Goal: Task Accomplishment & Management: Manage account settings

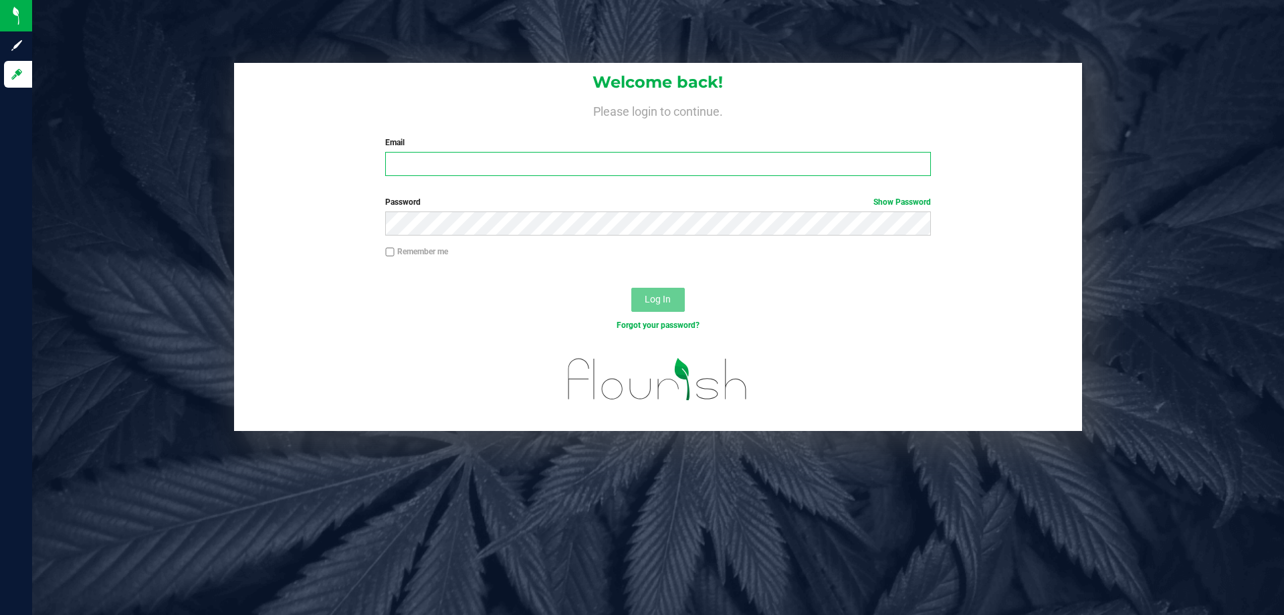
click at [502, 158] on input "Email" at bounding box center [657, 164] width 545 height 24
type input "[EMAIL_ADDRESS][DOMAIN_NAME]"
click at [632, 288] on button "Log In" at bounding box center [659, 300] width 54 height 24
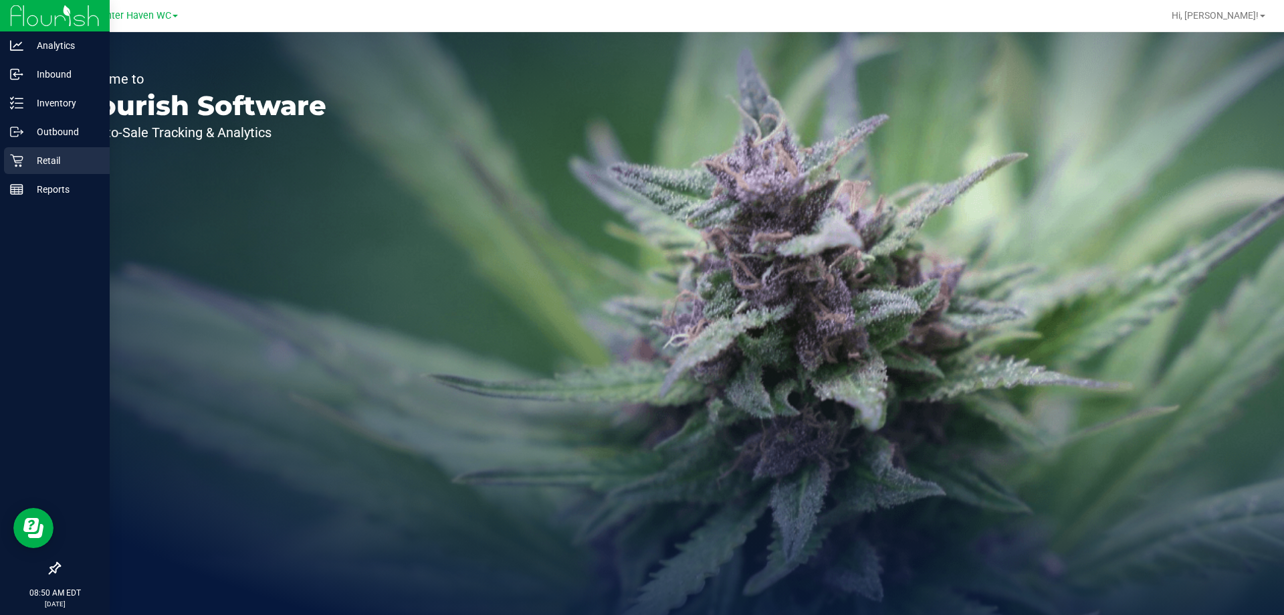
click at [19, 157] on icon at bounding box center [16, 161] width 13 height 13
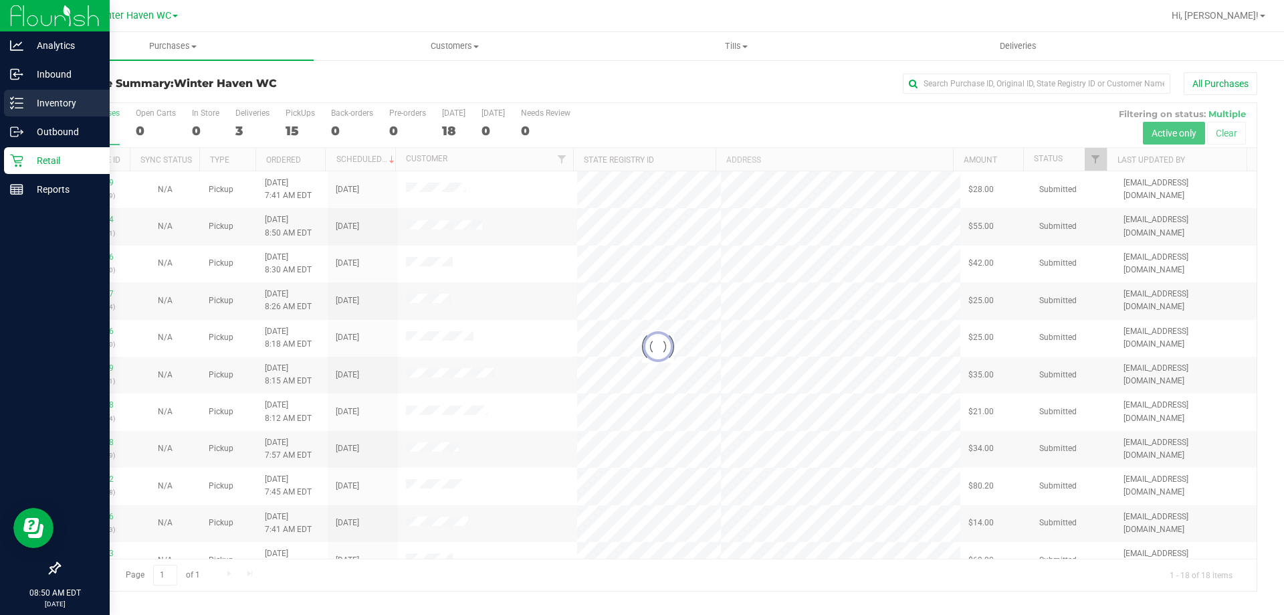
click at [34, 100] on p "Inventory" at bounding box center [63, 103] width 80 height 16
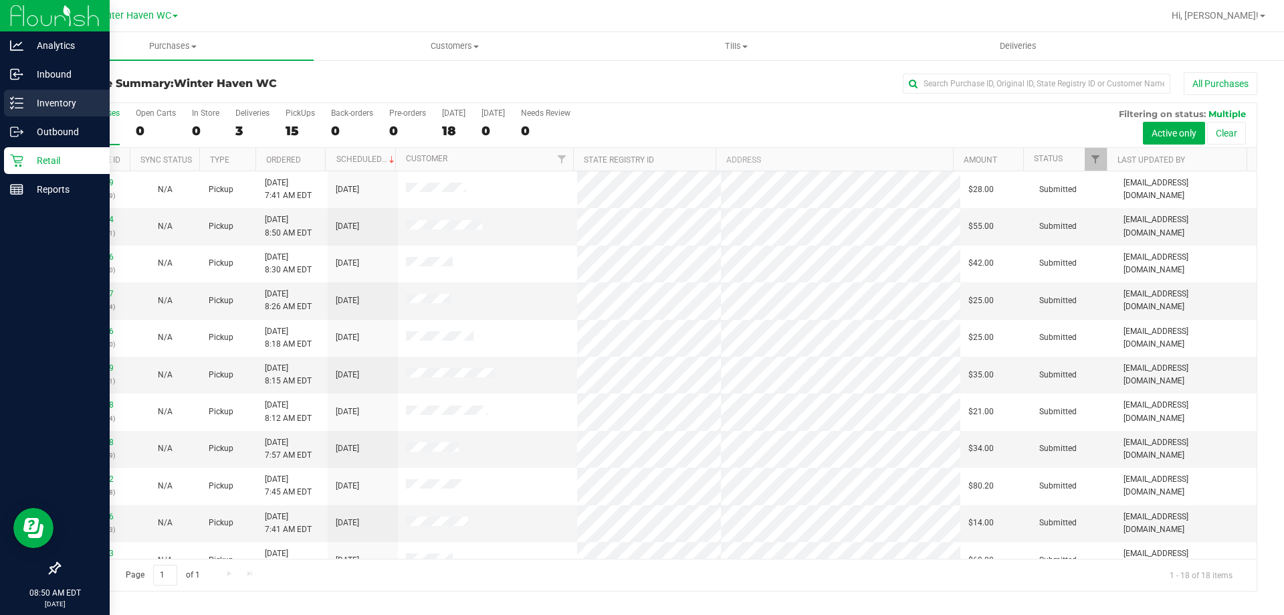
click at [35, 97] on p "Inventory" at bounding box center [63, 103] width 80 height 16
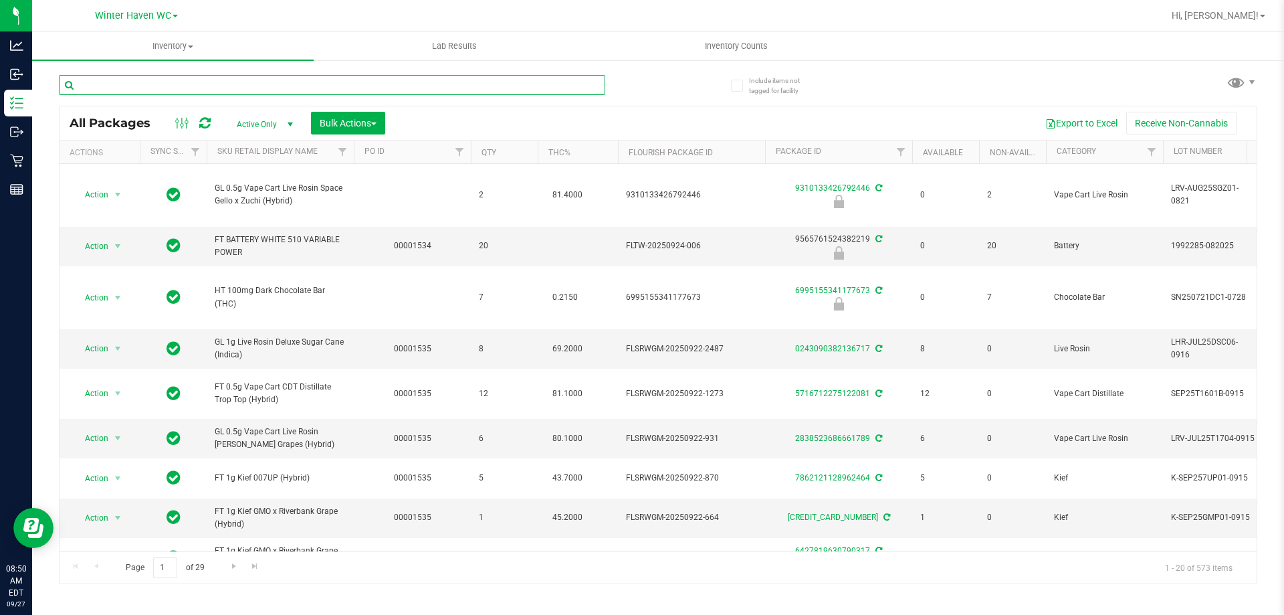
click at [466, 92] on input "text" at bounding box center [332, 85] width 547 height 20
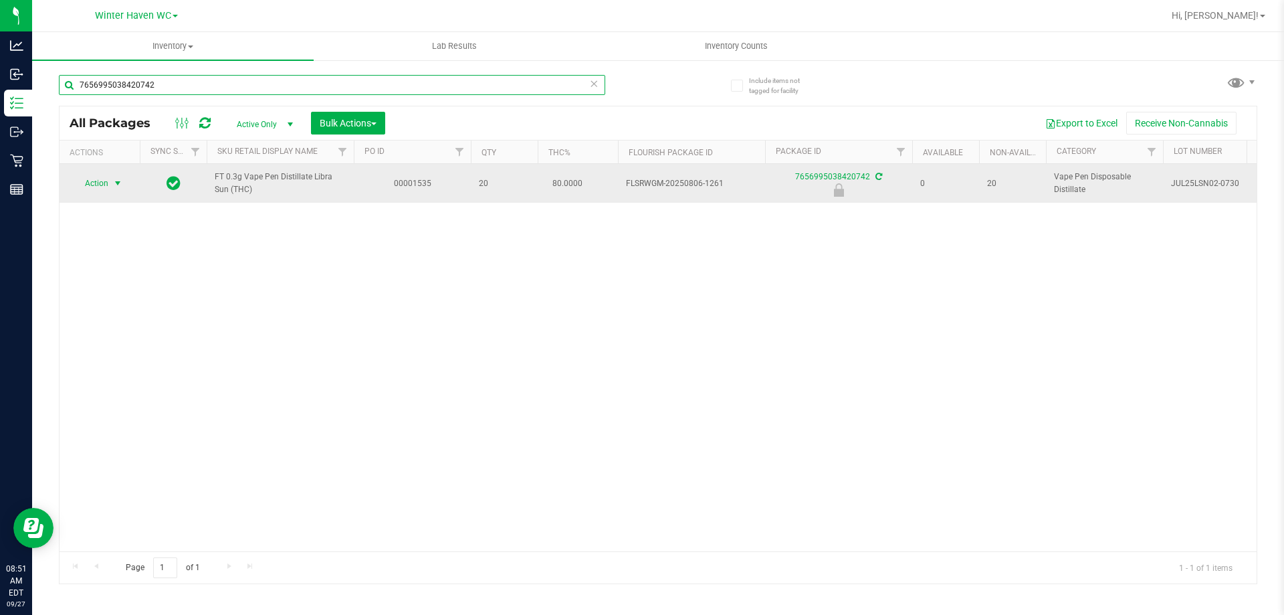
type input "7656995038420742"
click at [112, 185] on span "select" at bounding box center [117, 183] width 11 height 11
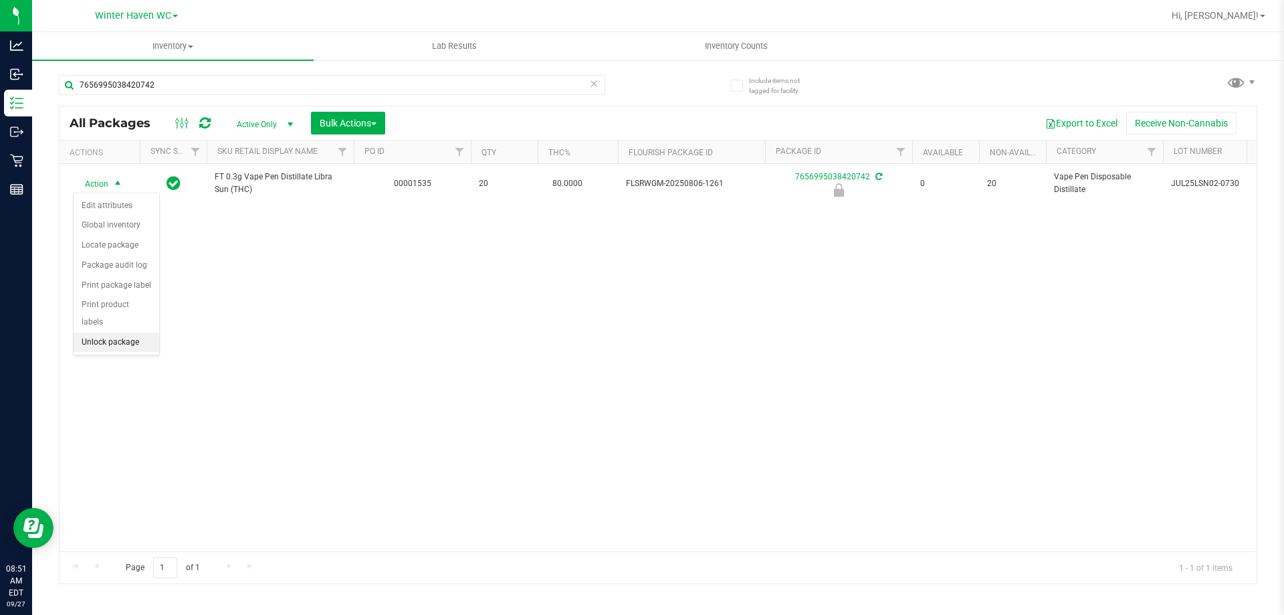
click at [107, 332] on li "Unlock package" at bounding box center [117, 342] width 86 height 20
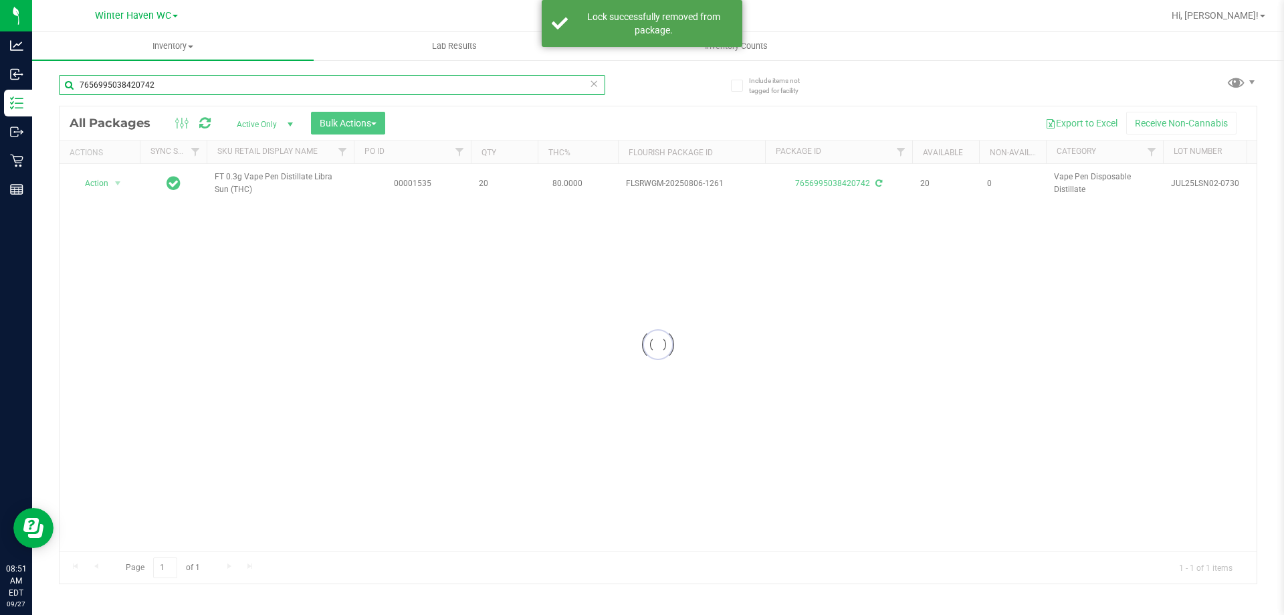
click at [309, 88] on input "7656995038420742" at bounding box center [332, 85] width 547 height 20
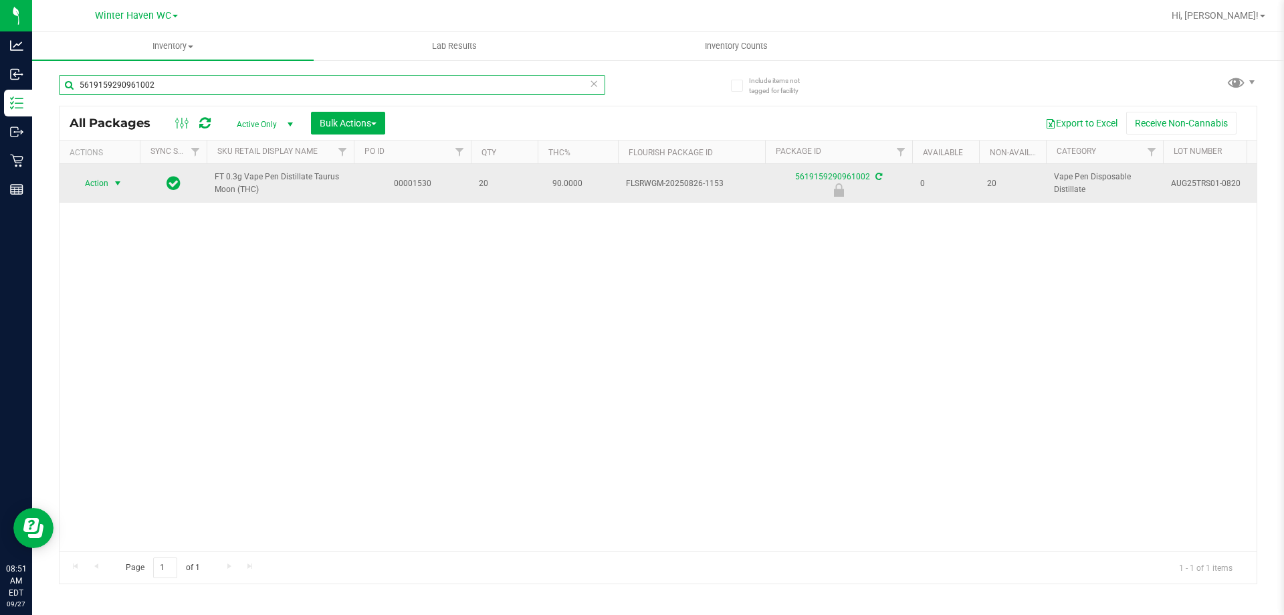
type input "5619159290961002"
click at [122, 185] on span "select" at bounding box center [117, 183] width 11 height 11
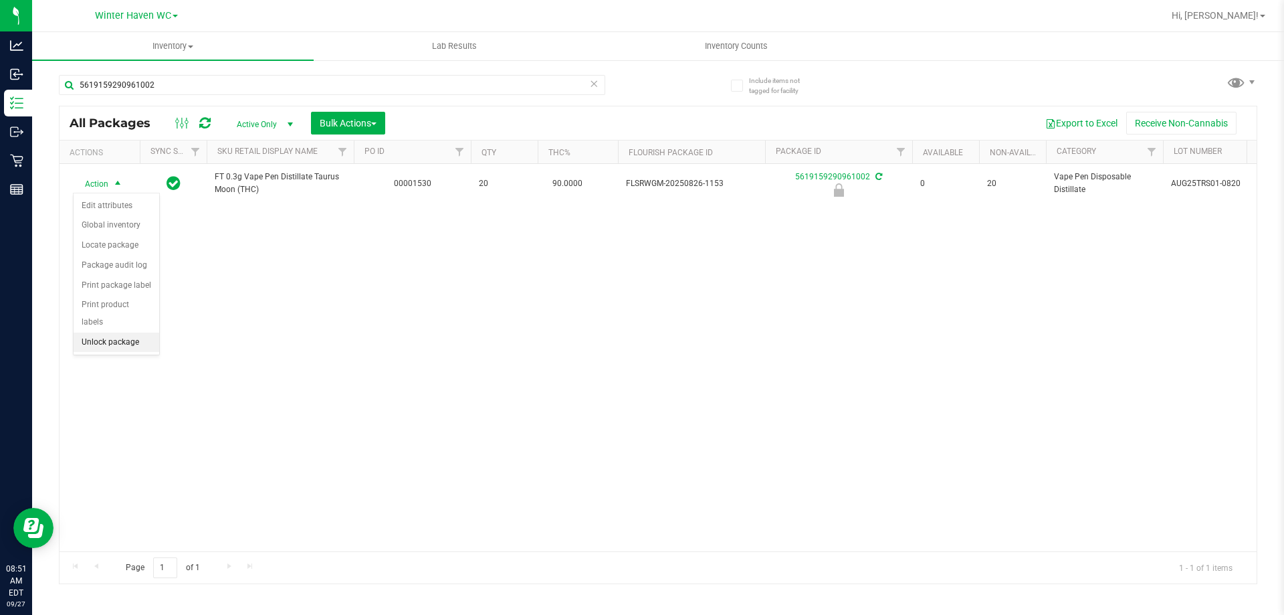
click at [140, 332] on li "Unlock package" at bounding box center [117, 342] width 86 height 20
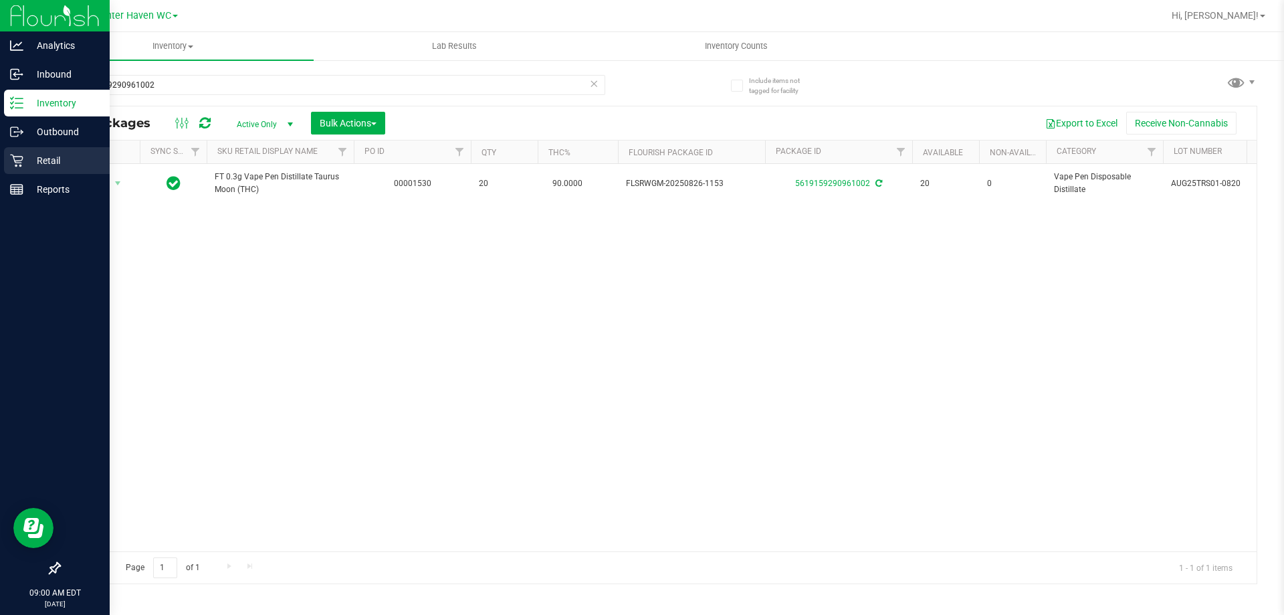
click at [33, 157] on p "Retail" at bounding box center [63, 161] width 80 height 16
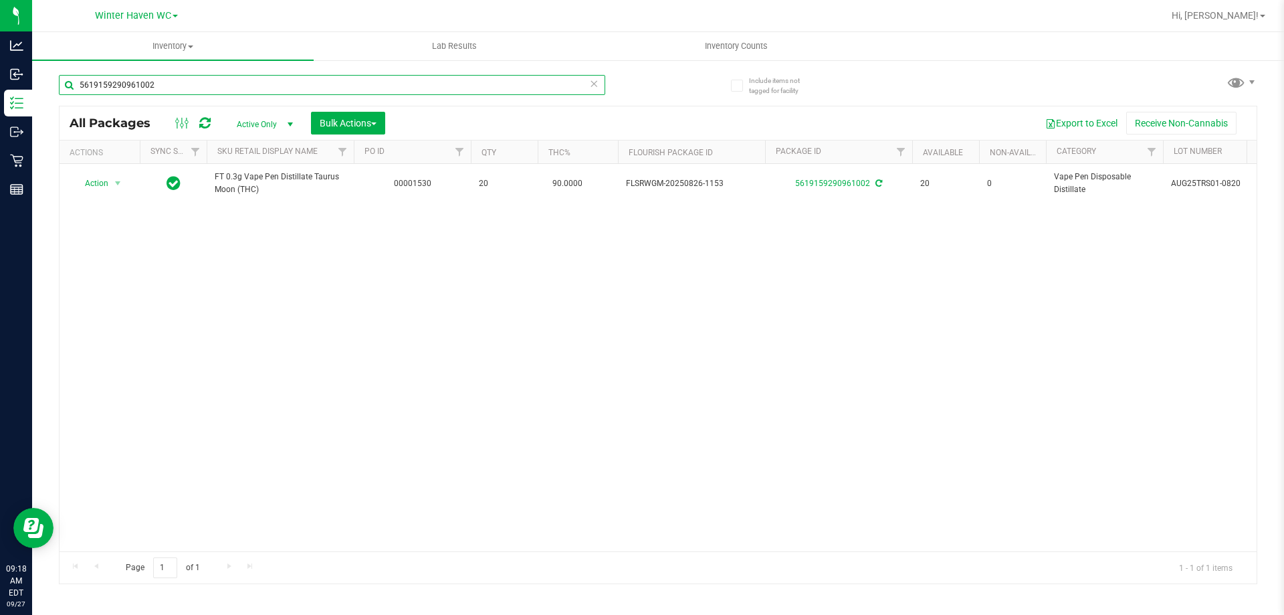
click at [377, 82] on input "5619159290961002" at bounding box center [332, 85] width 547 height 20
click at [377, 83] on input "5619159290961002" at bounding box center [332, 85] width 547 height 20
type input "0092359874070113"
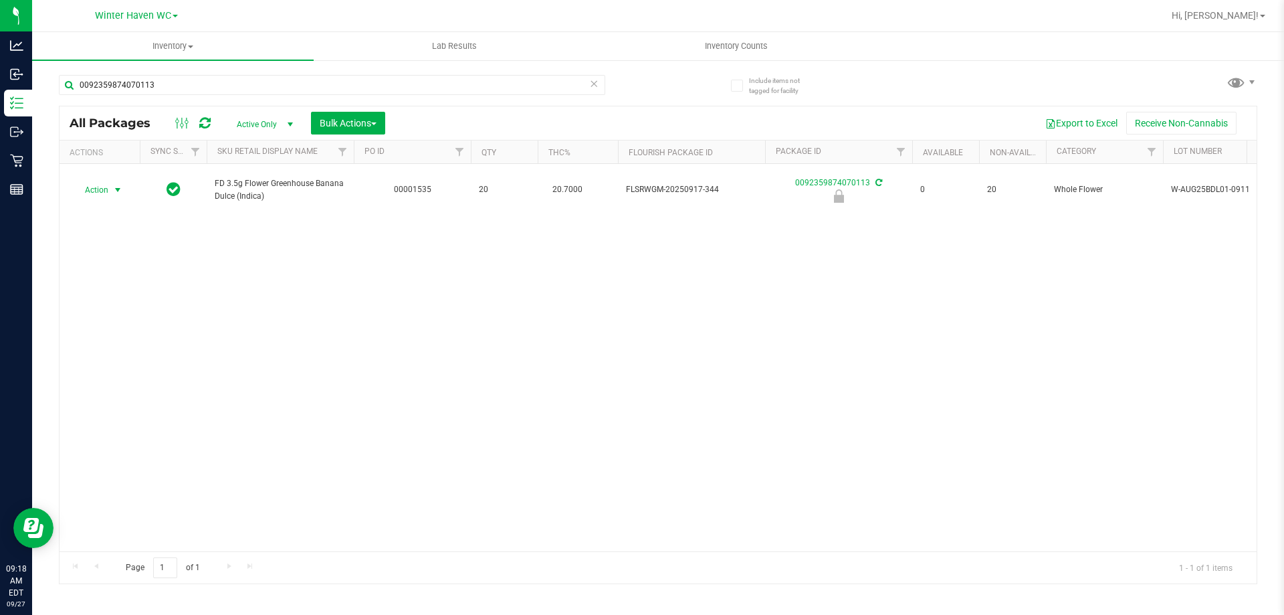
click at [112, 185] on span "select" at bounding box center [117, 190] width 11 height 11
click at [146, 332] on li "Unlock package" at bounding box center [117, 342] width 86 height 20
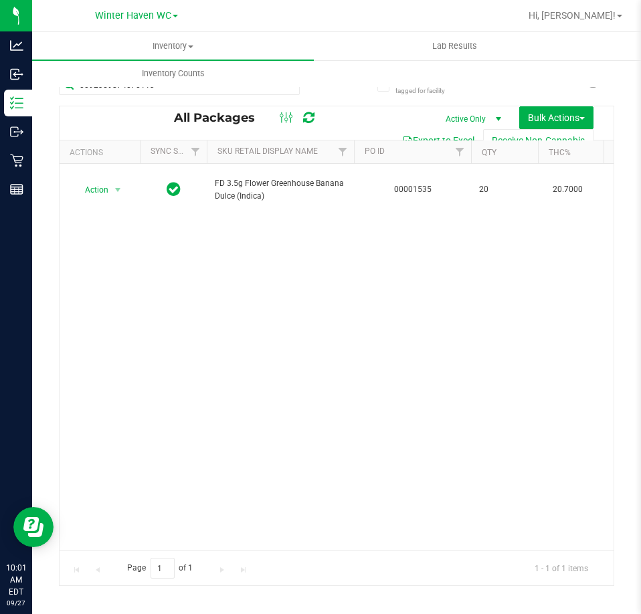
click at [286, 90] on icon at bounding box center [288, 83] width 9 height 16
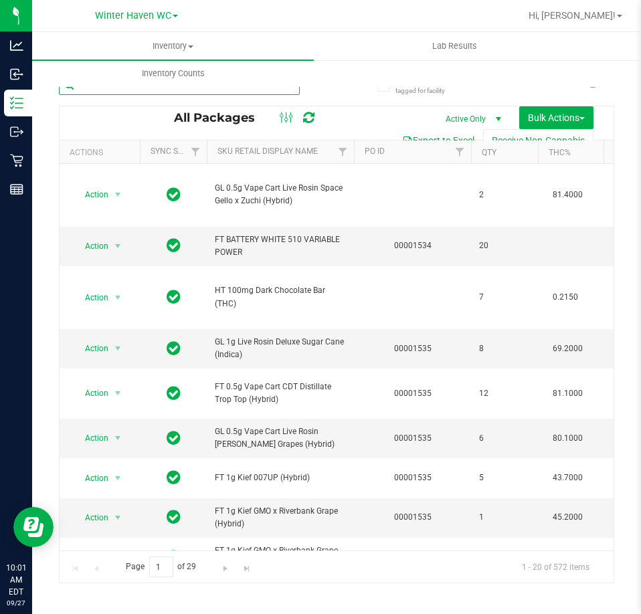
click at [300, 83] on input "text" at bounding box center [179, 85] width 241 height 20
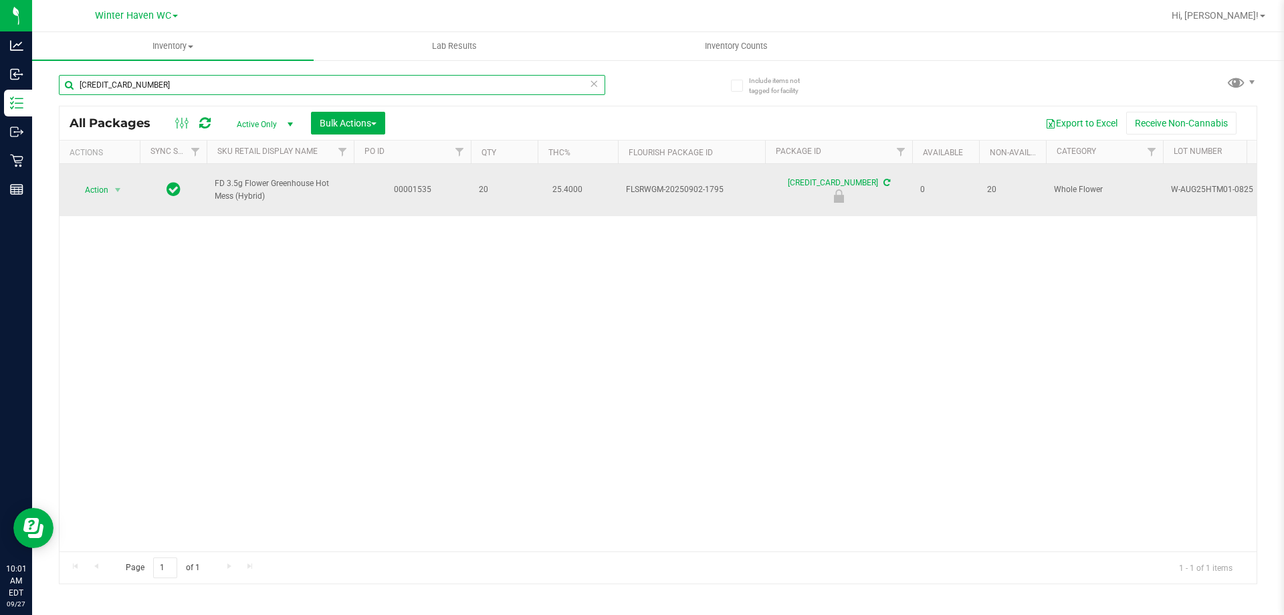
type input "8190133061683399"
click at [107, 181] on span "Action" at bounding box center [91, 190] width 36 height 19
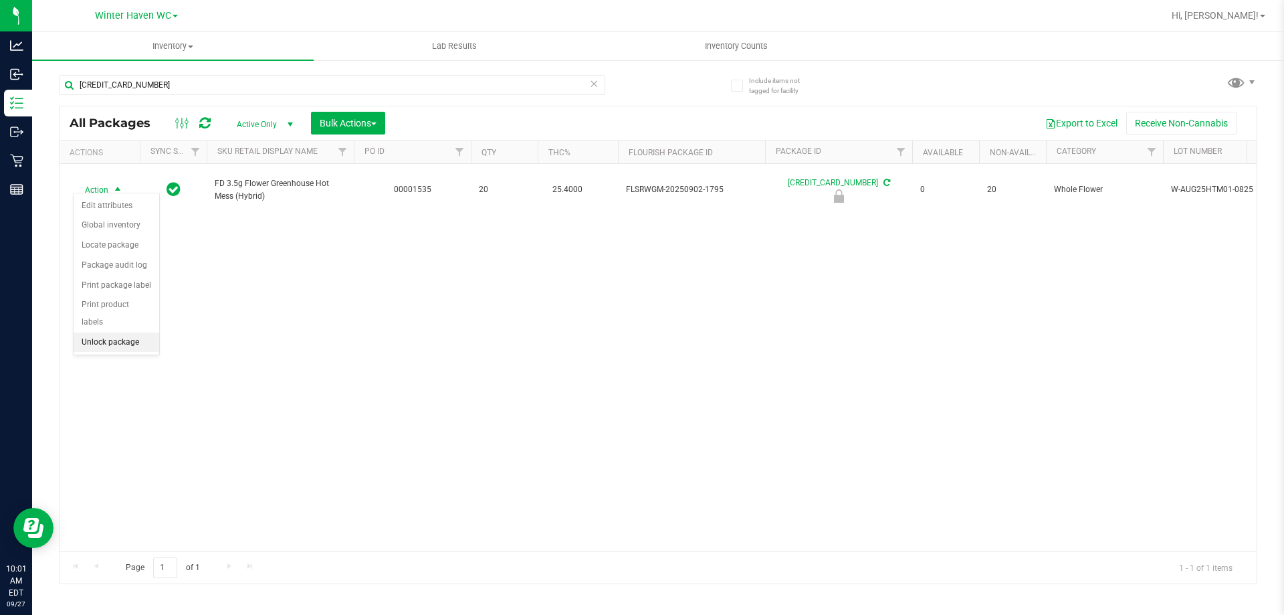
click at [110, 332] on li "Unlock package" at bounding box center [117, 342] width 86 height 20
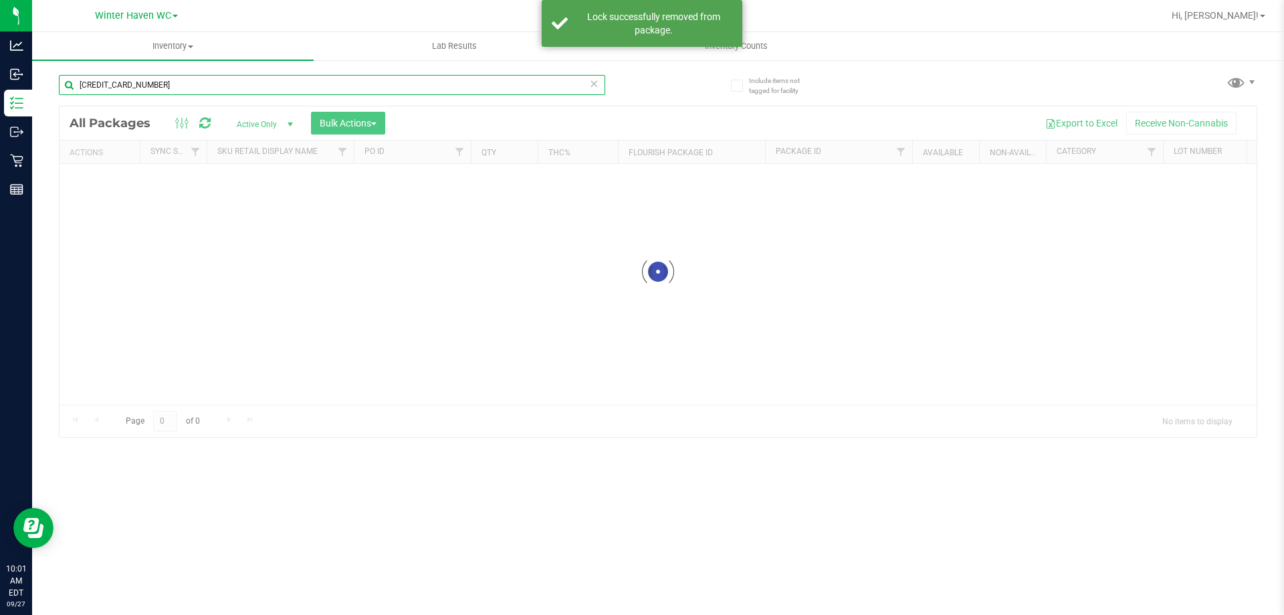
click at [235, 91] on input "8190133061683399" at bounding box center [332, 85] width 547 height 20
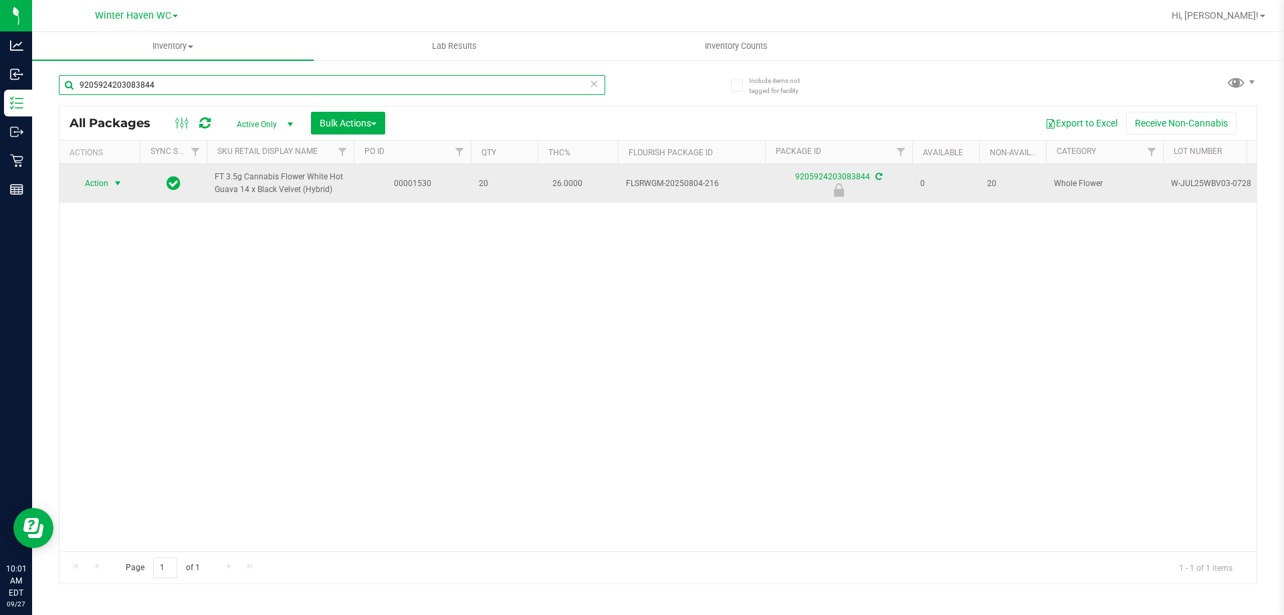
type input "9205924203083844"
click at [118, 188] on span "select" at bounding box center [117, 183] width 11 height 11
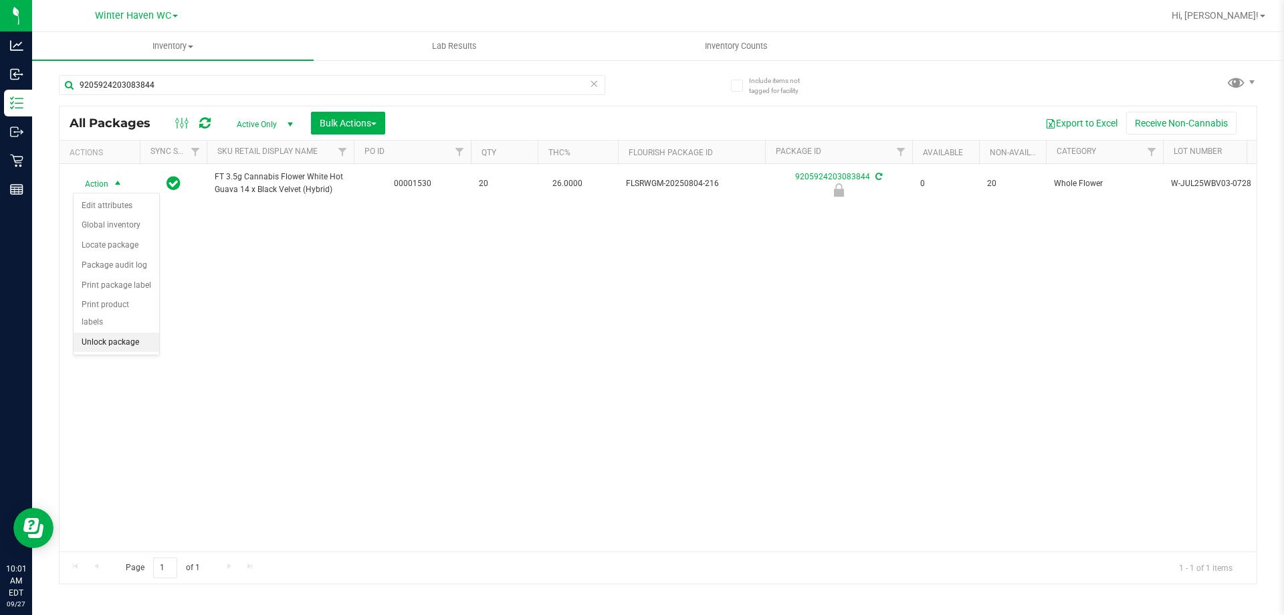
click at [138, 332] on li "Unlock package" at bounding box center [117, 342] width 86 height 20
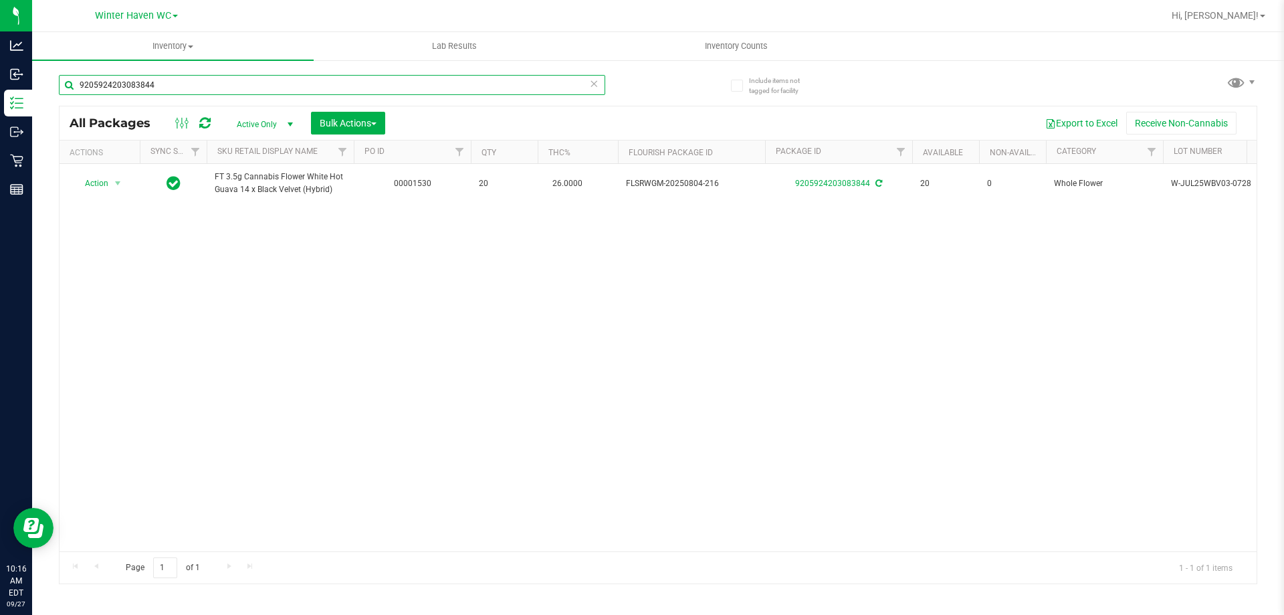
click at [349, 82] on input "9205924203083844" at bounding box center [332, 85] width 547 height 20
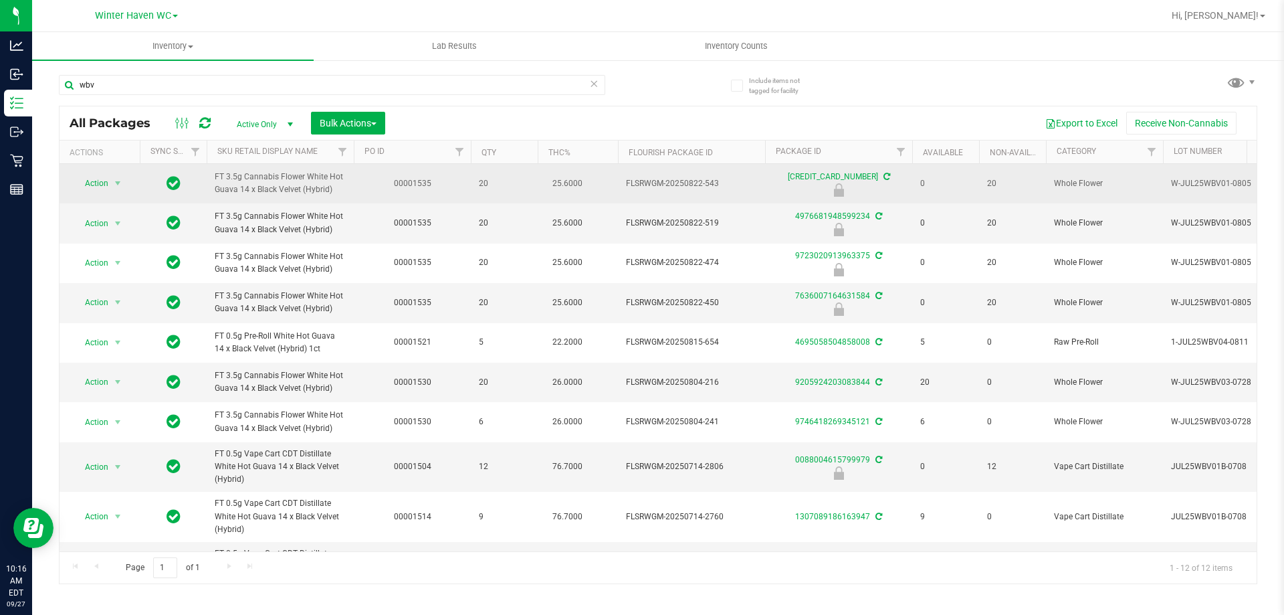
drag, startPoint x: 339, startPoint y: 187, endPoint x: 197, endPoint y: 176, distance: 142.2
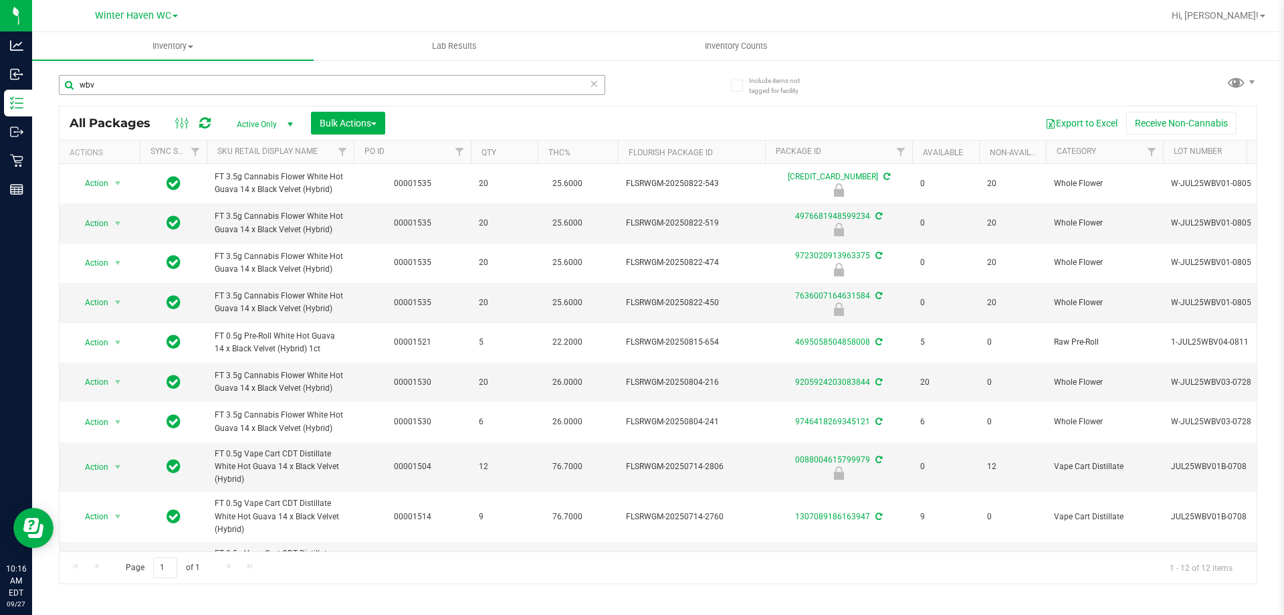
copy tr "FT 3.5g Cannabis Flower White Hot Guava 14 x Black Velvet (Hybrid)"
click at [242, 79] on input "wbv" at bounding box center [332, 85] width 547 height 20
paste input "FT 3.5g Cannabis Flower White Hot Guava 14 x Black Velvet (Hybrid)"
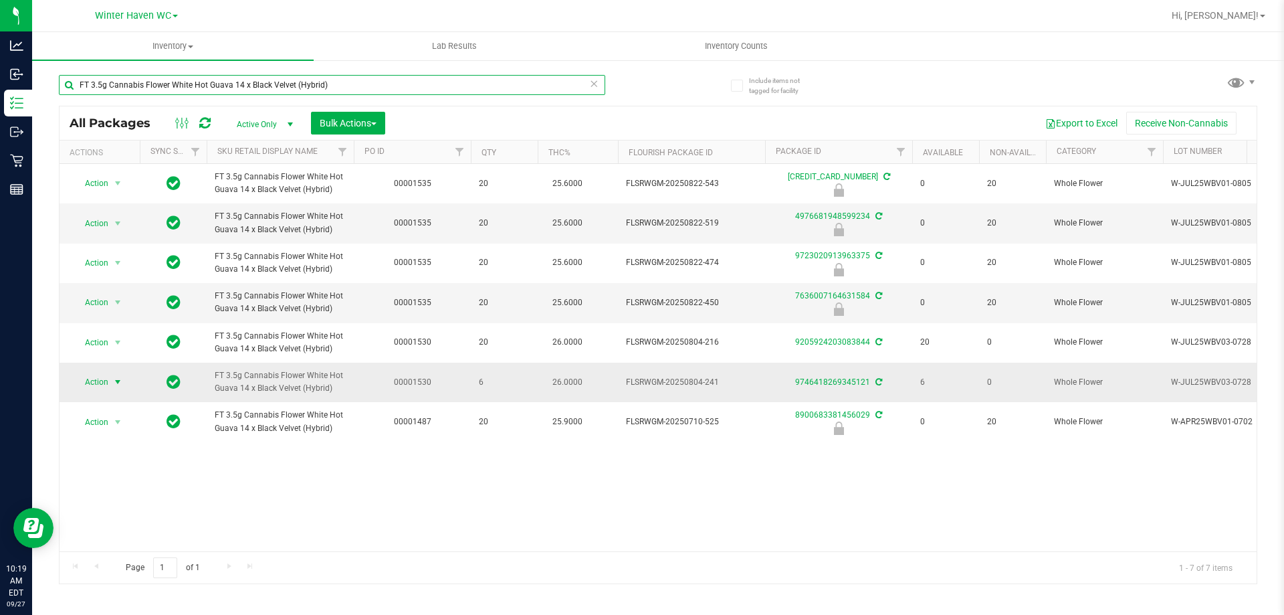
type input "FT 3.5g Cannabis Flower White Hot Guava 14 x Black Velvet (Hybrid)"
click at [118, 377] on span "select" at bounding box center [117, 382] width 11 height 11
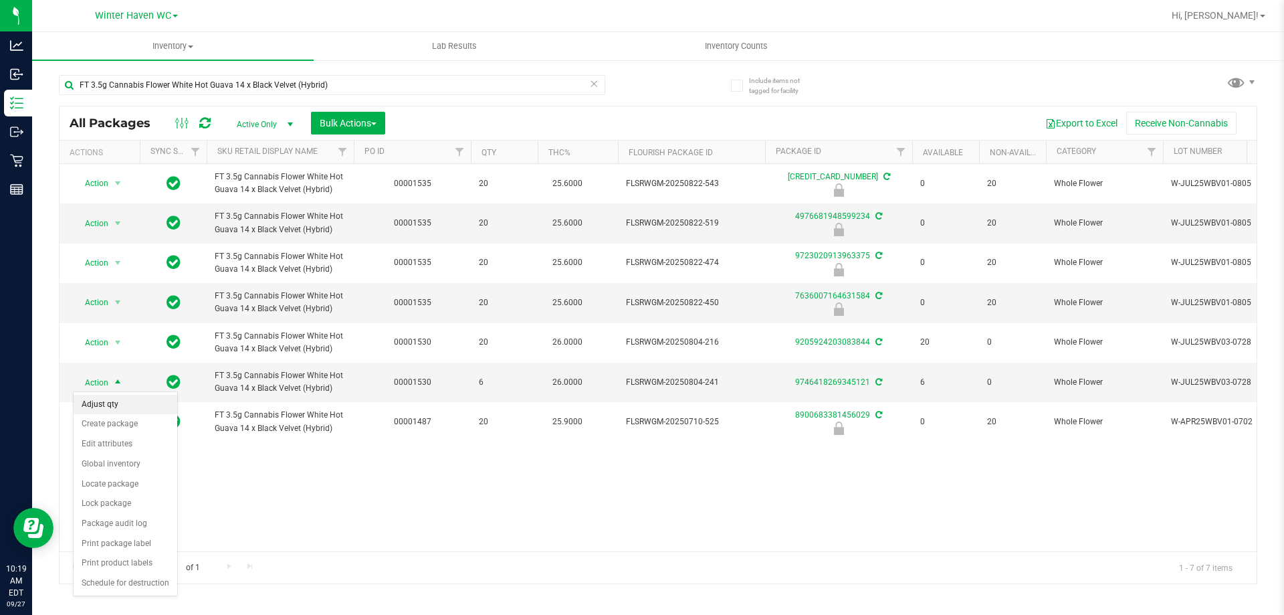
click at [127, 409] on li "Adjust qty" at bounding box center [126, 405] width 104 height 20
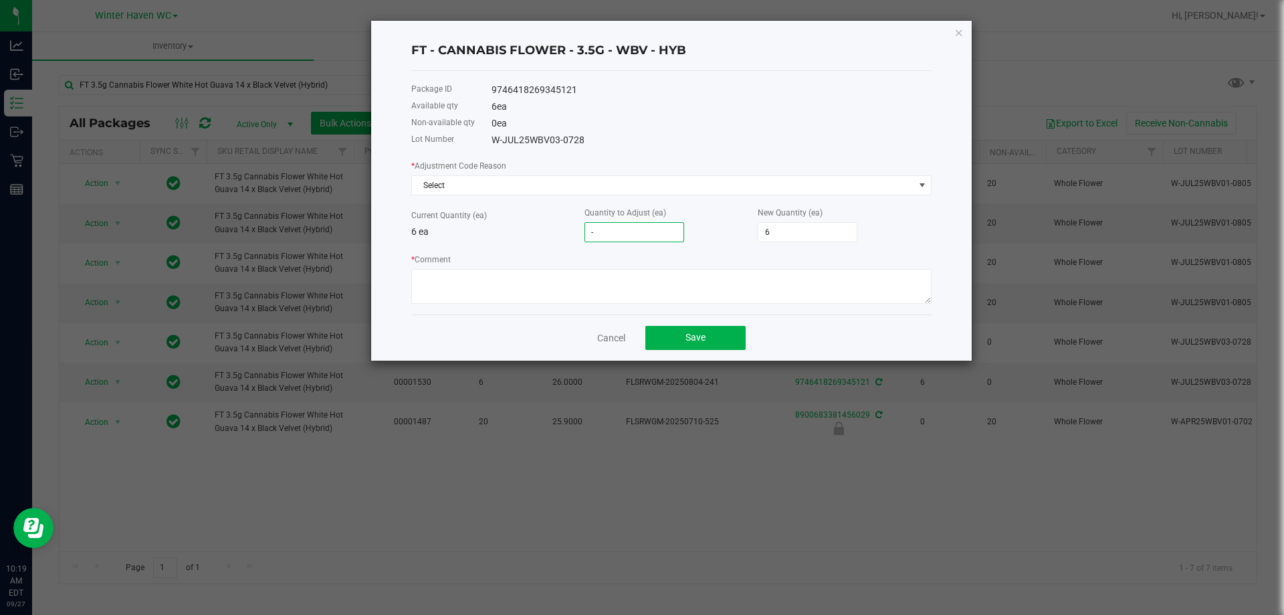
type input "-5"
type input "1"
type input "-"
type input "6"
type input "-1"
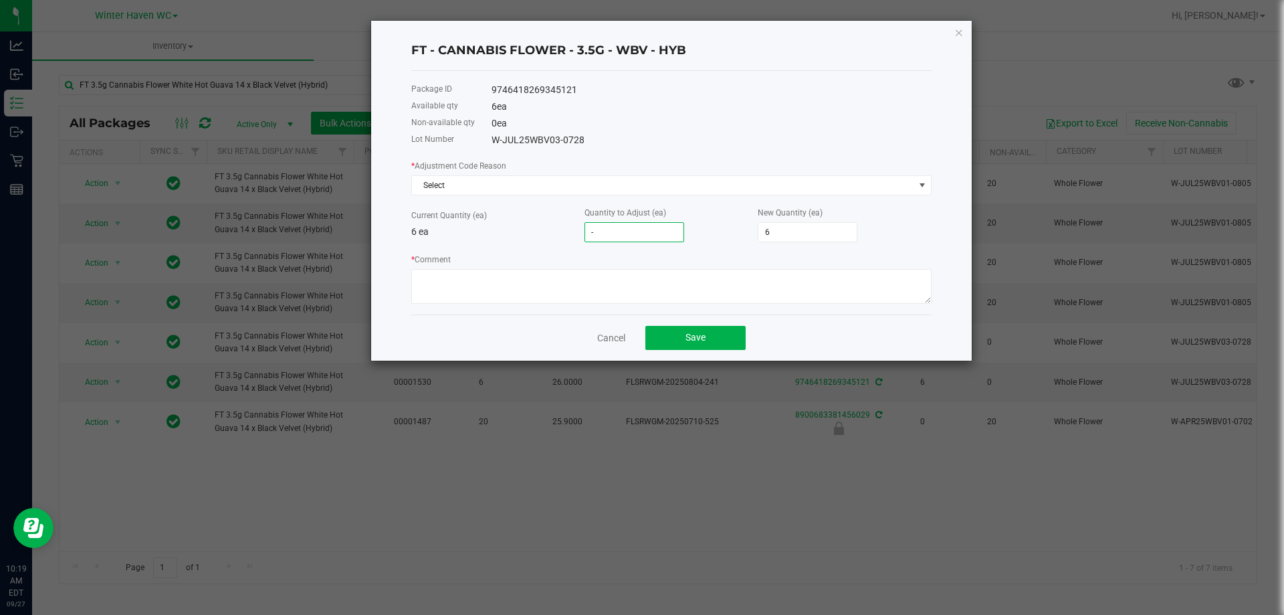
type input "5"
type input "-1"
click at [539, 239] on p "6 ea" at bounding box center [497, 232] width 173 height 14
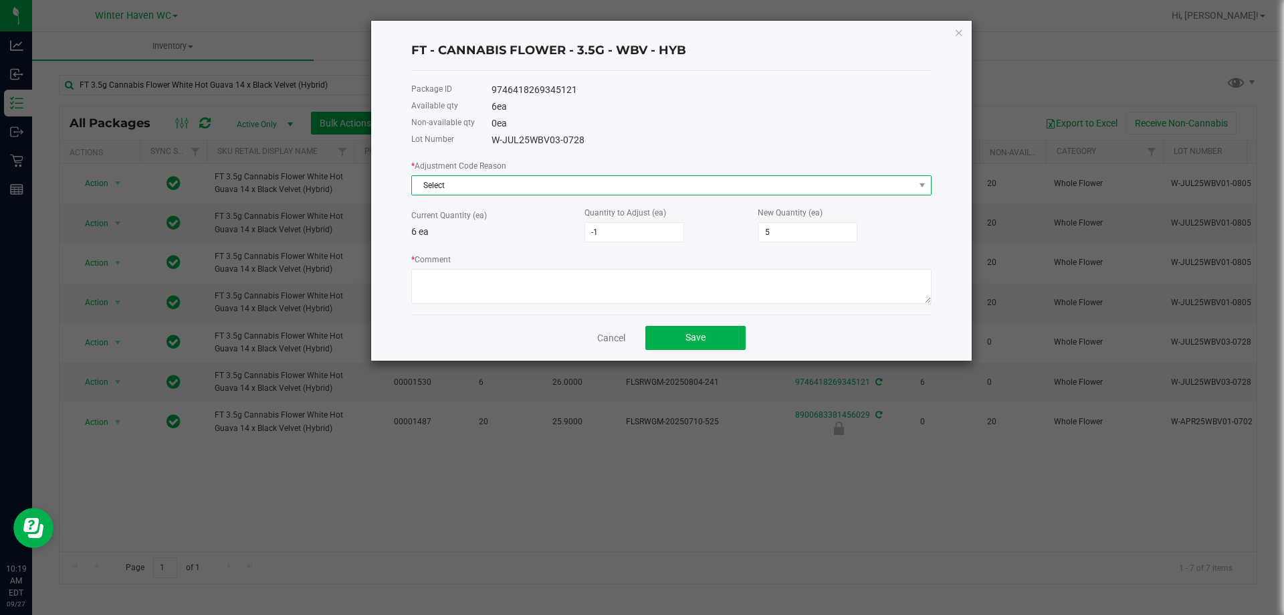
click at [537, 189] on span "Select" at bounding box center [663, 185] width 502 height 19
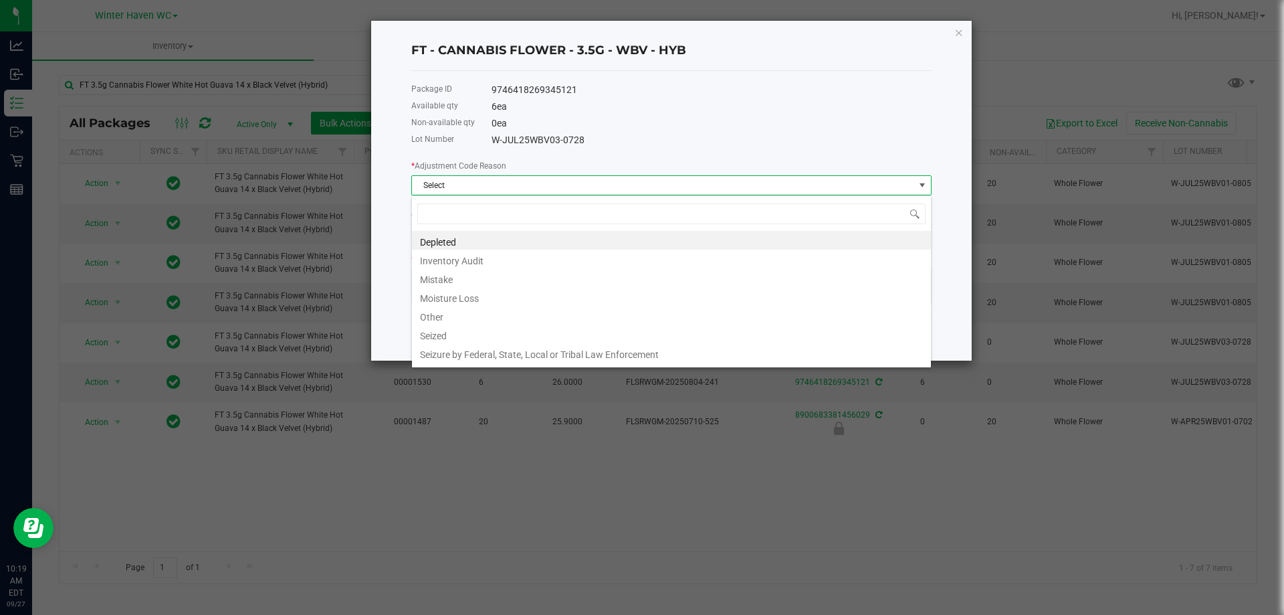
scroll to position [20, 520]
click at [501, 278] on li "Mistake" at bounding box center [671, 277] width 519 height 19
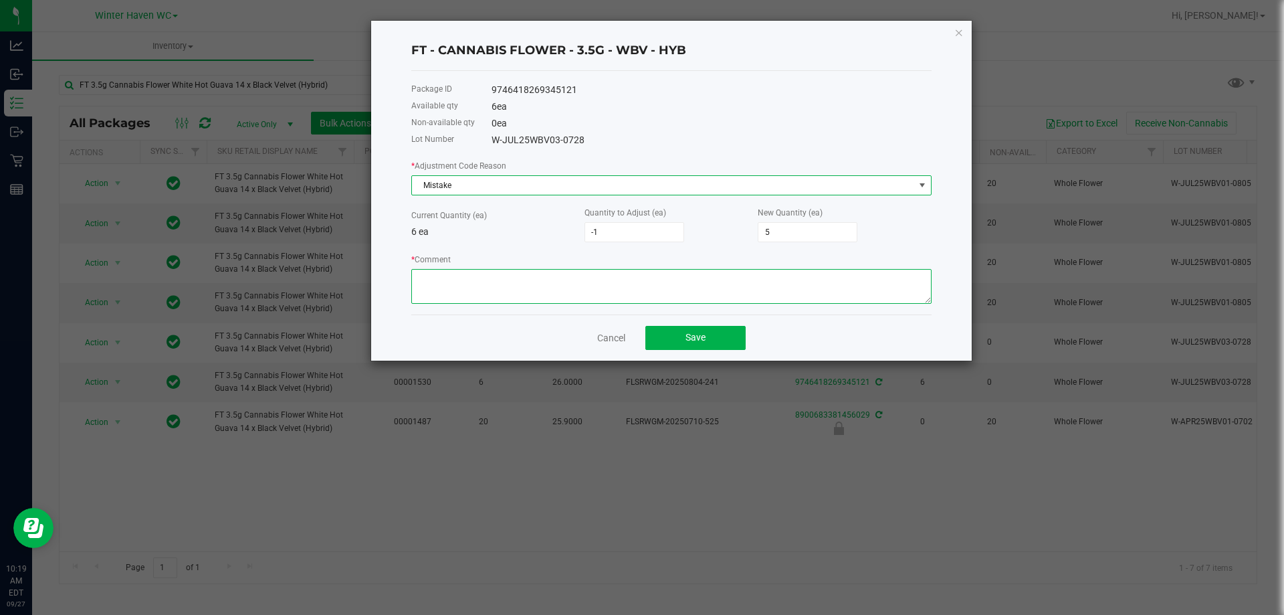
click at [492, 286] on textarea "* Comment" at bounding box center [671, 286] width 520 height 35
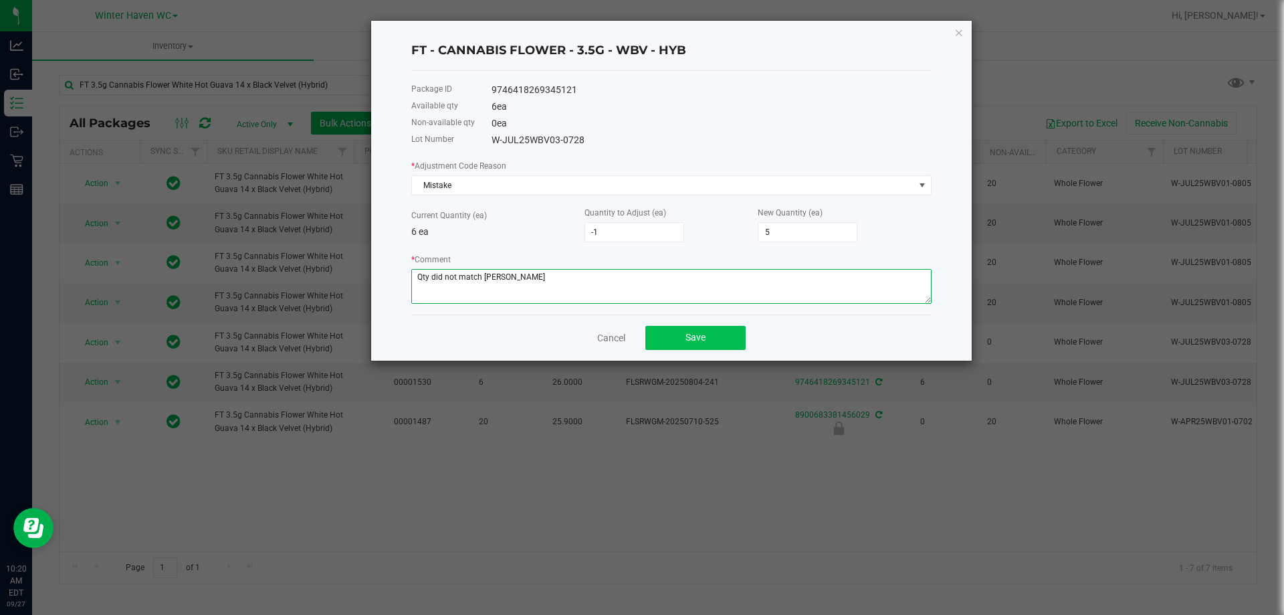
type textarea "Qty did not match PO"
click at [696, 335] on span "Save" at bounding box center [696, 337] width 20 height 11
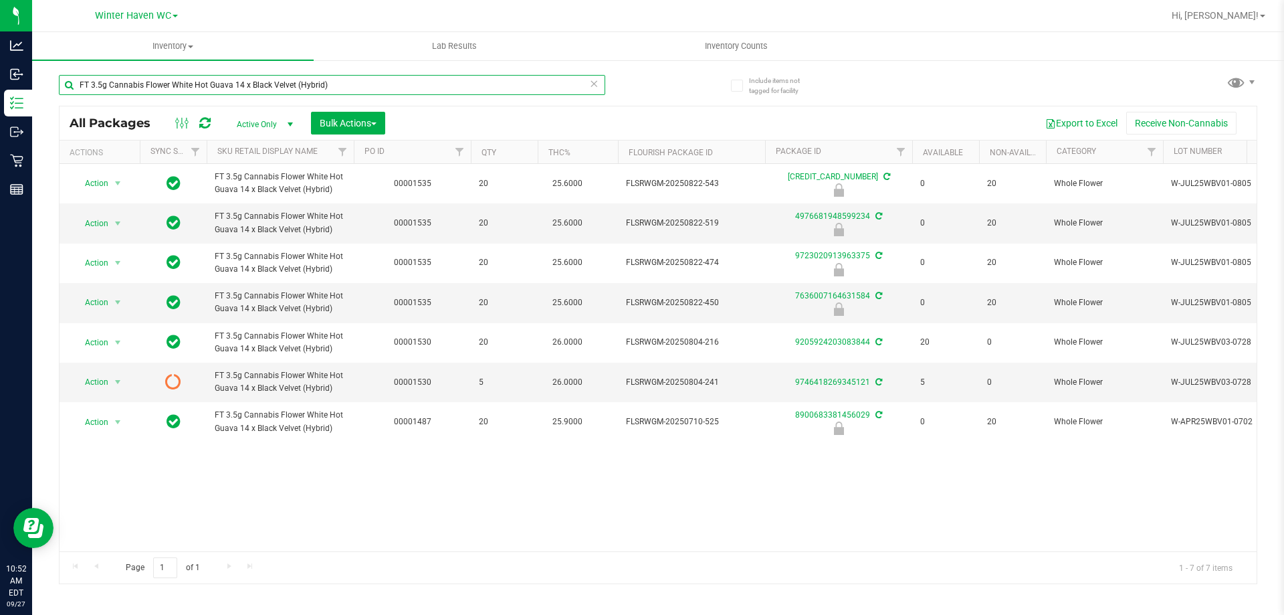
click at [371, 88] on input "FT 3.5g Cannabis Flower White Hot Guava 14 x Black Velvet (Hybrid)" at bounding box center [332, 85] width 547 height 20
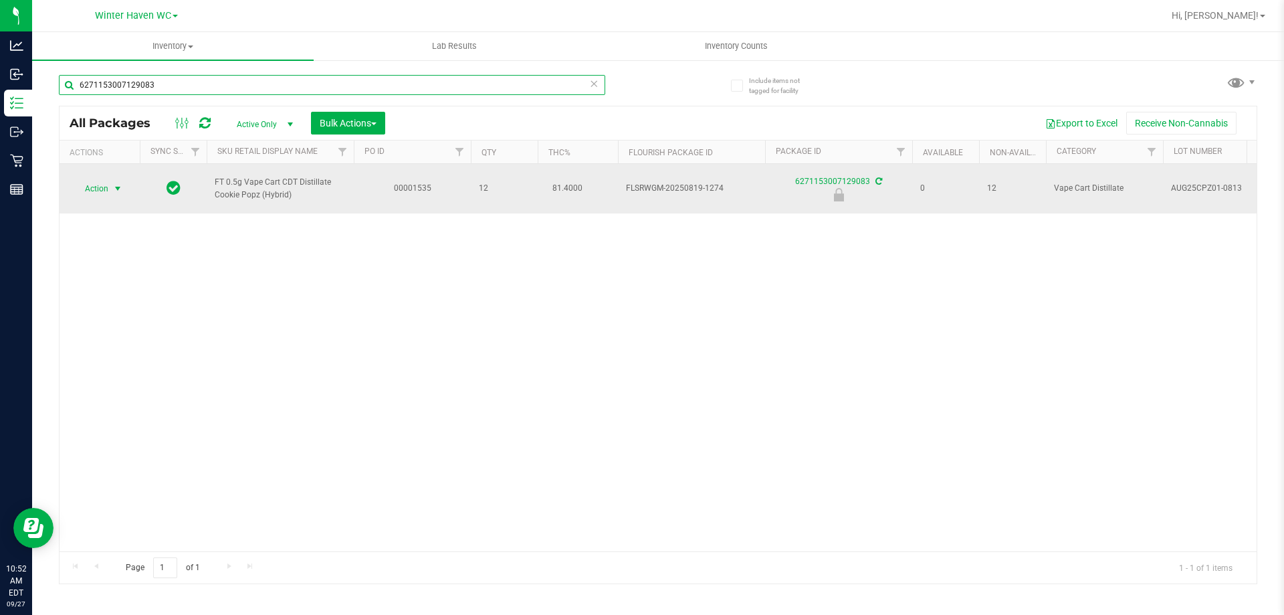
type input "6271153007129083"
click at [107, 190] on span "Action" at bounding box center [91, 188] width 36 height 19
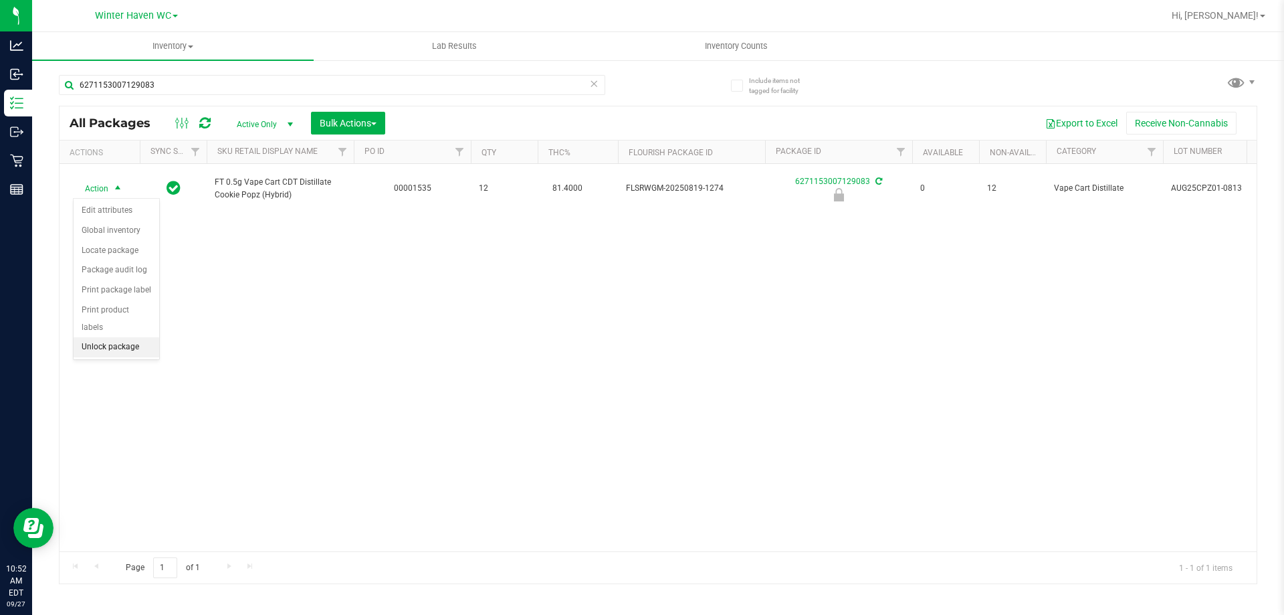
click at [151, 337] on li "Unlock package" at bounding box center [117, 347] width 86 height 20
click at [995, 328] on div "Action Action Adjust qty Create package Edit attributes Global inventory Locate…" at bounding box center [658, 357] width 1197 height 387
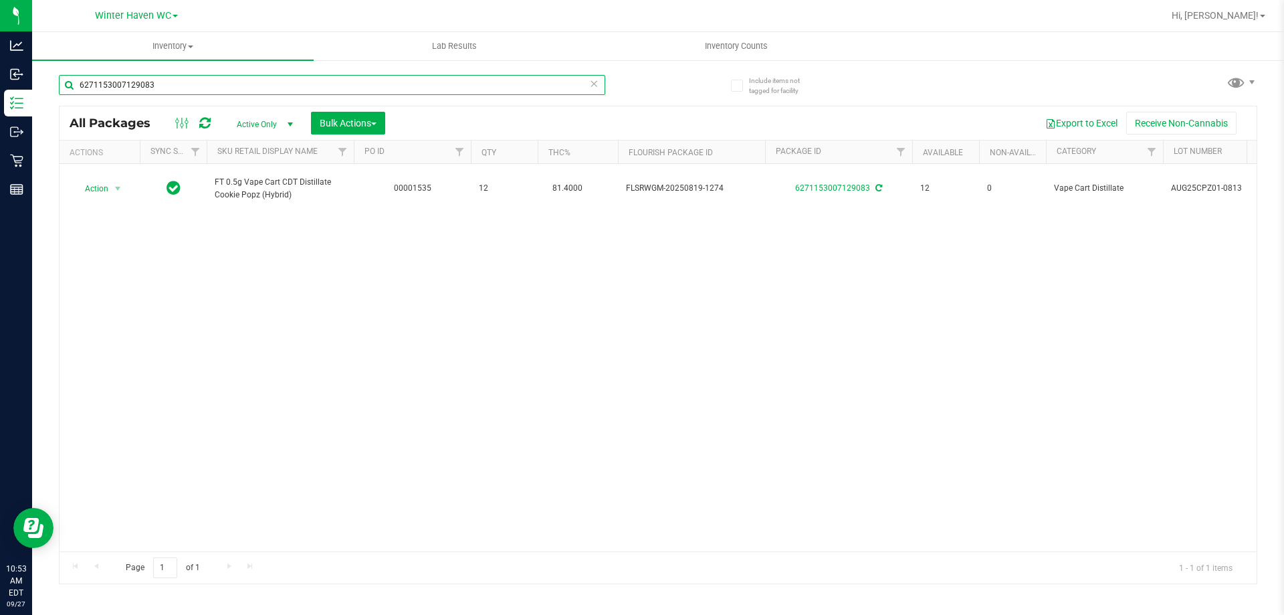
click at [529, 84] on input "6271153007129083" at bounding box center [332, 85] width 547 height 20
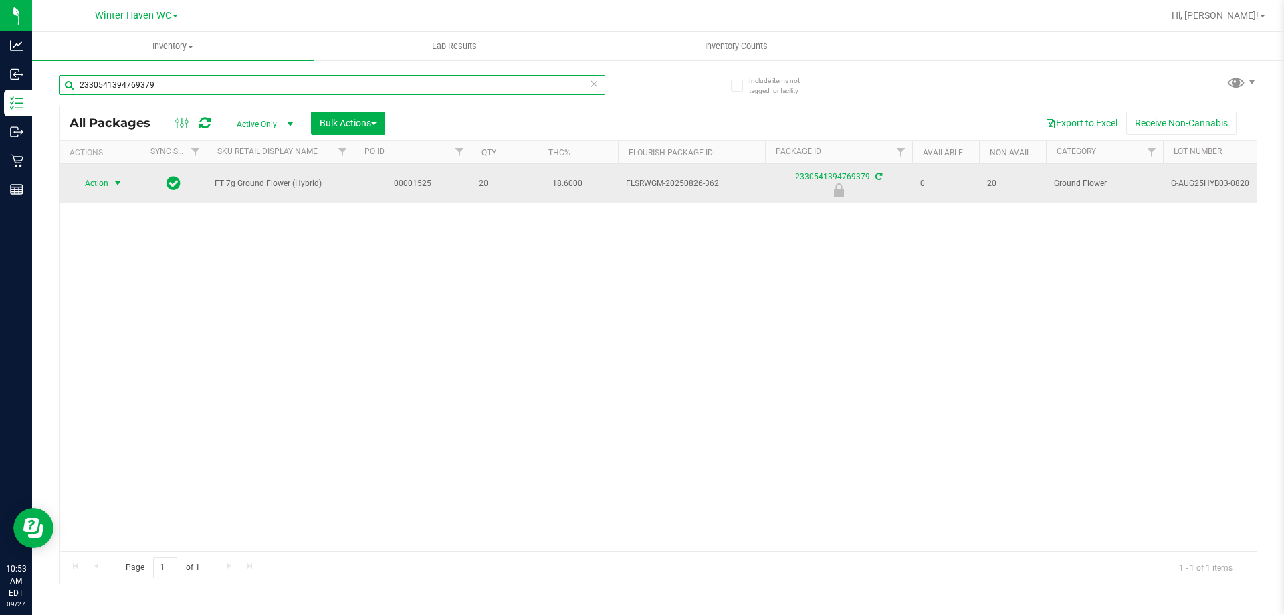
type input "2330541394769379"
click at [116, 184] on span "select" at bounding box center [117, 183] width 11 height 11
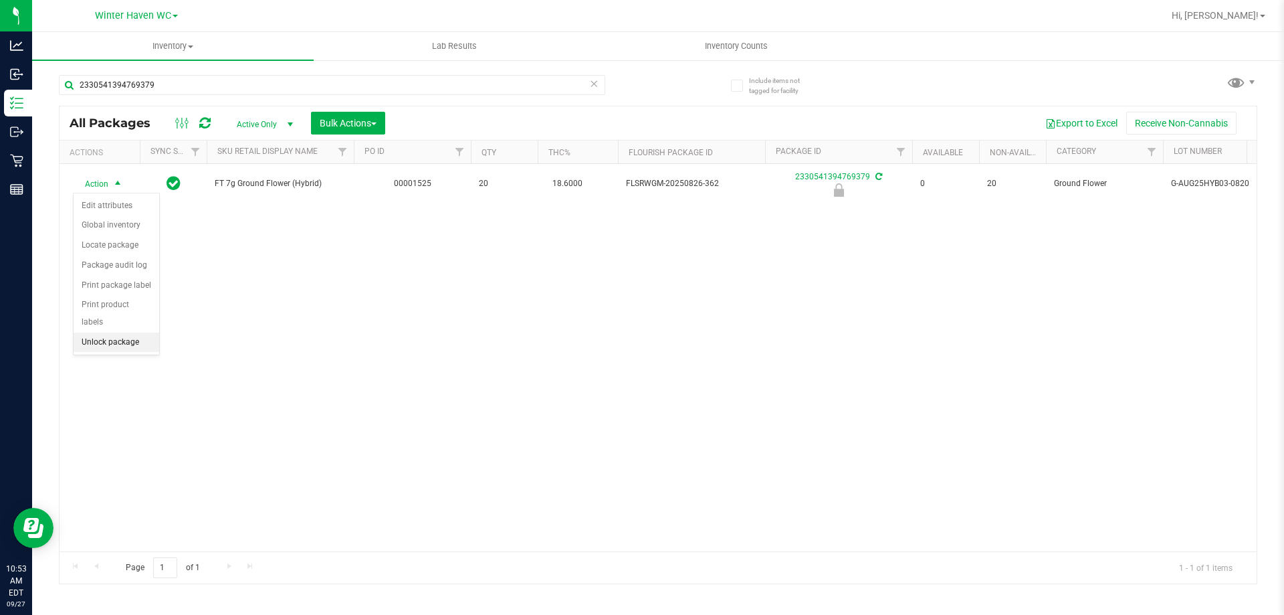
click at [120, 332] on li "Unlock package" at bounding box center [117, 342] width 86 height 20
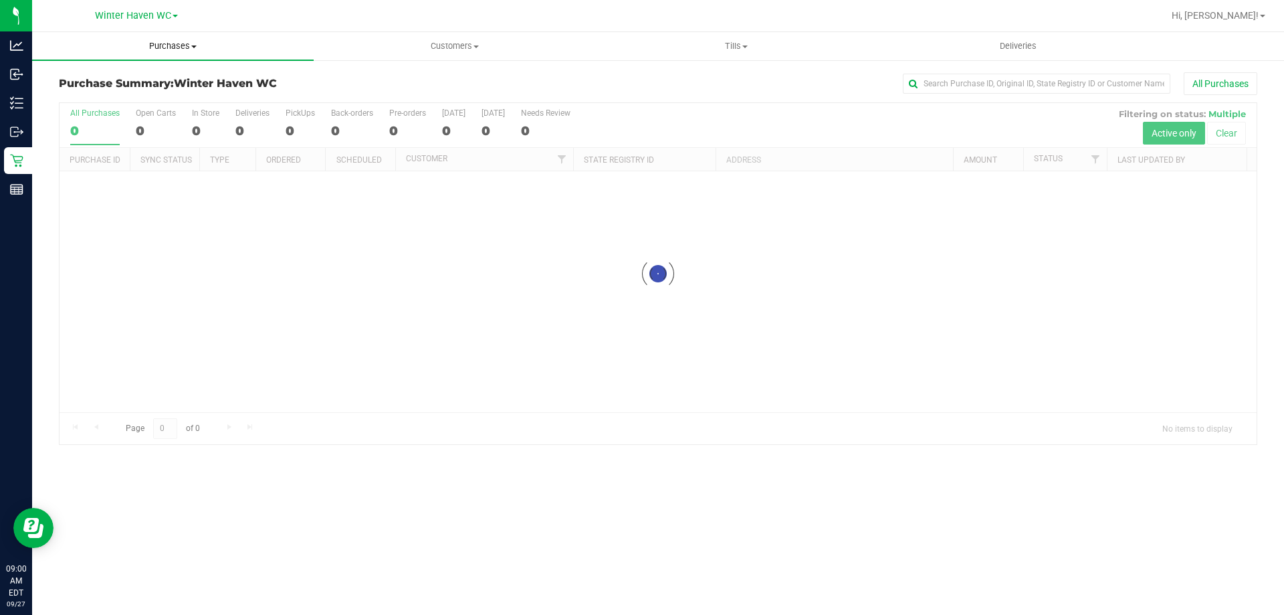
click at [175, 49] on span "Purchases" at bounding box center [173, 46] width 282 height 12
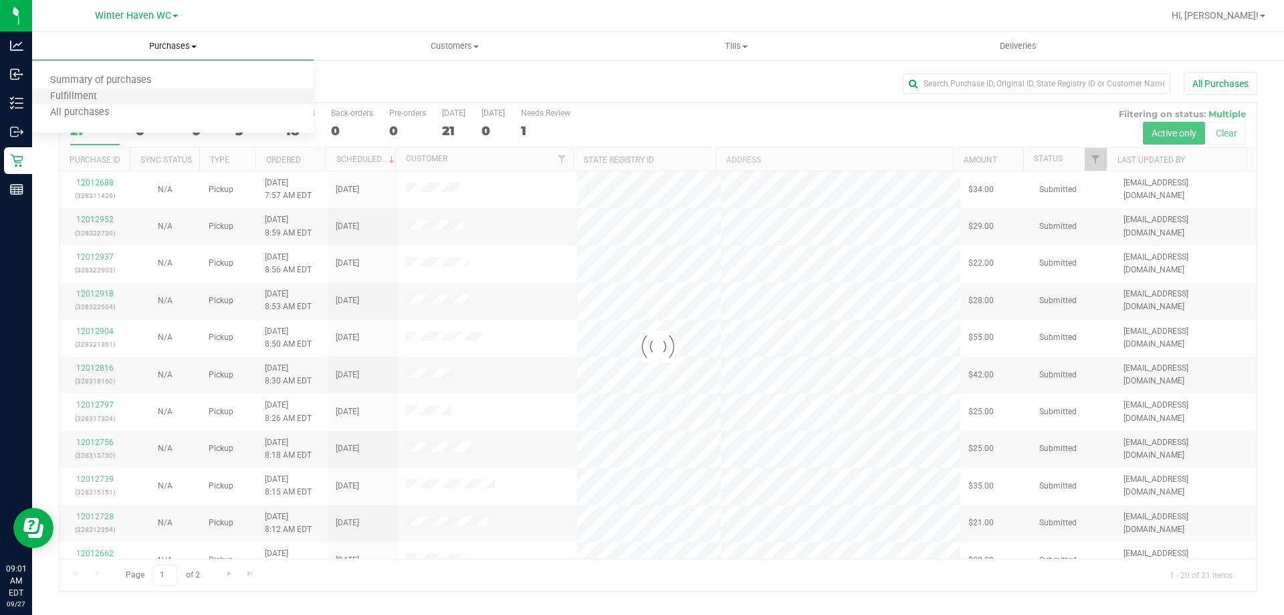
click at [168, 100] on li "Fulfillment" at bounding box center [173, 97] width 282 height 16
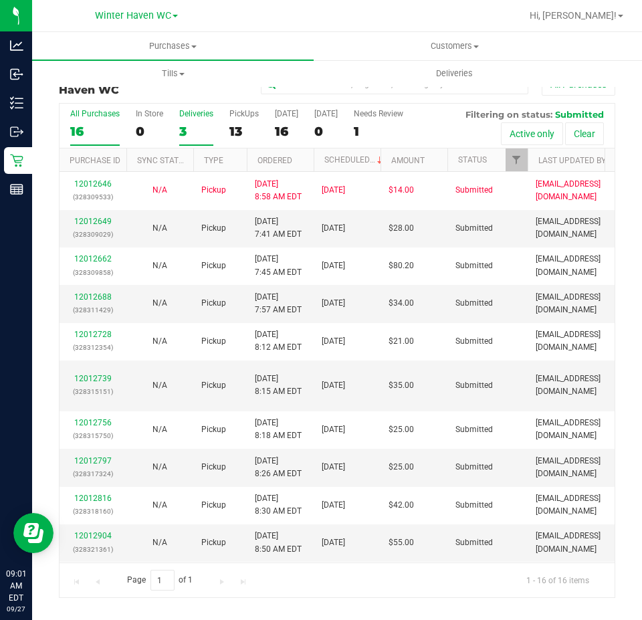
click at [204, 112] on div "Deliveries" at bounding box center [196, 113] width 34 height 9
click at [0, 0] on input "Deliveries 3" at bounding box center [0, 0] width 0 height 0
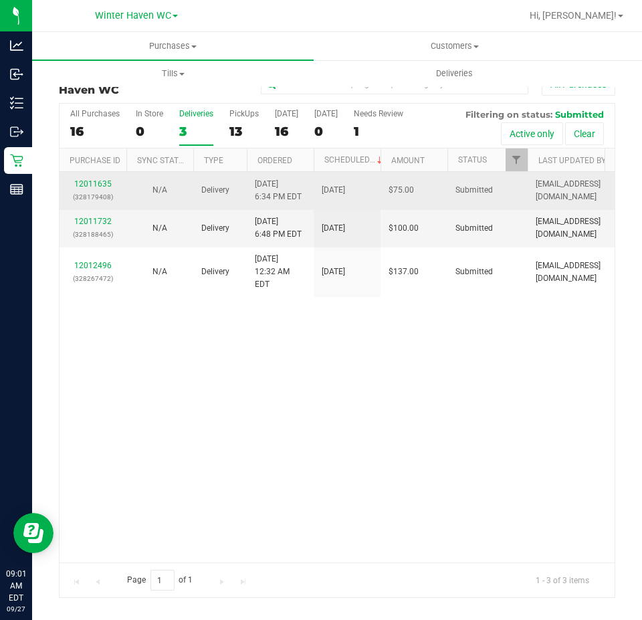
click at [97, 203] on div "12011635 (328179408)" at bounding box center [93, 190] width 51 height 25
click at [98, 189] on link "12011635" at bounding box center [92, 183] width 37 height 9
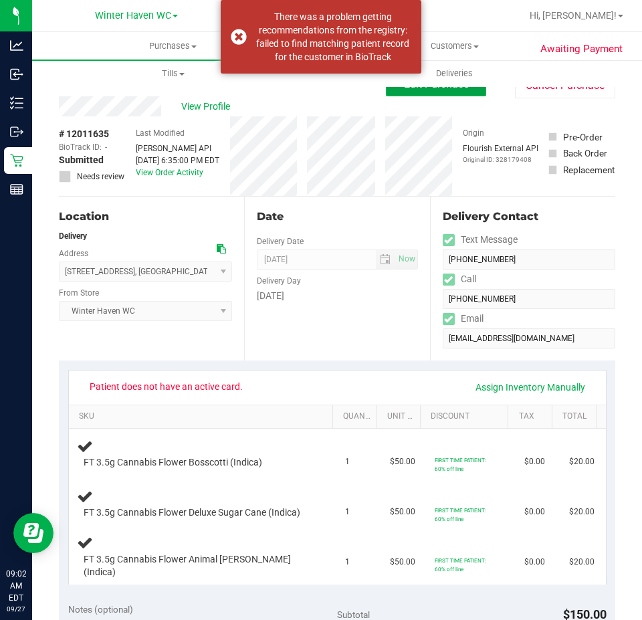
click at [436, 92] on button "Edit Purchase" at bounding box center [436, 84] width 100 height 24
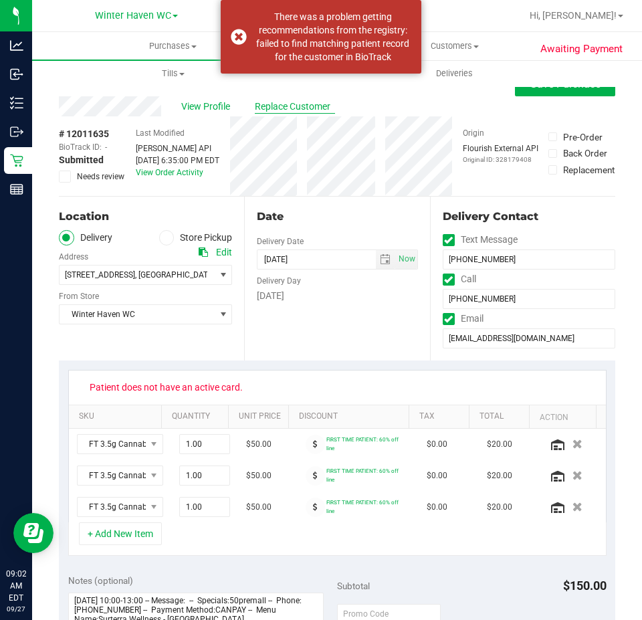
click at [275, 104] on span "Replace Customer" at bounding box center [295, 107] width 80 height 14
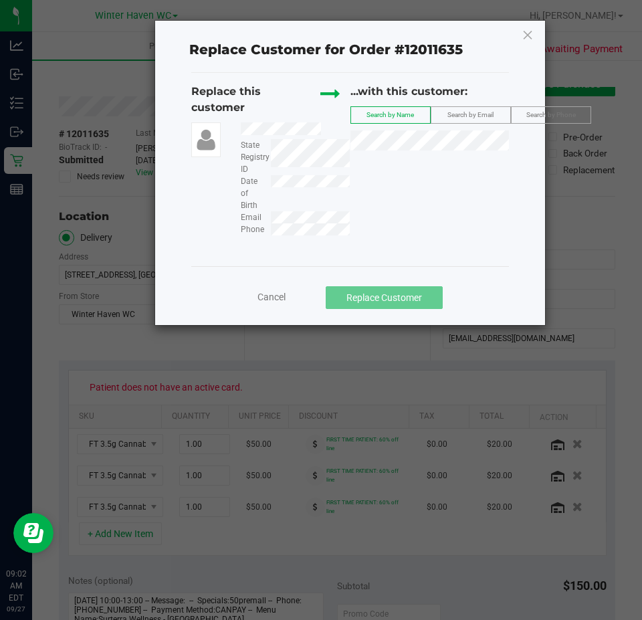
click at [448, 244] on div "Replace this customer State Registry ID Date of Birth Email Phone ...with this …" at bounding box center [350, 169] width 318 height 193
click at [532, 37] on icon at bounding box center [528, 34] width 12 height 21
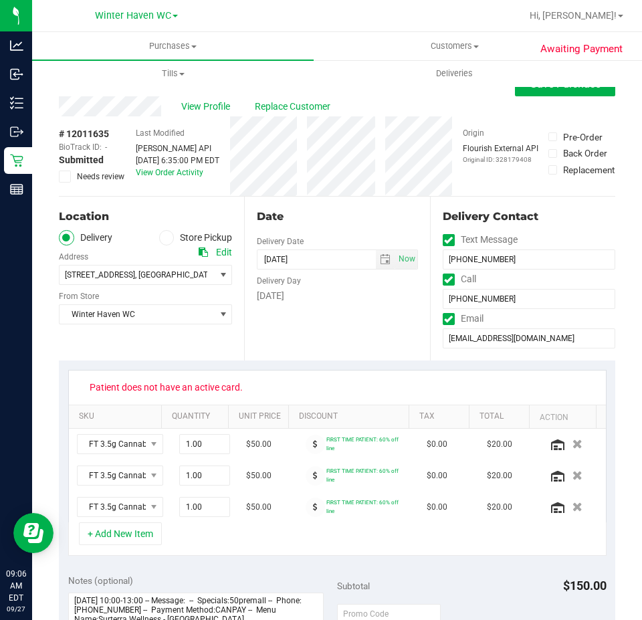
click at [128, 108] on div "View Profile Replace Customer" at bounding box center [337, 106] width 557 height 20
click at [199, 108] on span "View Profile" at bounding box center [208, 107] width 54 height 14
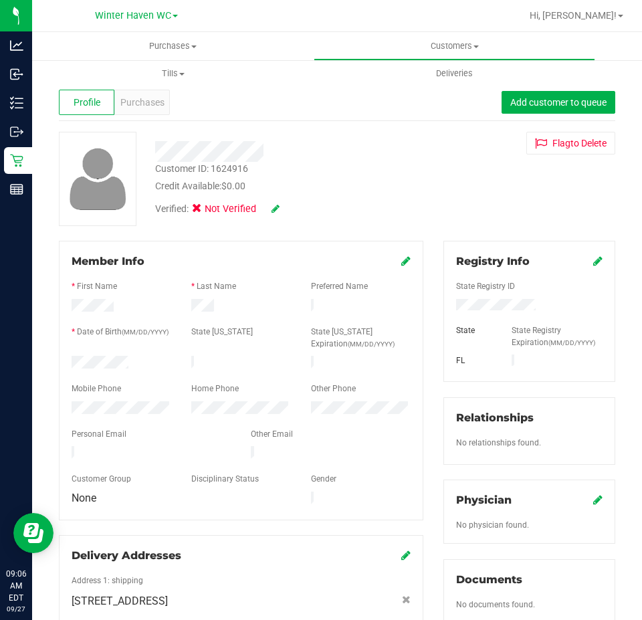
click at [593, 264] on icon at bounding box center [597, 261] width 9 height 11
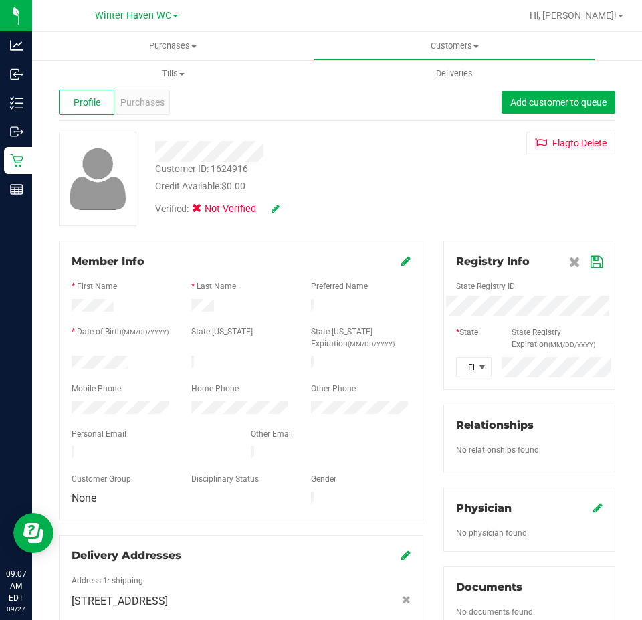
click at [591, 260] on icon at bounding box center [597, 262] width 12 height 11
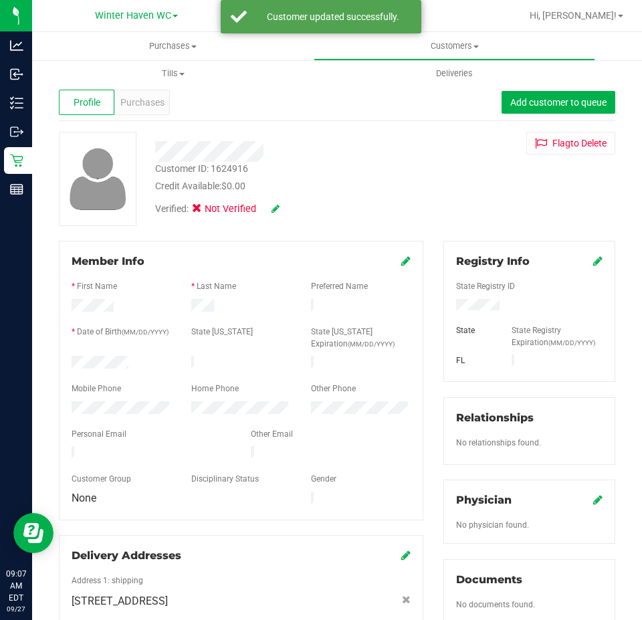
click at [276, 211] on icon at bounding box center [276, 208] width 8 height 9
click at [215, 213] on span "Medical" at bounding box center [232, 211] width 38 height 14
click at [0, 0] on input "Medical" at bounding box center [0, 0] width 0 height 0
click at [294, 205] on icon at bounding box center [293, 209] width 11 height 9
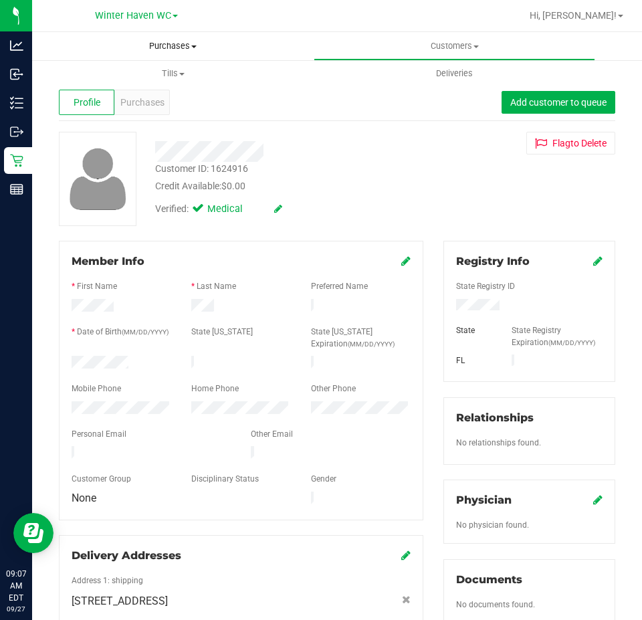
click at [183, 47] on span "Purchases" at bounding box center [173, 46] width 282 height 12
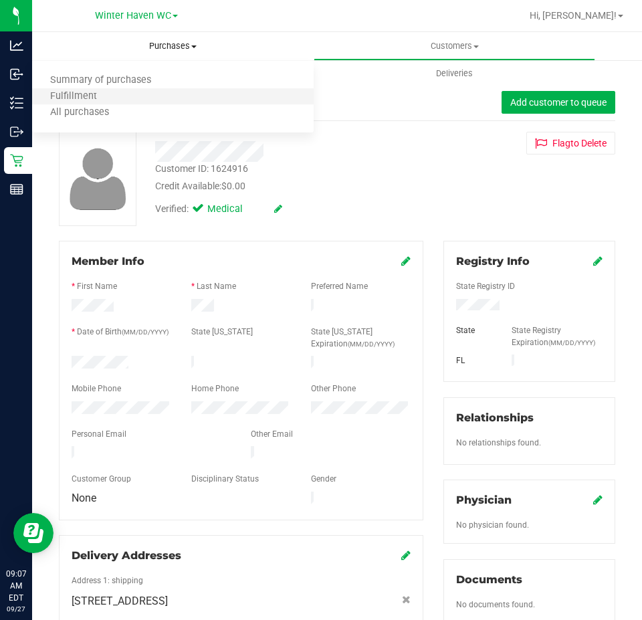
click at [185, 101] on li "Fulfillment" at bounding box center [173, 97] width 282 height 16
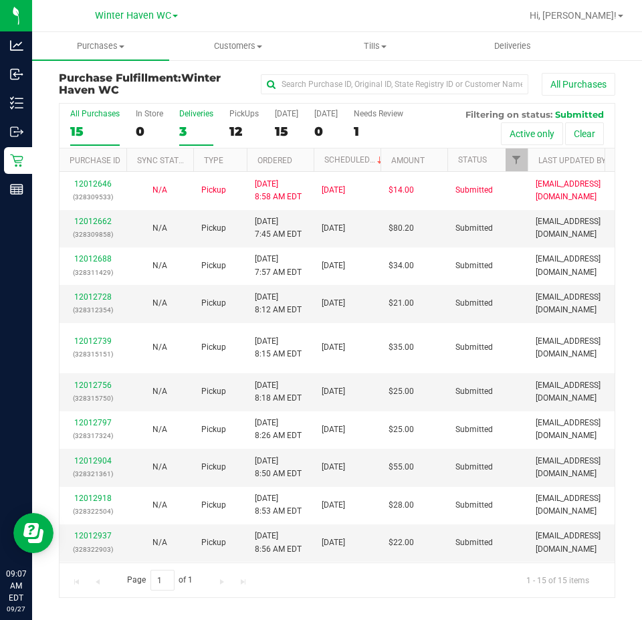
click at [197, 126] on div "3" at bounding box center [196, 131] width 34 height 15
click at [0, 0] on input "Deliveries 3" at bounding box center [0, 0] width 0 height 0
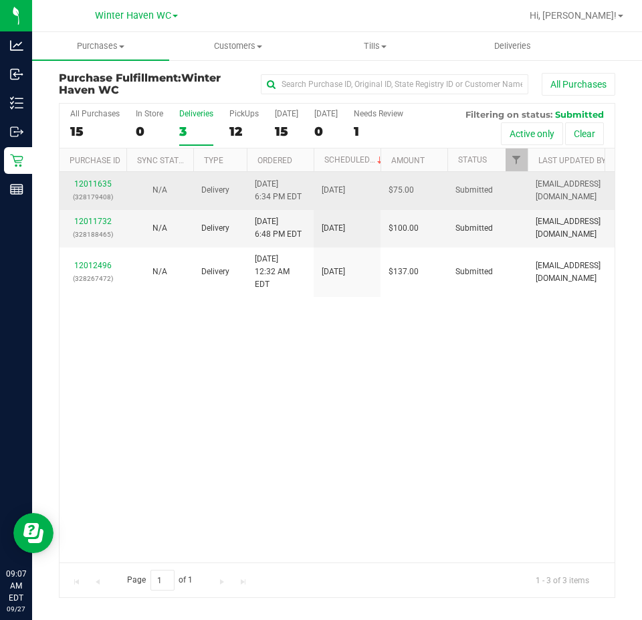
click at [98, 203] on div "12011635 (328179408)" at bounding box center [93, 190] width 51 height 25
click at [95, 189] on link "12011635" at bounding box center [92, 183] width 37 height 9
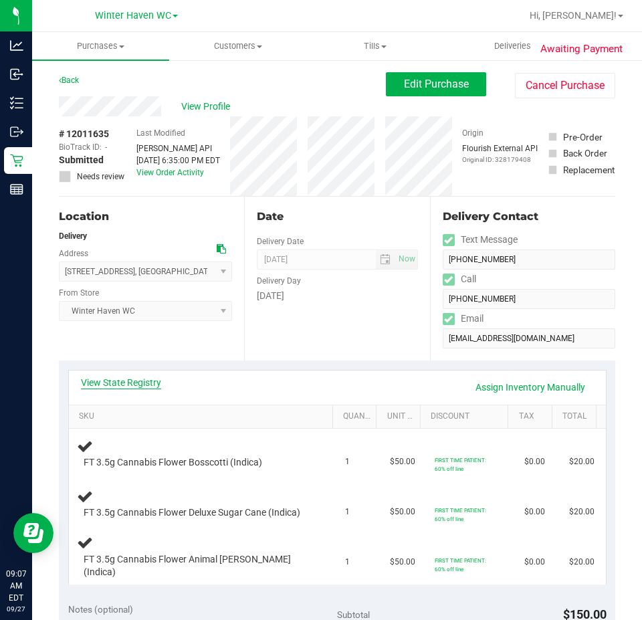
click at [126, 377] on link "View State Registry" at bounding box center [121, 382] width 80 height 13
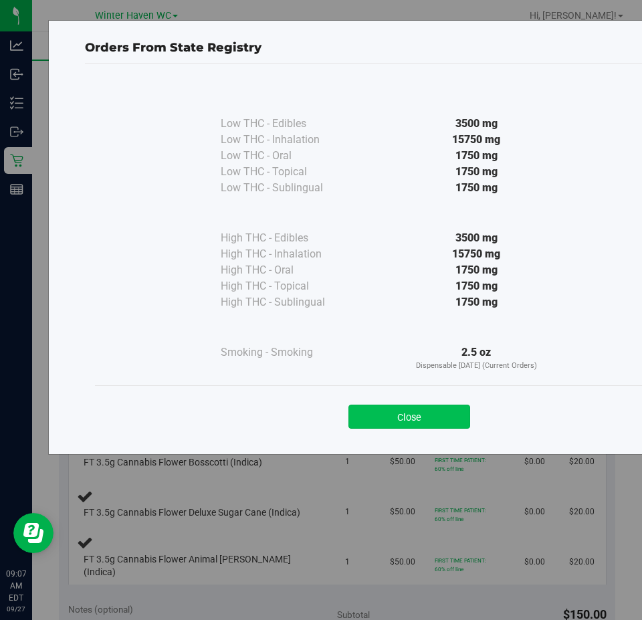
click at [449, 410] on button "Close" at bounding box center [410, 417] width 122 height 24
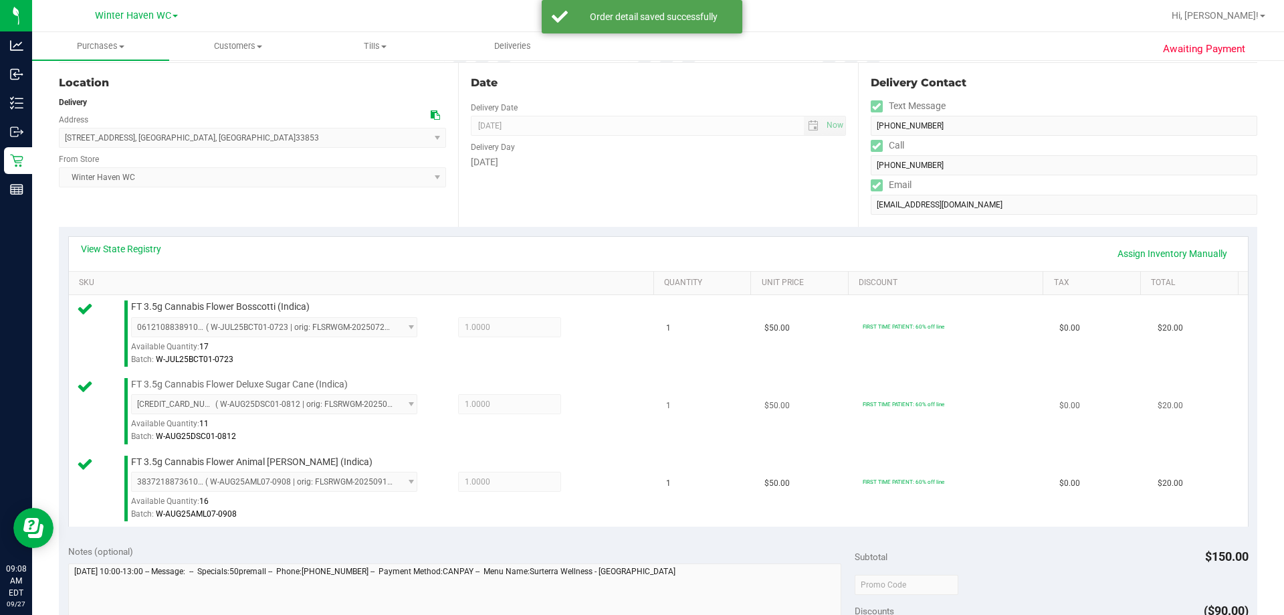
scroll to position [535, 0]
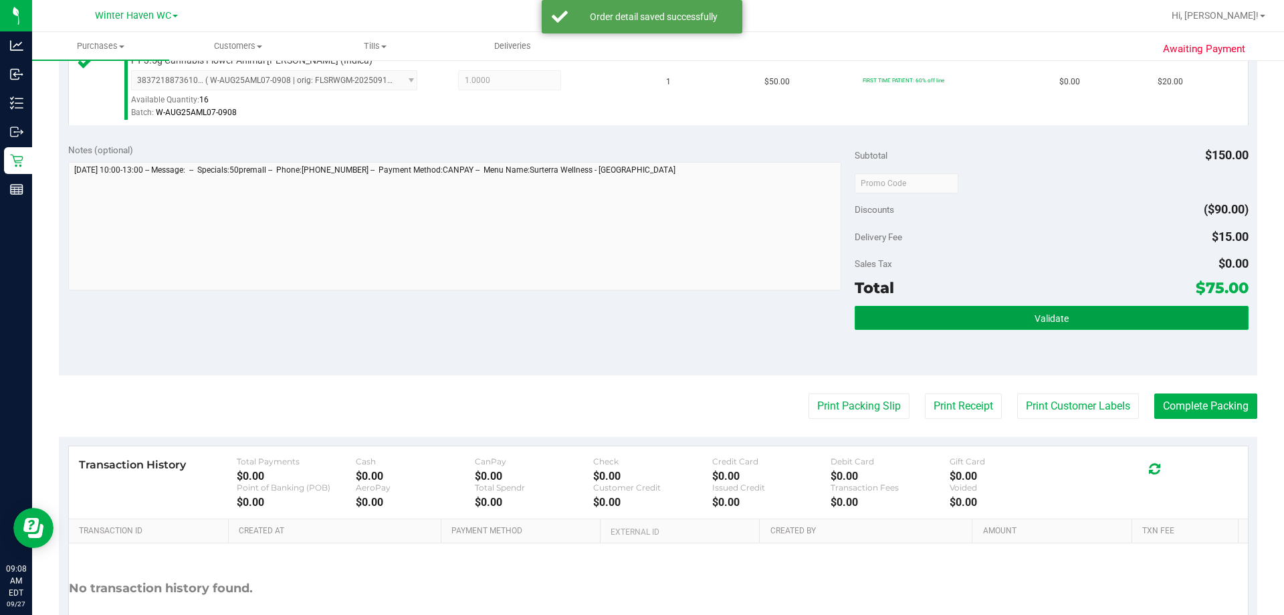
click at [1023, 312] on button "Validate" at bounding box center [1051, 318] width 393 height 24
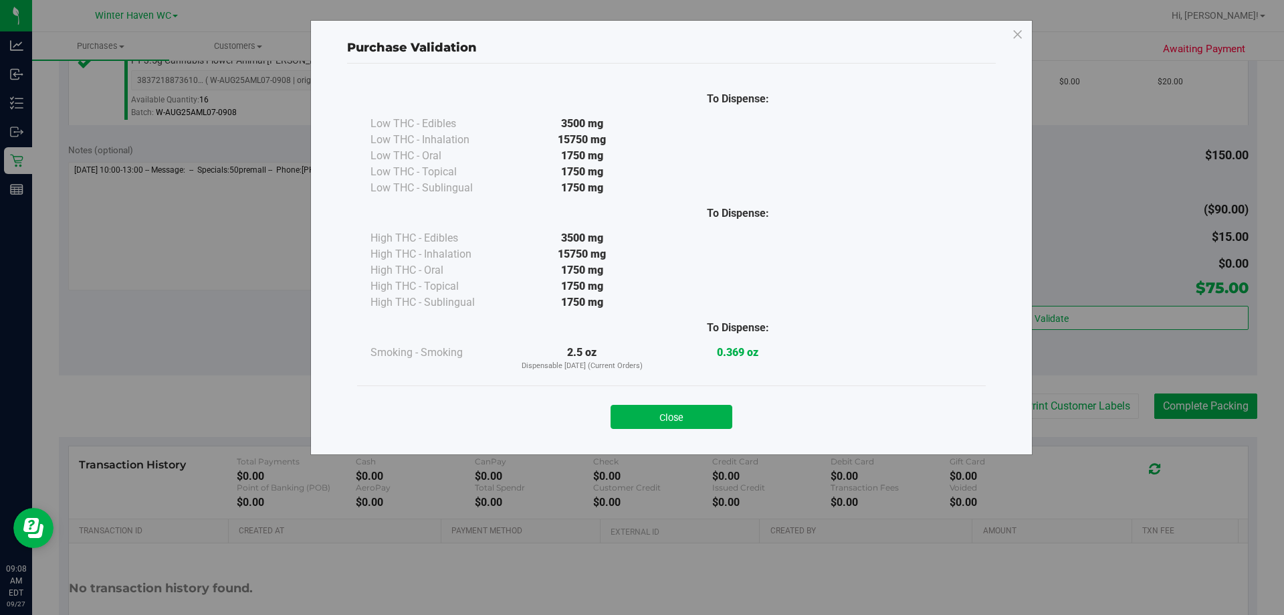
click at [702, 421] on button "Close" at bounding box center [672, 417] width 122 height 24
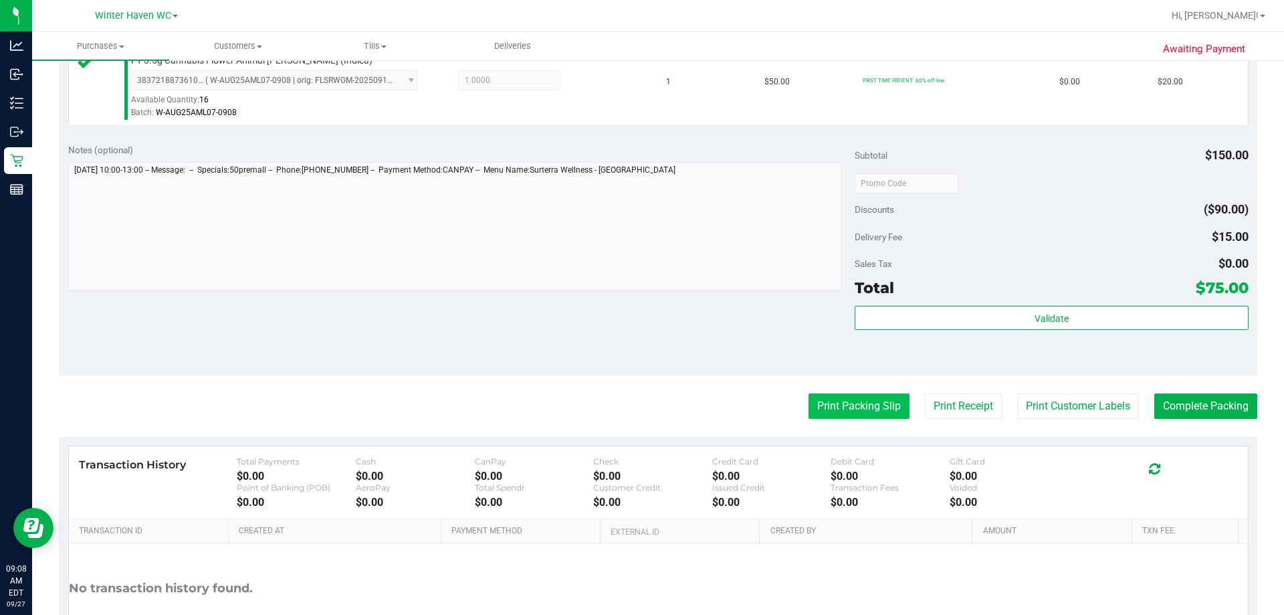
click at [834, 415] on button "Print Packing Slip" at bounding box center [859, 405] width 101 height 25
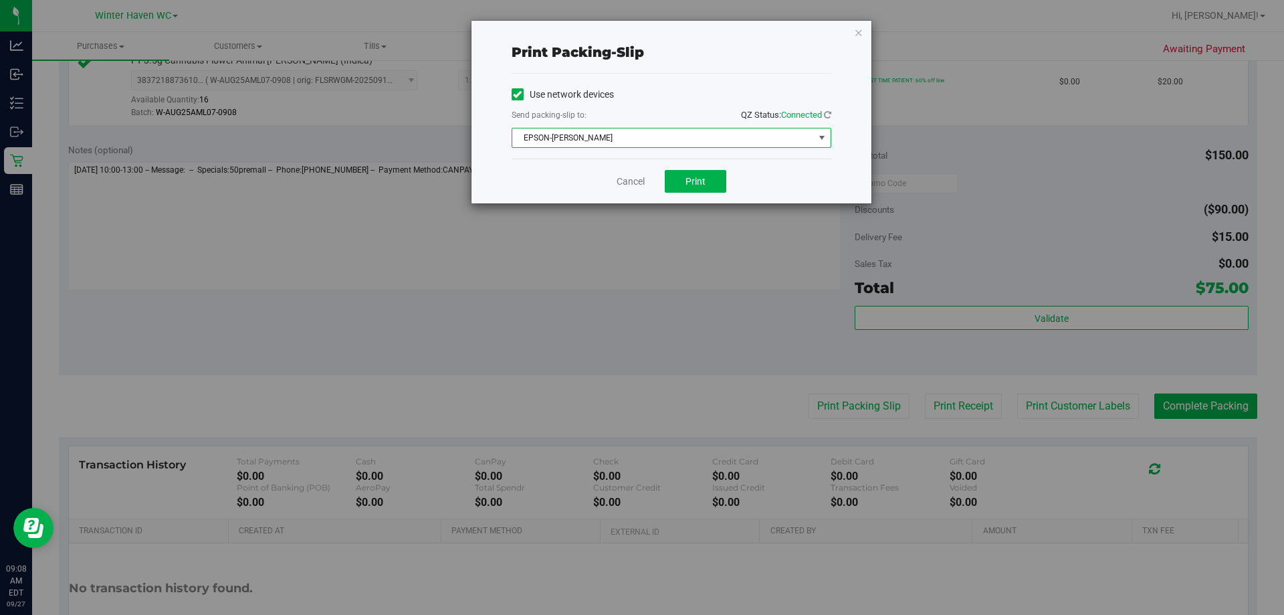
click at [592, 130] on span "EPSON-[PERSON_NAME]" at bounding box center [663, 137] width 302 height 19
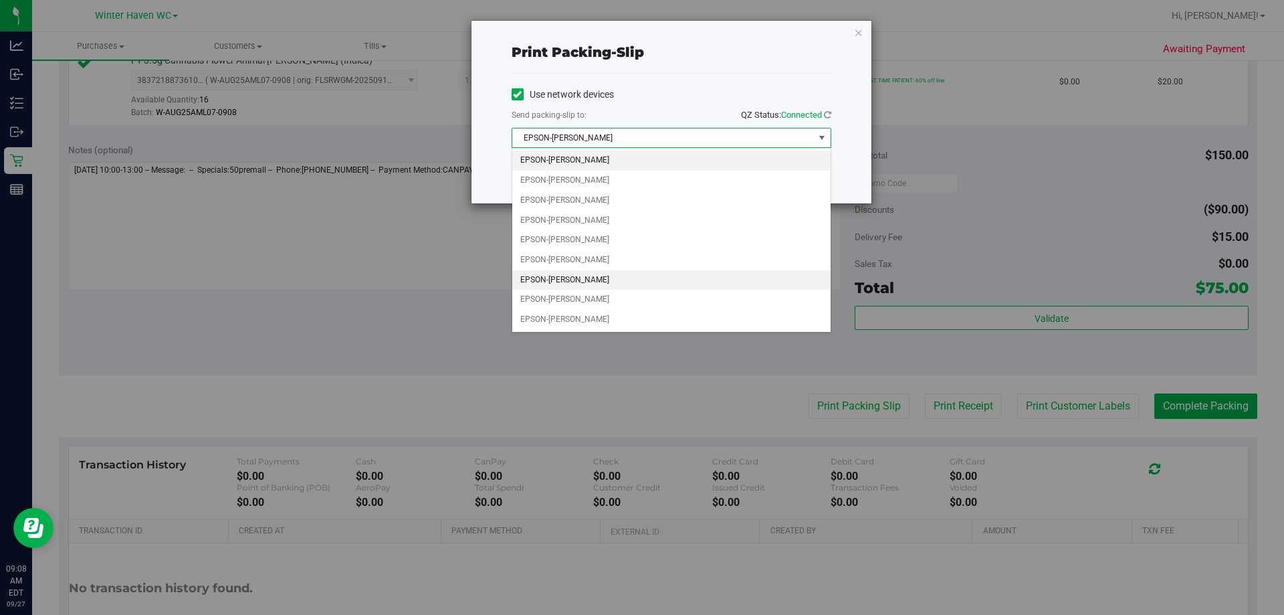
click at [575, 280] on li "EPSON-[PERSON_NAME]" at bounding box center [671, 280] width 318 height 20
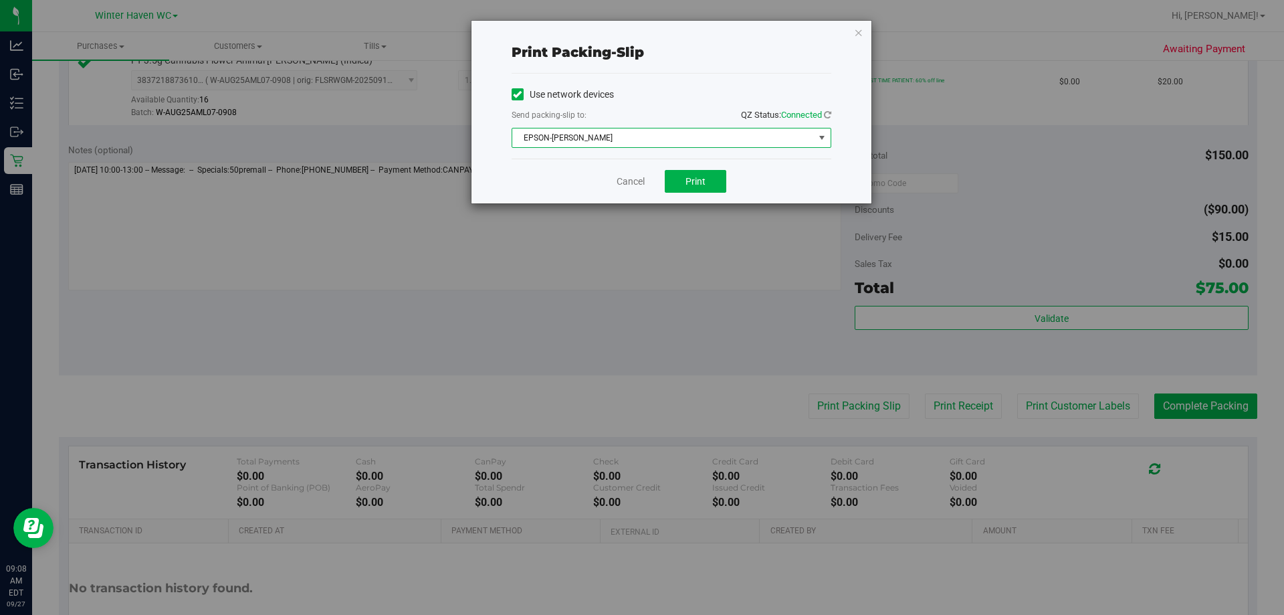
click at [557, 173] on div "Cancel Print" at bounding box center [672, 181] width 320 height 45
click at [682, 183] on button "Print" at bounding box center [696, 181] width 62 height 23
click at [630, 175] on link "Cancel" at bounding box center [631, 182] width 28 height 14
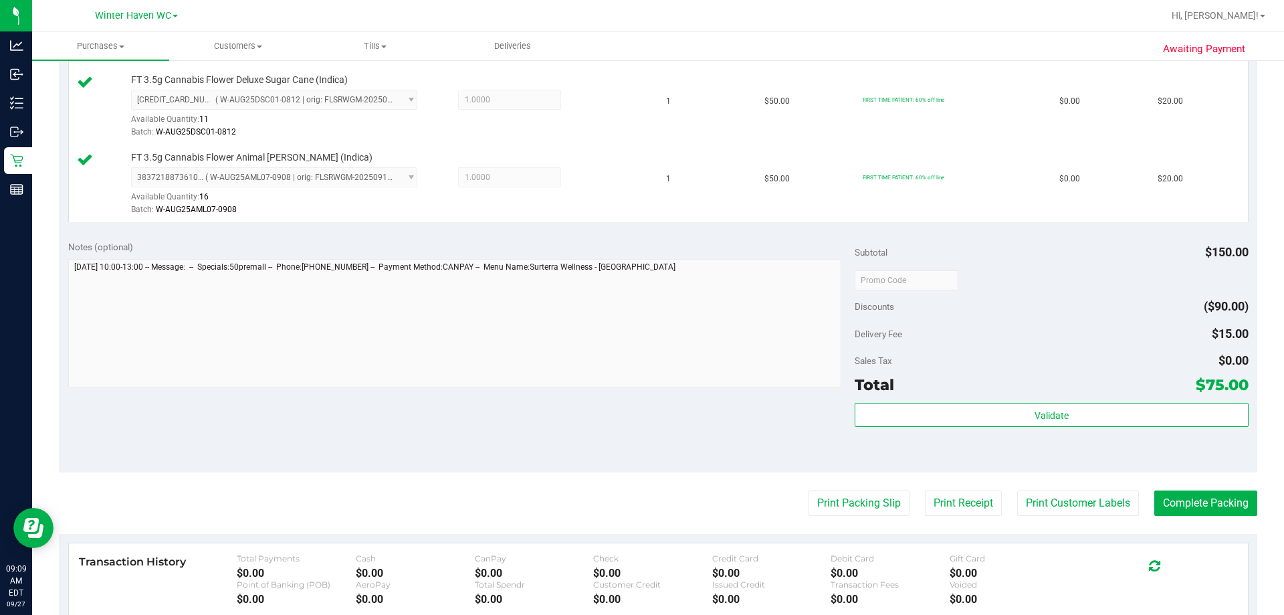
scroll to position [602, 0]
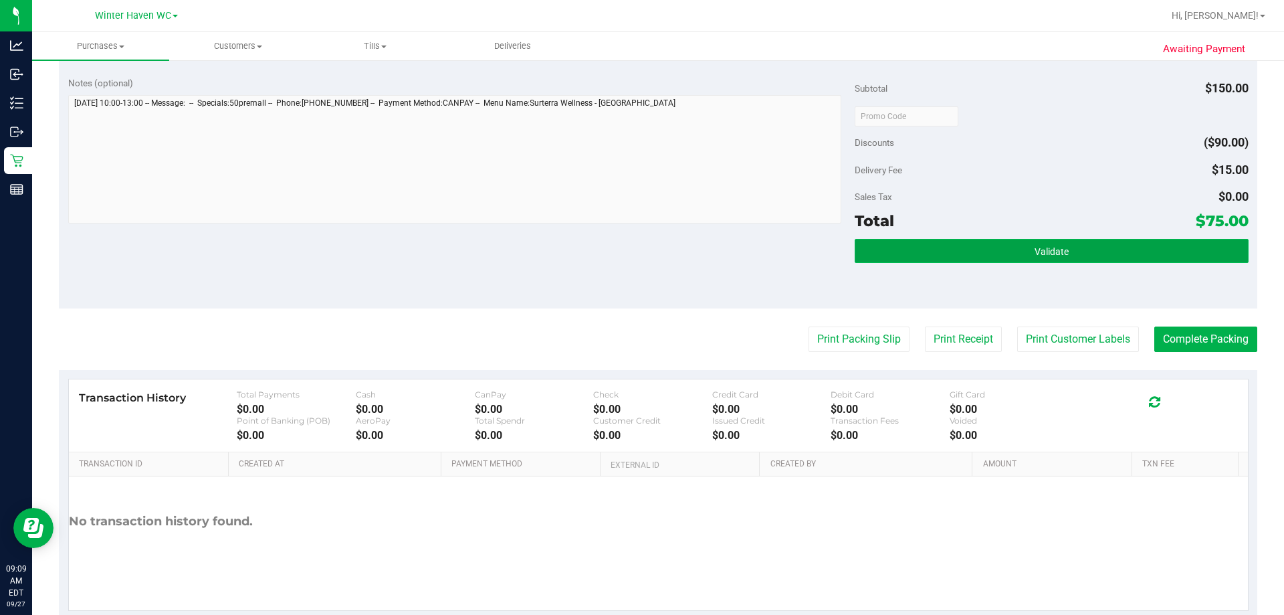
click at [921, 248] on button "Validate" at bounding box center [1051, 251] width 393 height 24
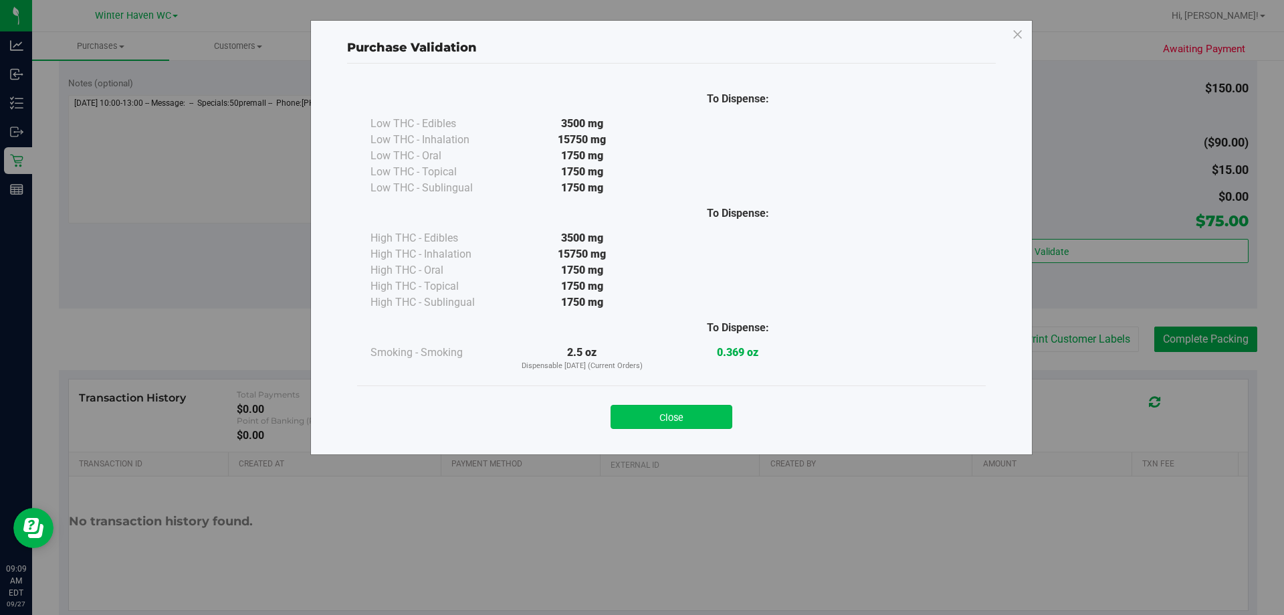
click at [692, 411] on button "Close" at bounding box center [672, 417] width 122 height 24
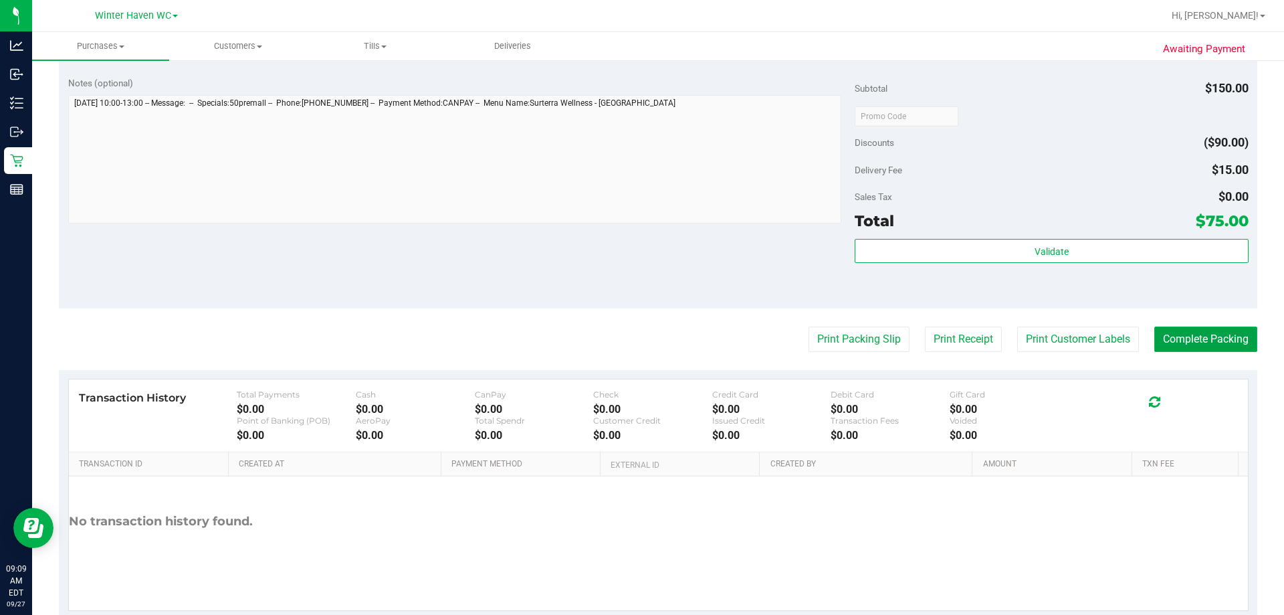
click at [1214, 350] on button "Complete Packing" at bounding box center [1206, 338] width 103 height 25
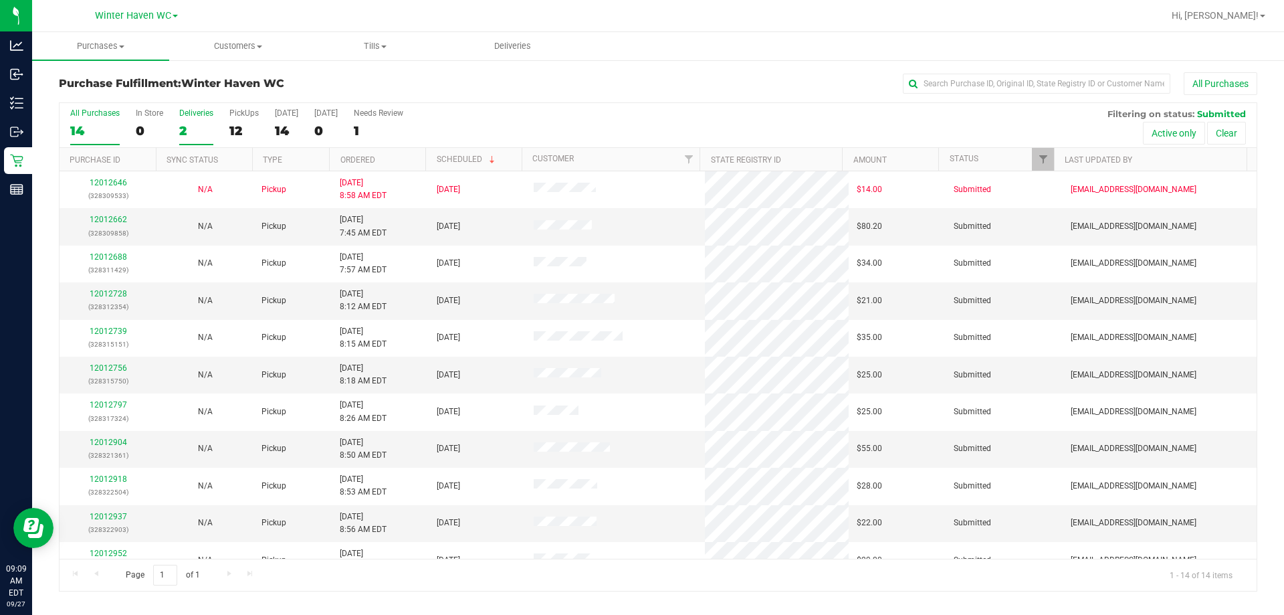
click at [186, 115] on div "Deliveries" at bounding box center [196, 112] width 34 height 9
click at [0, 0] on input "Deliveries 2" at bounding box center [0, 0] width 0 height 0
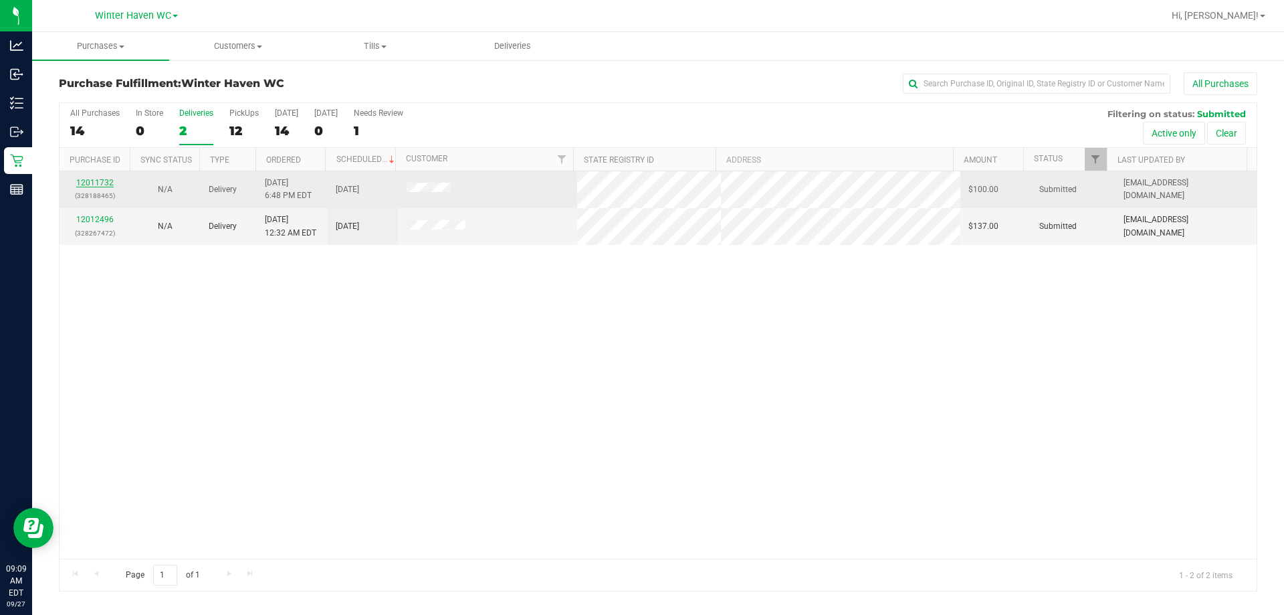
click at [100, 180] on link "12011732" at bounding box center [94, 182] width 37 height 9
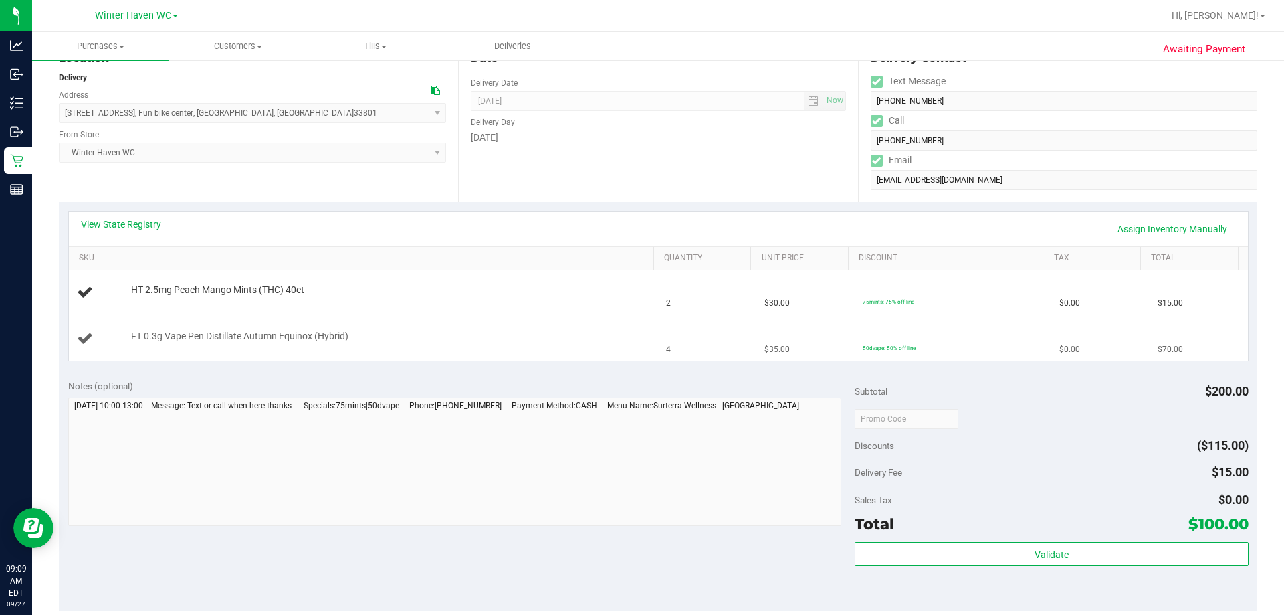
scroll to position [201, 0]
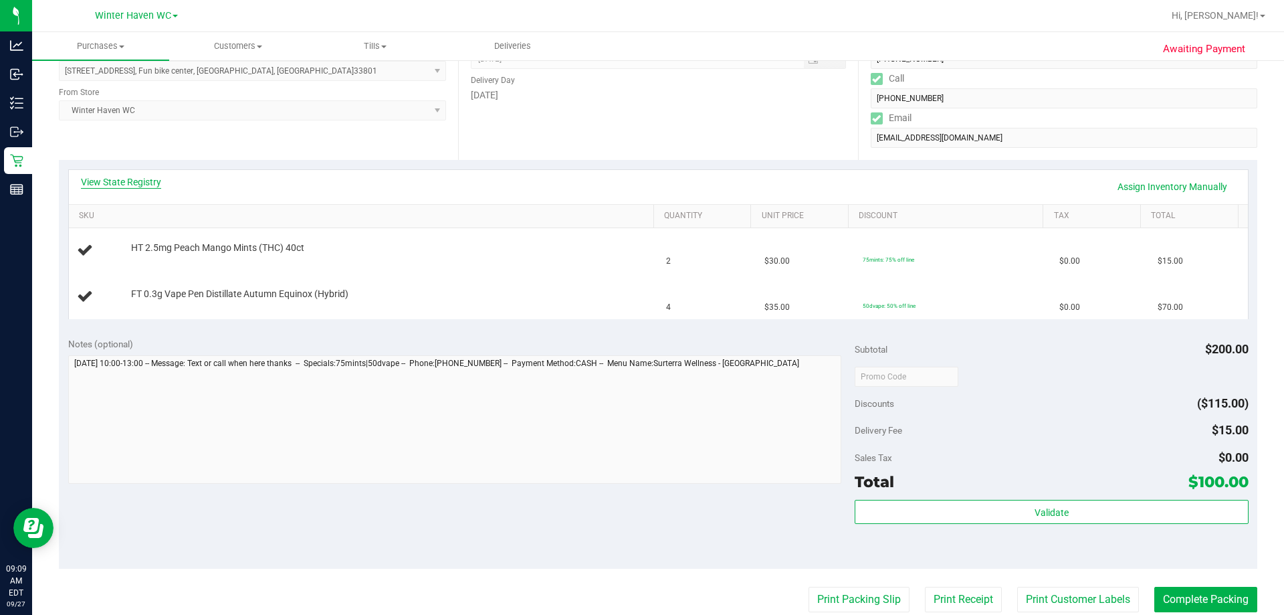
click at [142, 181] on link "View State Registry" at bounding box center [121, 181] width 80 height 13
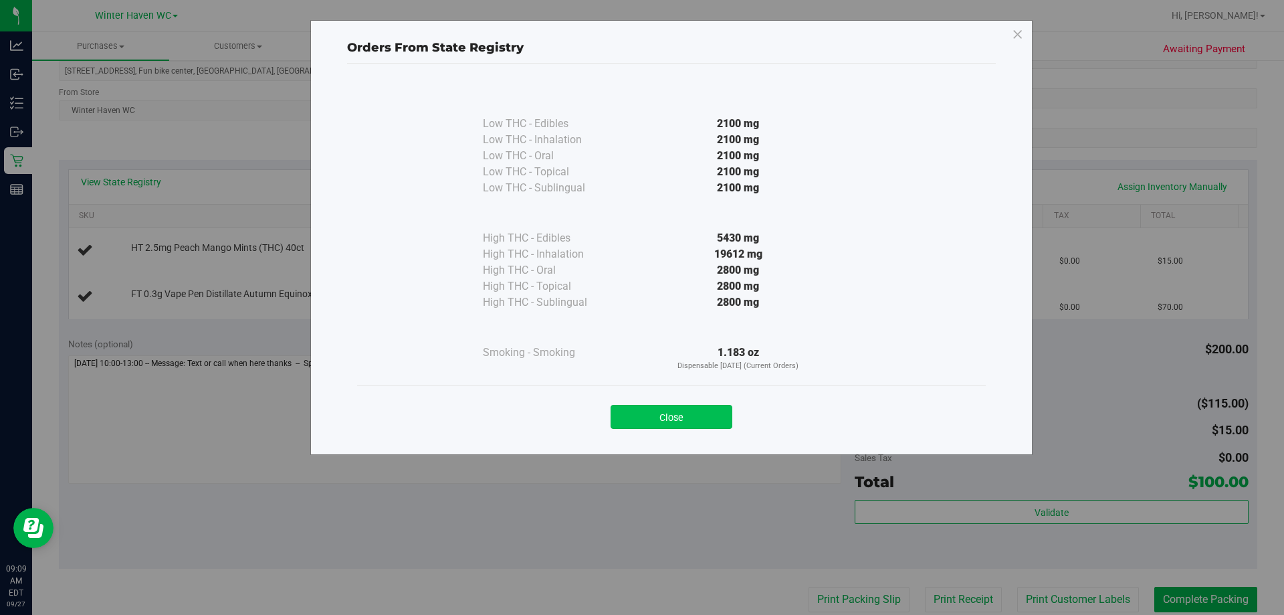
click at [702, 421] on button "Close" at bounding box center [672, 417] width 122 height 24
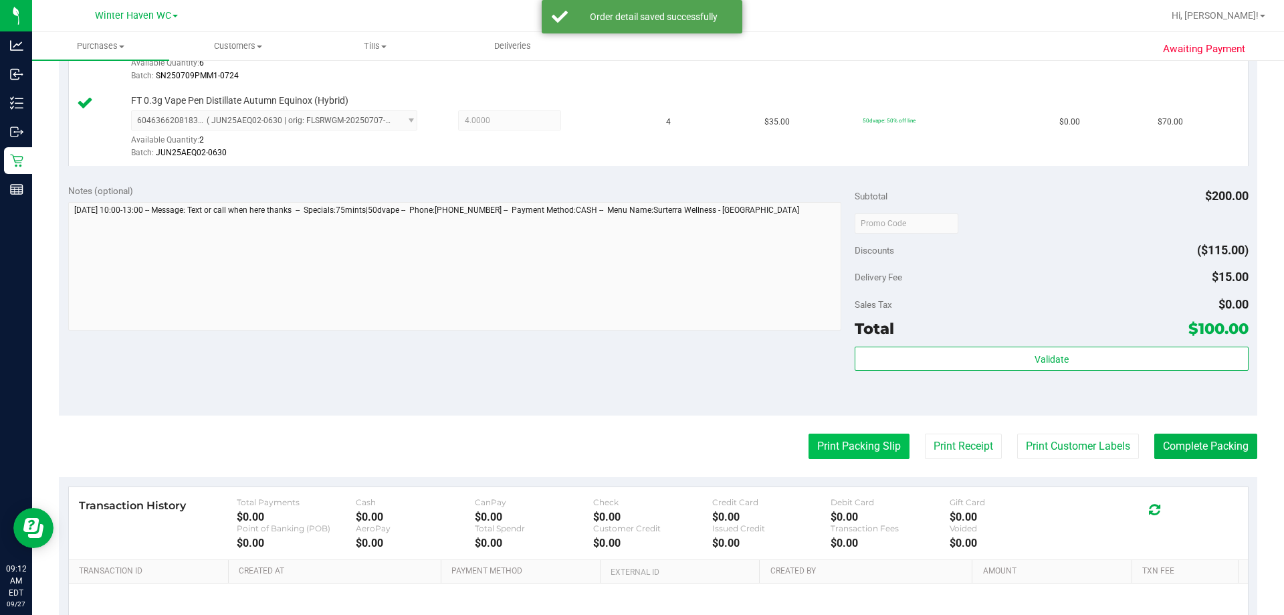
scroll to position [557, 0]
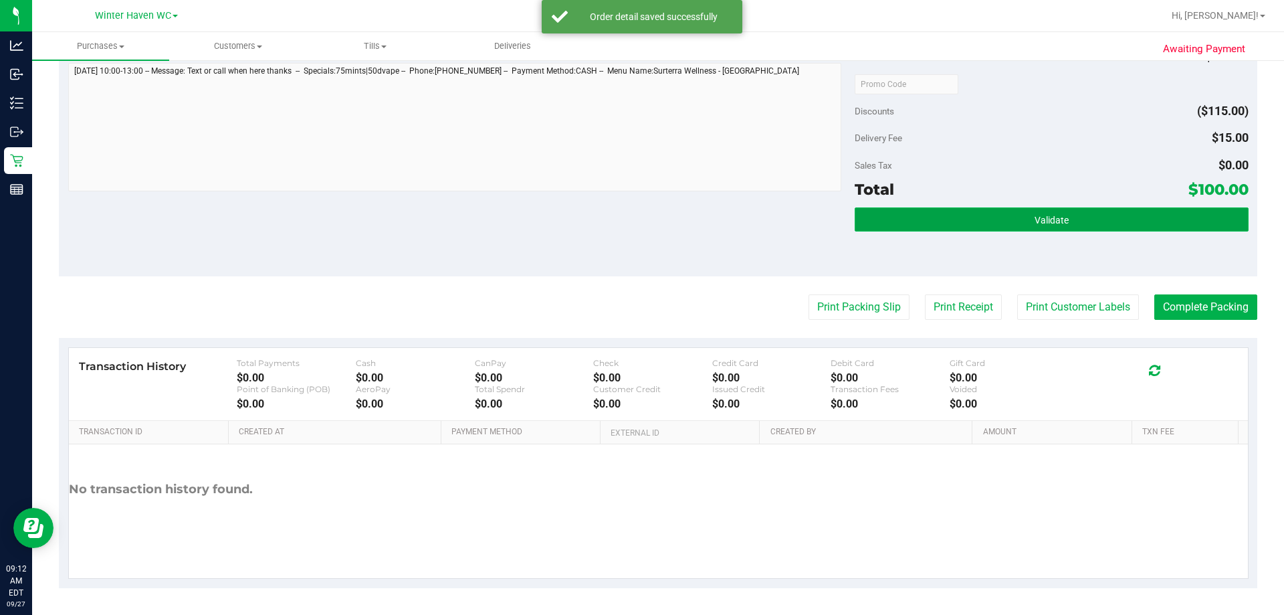
click at [1014, 219] on button "Validate" at bounding box center [1051, 219] width 393 height 24
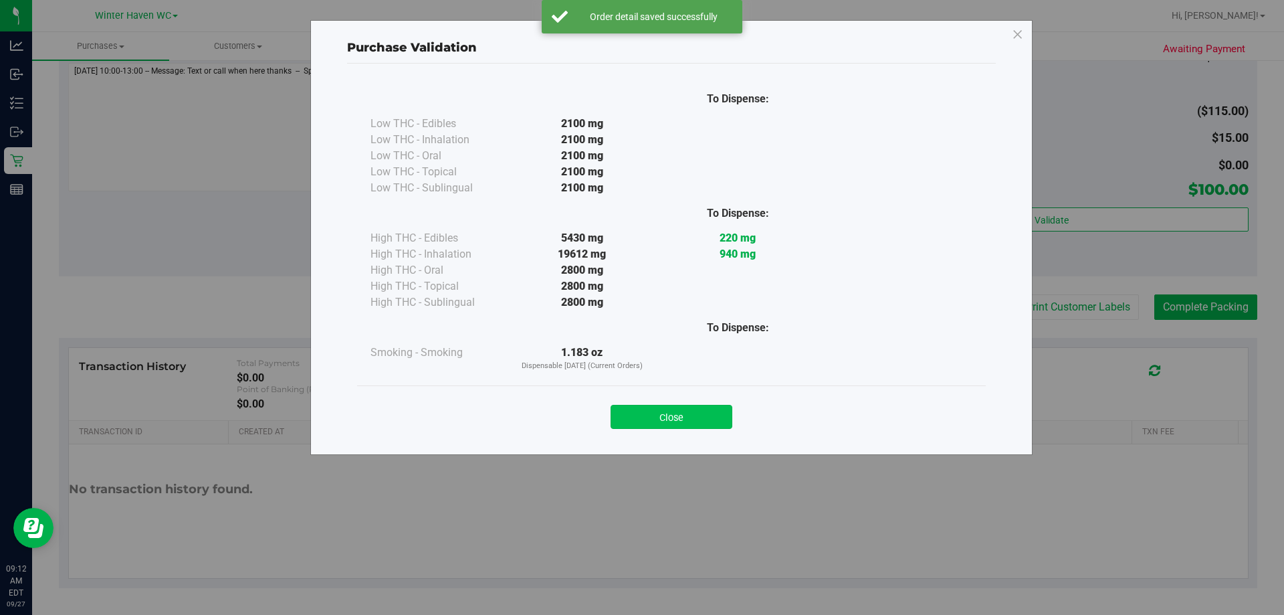
click at [677, 427] on button "Close" at bounding box center [672, 417] width 122 height 24
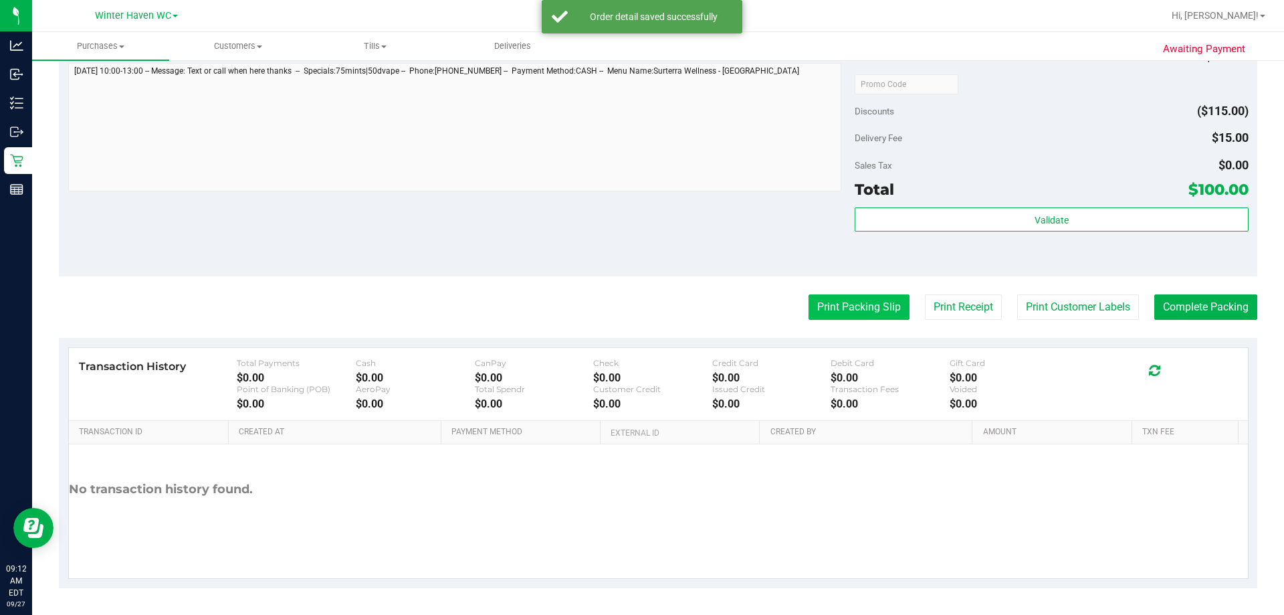
click at [848, 308] on button "Print Packing Slip" at bounding box center [859, 306] width 101 height 25
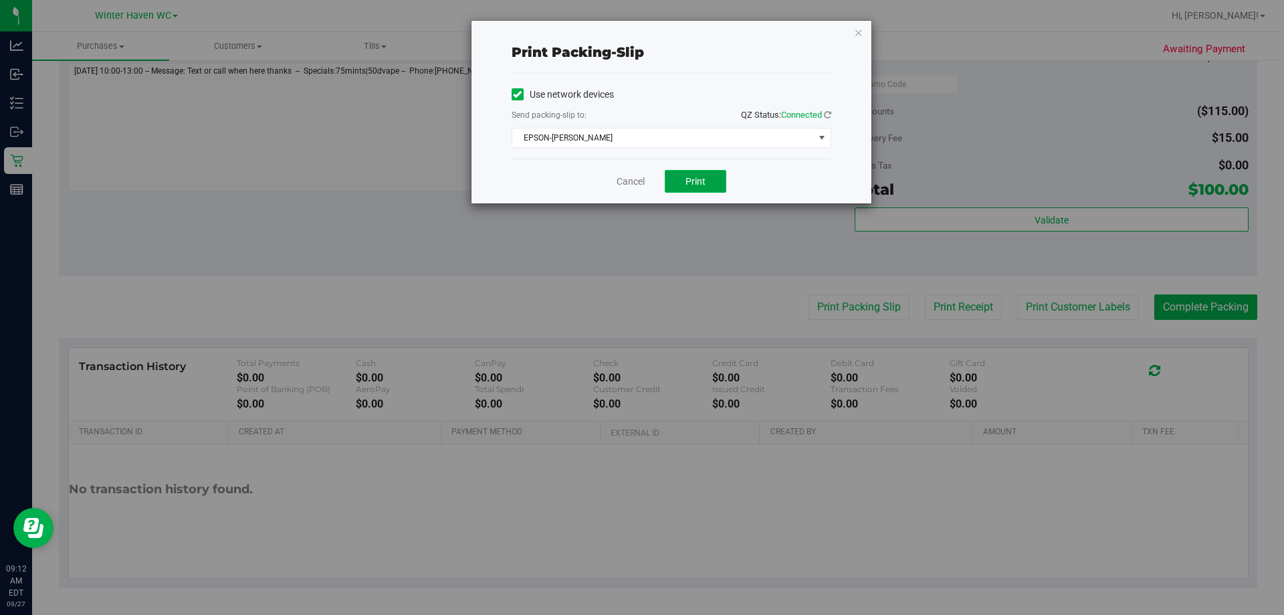
click at [704, 184] on span "Print" at bounding box center [696, 181] width 20 height 11
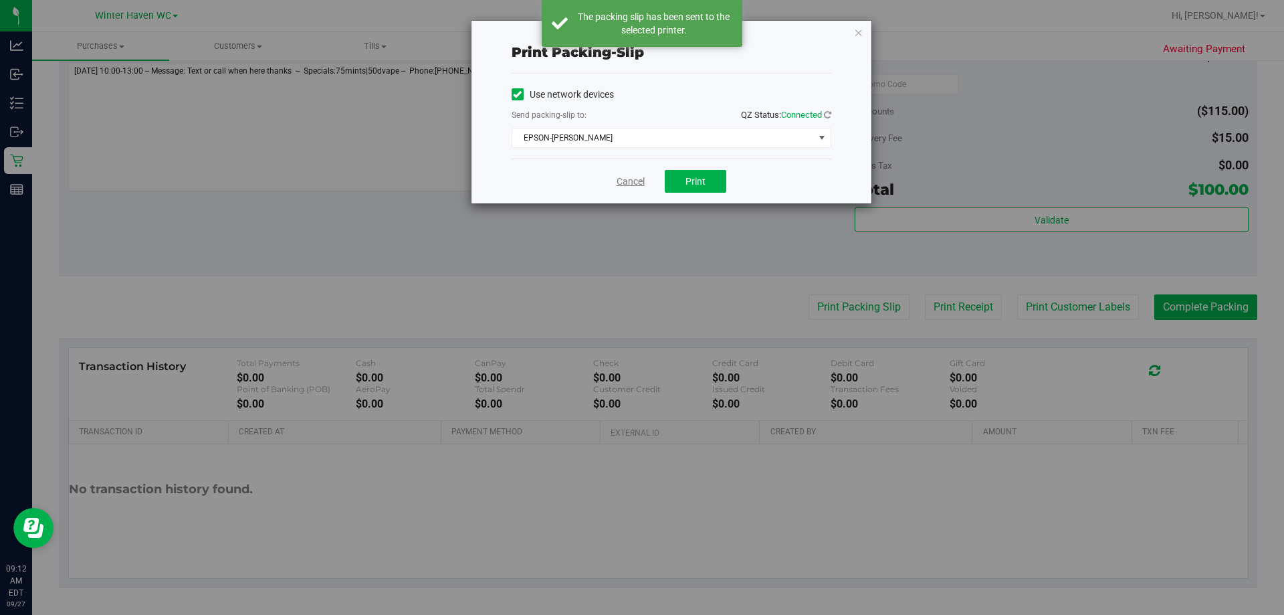
click at [644, 176] on link "Cancel" at bounding box center [631, 182] width 28 height 14
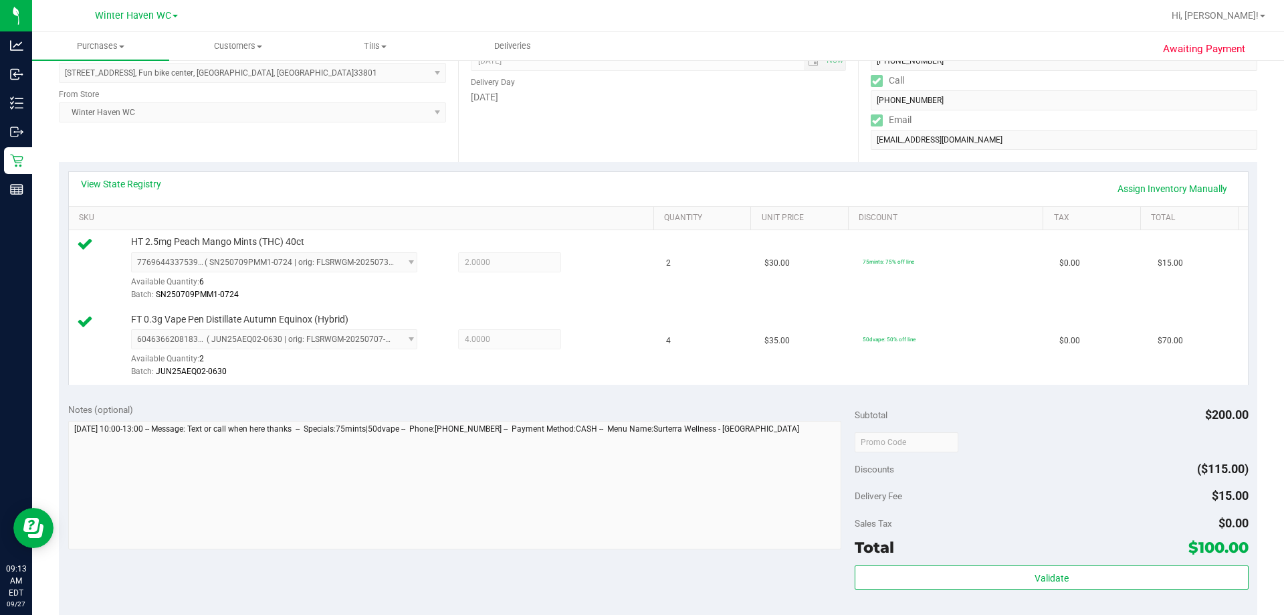
scroll to position [222, 0]
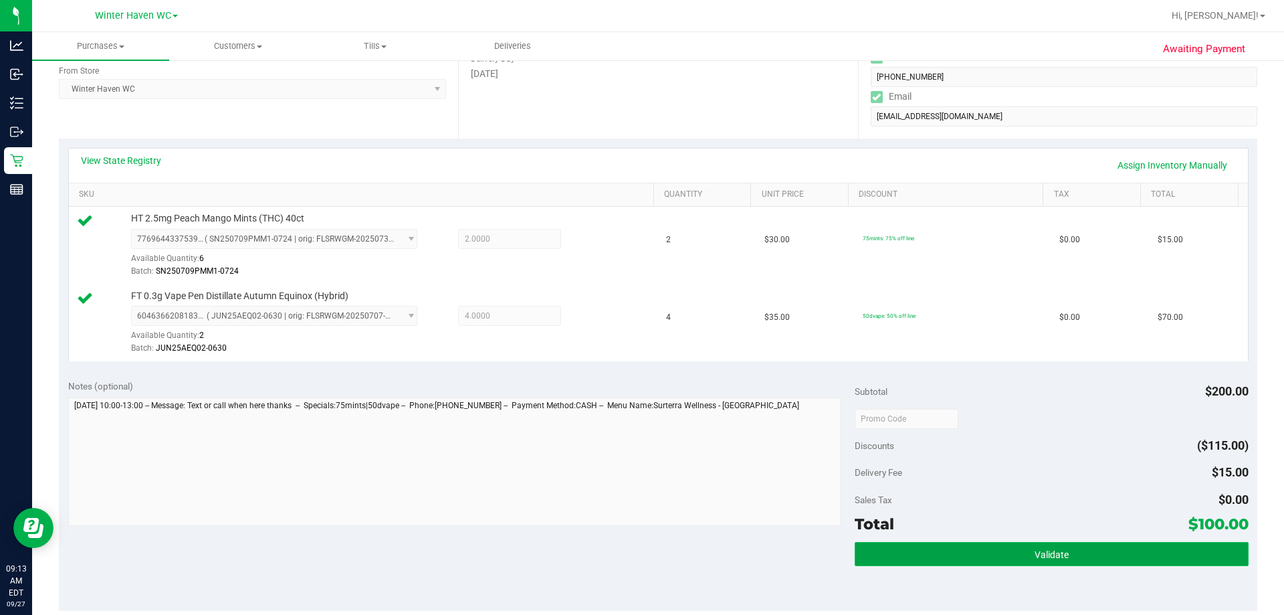
click at [1103, 554] on button "Validate" at bounding box center [1051, 554] width 393 height 24
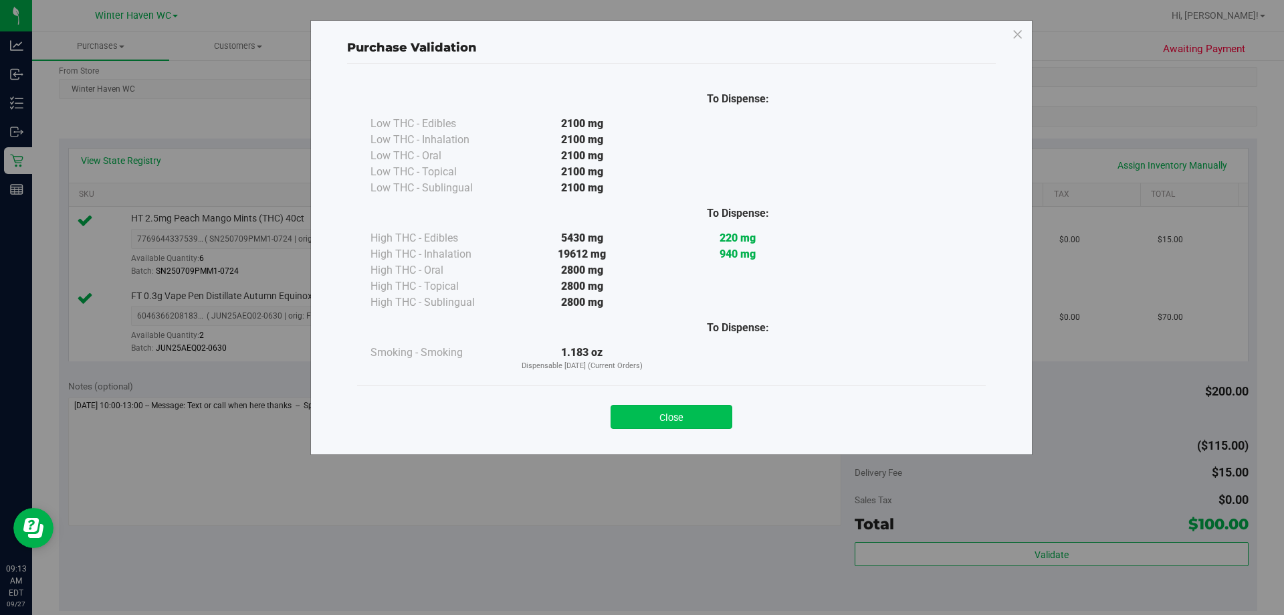
click at [702, 421] on button "Close" at bounding box center [672, 417] width 122 height 24
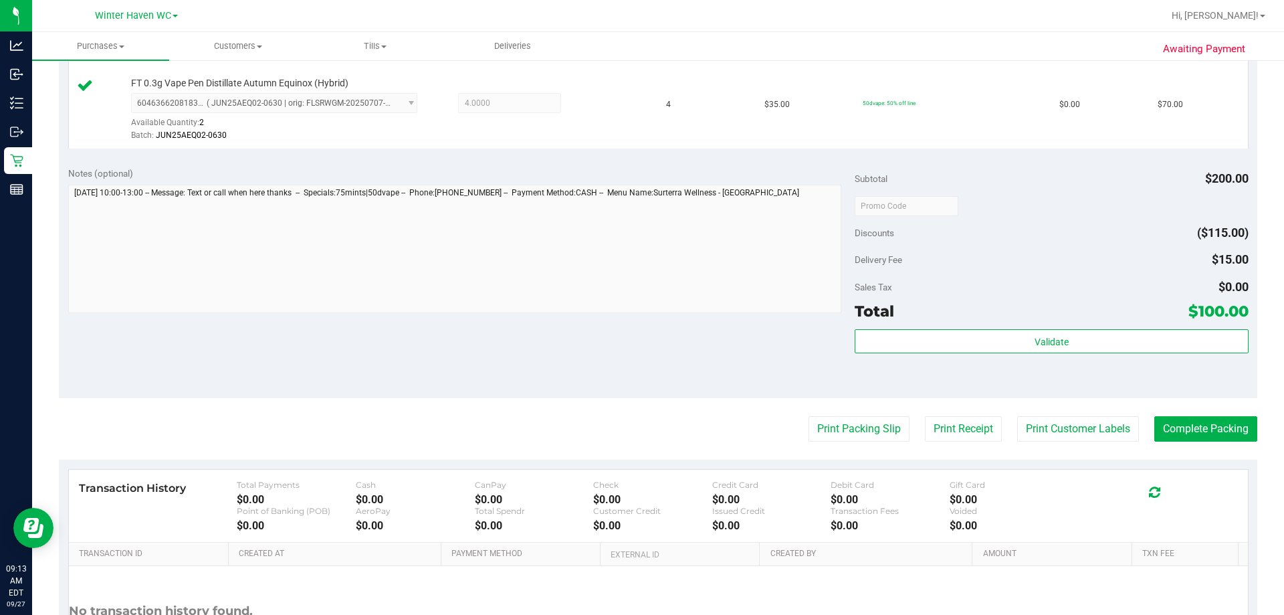
scroll to position [557, 0]
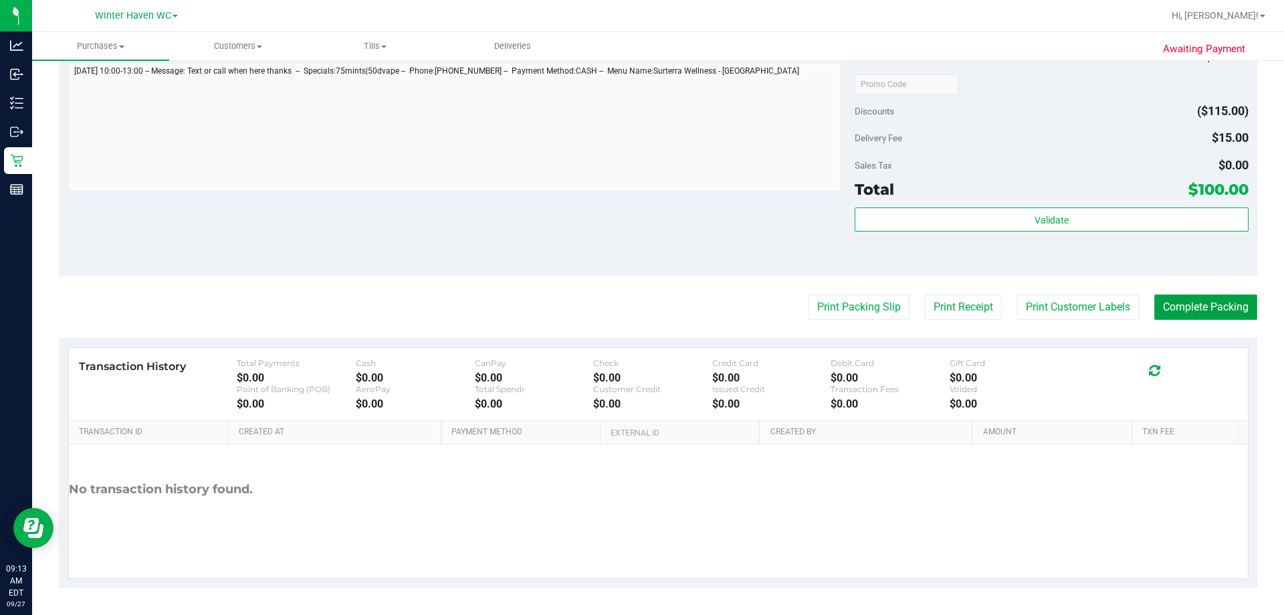
click at [1208, 310] on button "Complete Packing" at bounding box center [1206, 306] width 103 height 25
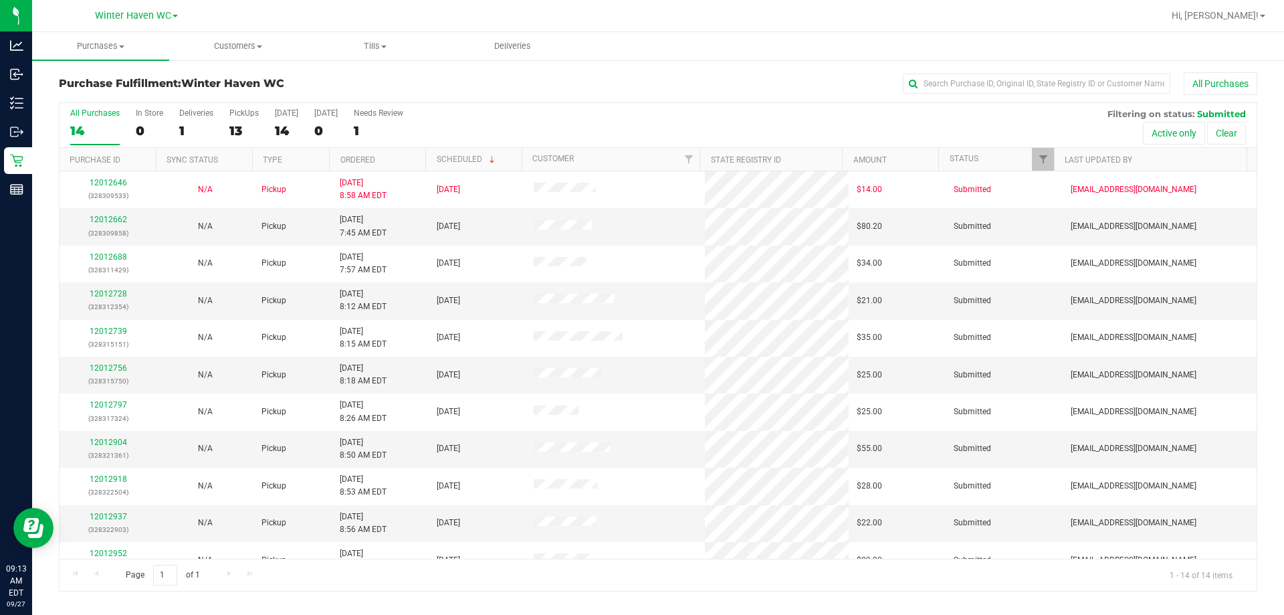
click at [399, 166] on th "Ordered" at bounding box center [377, 159] width 96 height 23
click at [201, 117] on div "Deliveries" at bounding box center [196, 112] width 34 height 9
click at [0, 0] on input "Deliveries 1" at bounding box center [0, 0] width 0 height 0
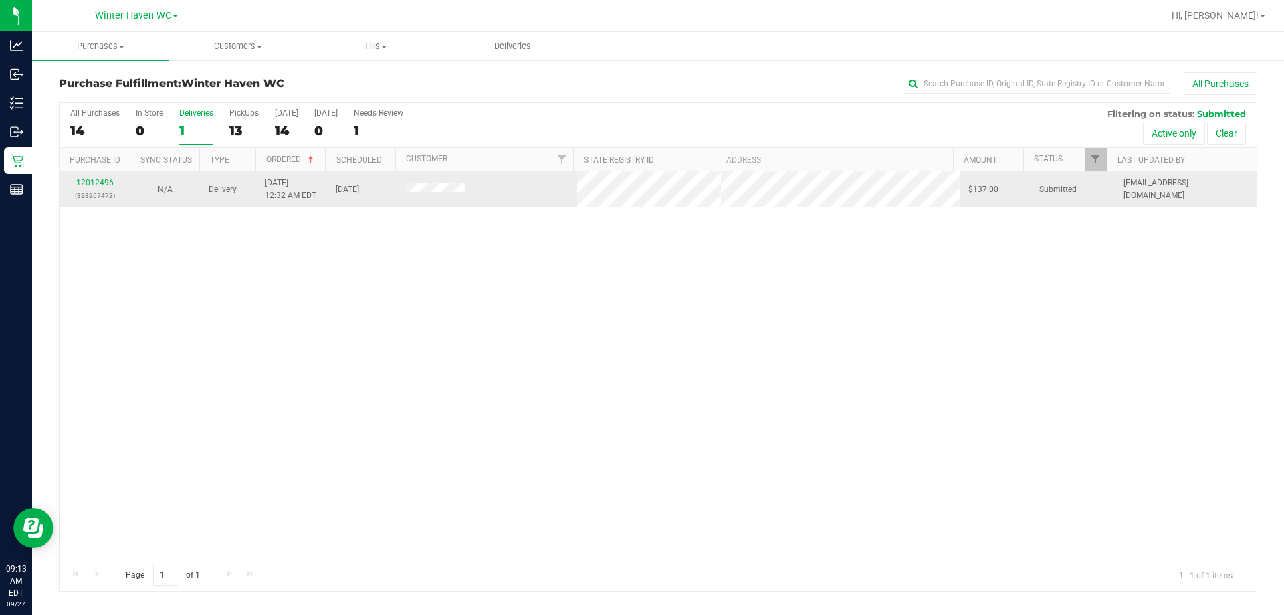
click at [109, 179] on link "12012496" at bounding box center [94, 182] width 37 height 9
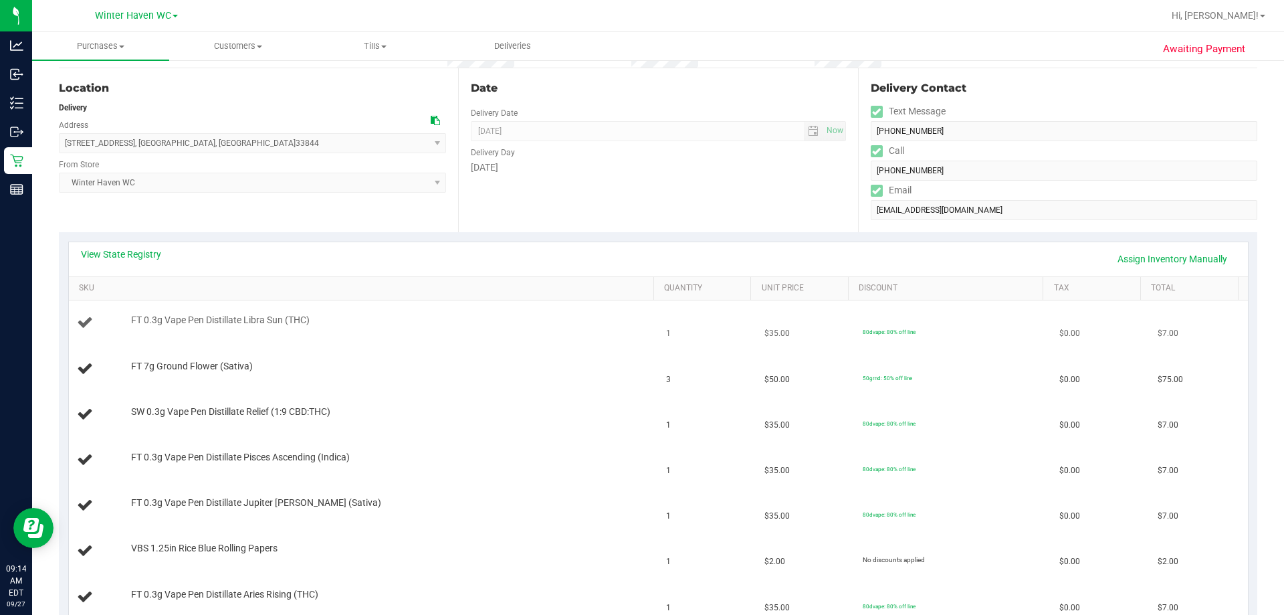
scroll to position [201, 0]
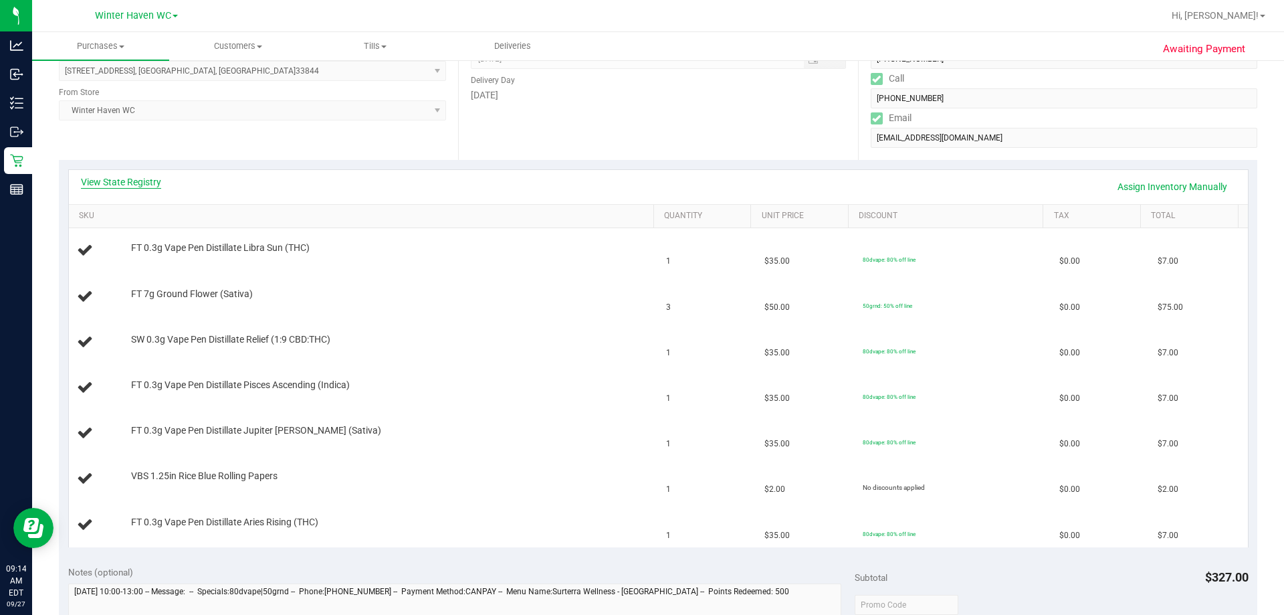
click at [114, 179] on link "View State Registry" at bounding box center [121, 181] width 80 height 13
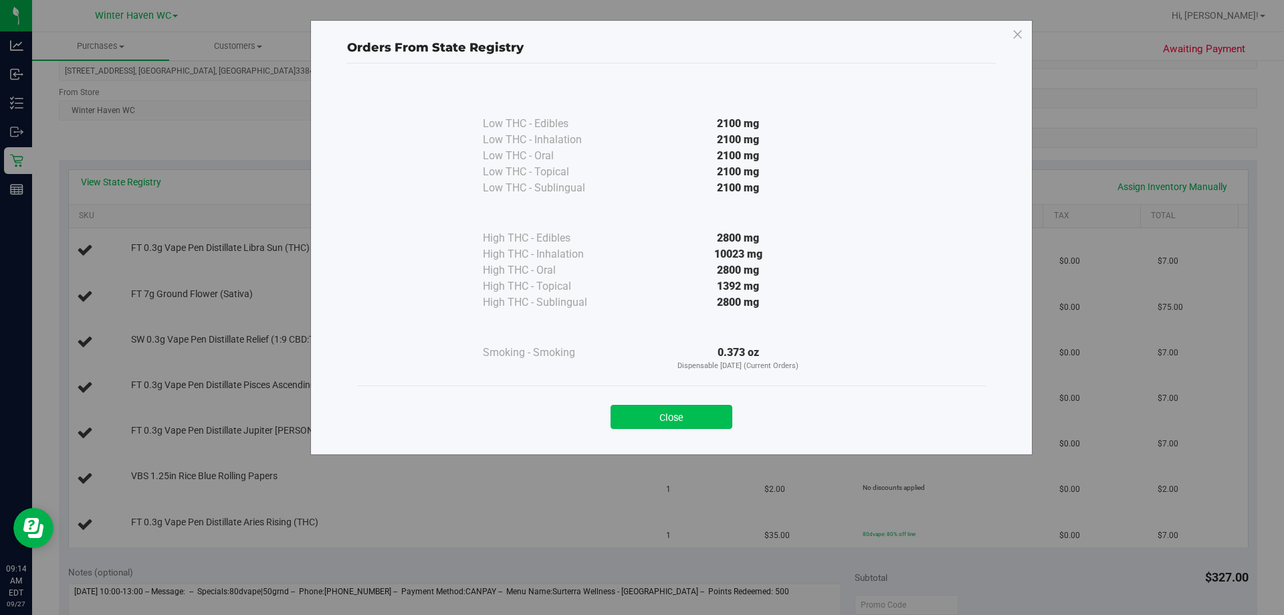
click at [686, 409] on button "Close" at bounding box center [672, 417] width 122 height 24
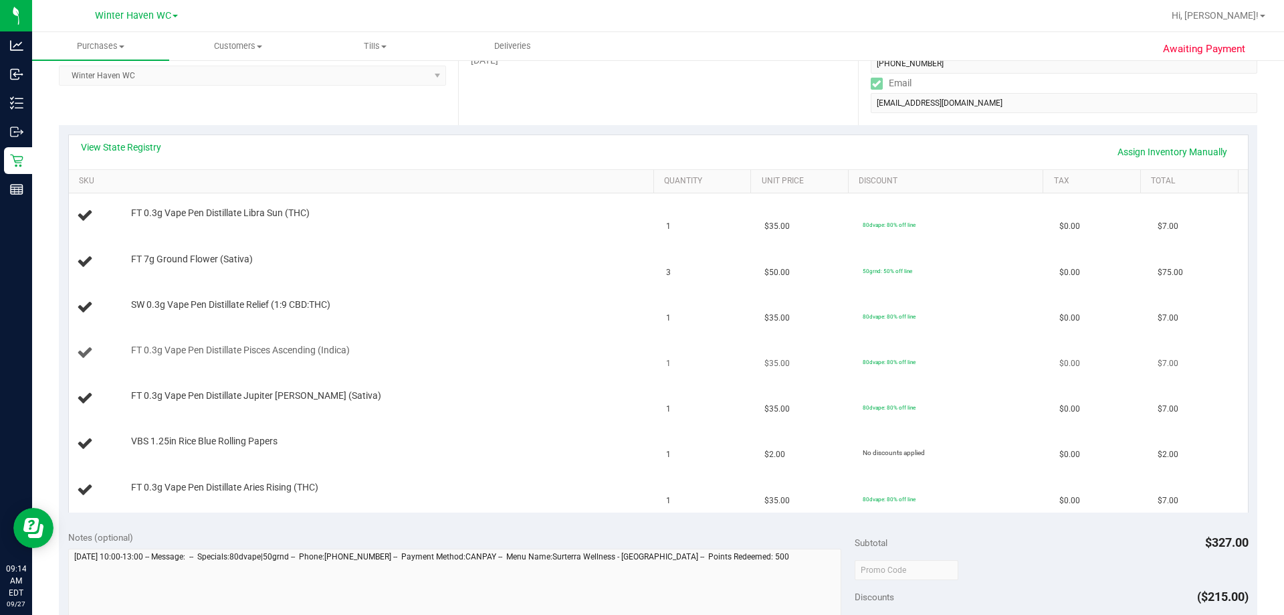
scroll to position [268, 0]
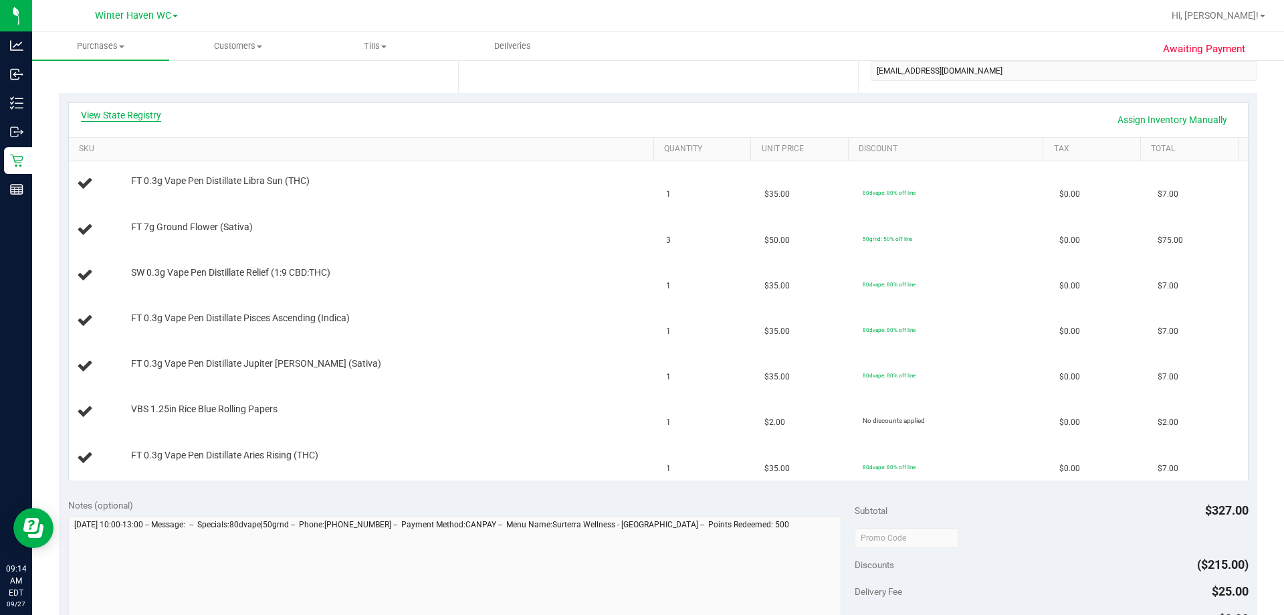
click at [137, 119] on link "View State Registry" at bounding box center [121, 114] width 80 height 13
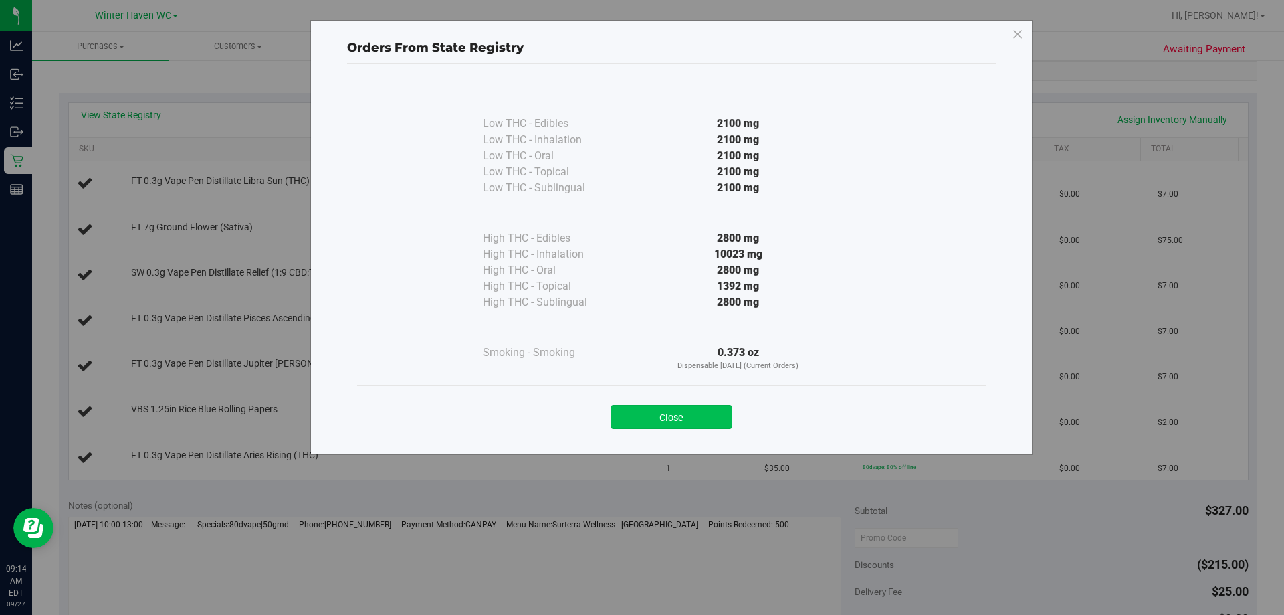
click at [693, 409] on button "Close" at bounding box center [672, 417] width 122 height 24
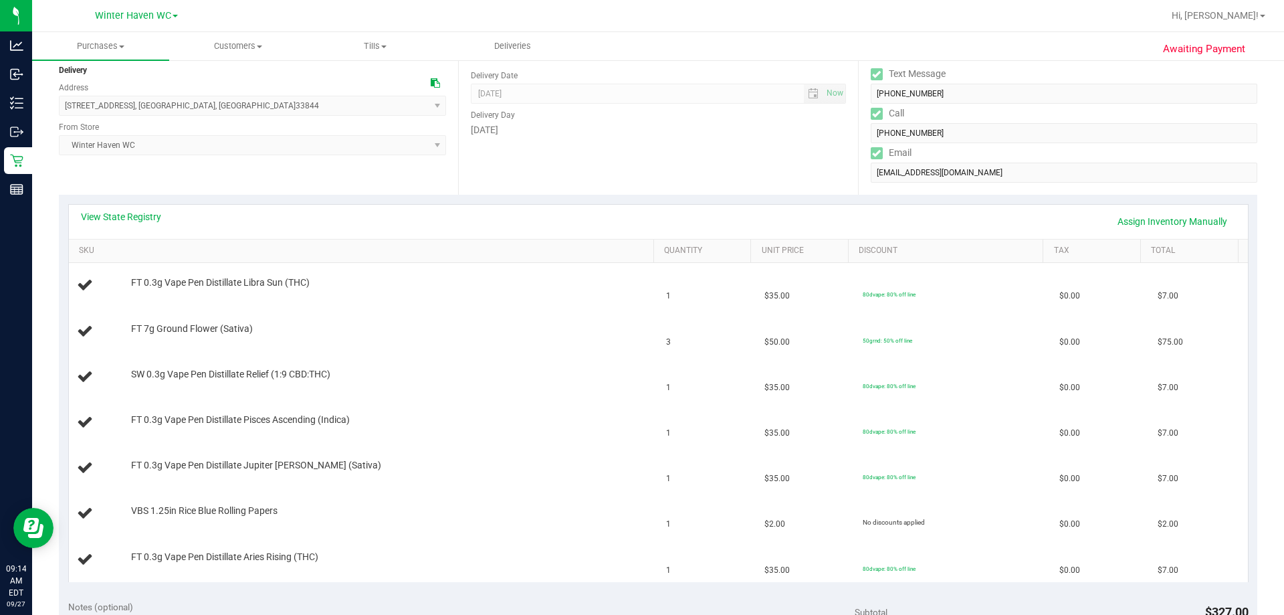
scroll to position [0, 0]
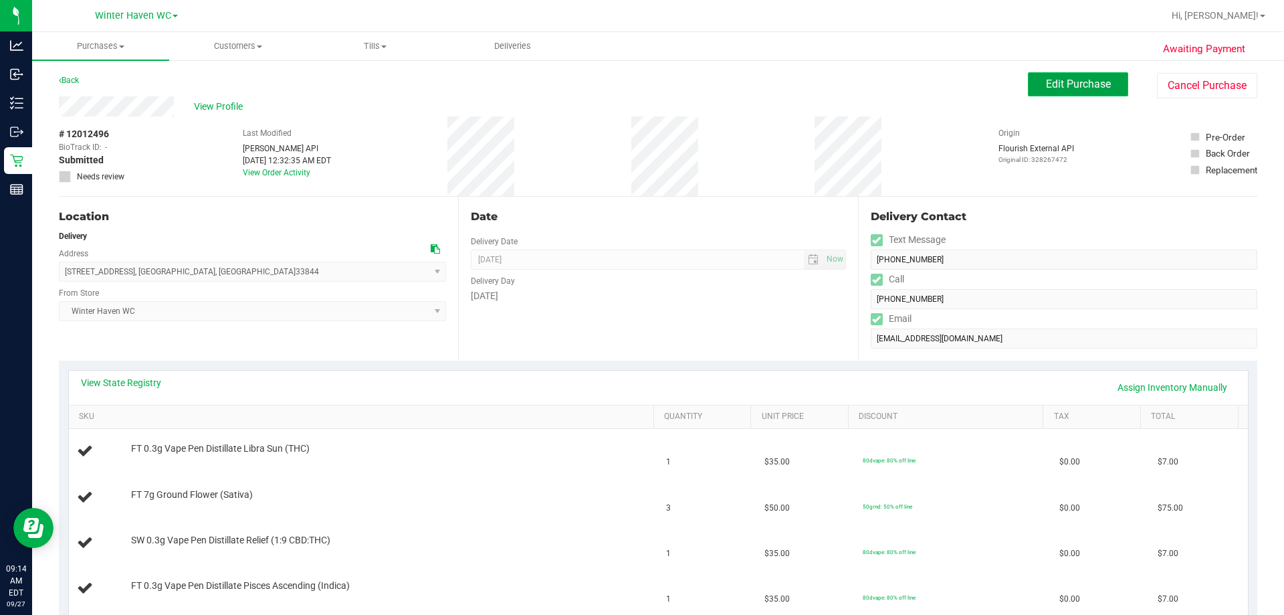
click at [1071, 96] on button "Edit Purchase" at bounding box center [1078, 84] width 100 height 24
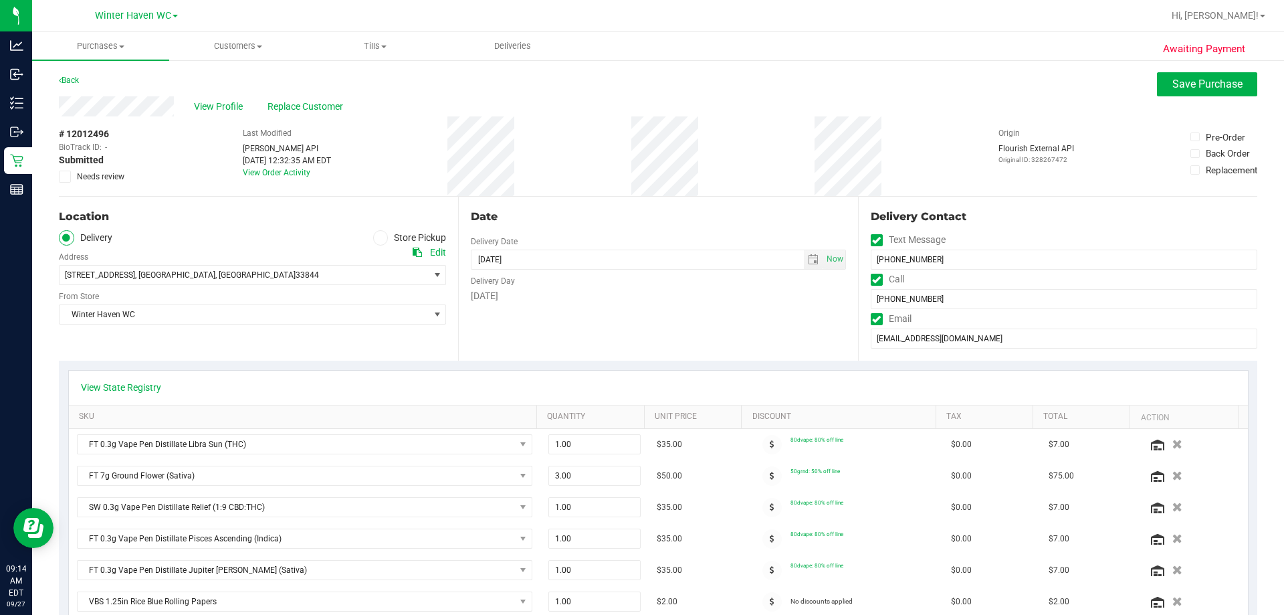
click at [102, 179] on span "Needs review" at bounding box center [100, 177] width 47 height 12
click at [0, 0] on input "Needs review" at bounding box center [0, 0] width 0 height 0
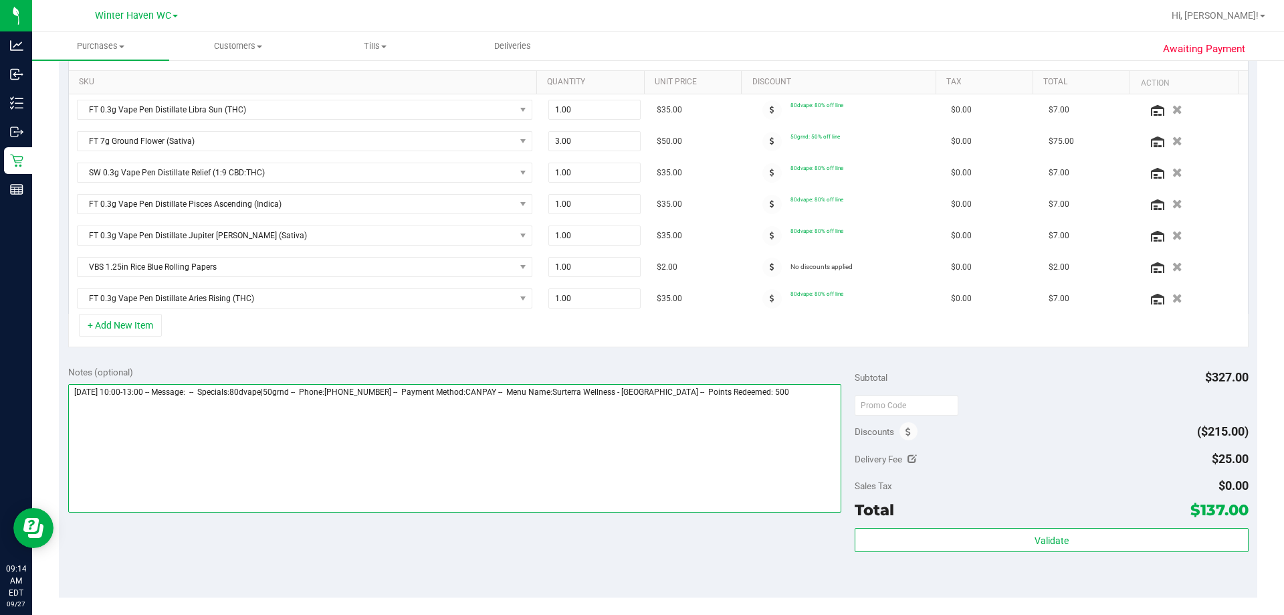
click at [789, 401] on textarea at bounding box center [455, 448] width 774 height 128
type textarea "Saturday 09/27/2025 10:00-13:00 -- Message: -- Specials:80dvape|50grnd -- Phone…"
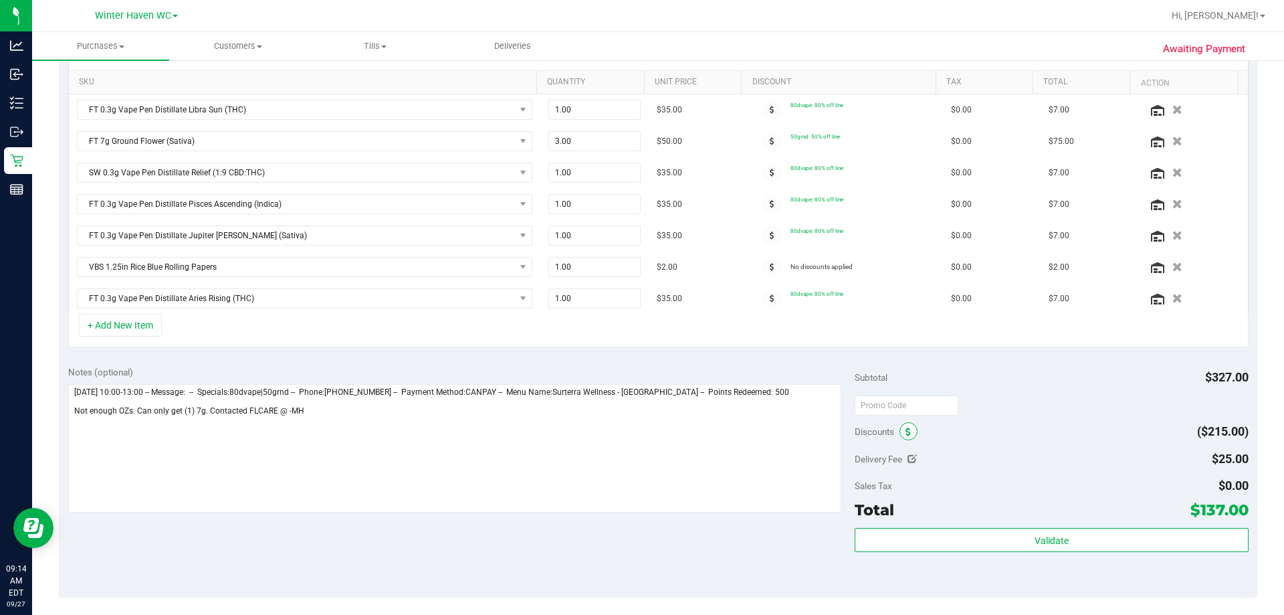
click at [906, 432] on icon at bounding box center [908, 431] width 5 height 9
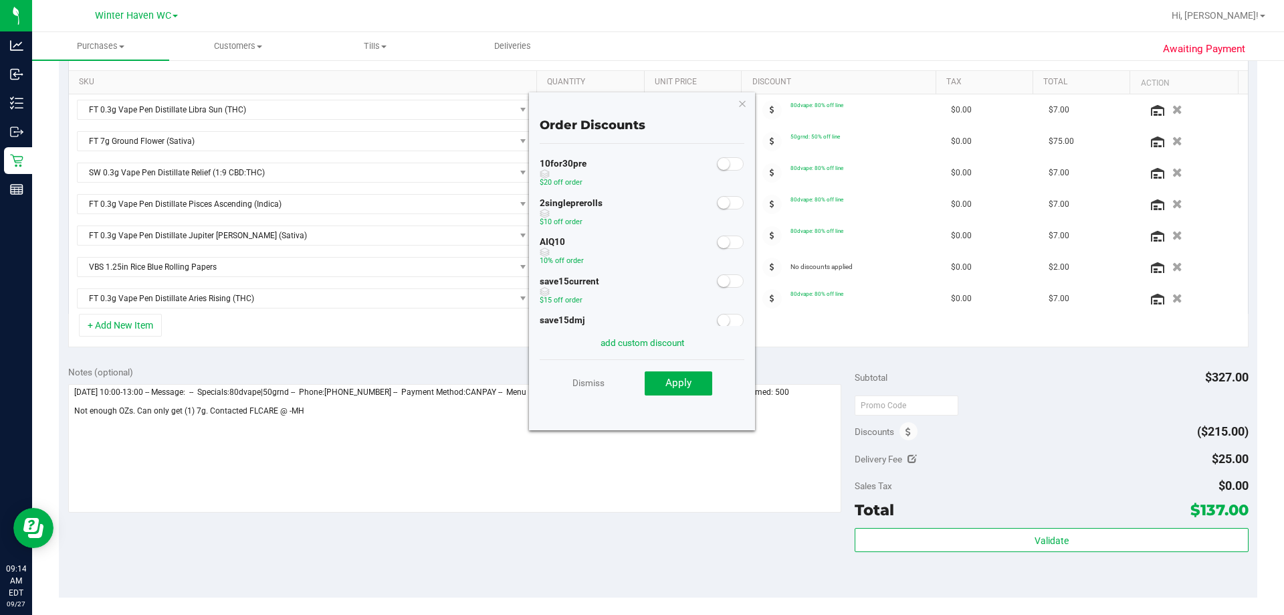
click at [729, 246] on span at bounding box center [730, 241] width 27 height 13
click at [691, 390] on button "Apply" at bounding box center [679, 383] width 68 height 24
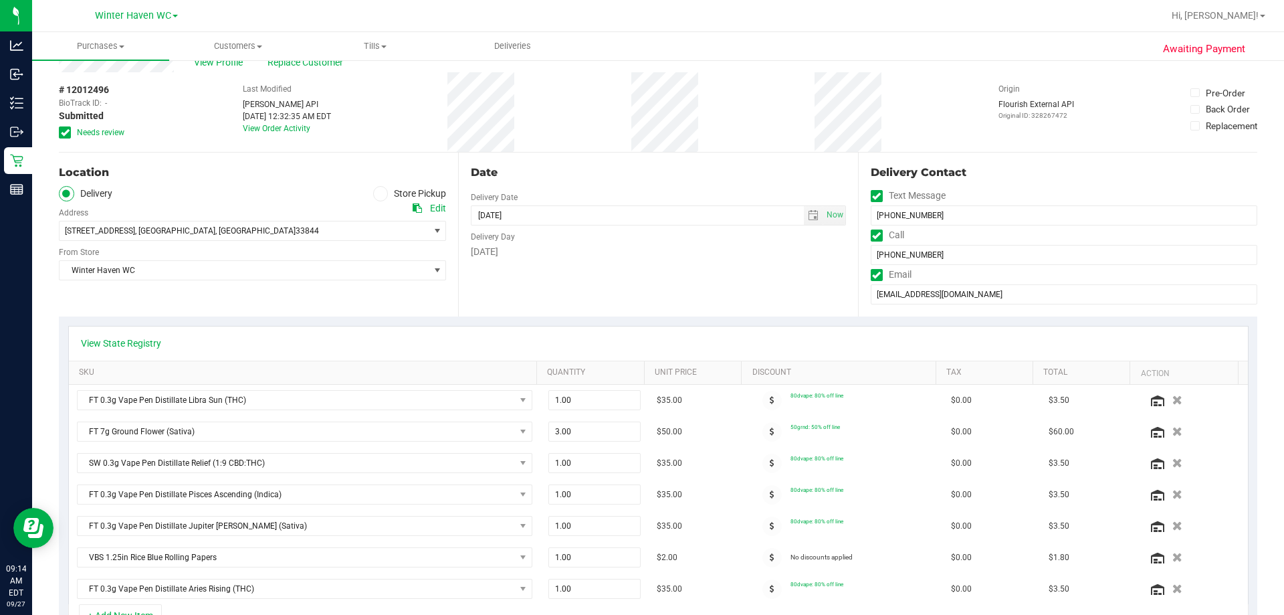
scroll to position [0, 0]
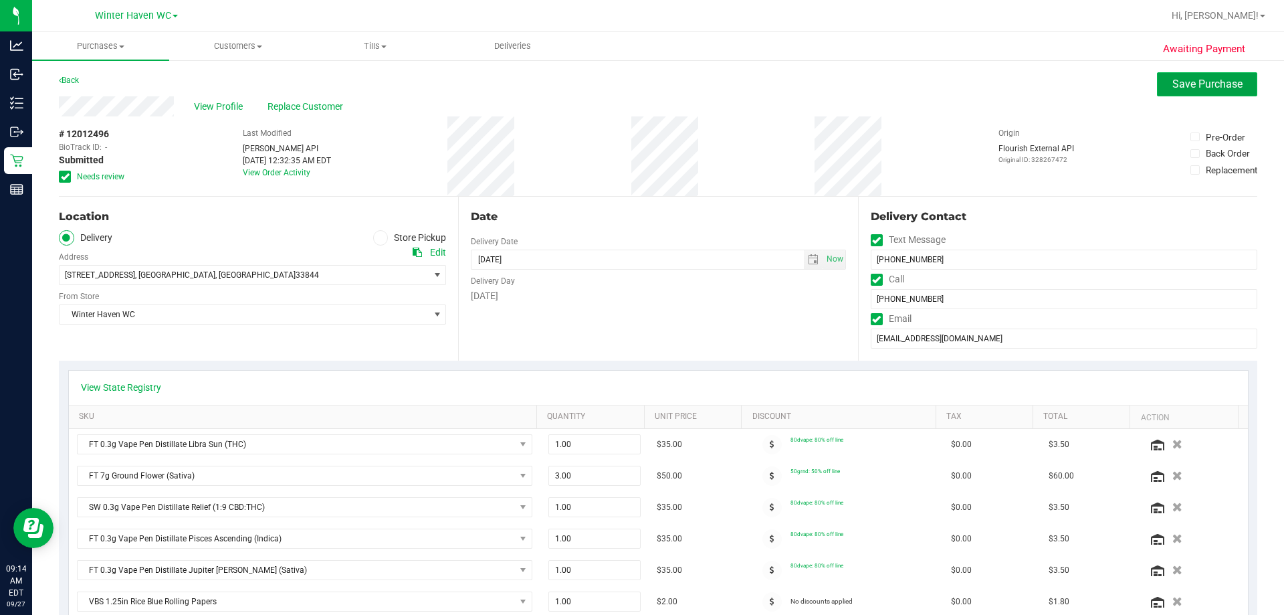
click at [1179, 80] on span "Save Purchase" at bounding box center [1208, 84] width 70 height 13
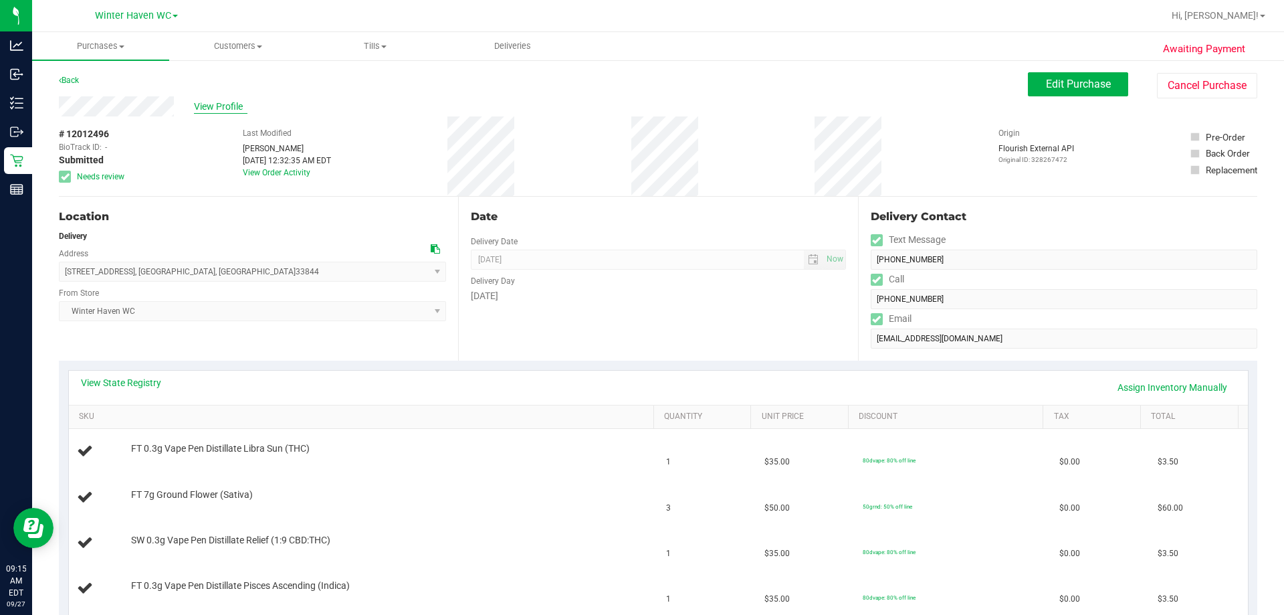
click at [217, 108] on span "View Profile" at bounding box center [221, 107] width 54 height 14
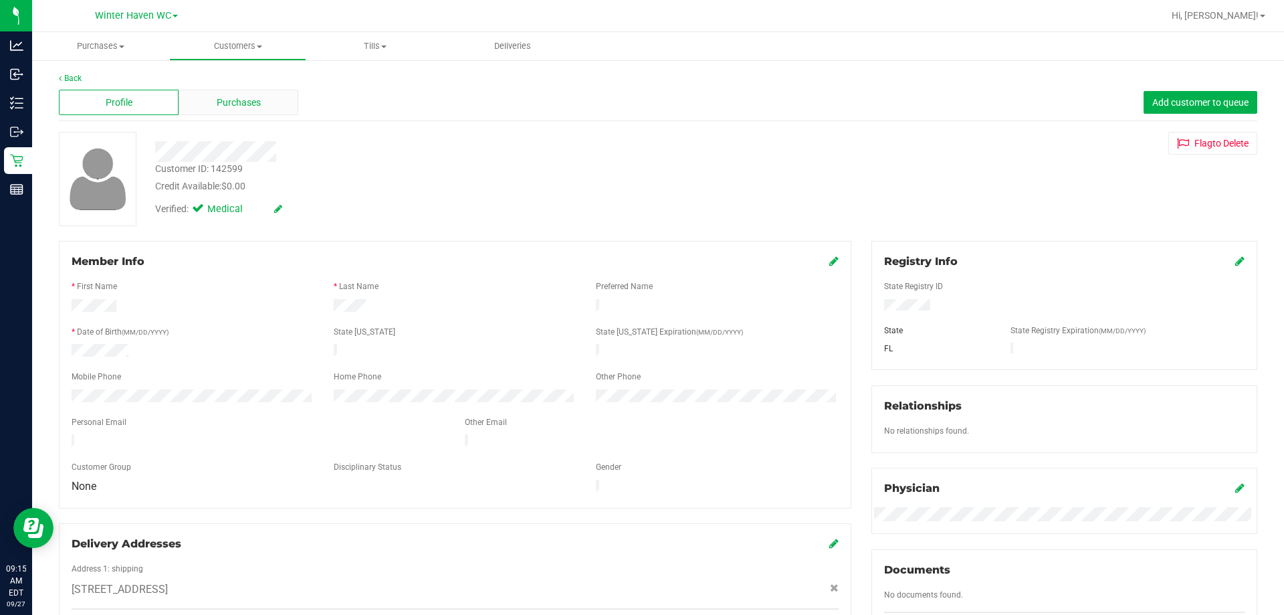
click at [241, 110] on div "Purchases" at bounding box center [239, 102] width 120 height 25
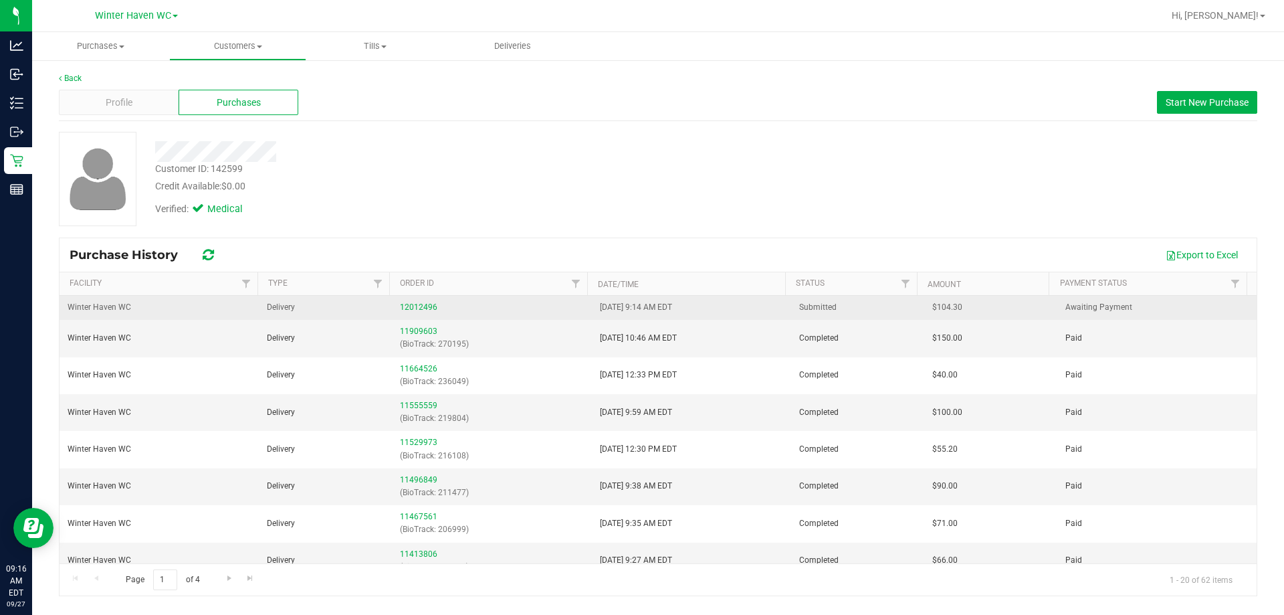
drag, startPoint x: 176, startPoint y: 306, endPoint x: 251, endPoint y: 304, distance: 75.0
click at [176, 306] on td "Winter Haven WC" at bounding box center [159, 308] width 199 height 24
click at [417, 305] on link "12012496" at bounding box center [418, 306] width 37 height 9
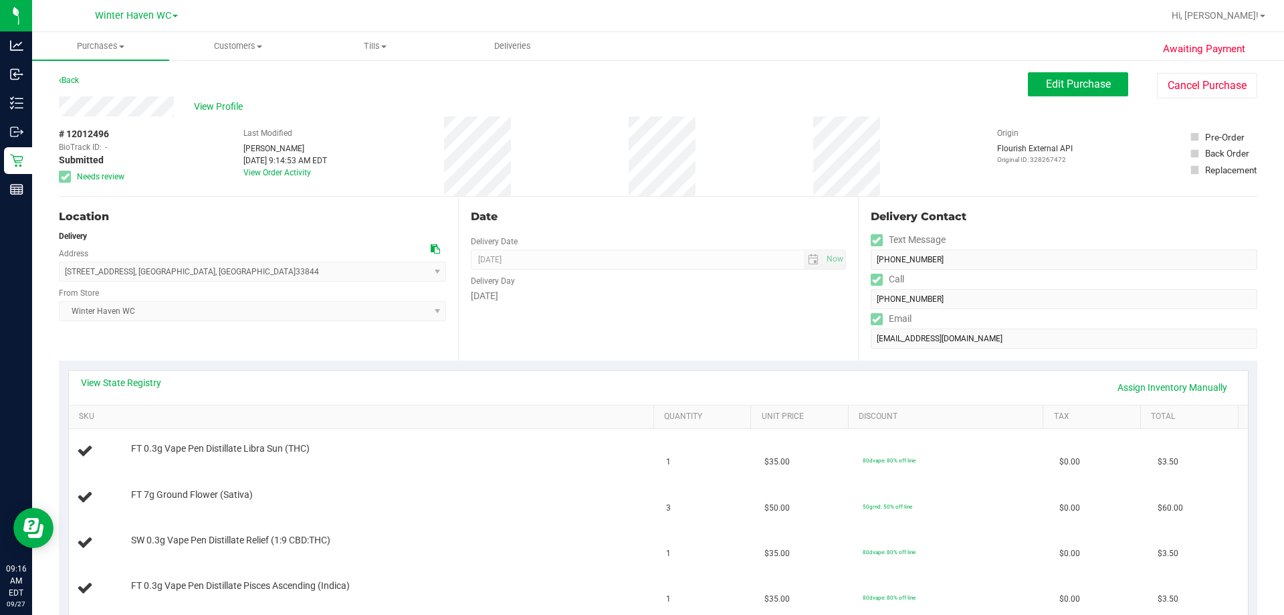
drag, startPoint x: 110, startPoint y: 132, endPoint x: 68, endPoint y: 132, distance: 42.2
click at [68, 132] on div "# 12012496 BioTrack ID: - Submitted Needs review" at bounding box center [92, 155] width 67 height 56
copy span "12012496"
click at [1082, 84] on span "Edit Purchase" at bounding box center [1078, 84] width 65 height 13
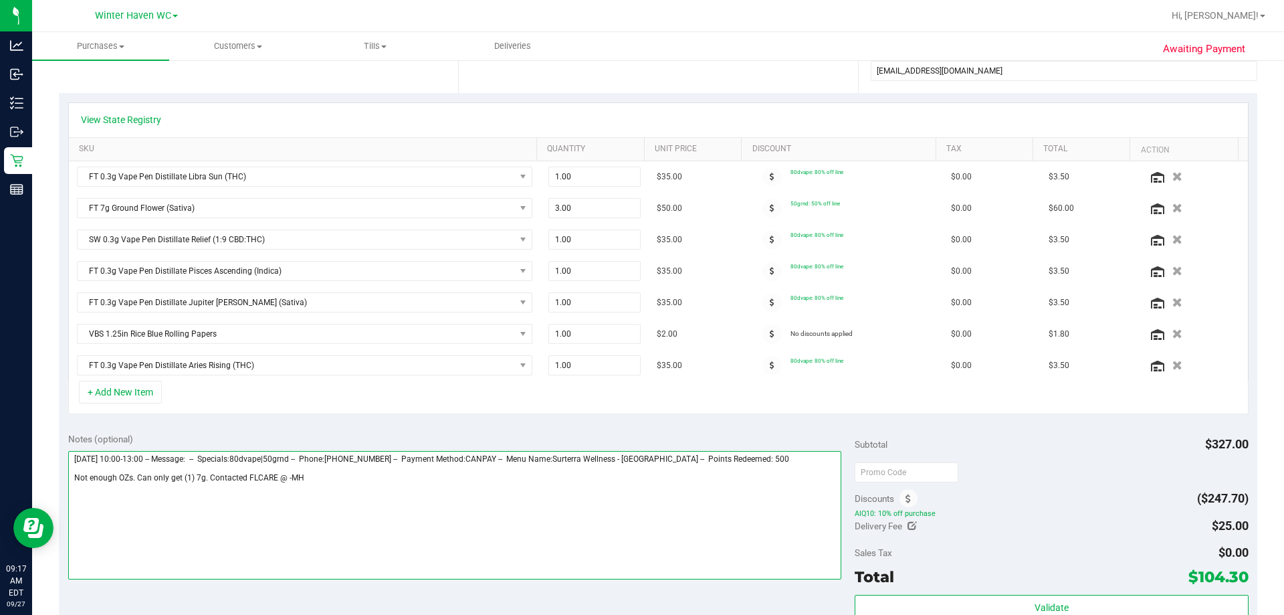
click at [283, 480] on textarea at bounding box center [455, 515] width 774 height 128
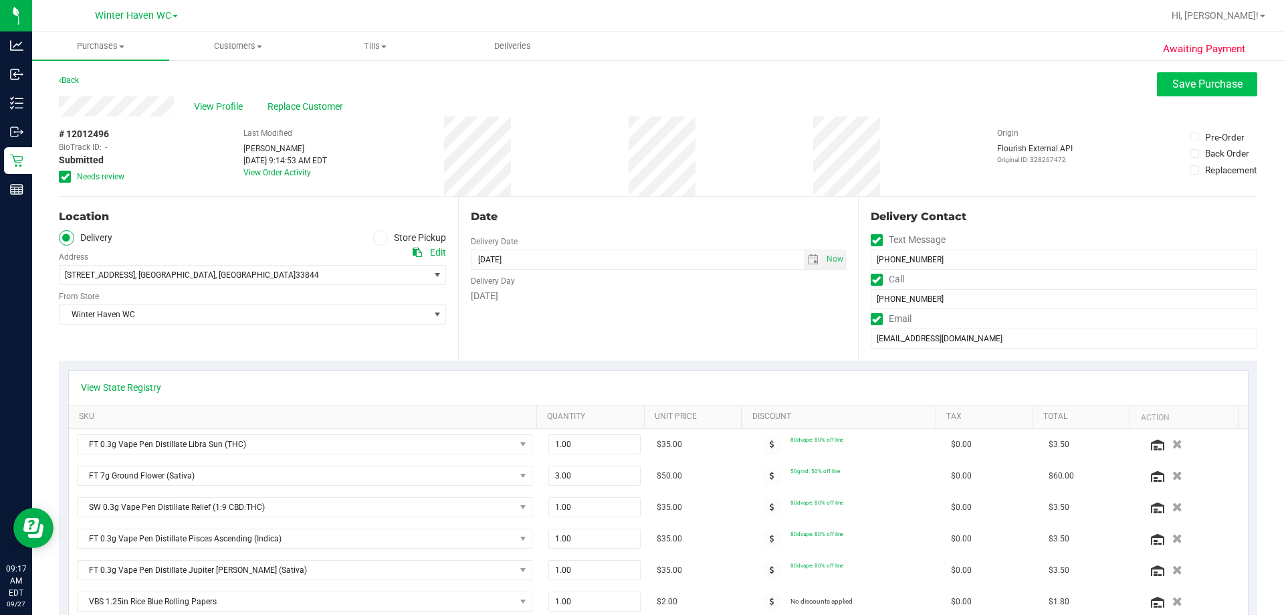
type textarea "Saturday 09/27/2025 10:00-13:00 -- Message: -- Specials:80dvape|50grnd -- Phone…"
click at [1173, 80] on span "Save Purchase" at bounding box center [1208, 84] width 70 height 13
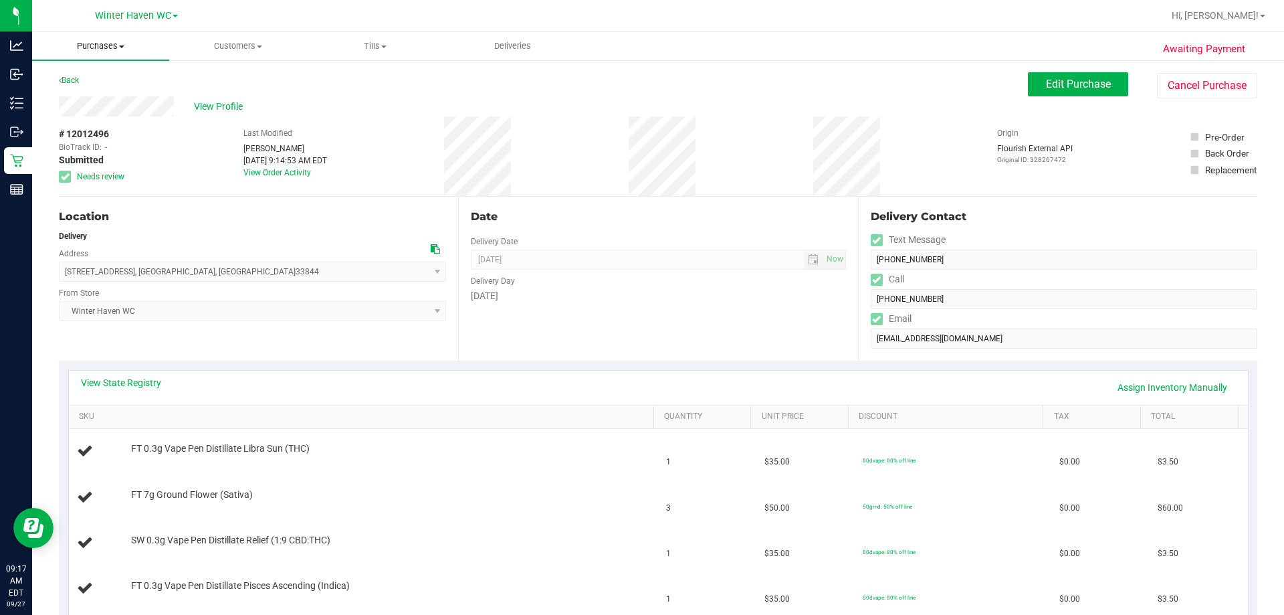
click at [126, 51] on span "Purchases" at bounding box center [100, 46] width 137 height 12
click at [118, 105] on li "All purchases" at bounding box center [100, 113] width 137 height 16
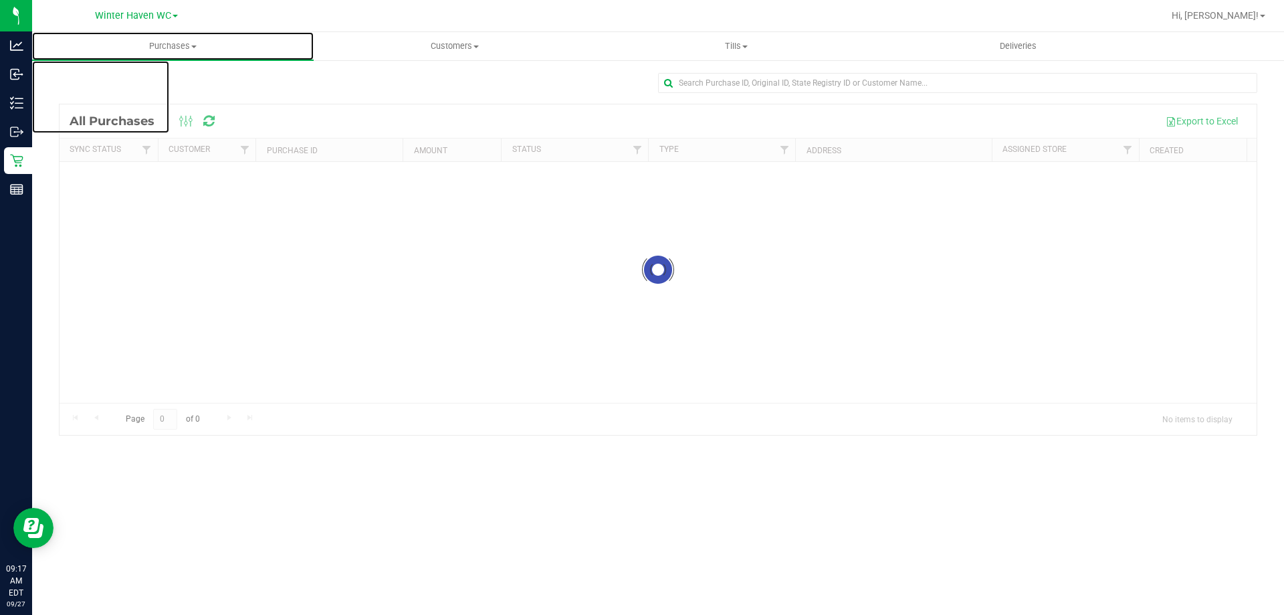
click at [111, 37] on uib-tab-heading "Purchases Summary of purchases Fulfillment All purchases" at bounding box center [173, 46] width 282 height 28
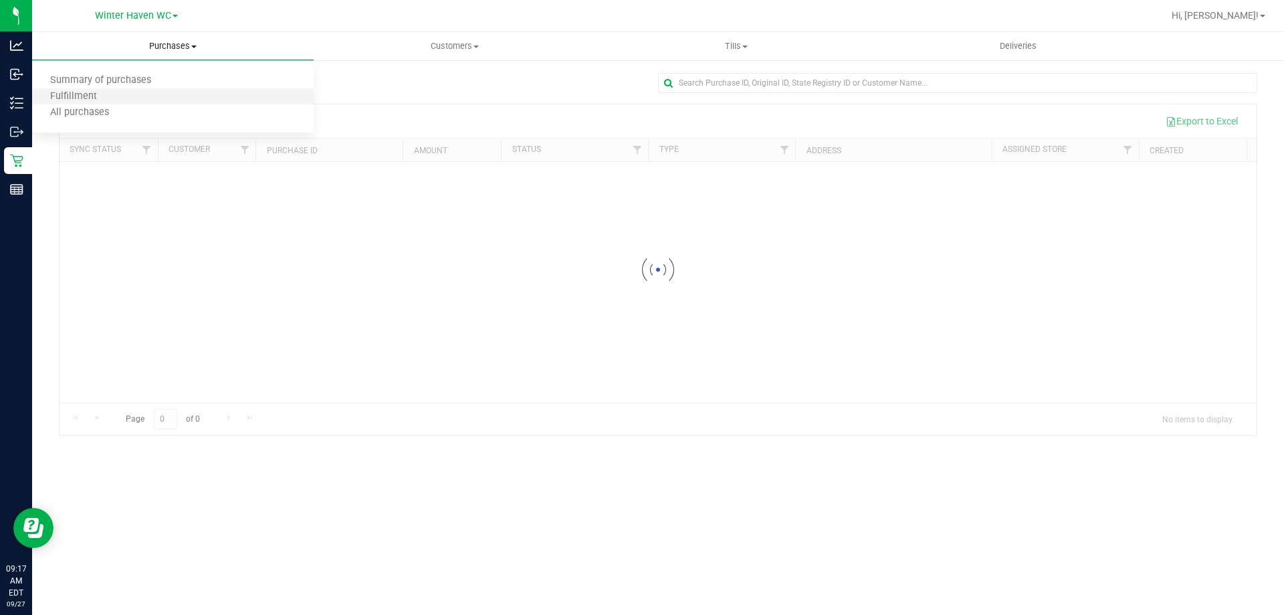
click at [168, 98] on li "Fulfillment" at bounding box center [173, 97] width 282 height 16
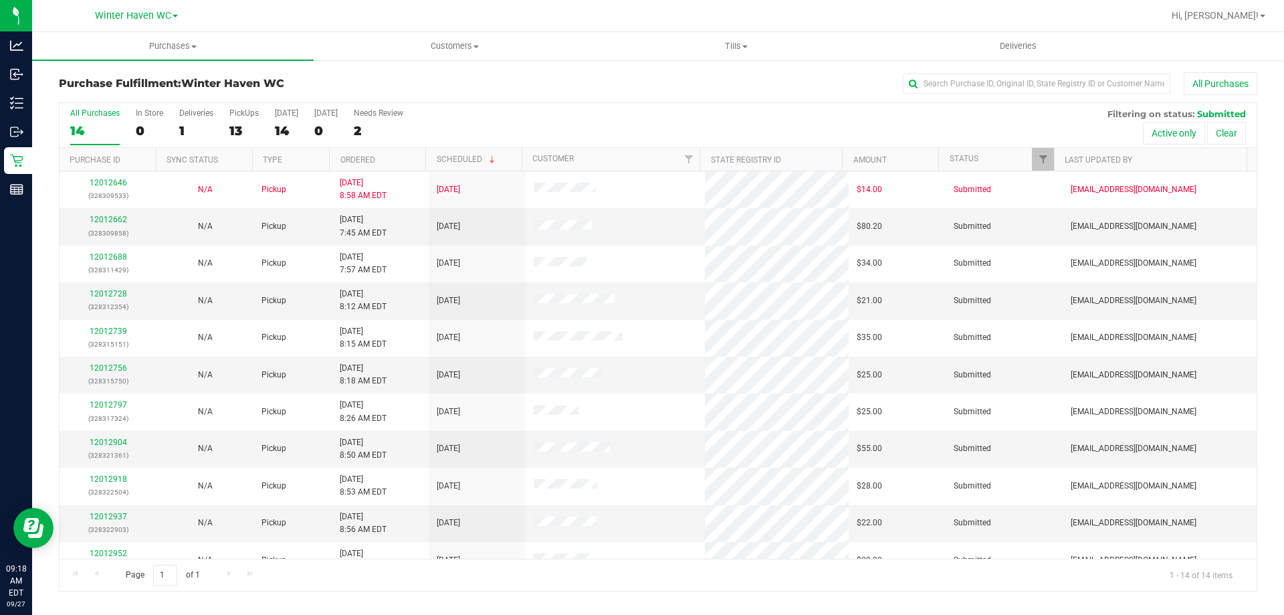
click at [400, 163] on th "Ordered" at bounding box center [377, 159] width 96 height 23
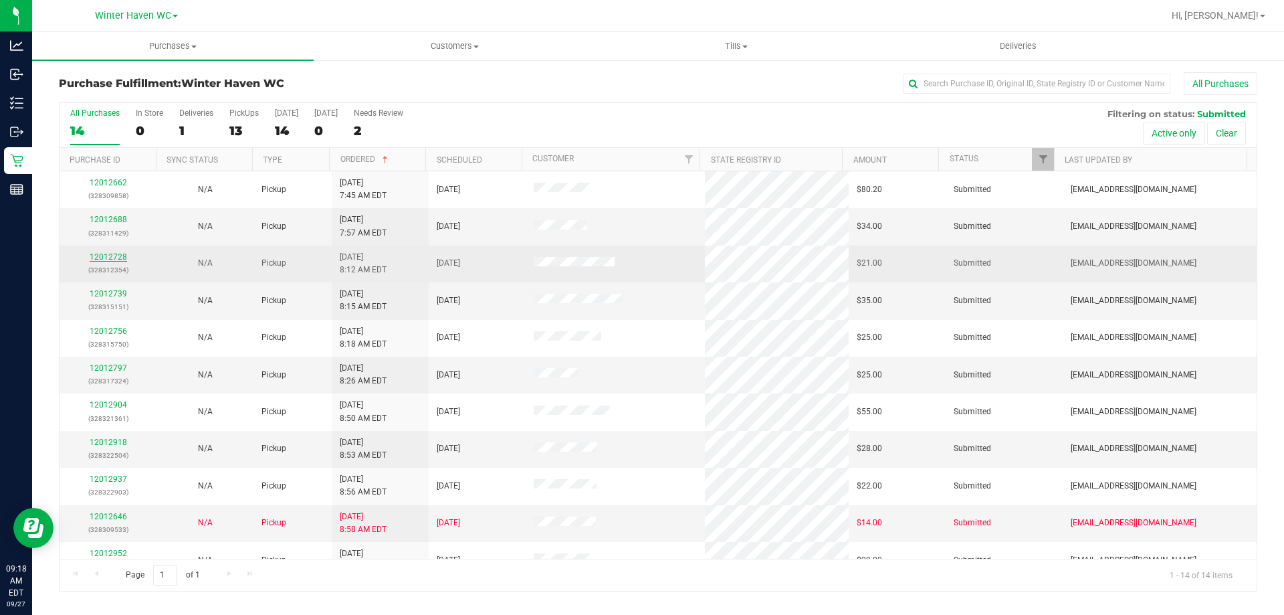
click at [94, 255] on link "12012728" at bounding box center [108, 256] width 37 height 9
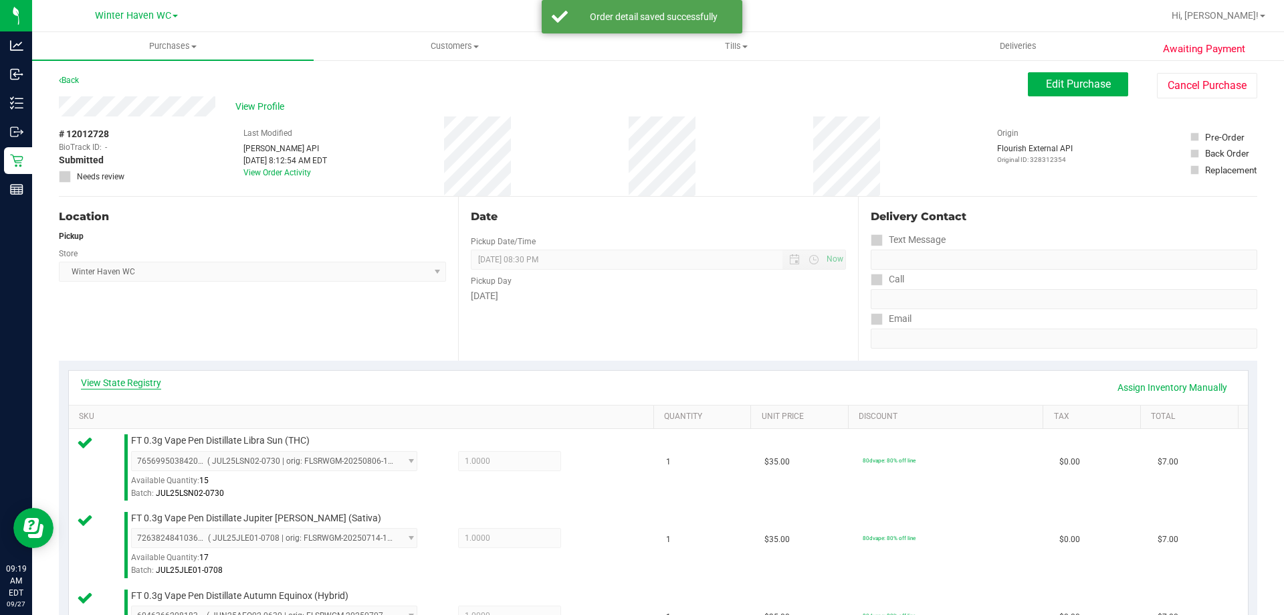
scroll to position [334, 0]
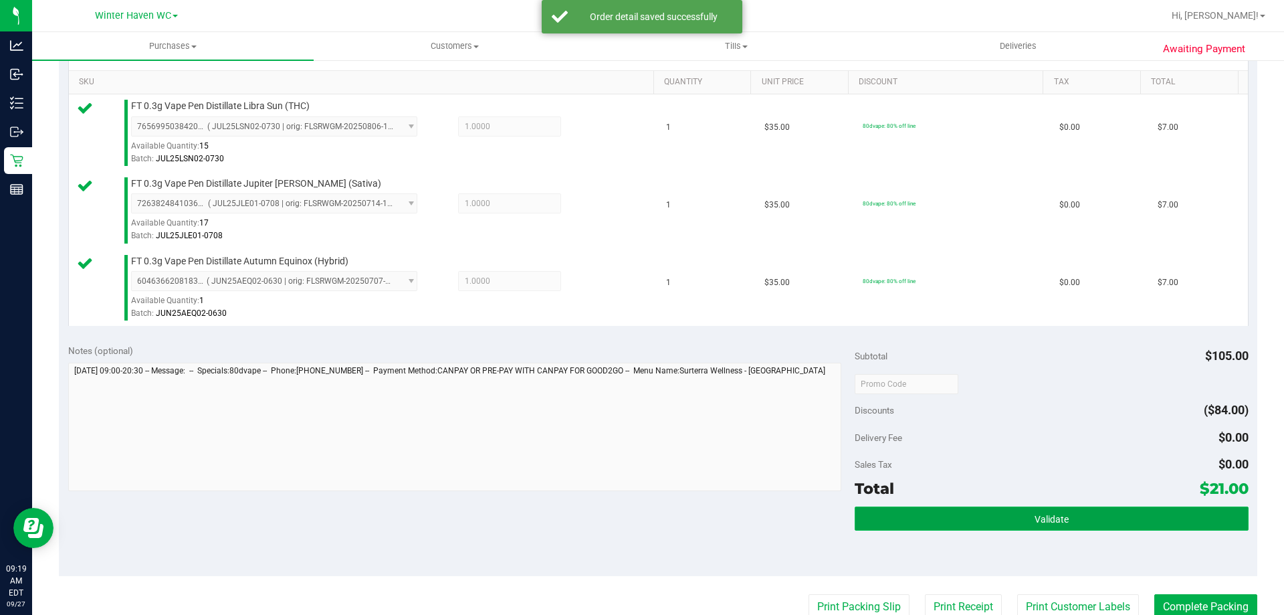
click at [903, 517] on button "Validate" at bounding box center [1051, 518] width 393 height 24
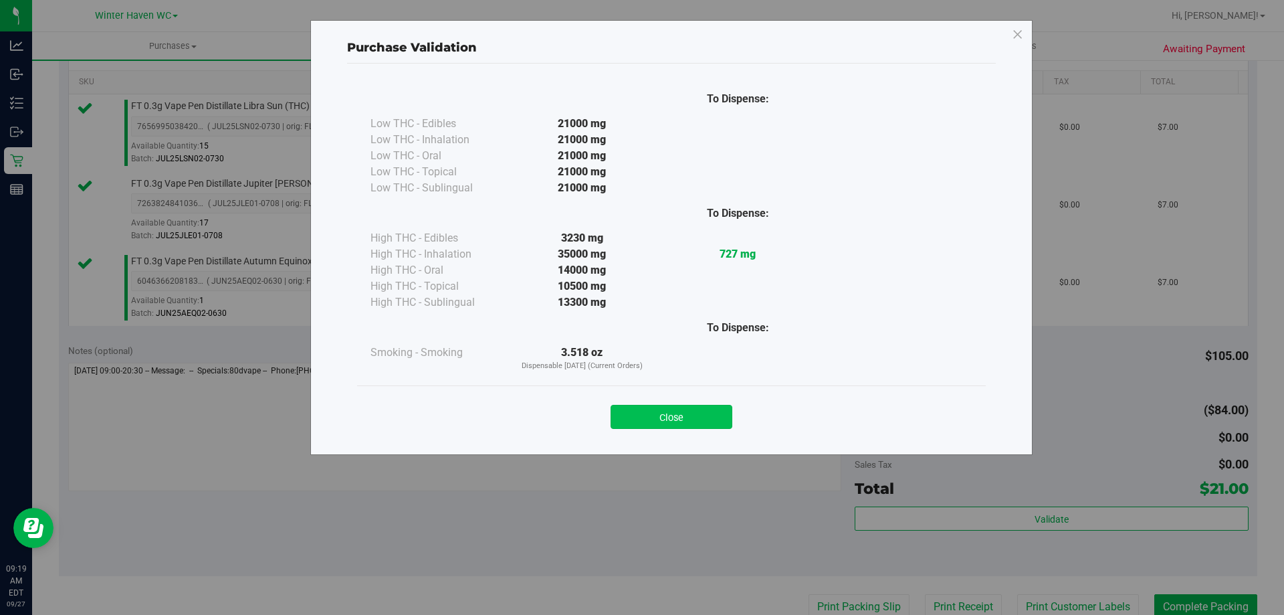
click at [690, 419] on button "Close" at bounding box center [672, 417] width 122 height 24
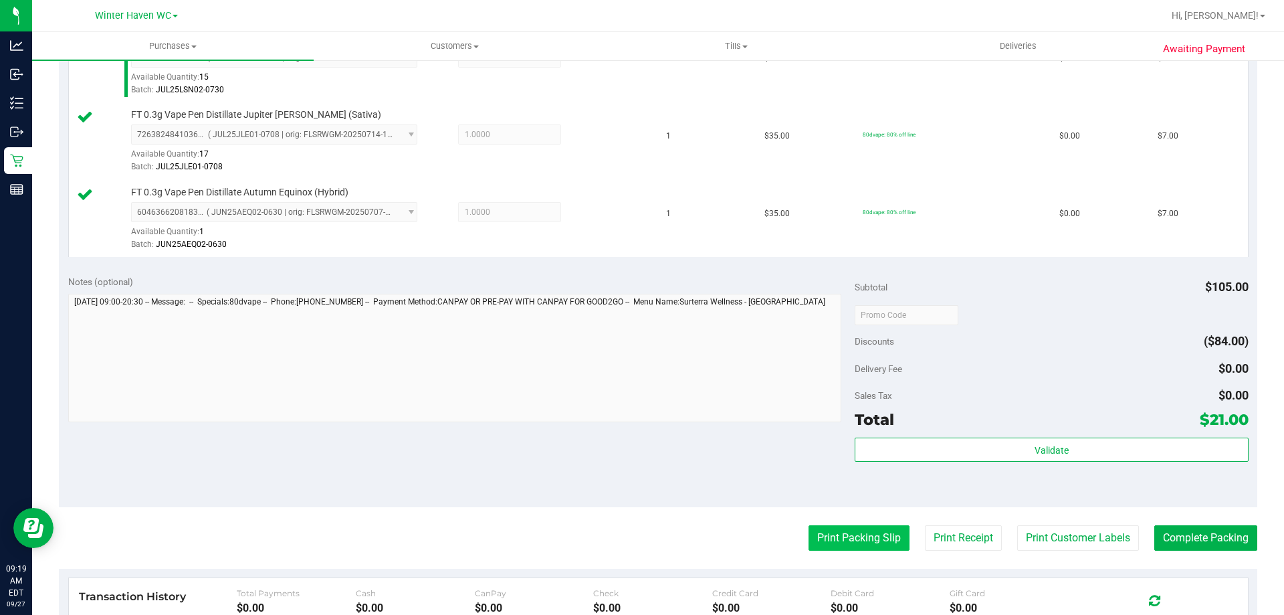
scroll to position [468, 0]
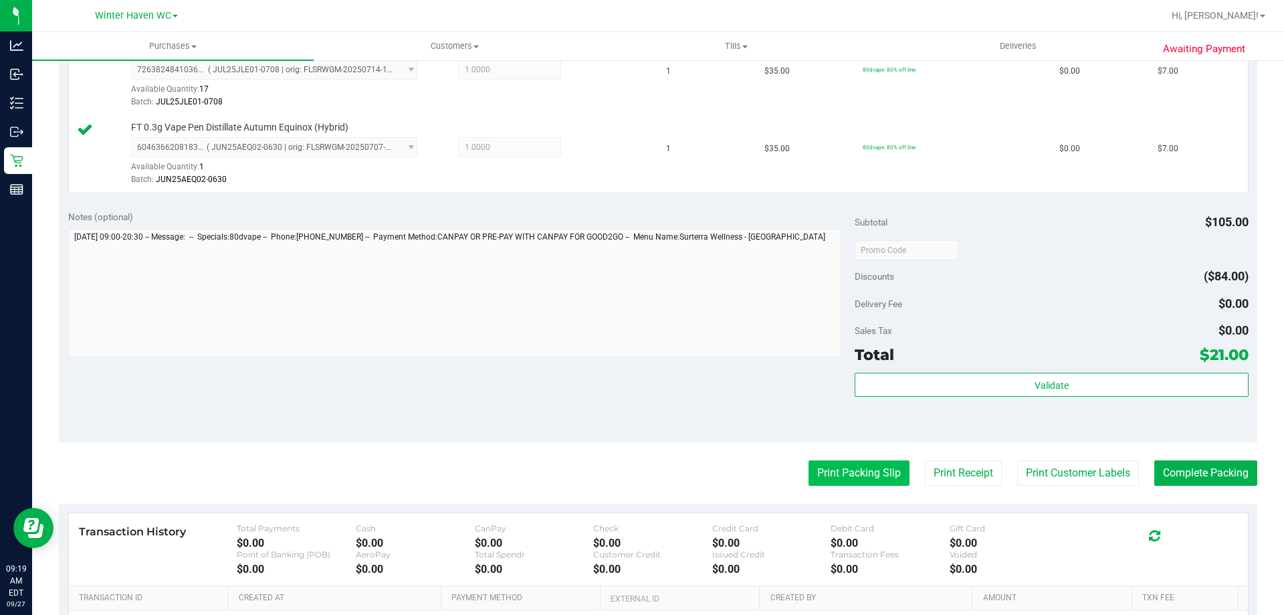
click at [842, 480] on button "Print Packing Slip" at bounding box center [859, 472] width 101 height 25
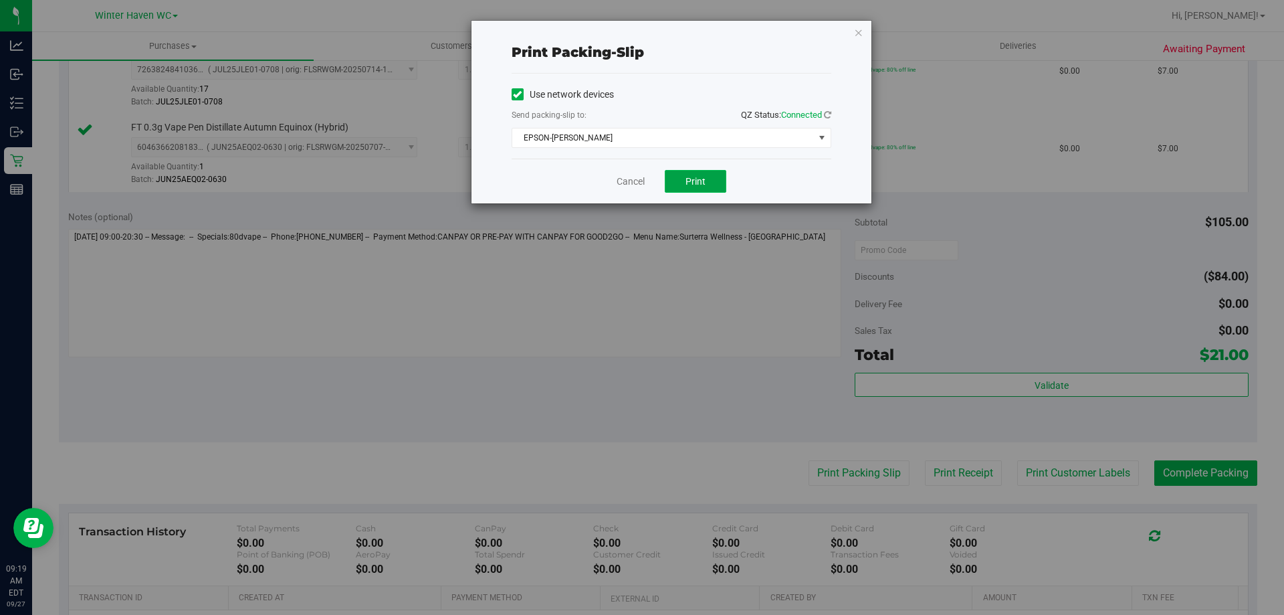
click at [690, 181] on span "Print" at bounding box center [696, 181] width 20 height 11
click at [607, 169] on div "Cancel Print" at bounding box center [672, 181] width 320 height 45
click at [628, 181] on link "Cancel" at bounding box center [631, 182] width 28 height 14
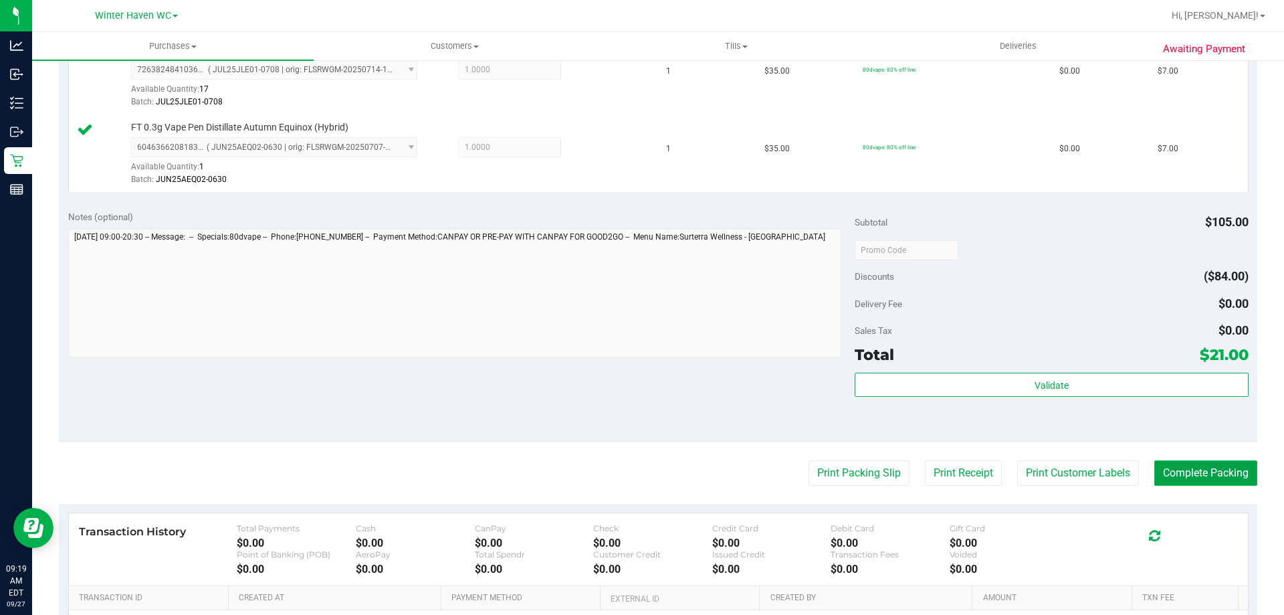
click at [1210, 470] on button "Complete Packing" at bounding box center [1206, 472] width 103 height 25
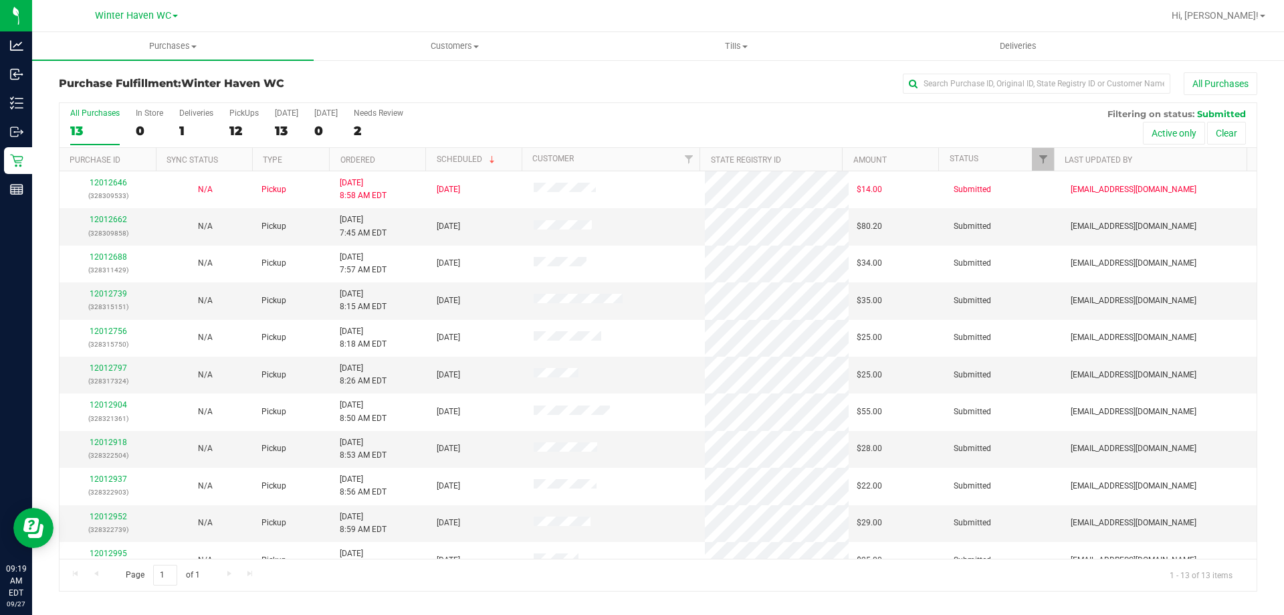
click at [400, 171] on th "Ordered" at bounding box center [377, 159] width 96 height 23
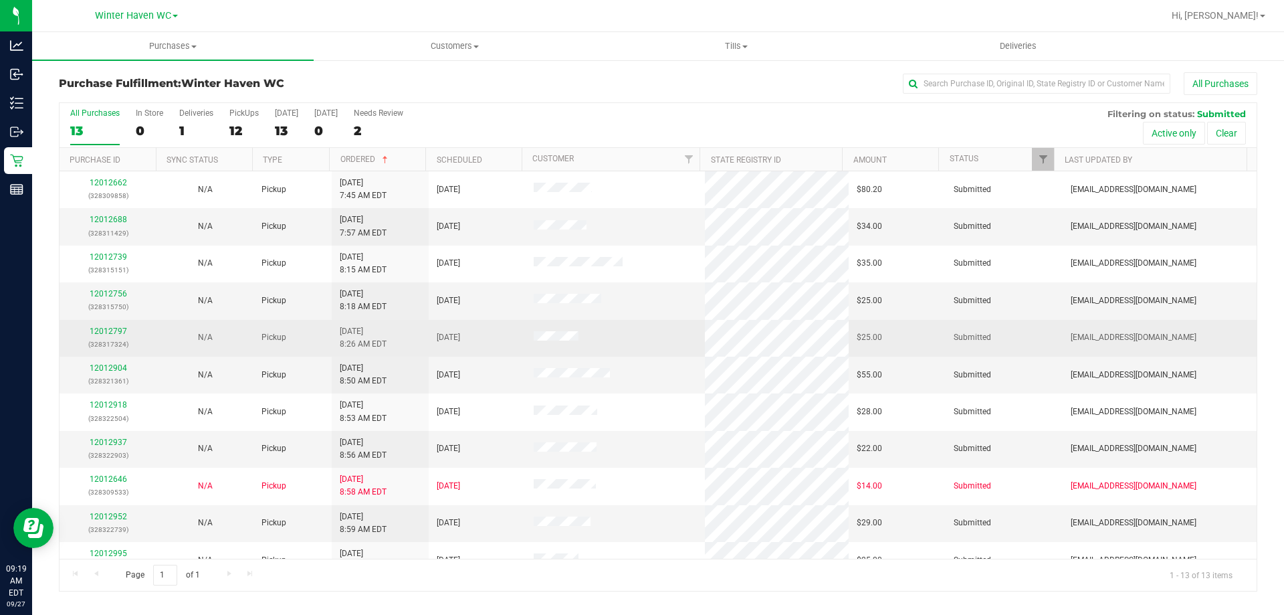
click at [88, 332] on div "12012797 (328317324)" at bounding box center [108, 337] width 81 height 25
click at [100, 332] on link "12012797" at bounding box center [108, 330] width 37 height 9
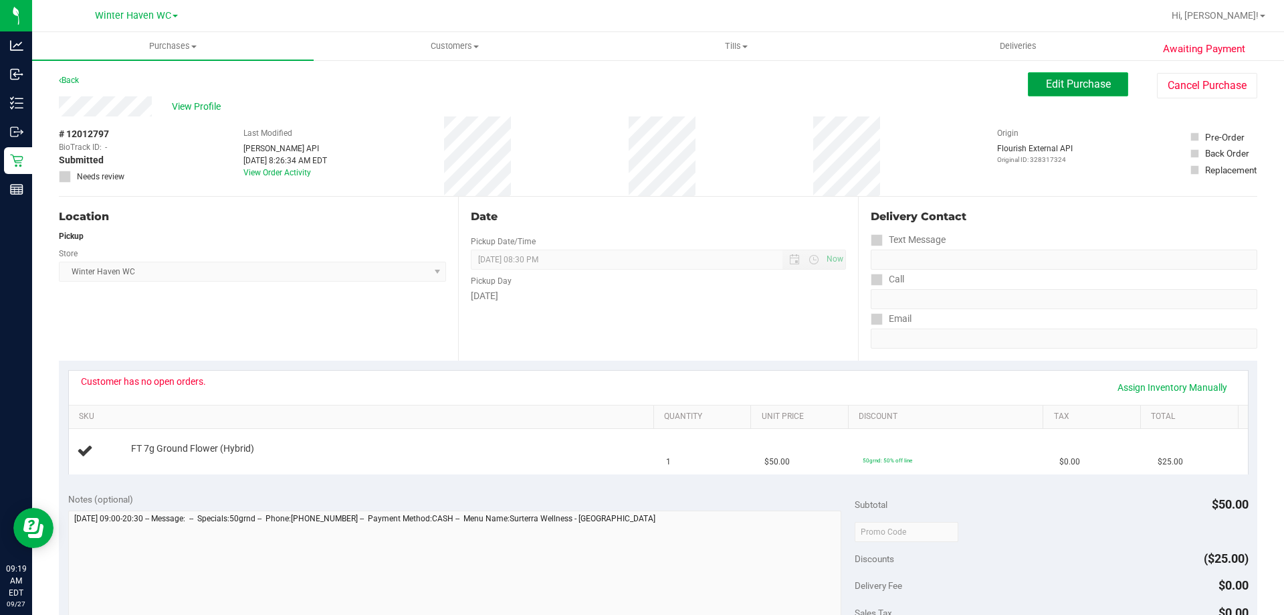
click at [1060, 79] on span "Edit Purchase" at bounding box center [1078, 84] width 65 height 13
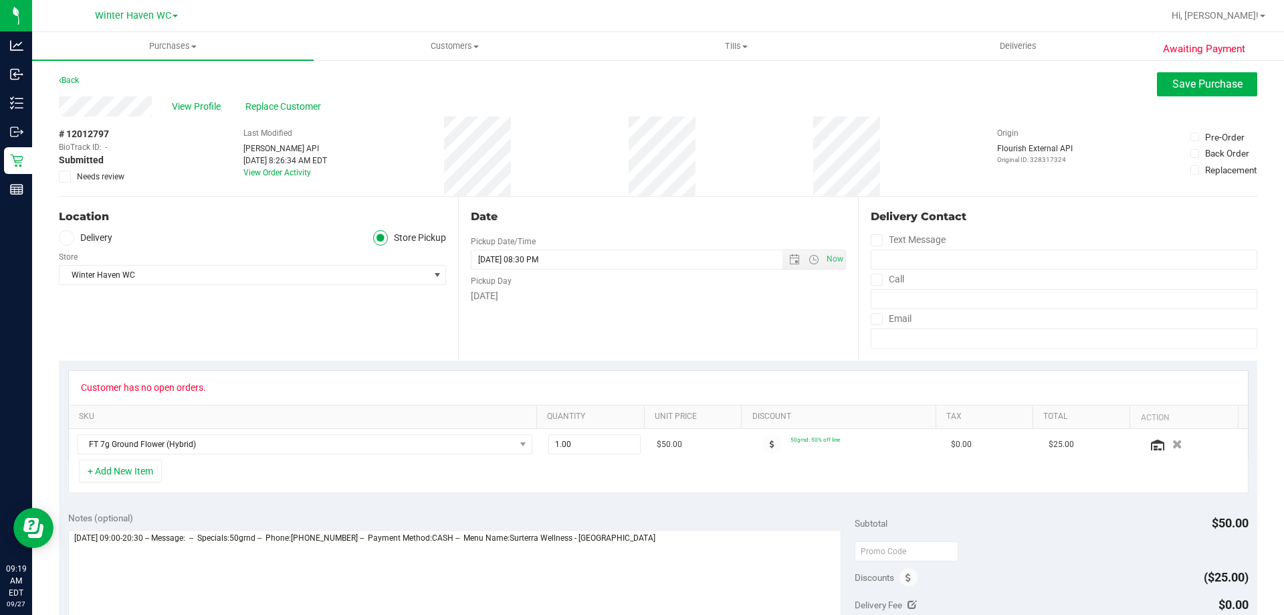
click at [118, 177] on span "Needs review" at bounding box center [100, 177] width 47 height 12
click at [0, 0] on input "Needs review" at bounding box center [0, 0] width 0 height 0
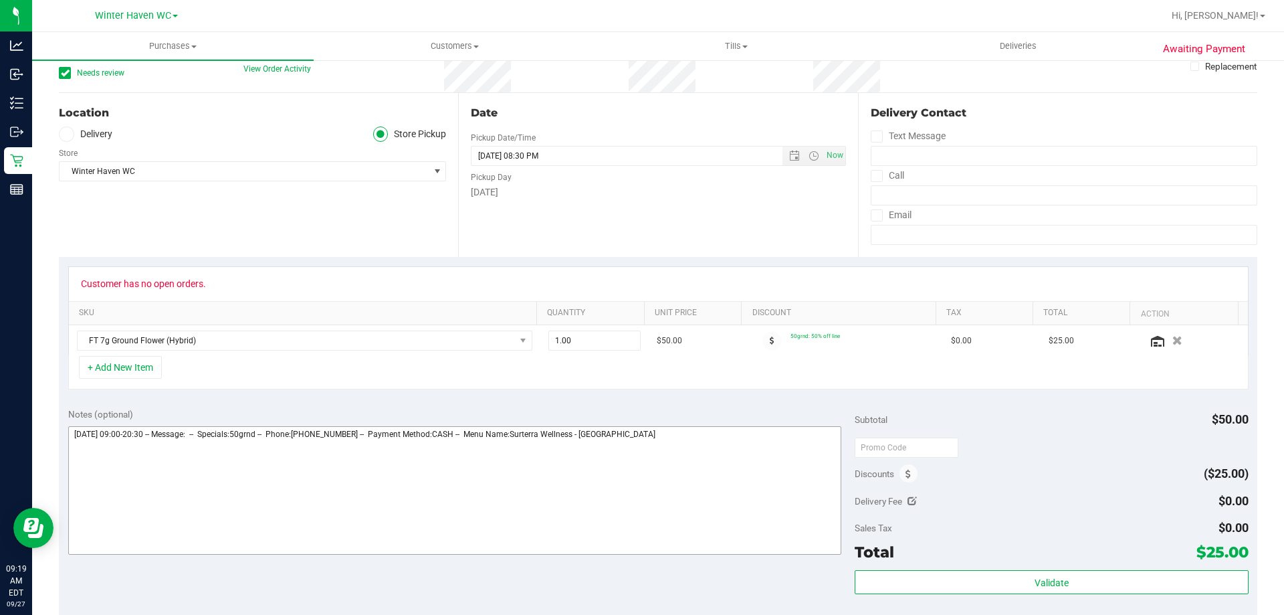
scroll to position [201, 0]
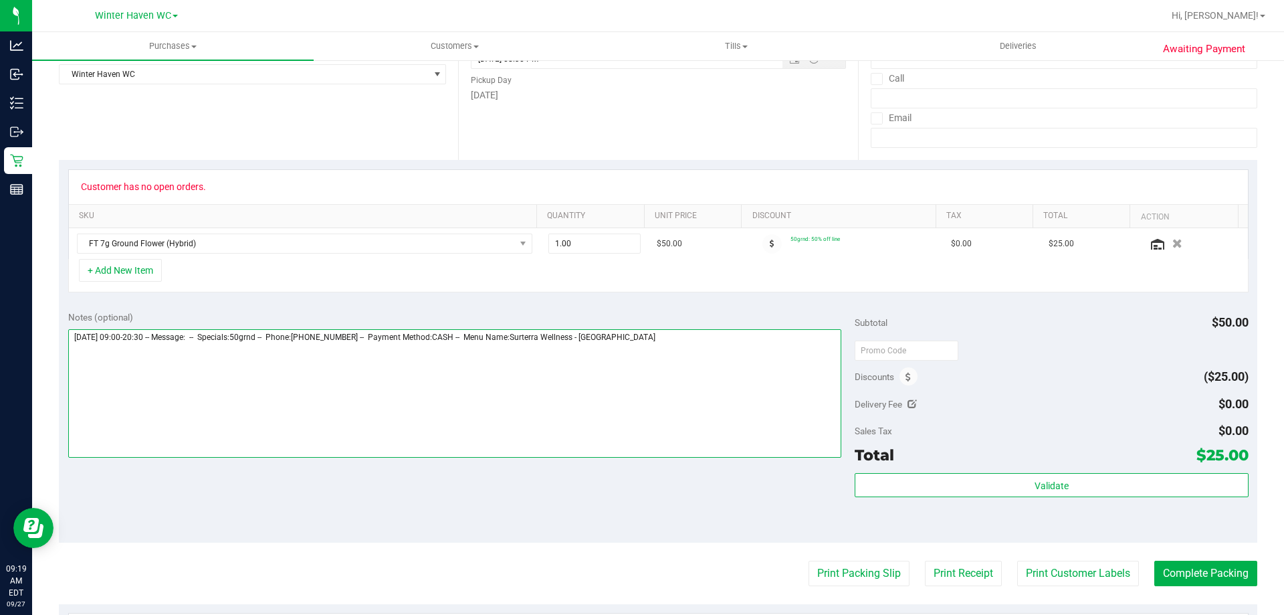
click at [692, 385] on textarea at bounding box center [455, 393] width 774 height 128
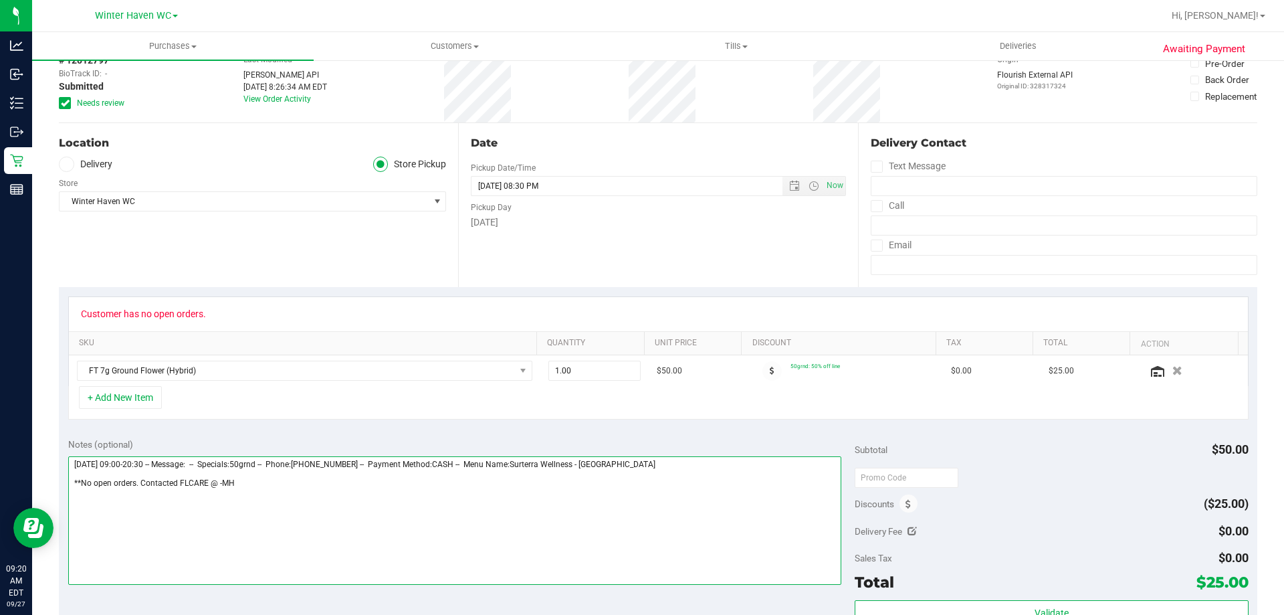
scroll to position [0, 0]
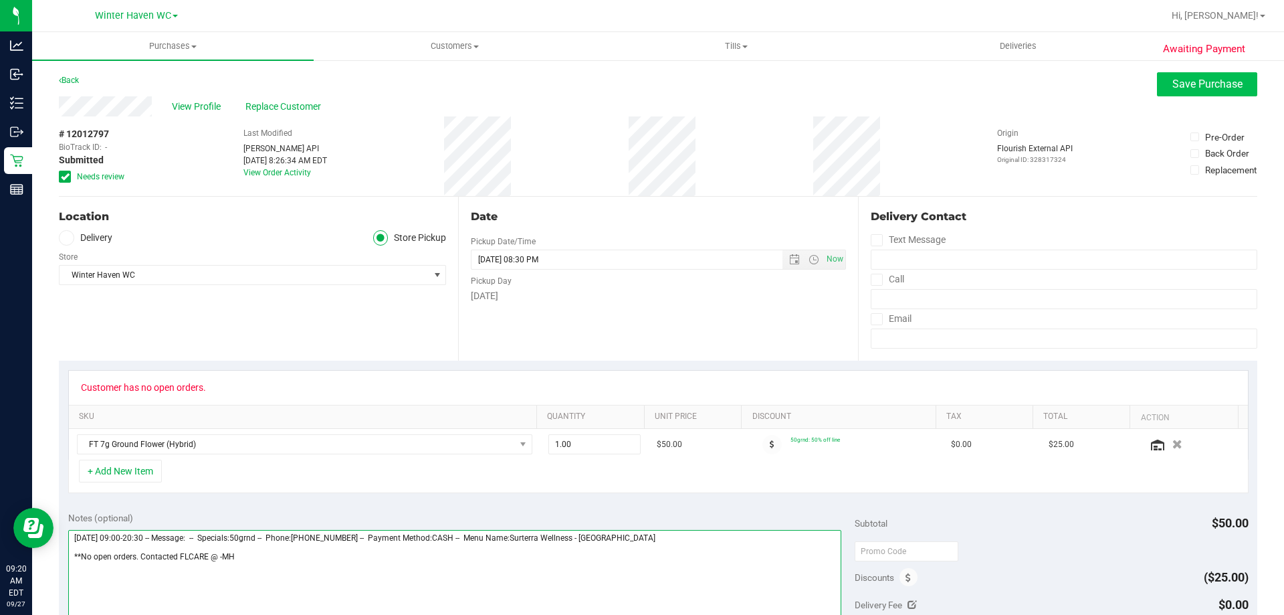
type textarea "Saturday 09/27/2025 09:00-20:30 -- Message: -- Specials:50grnd -- Phone:8636628…"
click at [1160, 91] on button "Save Purchase" at bounding box center [1207, 84] width 100 height 24
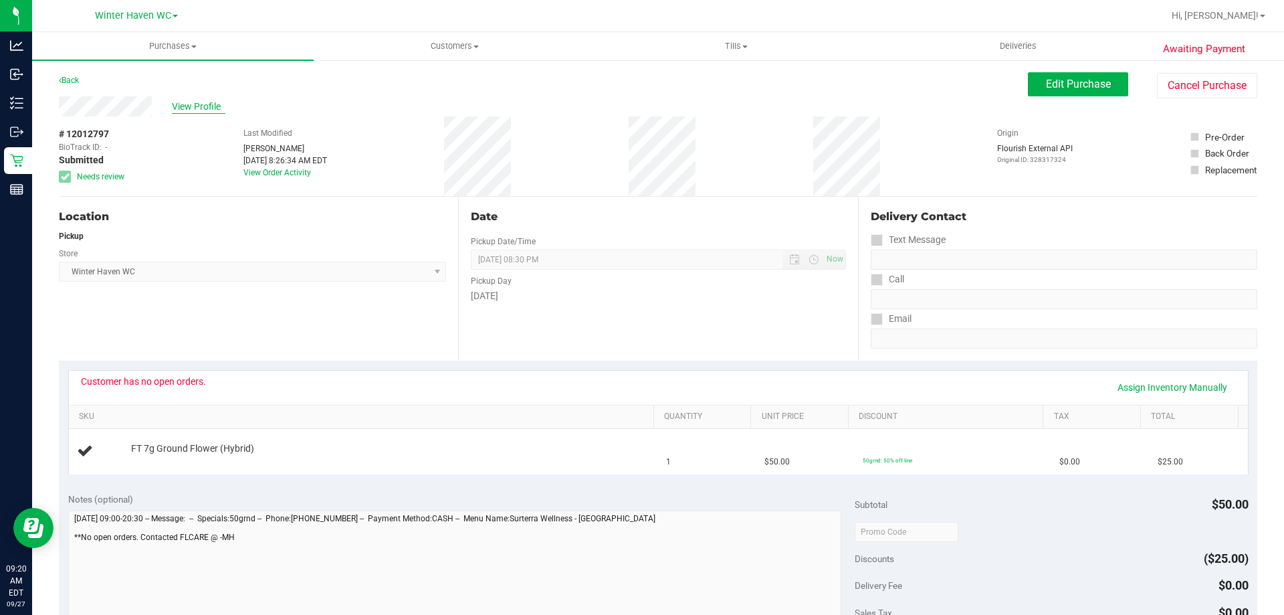
click at [206, 111] on span "View Profile" at bounding box center [199, 107] width 54 height 14
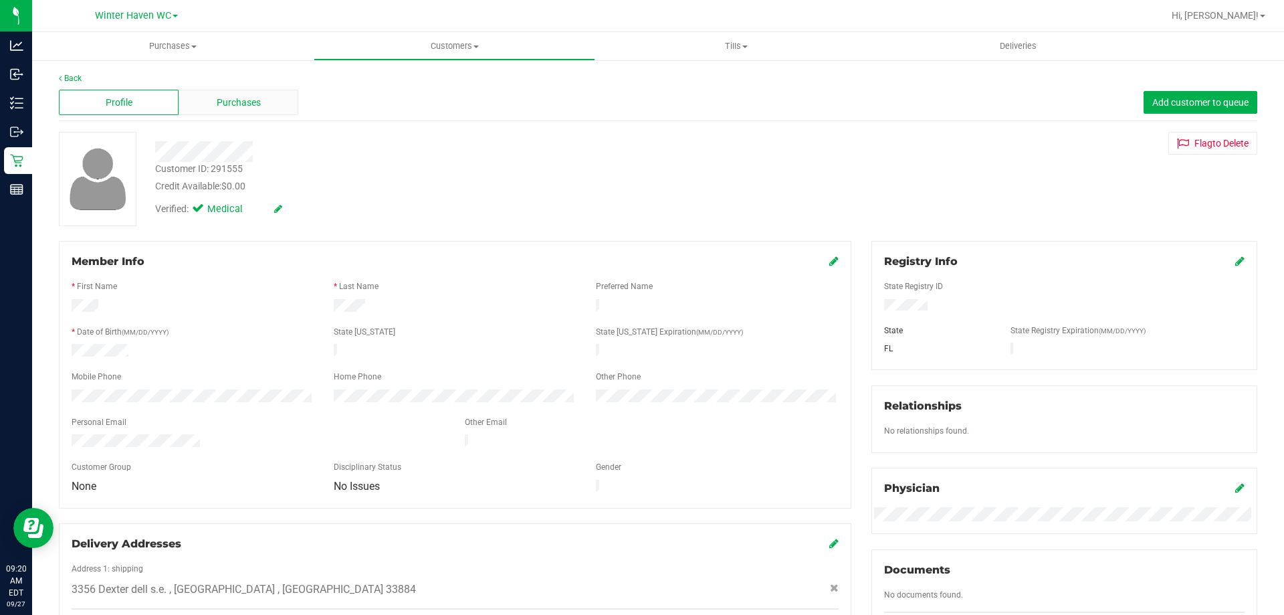
click at [215, 110] on div "Purchases" at bounding box center [239, 102] width 120 height 25
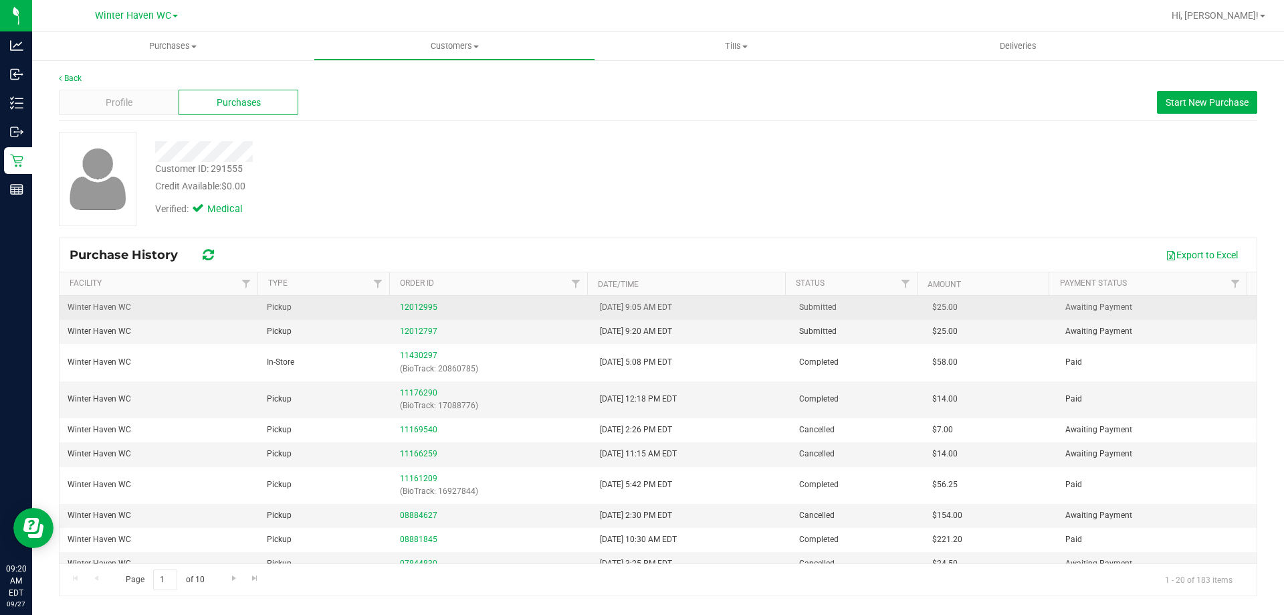
drag, startPoint x: 284, startPoint y: 312, endPoint x: 320, endPoint y: 310, distance: 36.2
click at [284, 312] on span "Pickup" at bounding box center [279, 307] width 25 height 13
click at [407, 305] on link "12012995" at bounding box center [418, 306] width 37 height 9
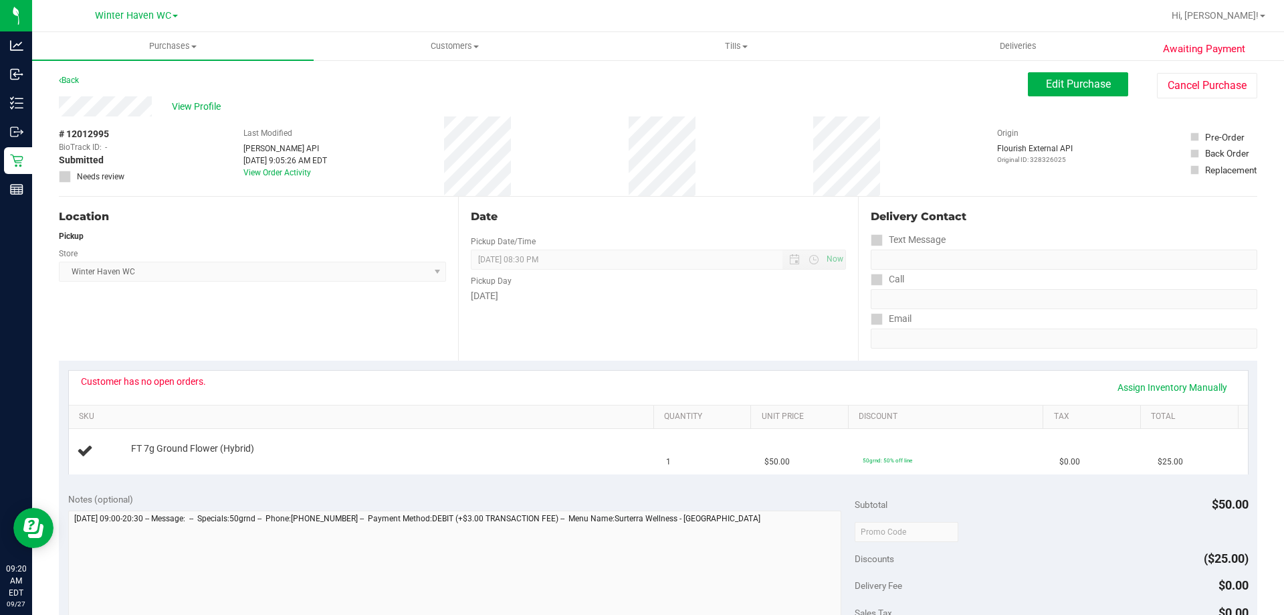
drag, startPoint x: 113, startPoint y: 136, endPoint x: 66, endPoint y: 140, distance: 47.0
click at [66, 140] on div "# 12012995 BioTrack ID: - Submitted Needs review" at bounding box center [92, 155] width 67 height 56
copy div "12012995"
click at [296, 318] on div "Location Pickup Store Winter Haven WC Select Store Bonita Springs WC Boynton Be…" at bounding box center [258, 279] width 399 height 164
click at [1062, 85] on span "Edit Purchase" at bounding box center [1078, 84] width 65 height 13
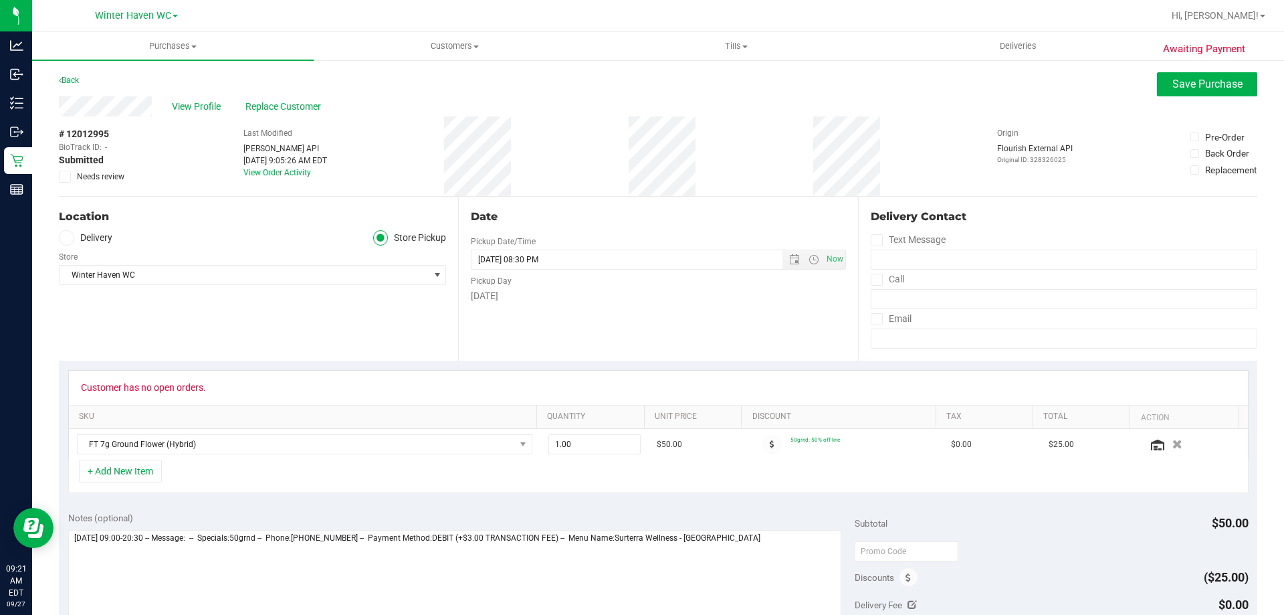
scroll to position [134, 0]
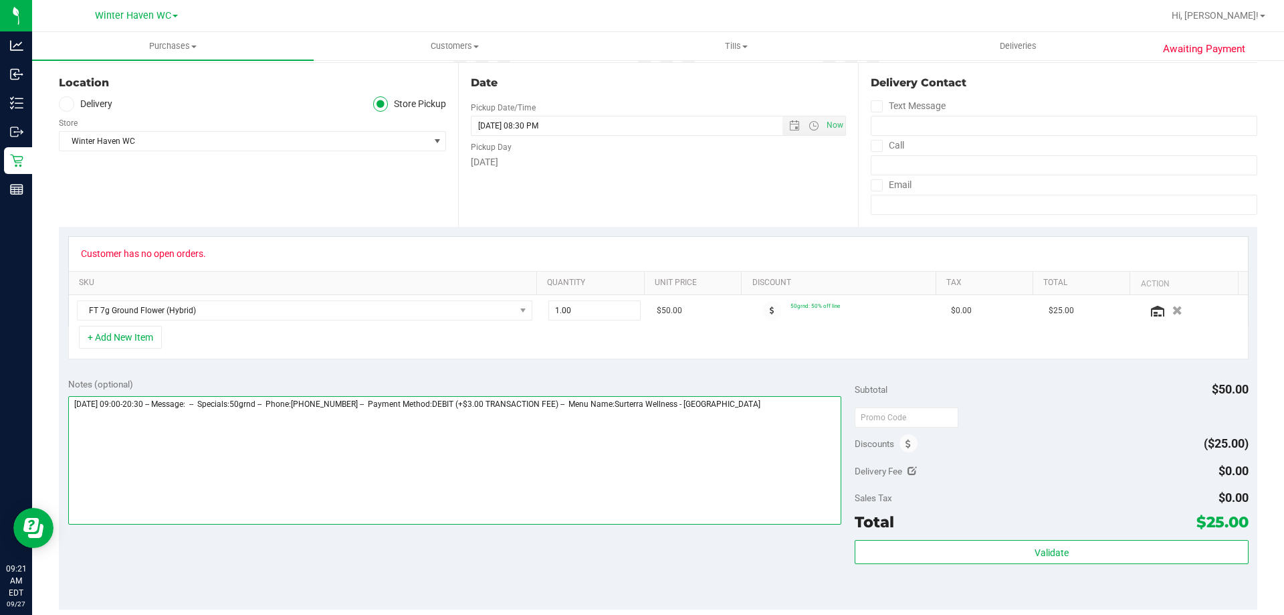
click at [777, 460] on textarea at bounding box center [455, 460] width 774 height 128
click at [131, 427] on textarea at bounding box center [455, 460] width 774 height 128
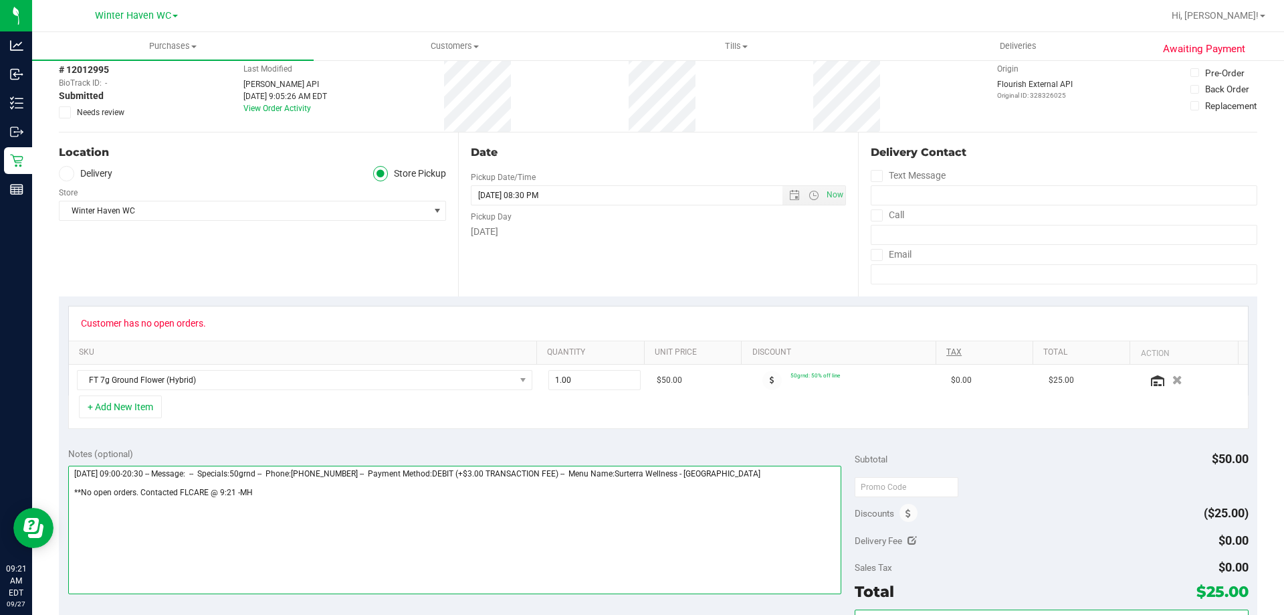
scroll to position [0, 0]
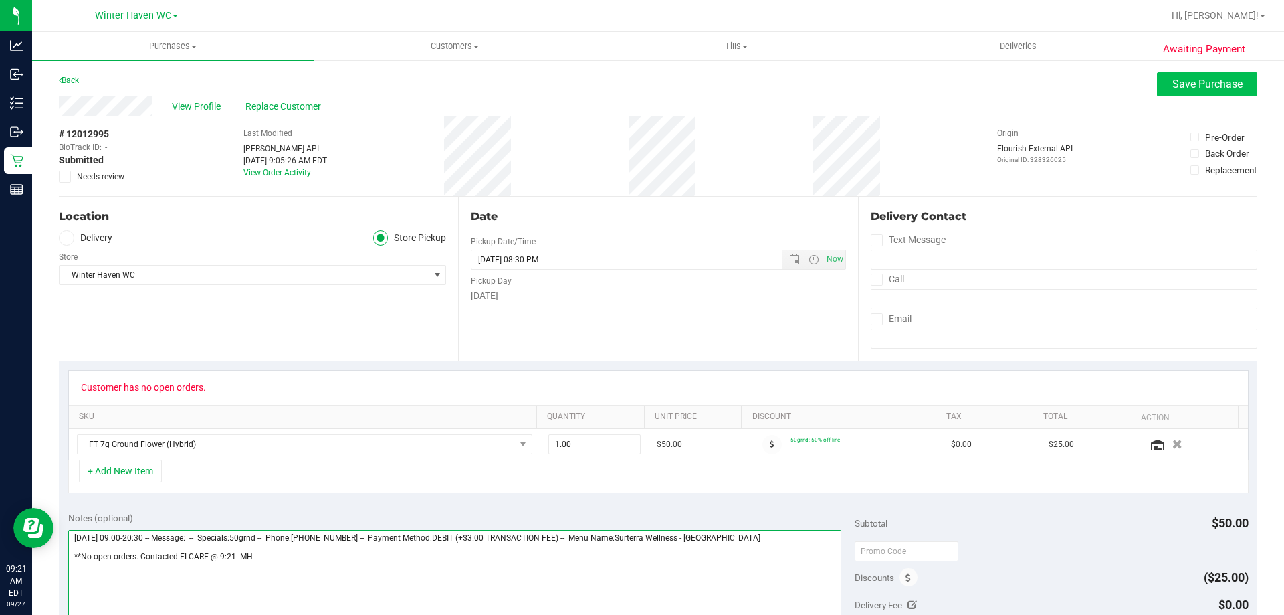
type textarea "Saturday 09/27/2025 09:00-20:30 -- Message: -- Specials:50grnd -- Phone:8636628…"
click at [1162, 74] on button "Save Purchase" at bounding box center [1207, 84] width 100 height 24
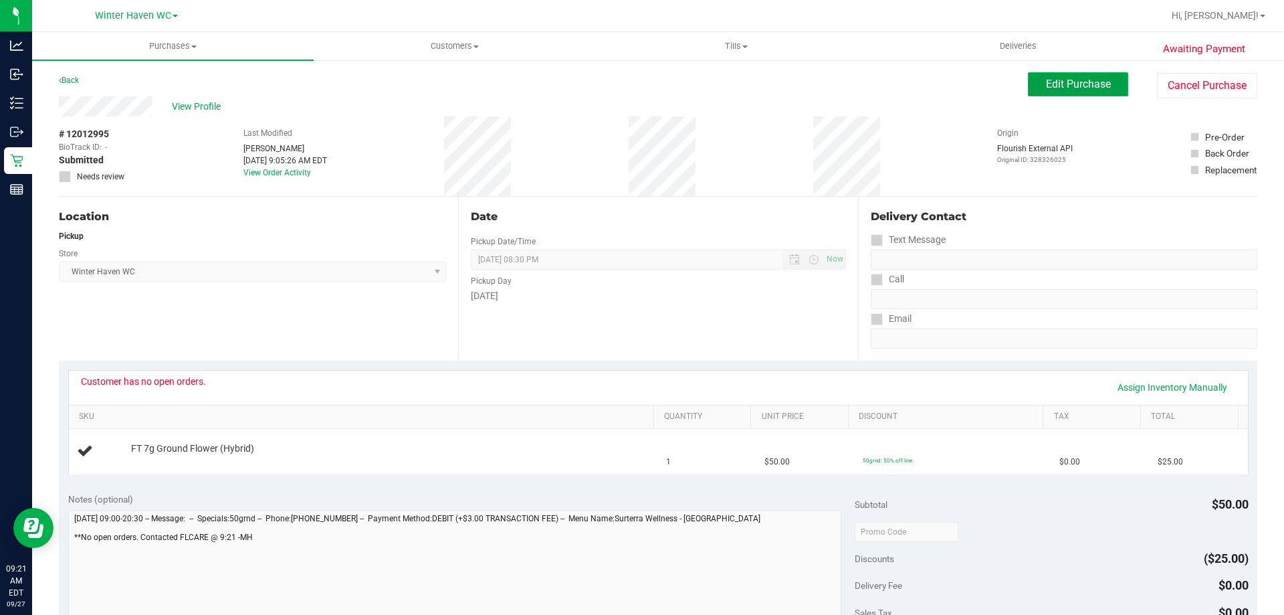
click at [1070, 90] on span "Edit Purchase" at bounding box center [1078, 84] width 65 height 13
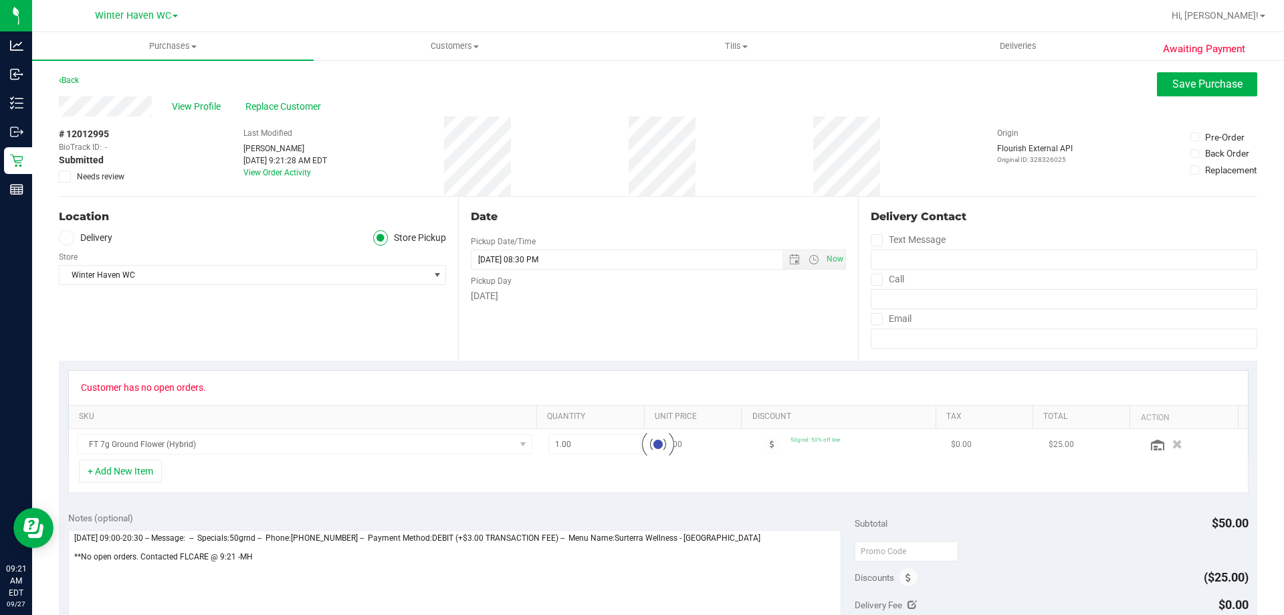
click at [108, 178] on span "Needs review" at bounding box center [100, 177] width 47 height 12
click at [0, 0] on input "Needs review" at bounding box center [0, 0] width 0 height 0
click at [1174, 89] on span "Save Purchase" at bounding box center [1208, 84] width 70 height 13
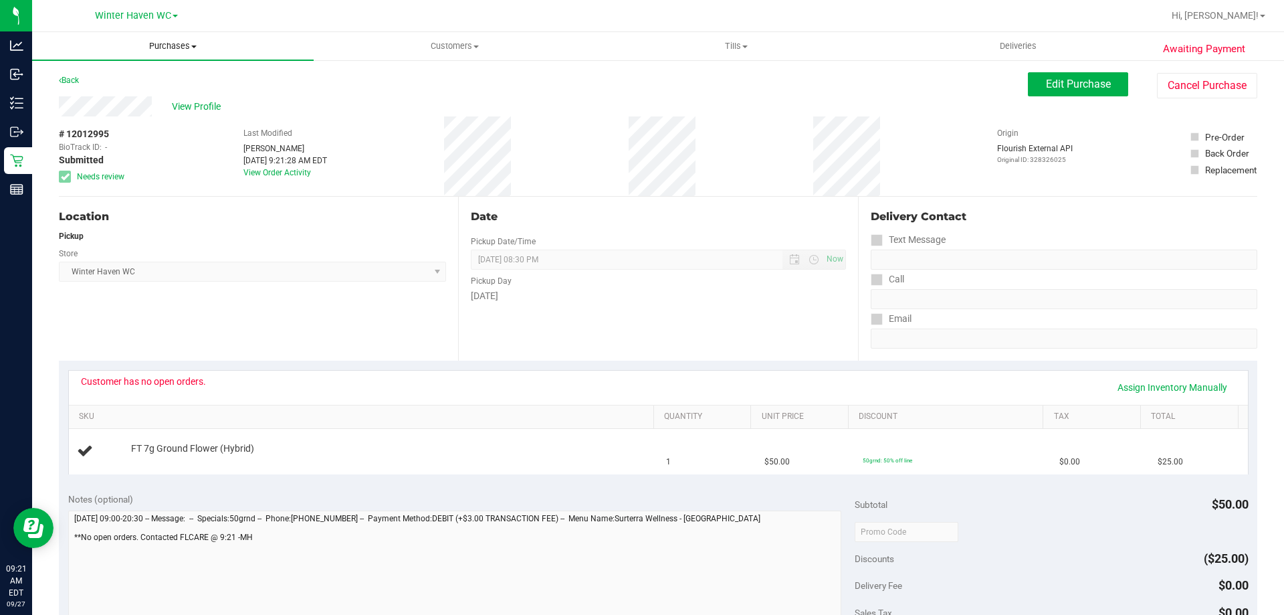
click at [185, 50] on span "Purchases" at bounding box center [173, 46] width 282 height 12
click at [199, 92] on li "Fulfillment" at bounding box center [173, 97] width 282 height 16
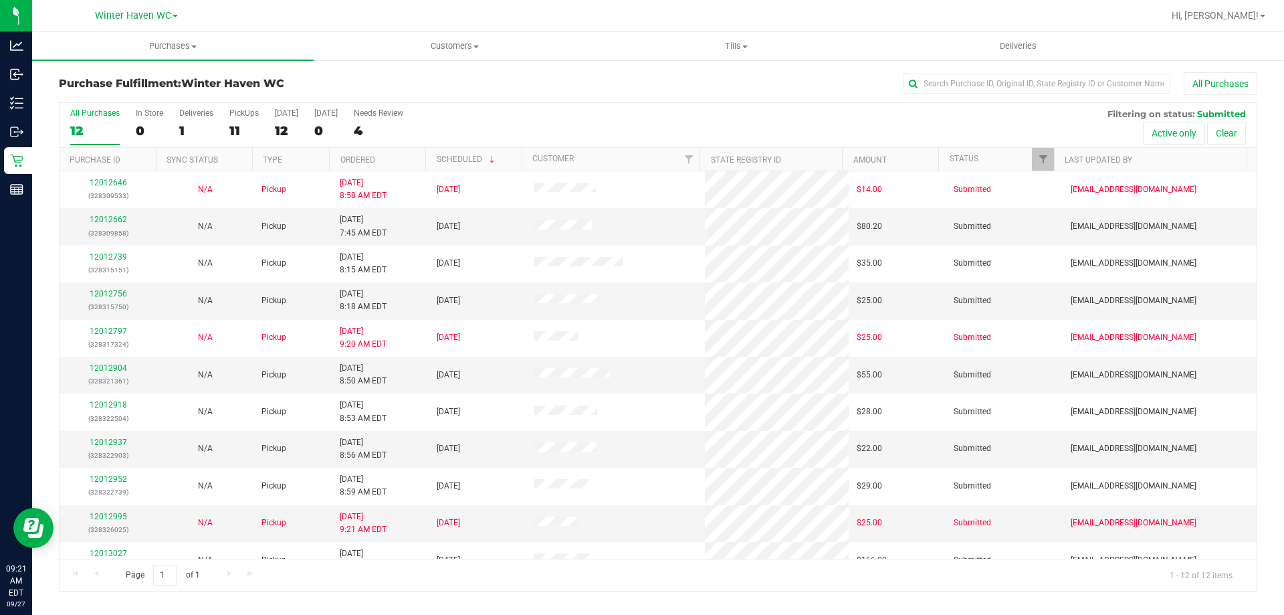
click at [379, 160] on th "Ordered" at bounding box center [377, 159] width 96 height 23
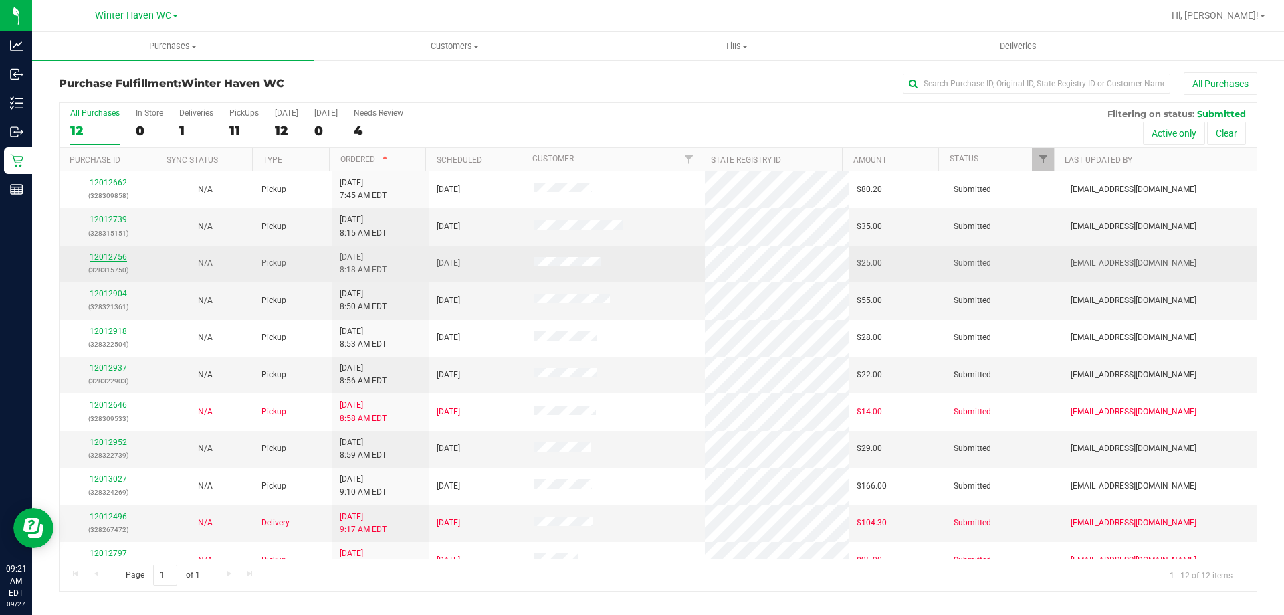
click at [114, 258] on link "12012756" at bounding box center [108, 256] width 37 height 9
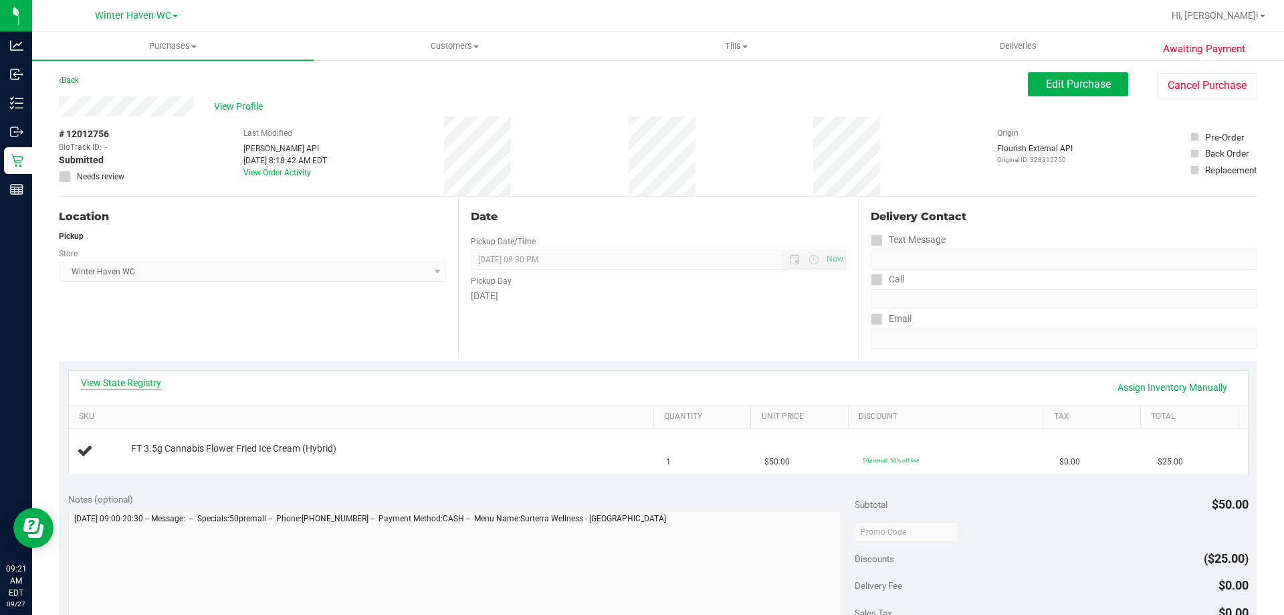
click at [128, 376] on link "View State Registry" at bounding box center [121, 382] width 80 height 13
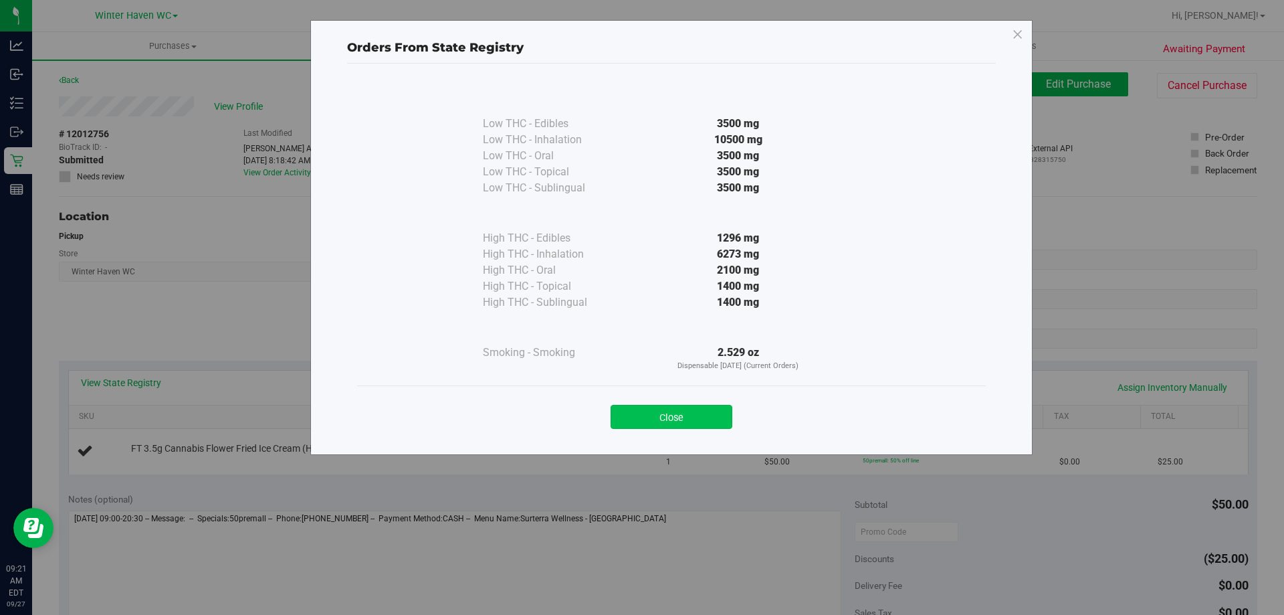
click at [675, 421] on button "Close" at bounding box center [672, 417] width 122 height 24
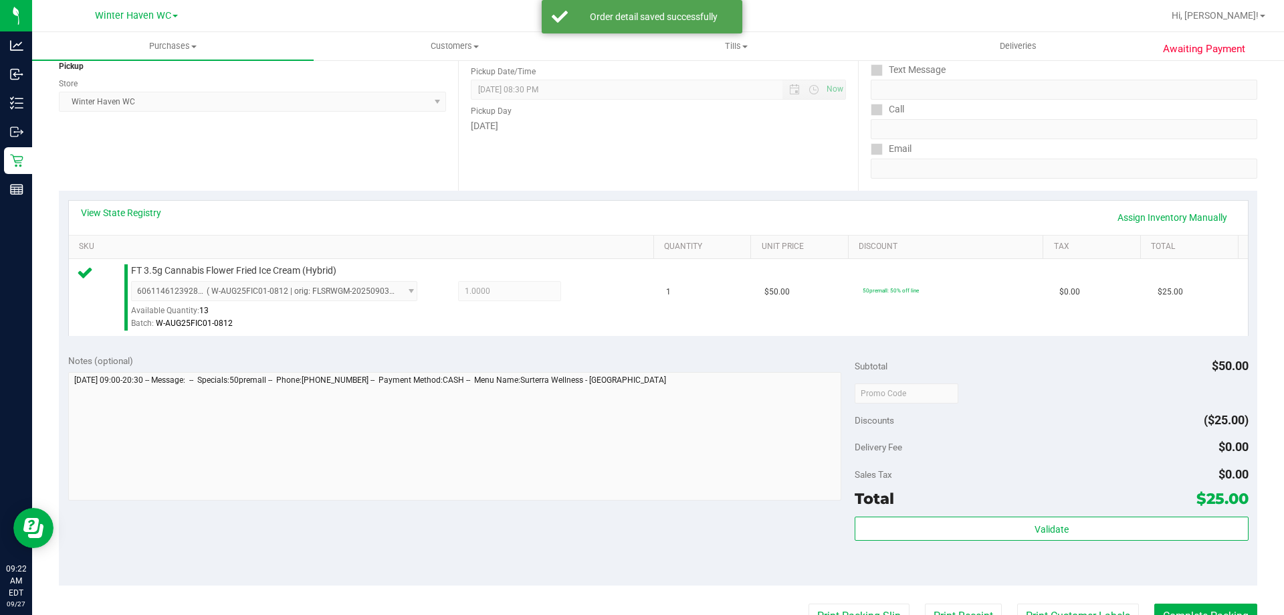
scroll to position [334, 0]
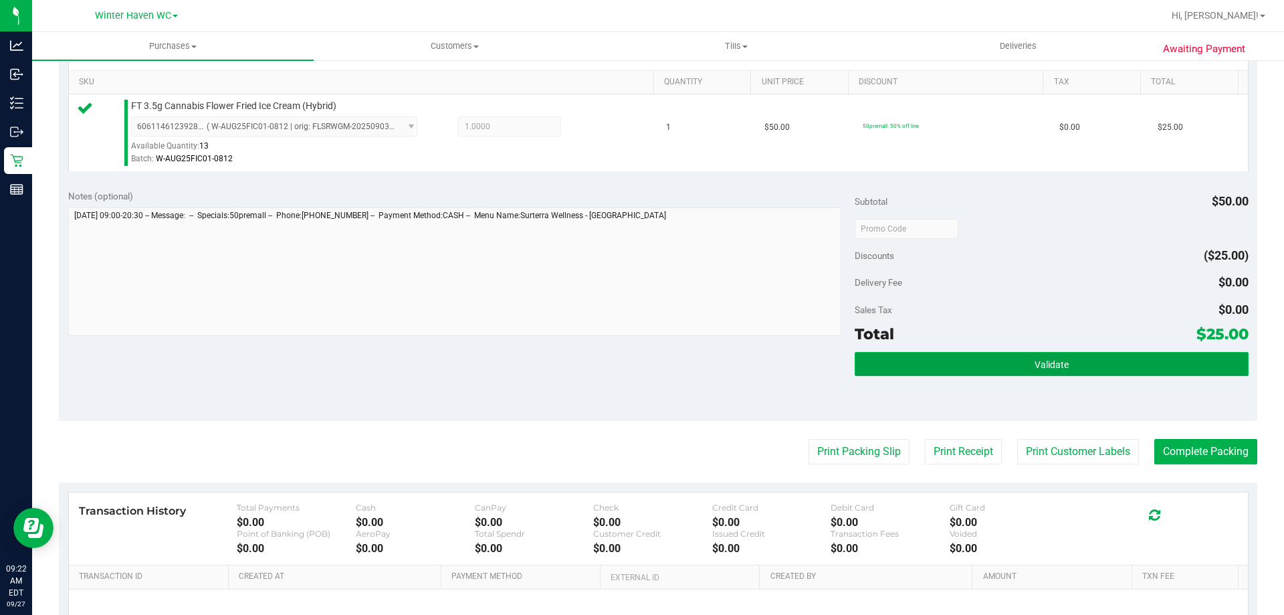
click at [1010, 370] on button "Validate" at bounding box center [1051, 364] width 393 height 24
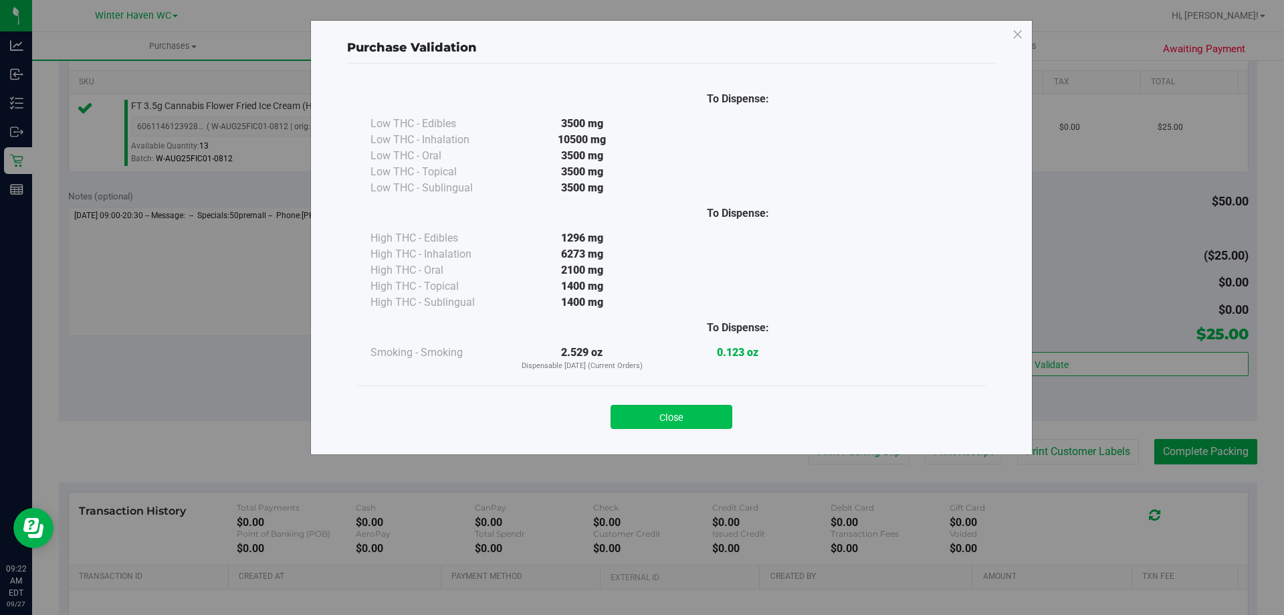
click at [705, 416] on button "Close" at bounding box center [672, 417] width 122 height 24
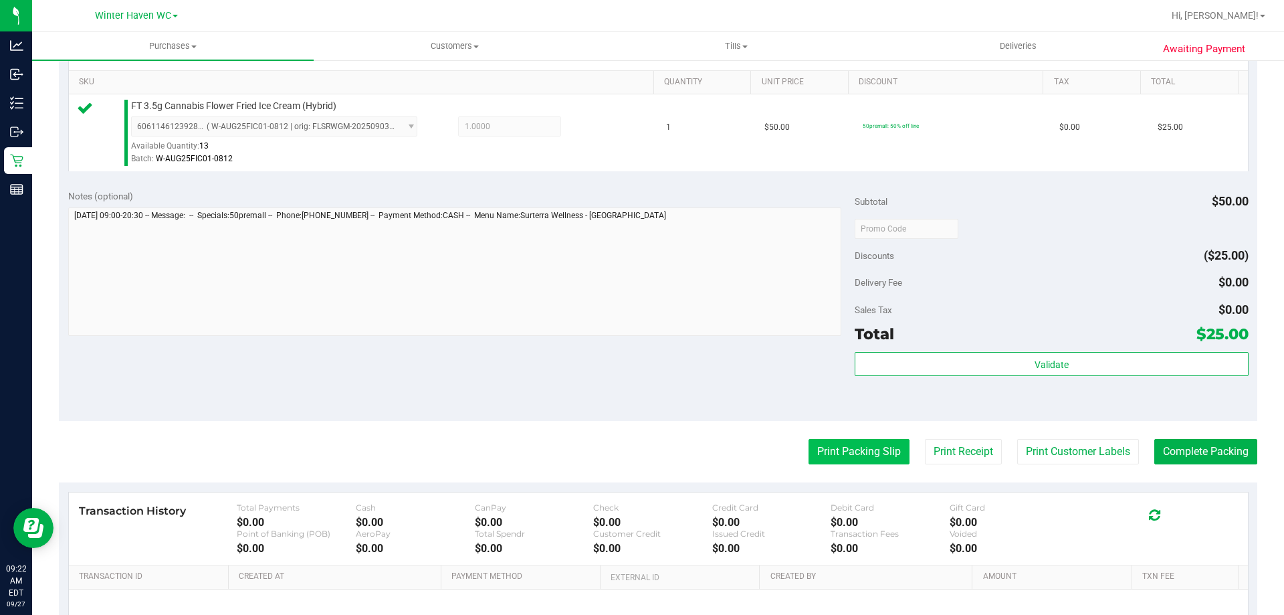
click at [852, 451] on button "Print Packing Slip" at bounding box center [859, 451] width 101 height 25
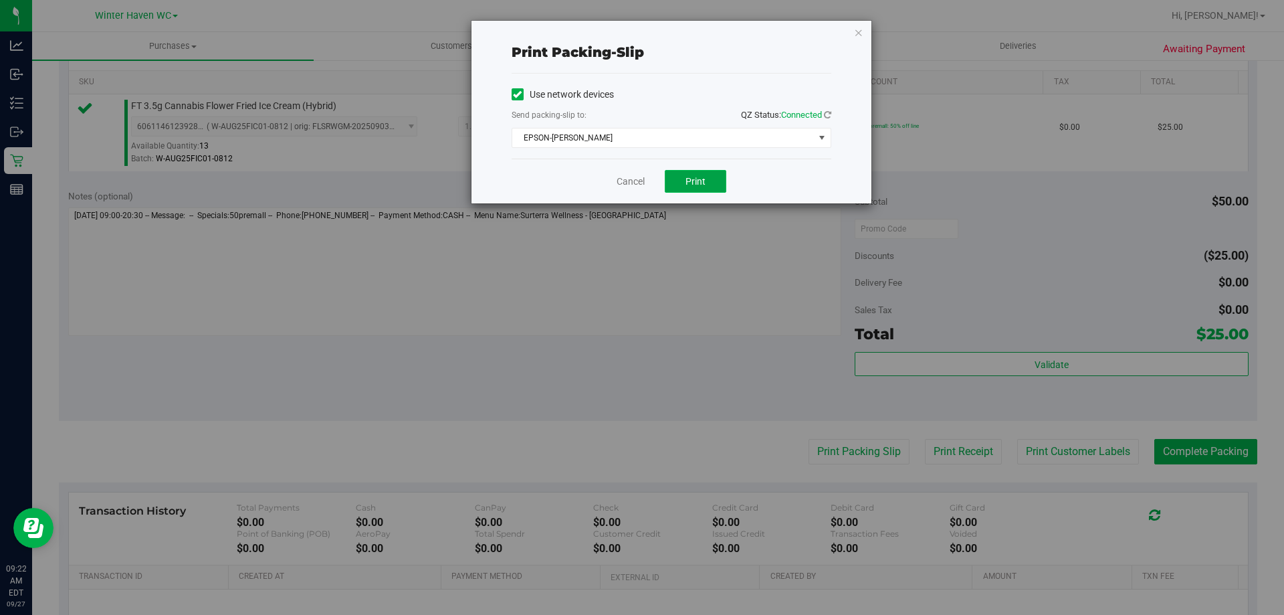
click at [694, 185] on span "Print" at bounding box center [696, 181] width 20 height 11
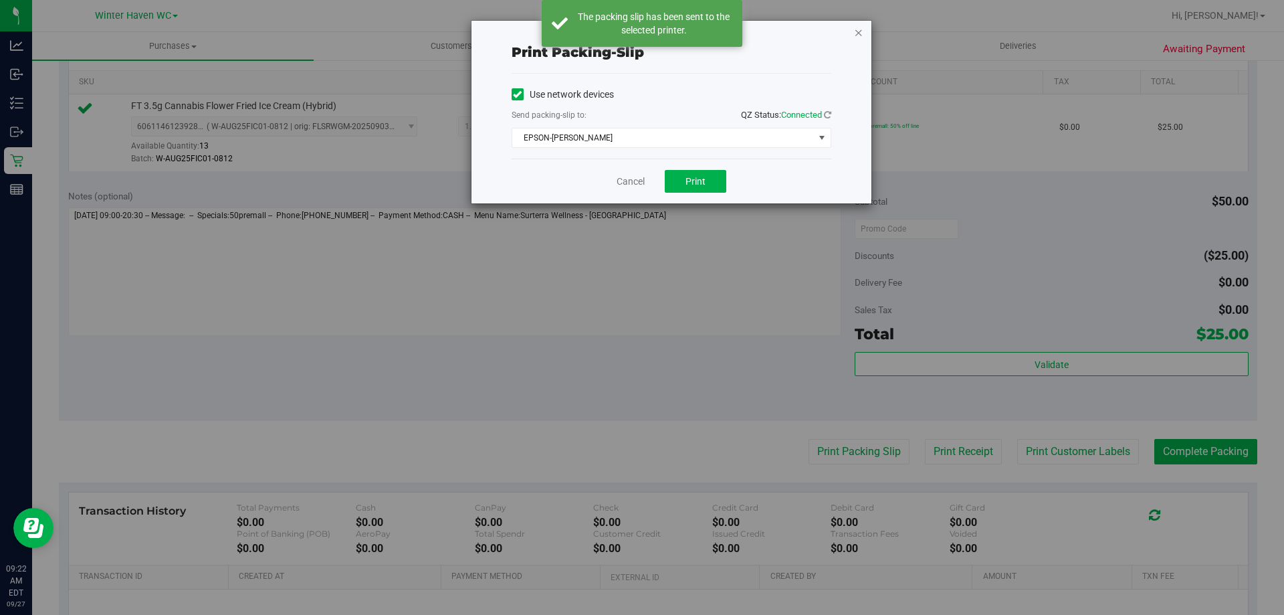
click at [861, 33] on icon "button" at bounding box center [858, 32] width 9 height 16
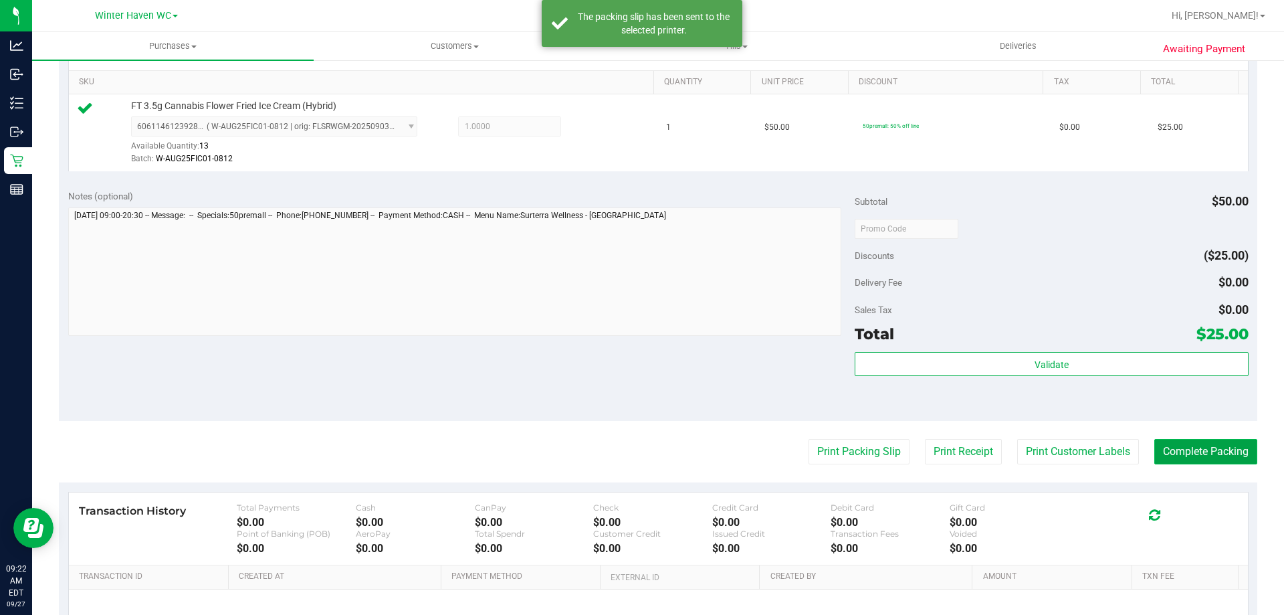
click at [1201, 446] on button "Complete Packing" at bounding box center [1206, 451] width 103 height 25
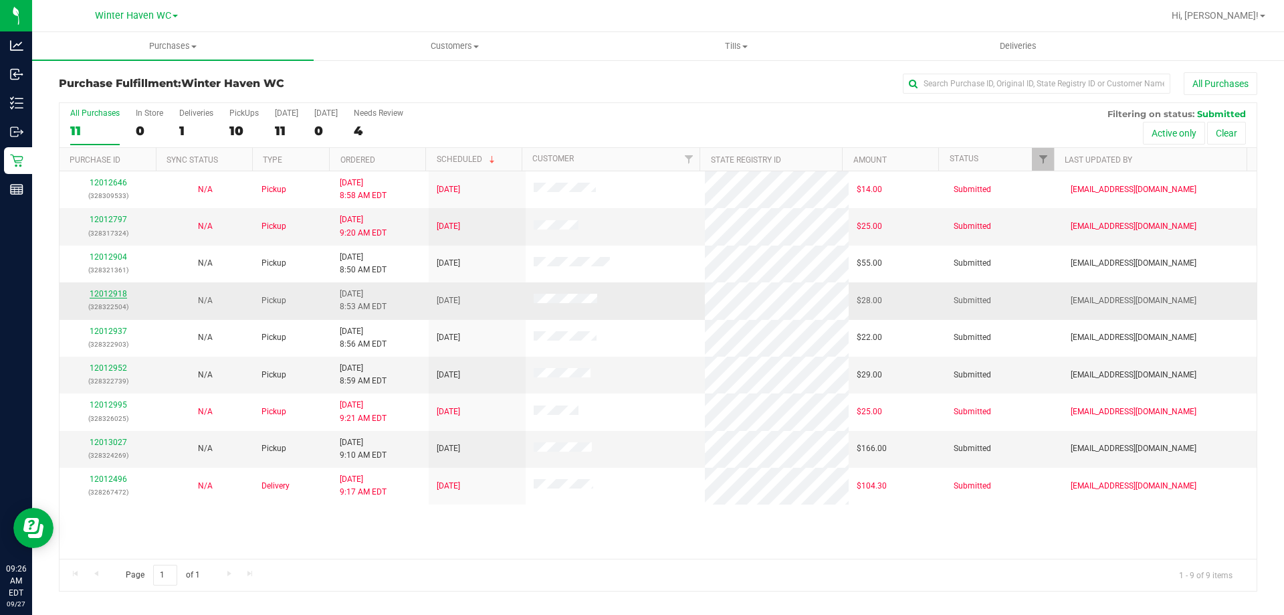
click at [104, 292] on link "12012918" at bounding box center [108, 293] width 37 height 9
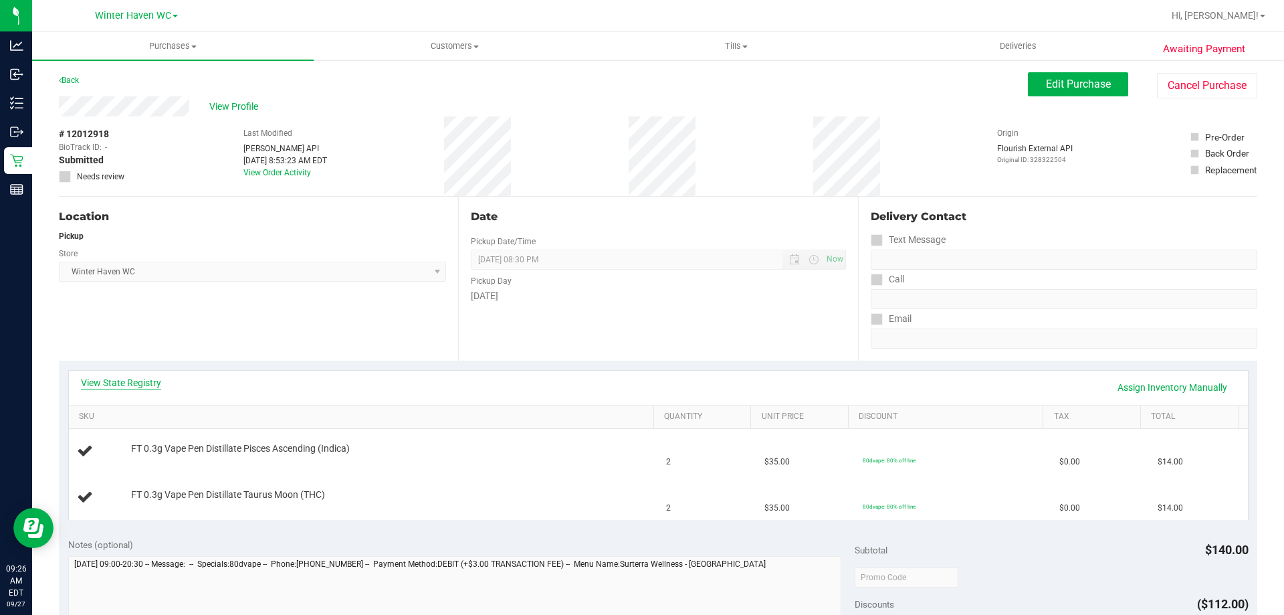
click at [150, 384] on link "View State Registry" at bounding box center [121, 382] width 80 height 13
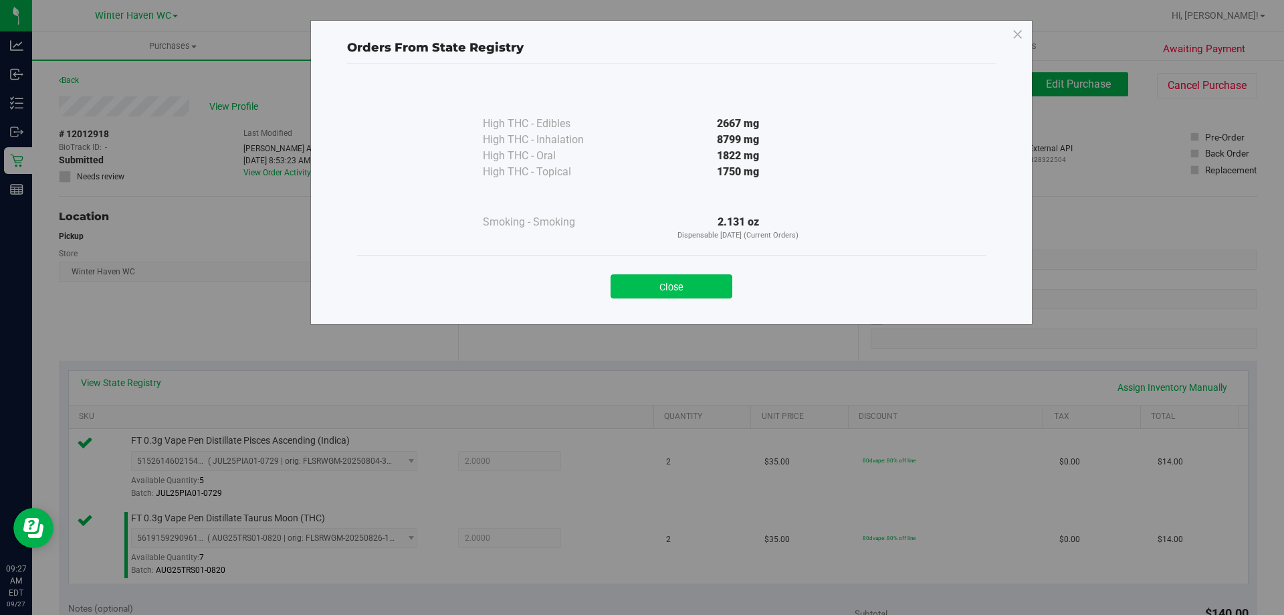
click at [653, 286] on button "Close" at bounding box center [672, 286] width 122 height 24
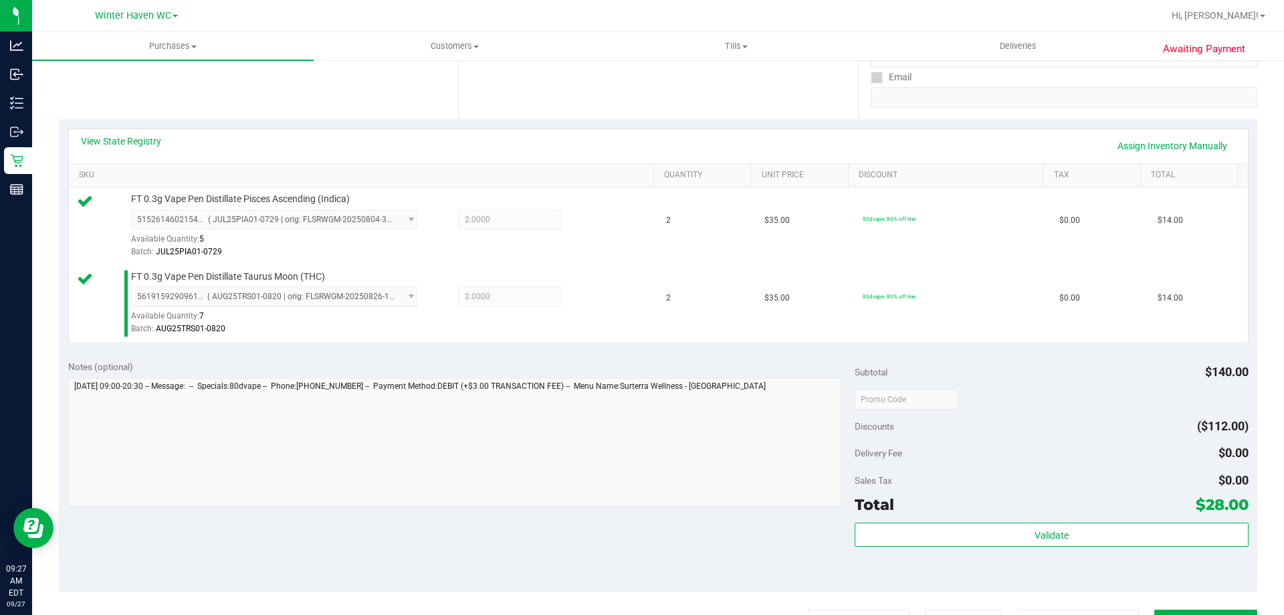
scroll to position [268, 0]
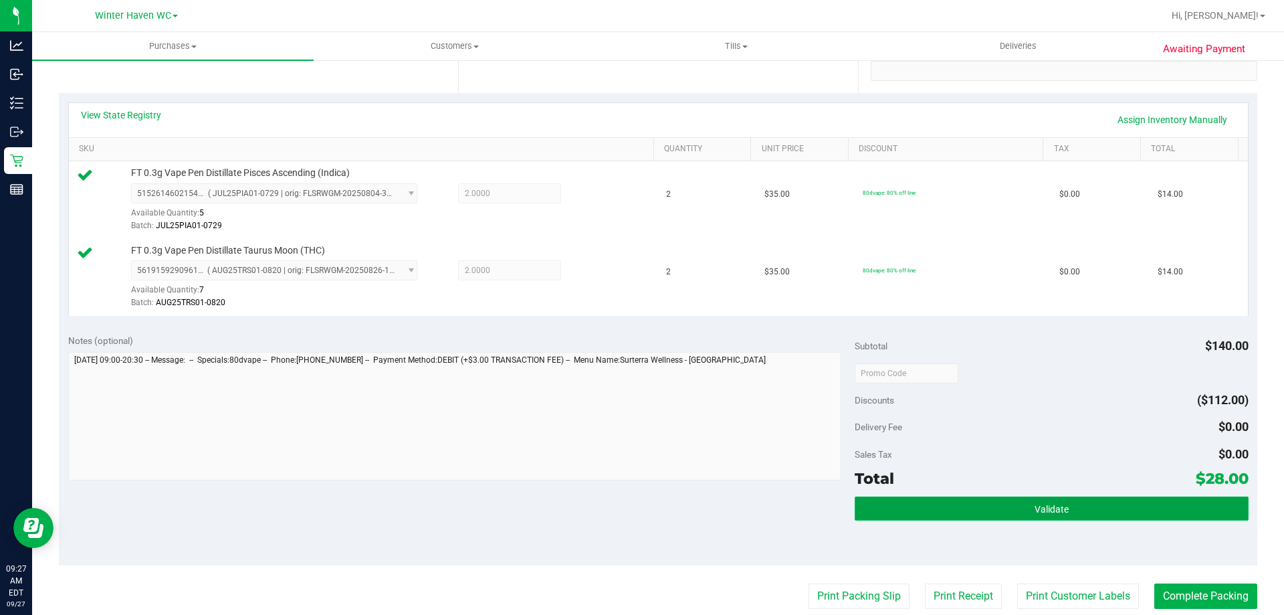
click at [1090, 503] on button "Validate" at bounding box center [1051, 508] width 393 height 24
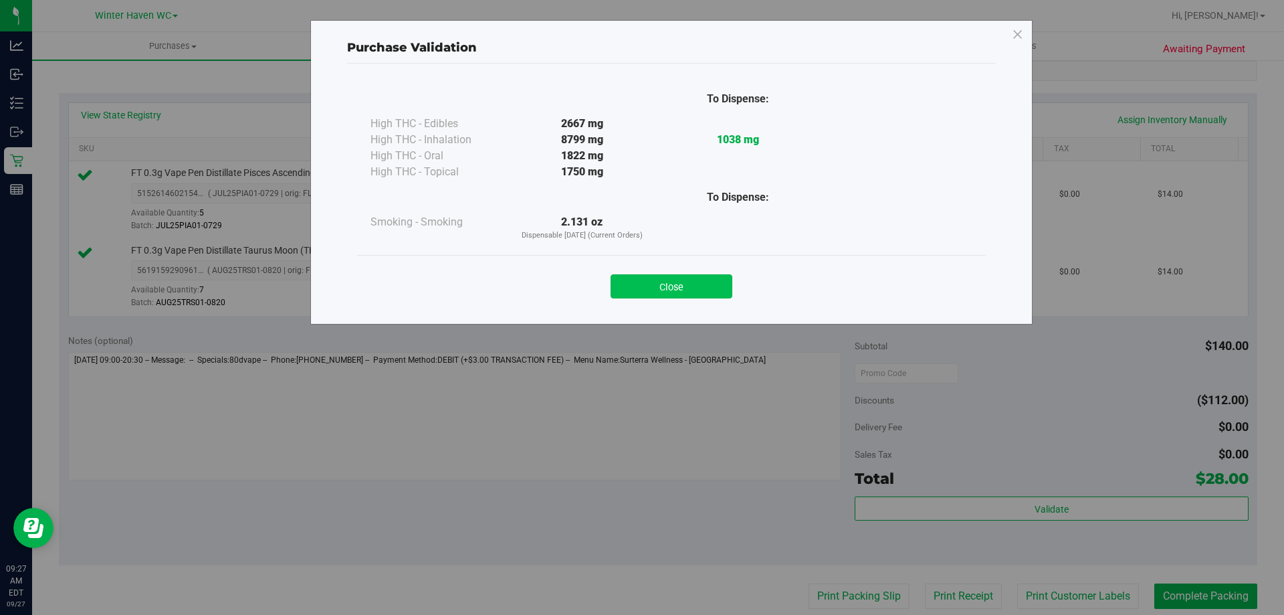
click at [686, 285] on button "Close" at bounding box center [672, 286] width 122 height 24
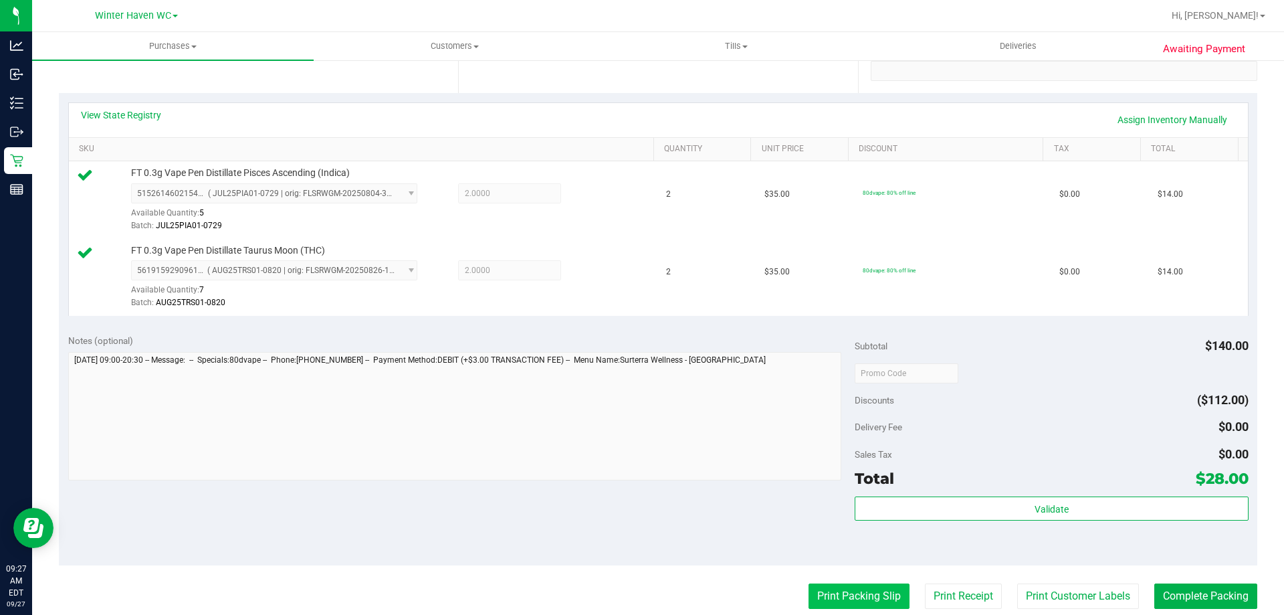
click at [884, 587] on button "Print Packing Slip" at bounding box center [859, 595] width 101 height 25
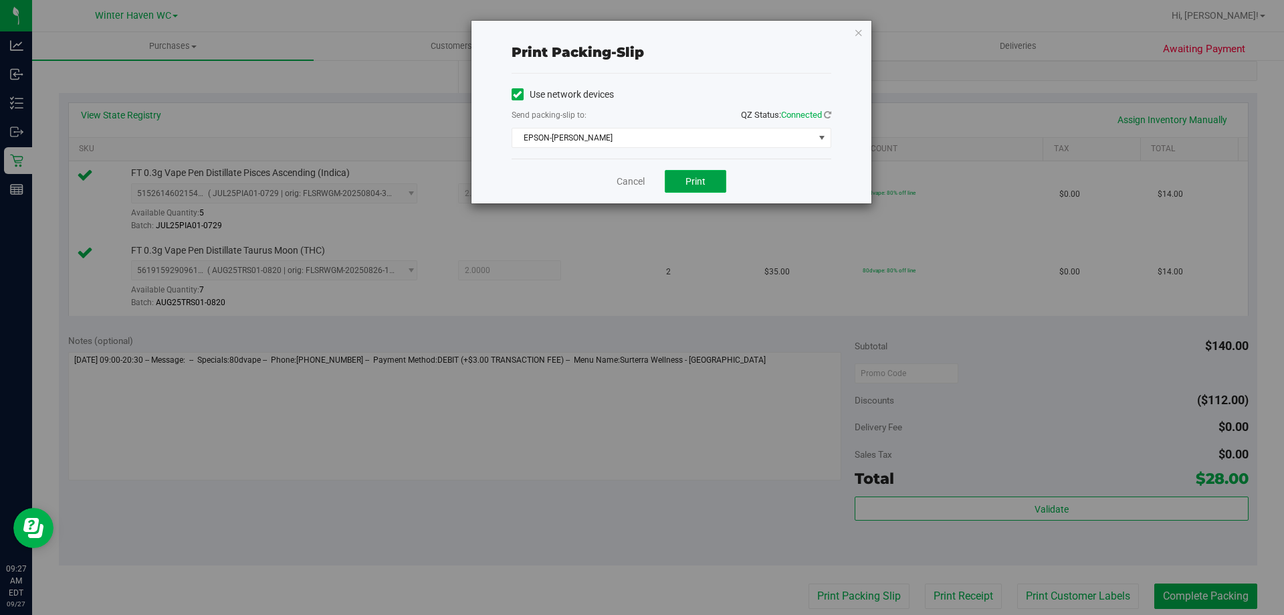
click at [704, 191] on button "Print" at bounding box center [696, 181] width 62 height 23
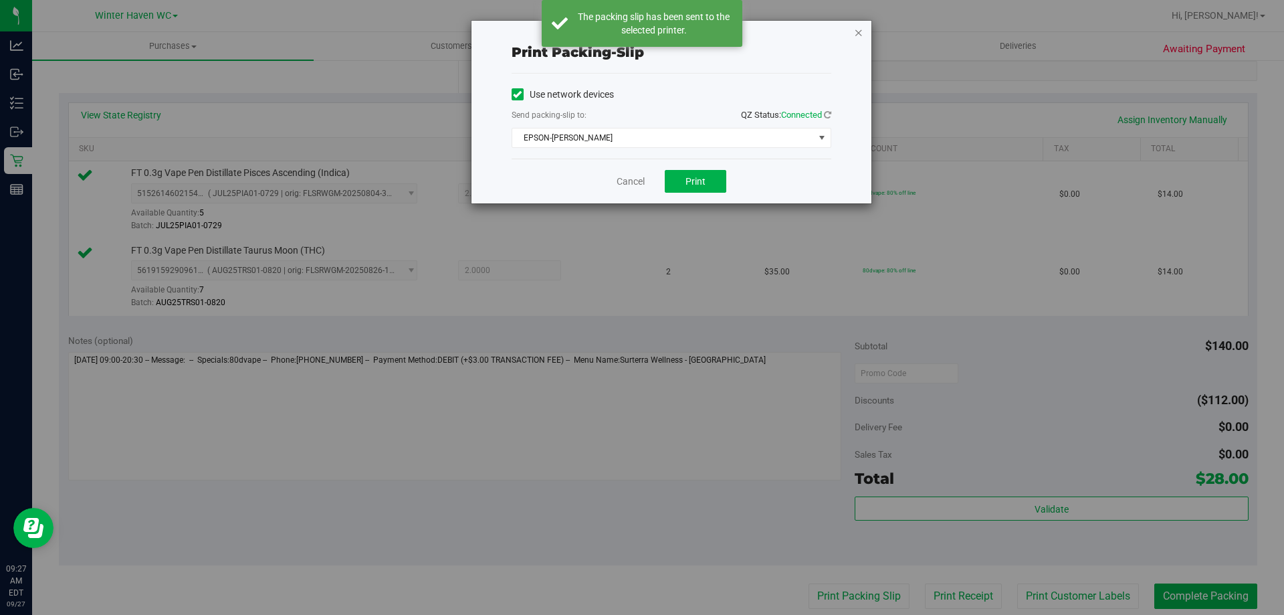
click at [860, 37] on icon "button" at bounding box center [858, 32] width 9 height 16
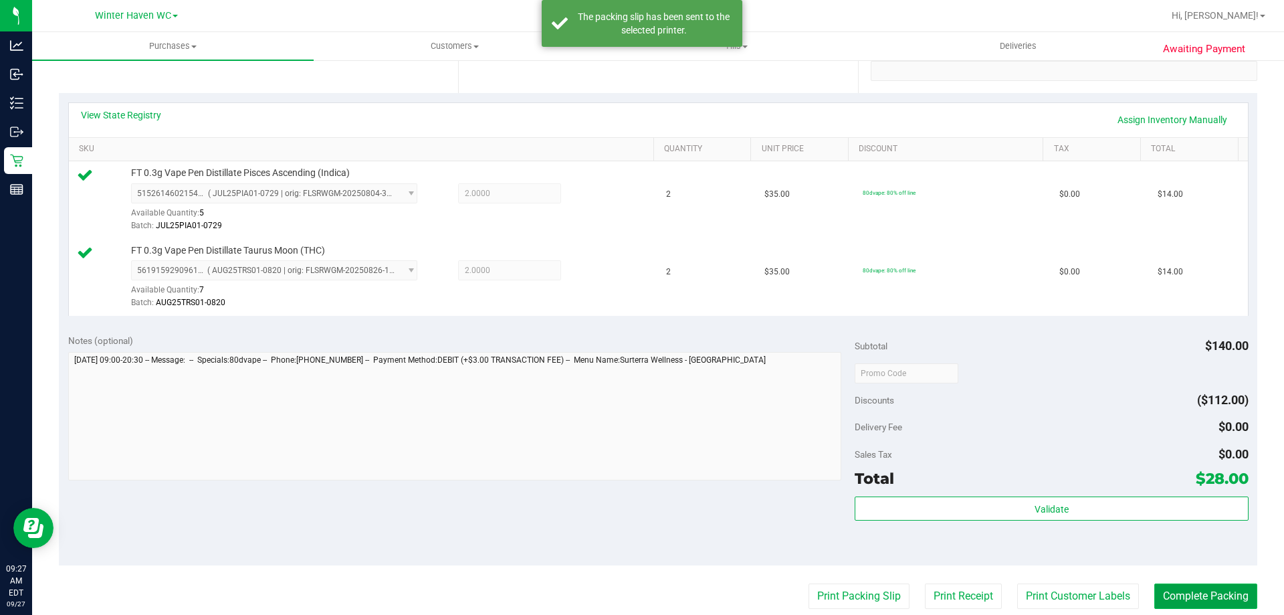
click at [1169, 590] on button "Complete Packing" at bounding box center [1206, 595] width 103 height 25
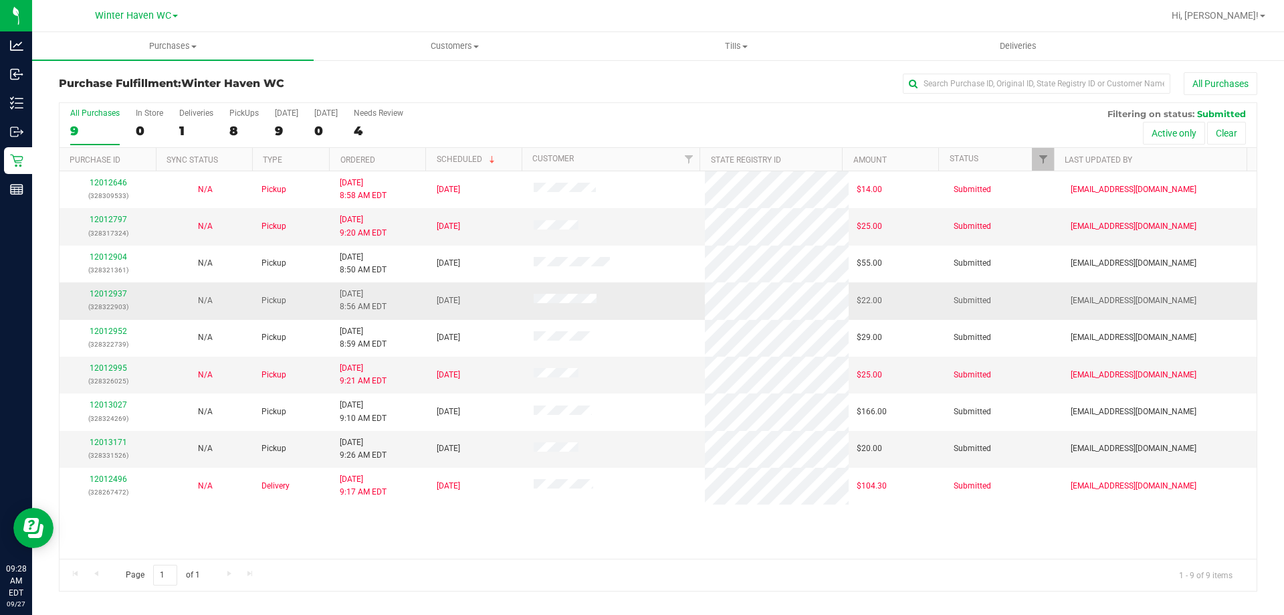
click at [105, 300] on p "(328322903)" at bounding box center [108, 306] width 81 height 13
click at [117, 283] on td "12012937 (328322903)" at bounding box center [108, 300] width 97 height 37
click at [107, 294] on link "12012937" at bounding box center [108, 293] width 37 height 9
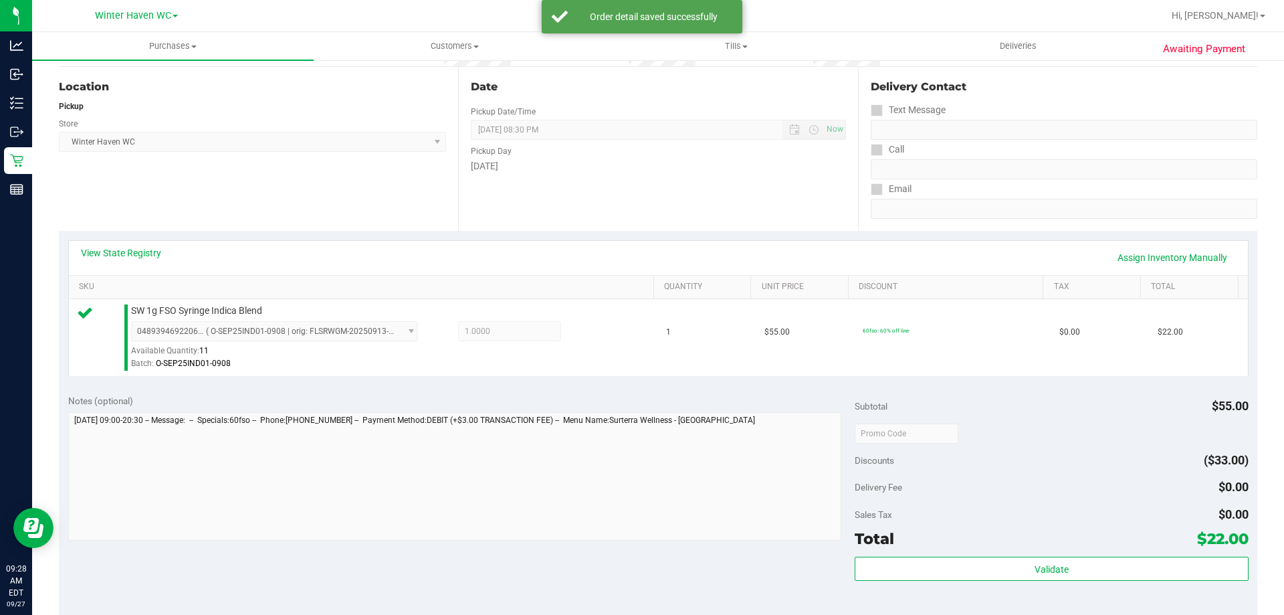
scroll to position [401, 0]
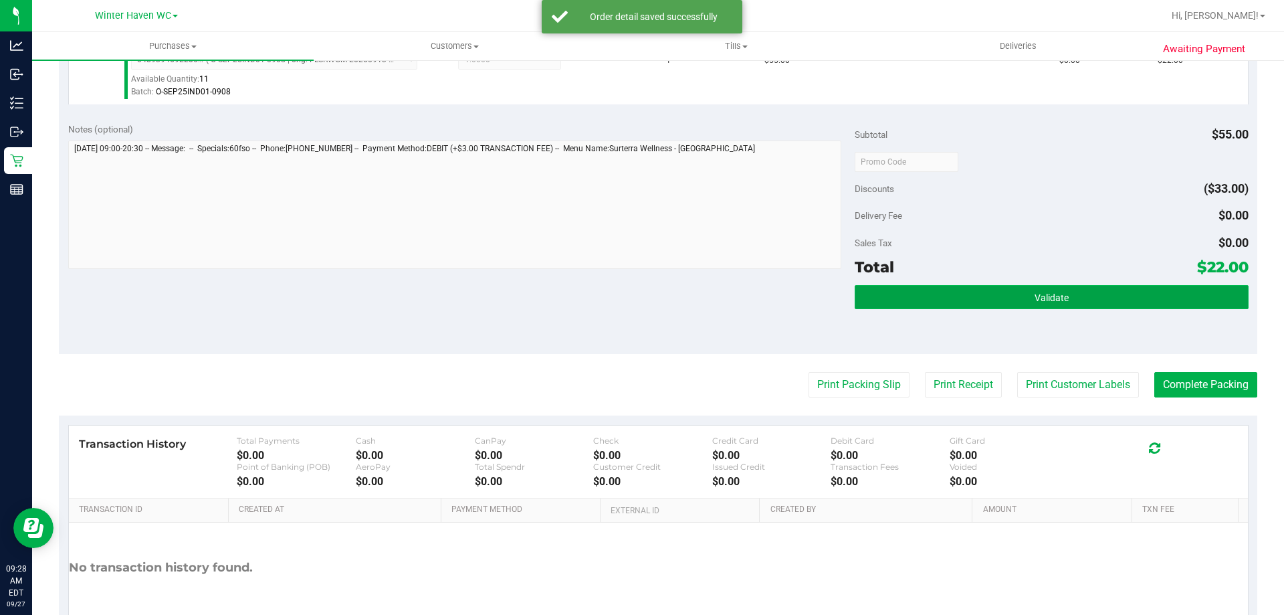
click at [985, 305] on button "Validate" at bounding box center [1051, 297] width 393 height 24
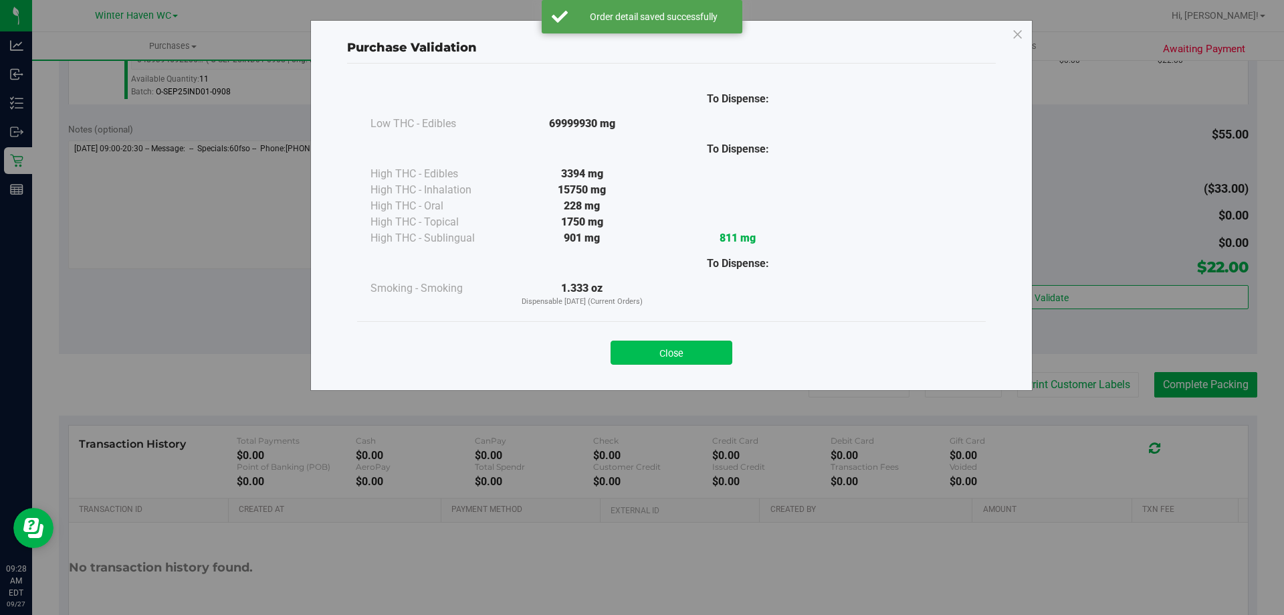
click at [730, 346] on button "Close" at bounding box center [672, 353] width 122 height 24
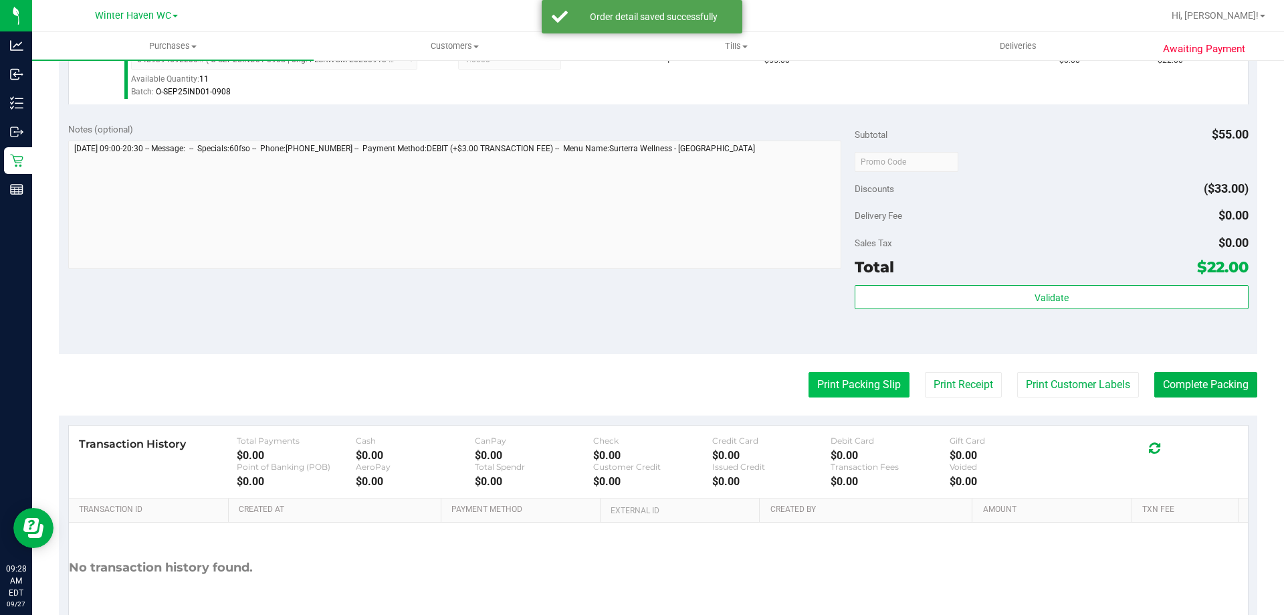
click at [860, 393] on button "Print Packing Slip" at bounding box center [859, 384] width 101 height 25
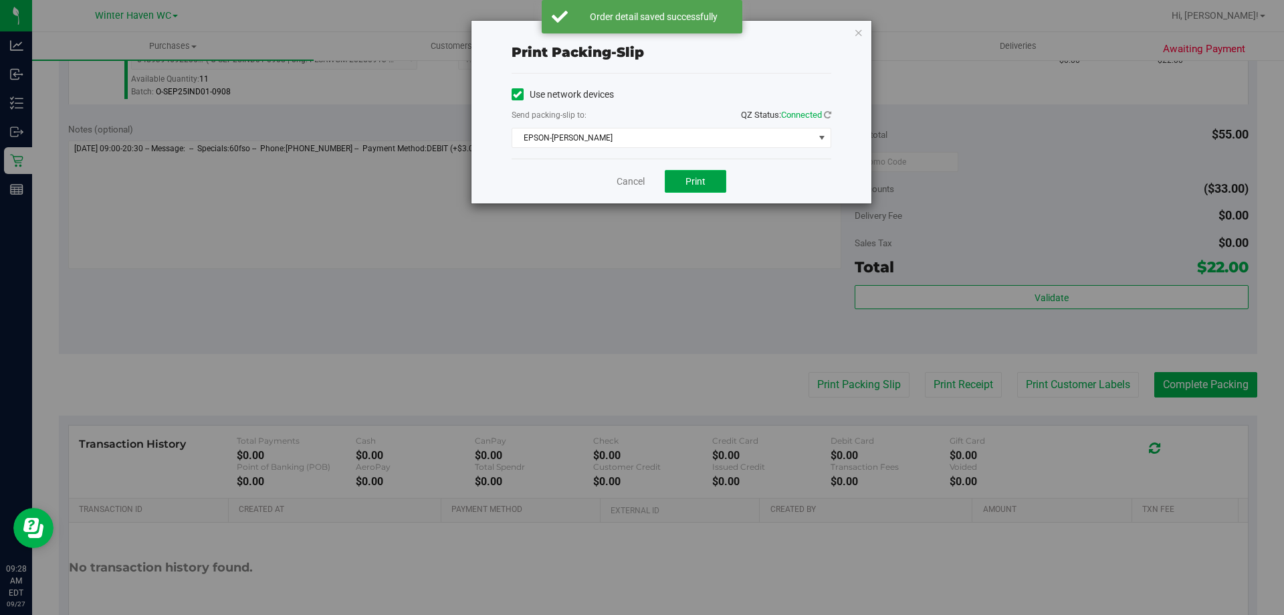
click at [712, 175] on button "Print" at bounding box center [696, 181] width 62 height 23
click at [861, 33] on icon "button" at bounding box center [858, 32] width 9 height 16
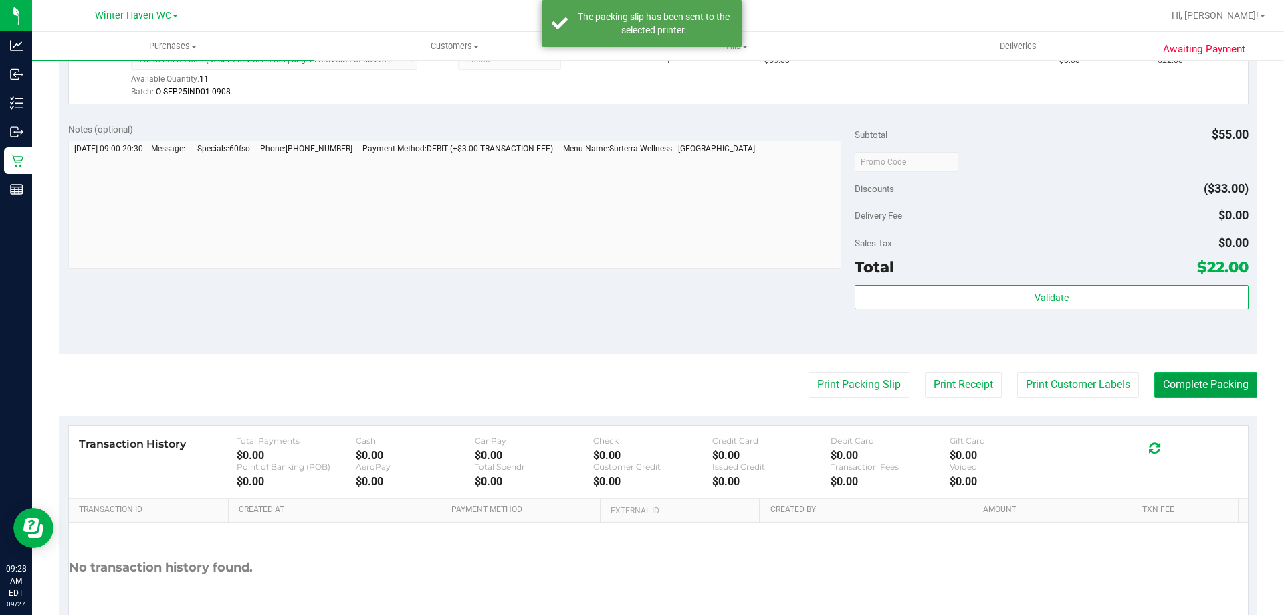
click at [1155, 384] on button "Complete Packing" at bounding box center [1206, 384] width 103 height 25
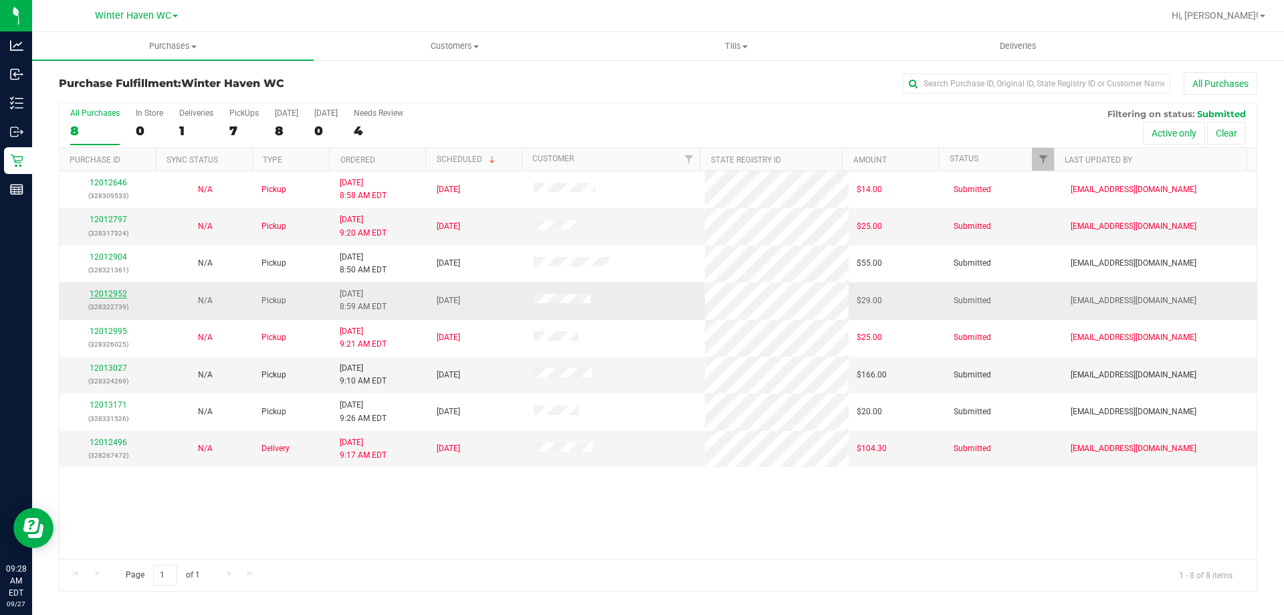
click at [100, 298] on link "12012952" at bounding box center [108, 293] width 37 height 9
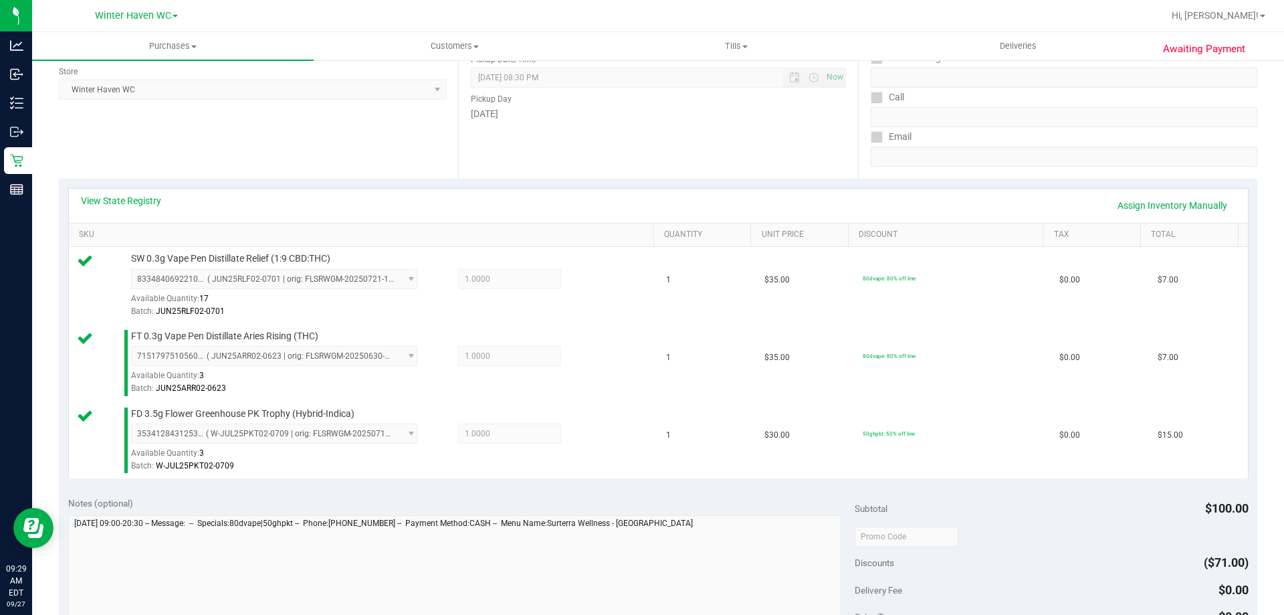
scroll to position [401, 0]
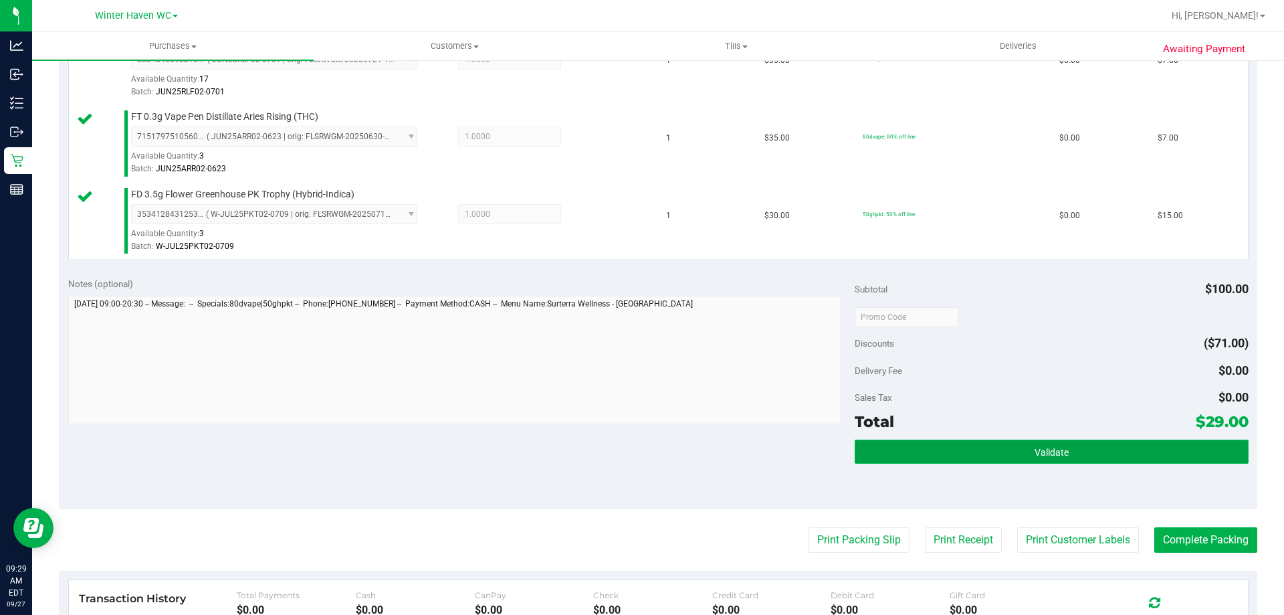
click at [1138, 440] on button "Validate" at bounding box center [1051, 452] width 393 height 24
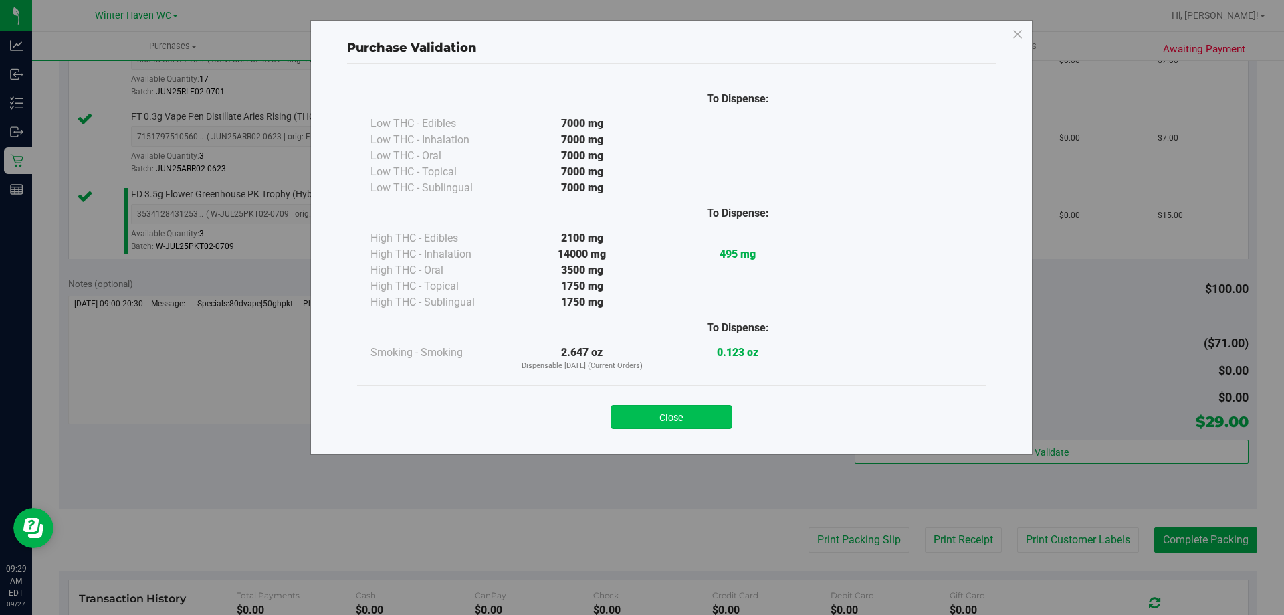
click at [718, 412] on button "Close" at bounding box center [672, 417] width 122 height 24
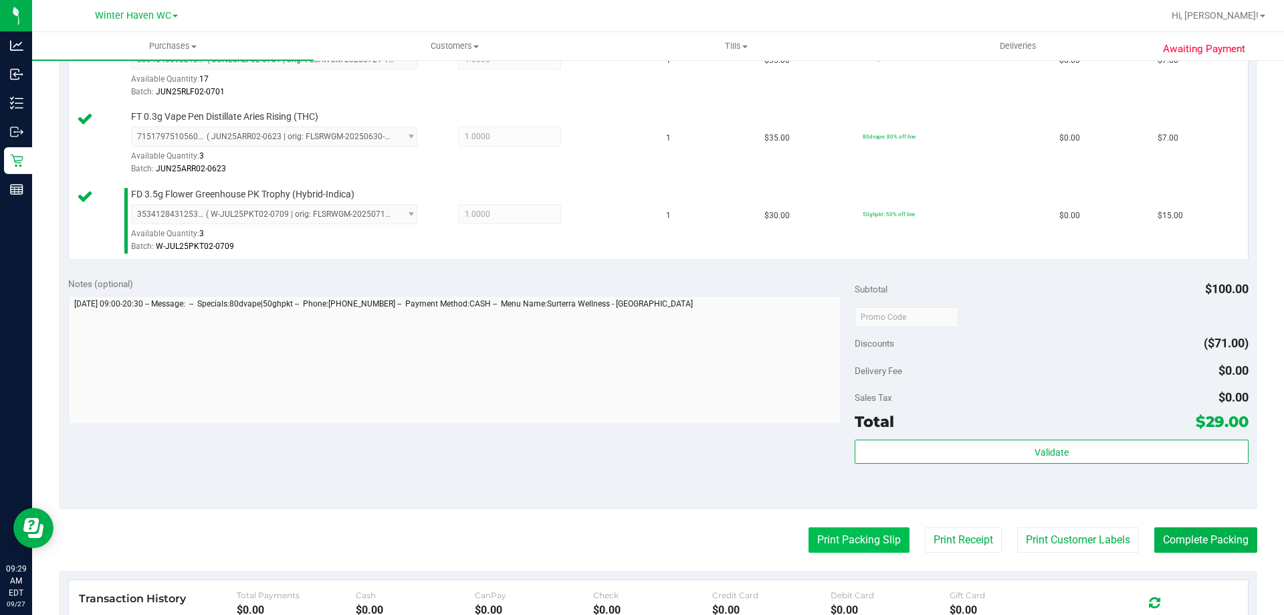
click at [837, 536] on button "Print Packing Slip" at bounding box center [859, 539] width 101 height 25
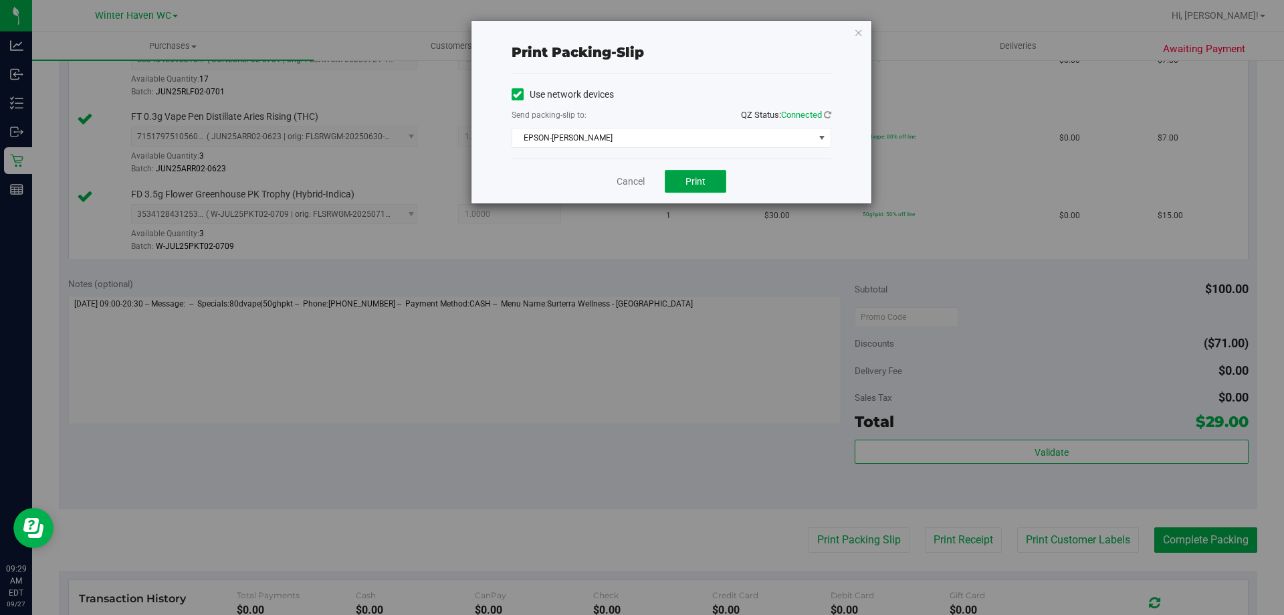
click at [680, 180] on button "Print" at bounding box center [696, 181] width 62 height 23
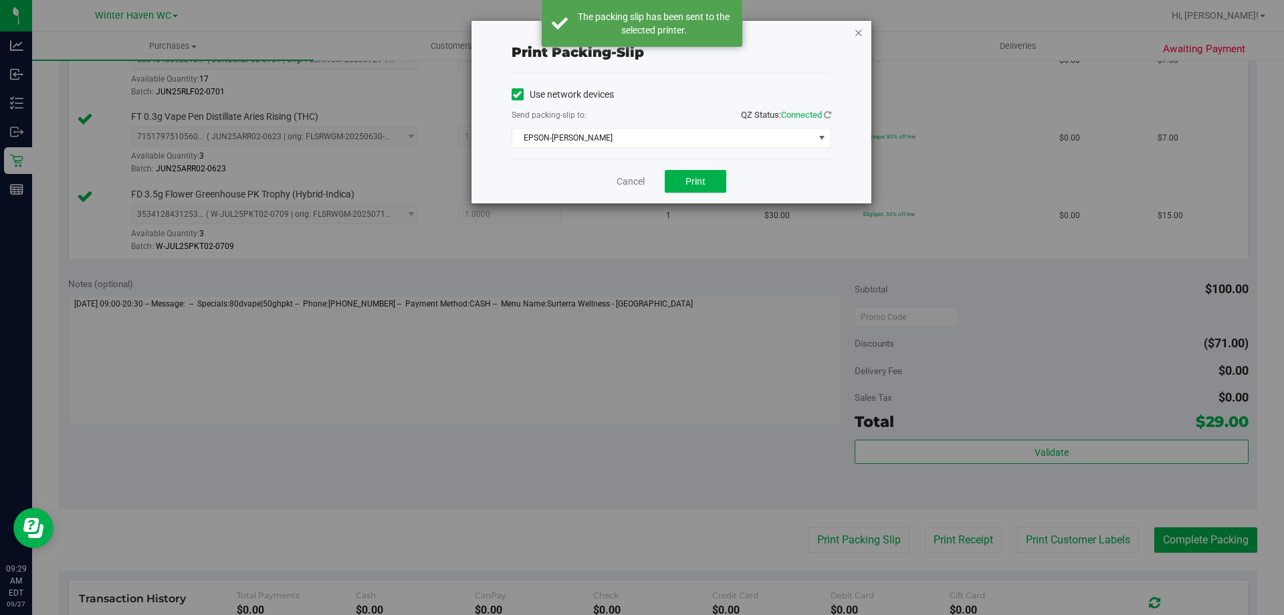
click at [862, 39] on icon "button" at bounding box center [858, 32] width 9 height 16
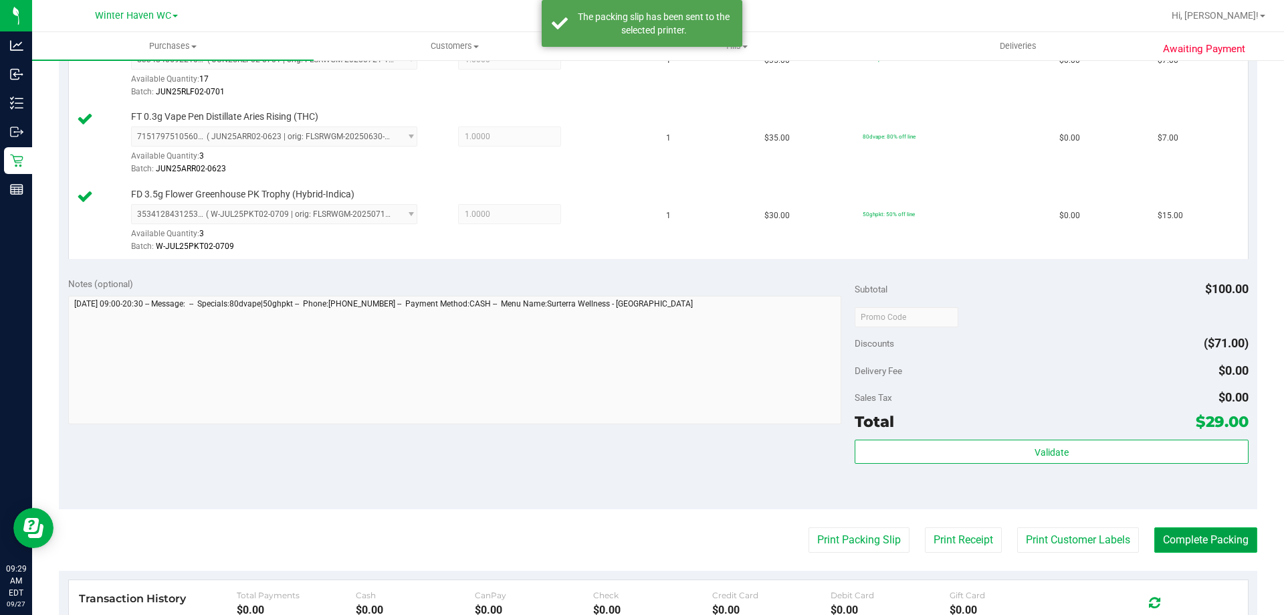
click at [1218, 539] on button "Complete Packing" at bounding box center [1206, 539] width 103 height 25
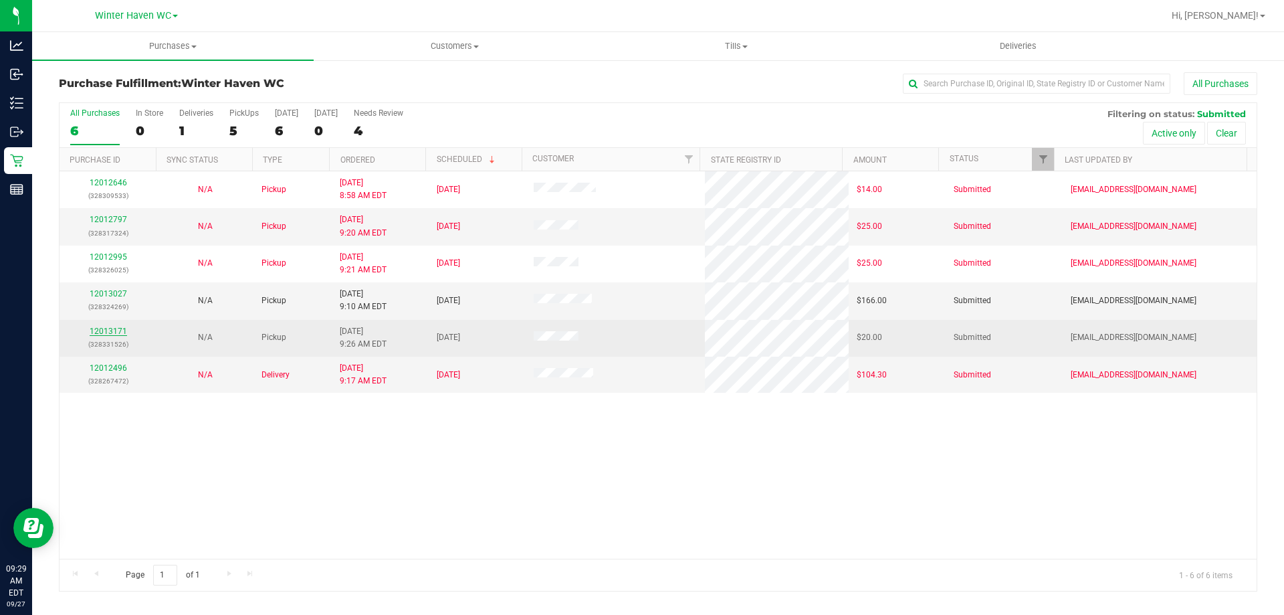
click at [114, 332] on link "12013171" at bounding box center [108, 330] width 37 height 9
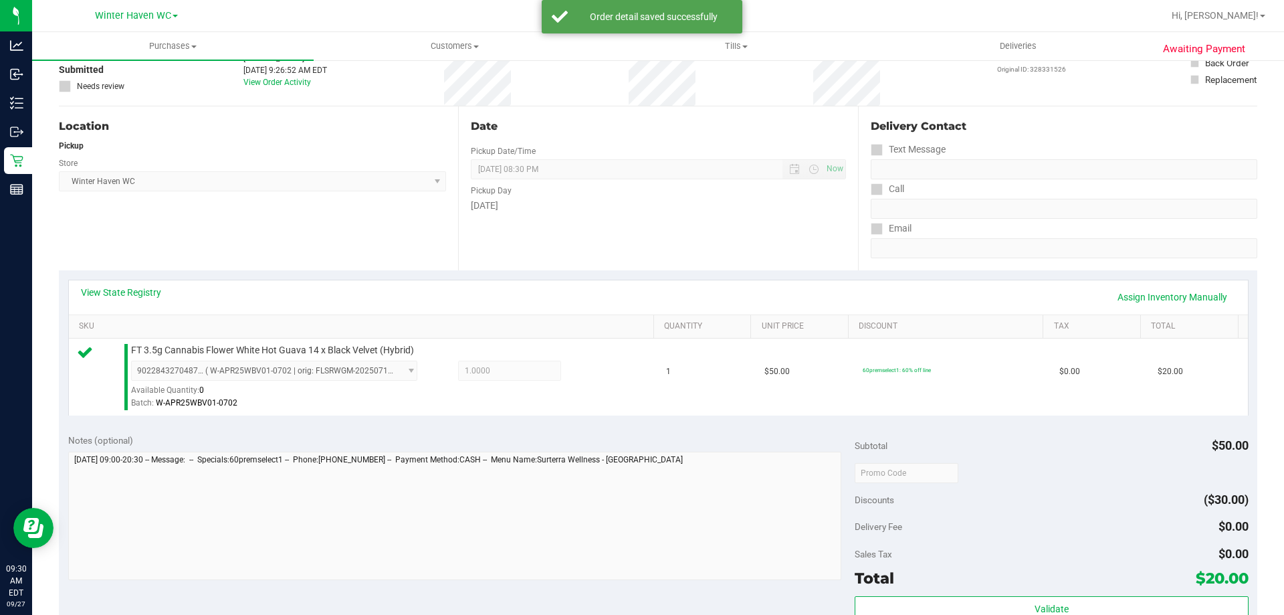
scroll to position [268, 0]
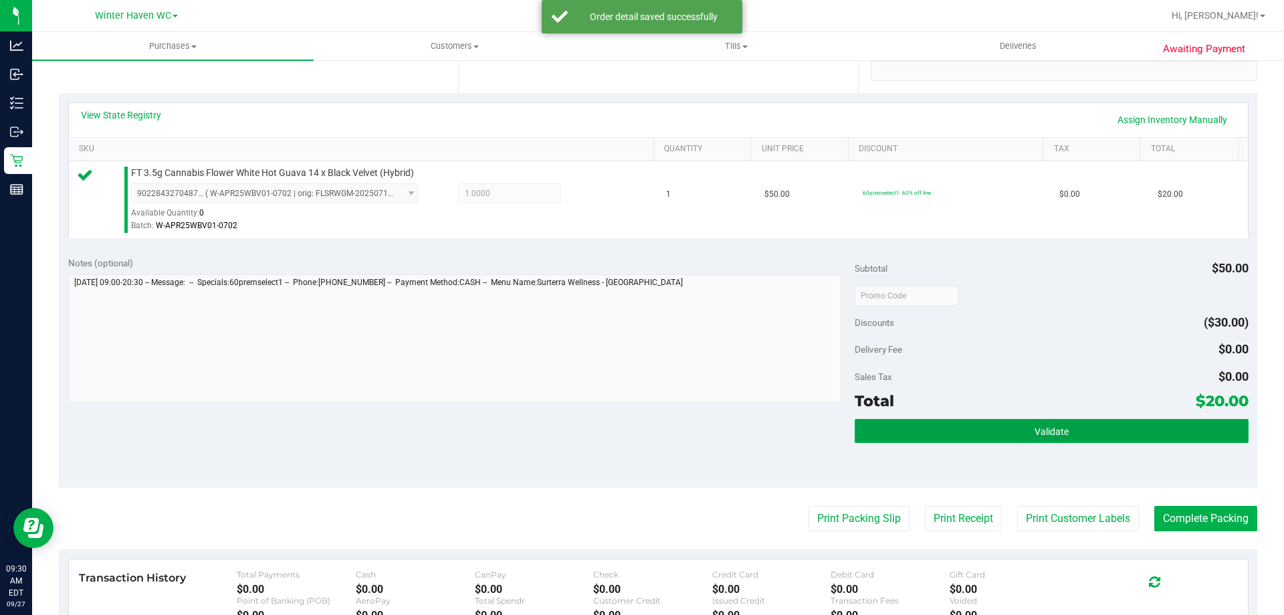
click at [963, 427] on button "Validate" at bounding box center [1051, 431] width 393 height 24
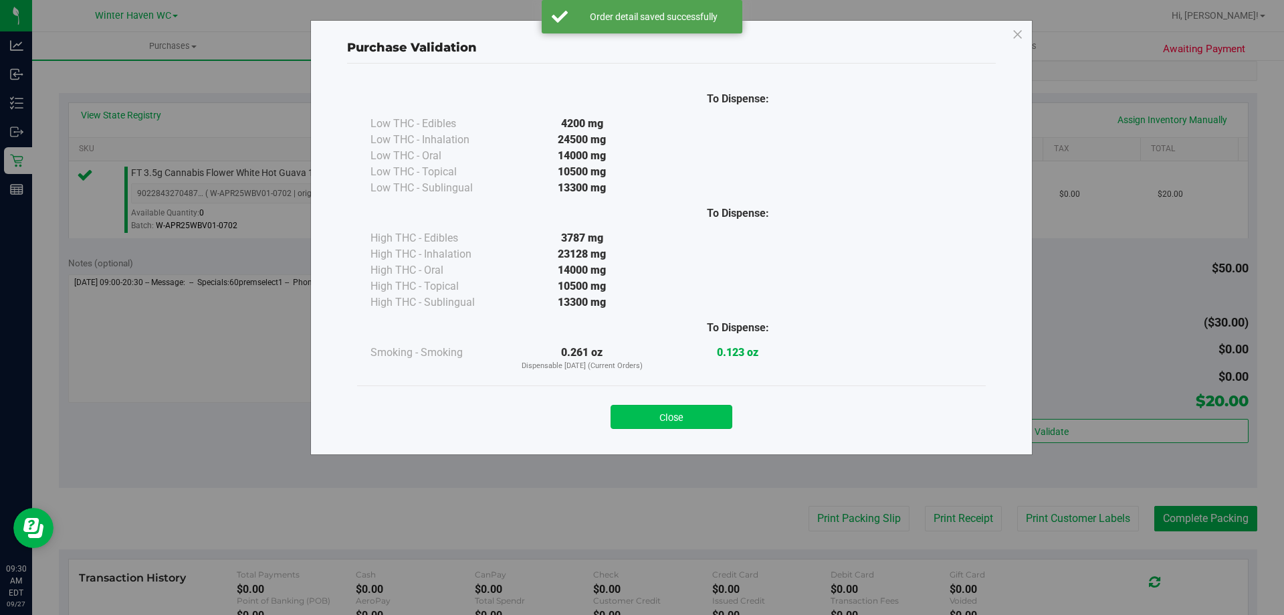
click at [716, 417] on button "Close" at bounding box center [672, 417] width 122 height 24
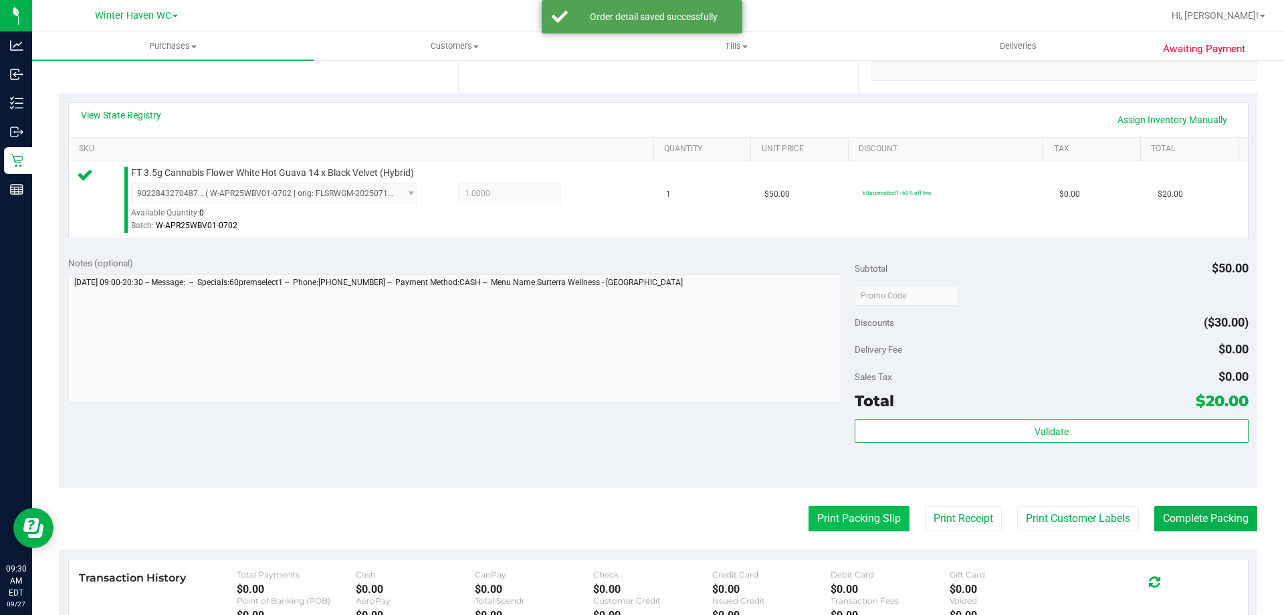
click at [840, 519] on button "Print Packing Slip" at bounding box center [859, 518] width 101 height 25
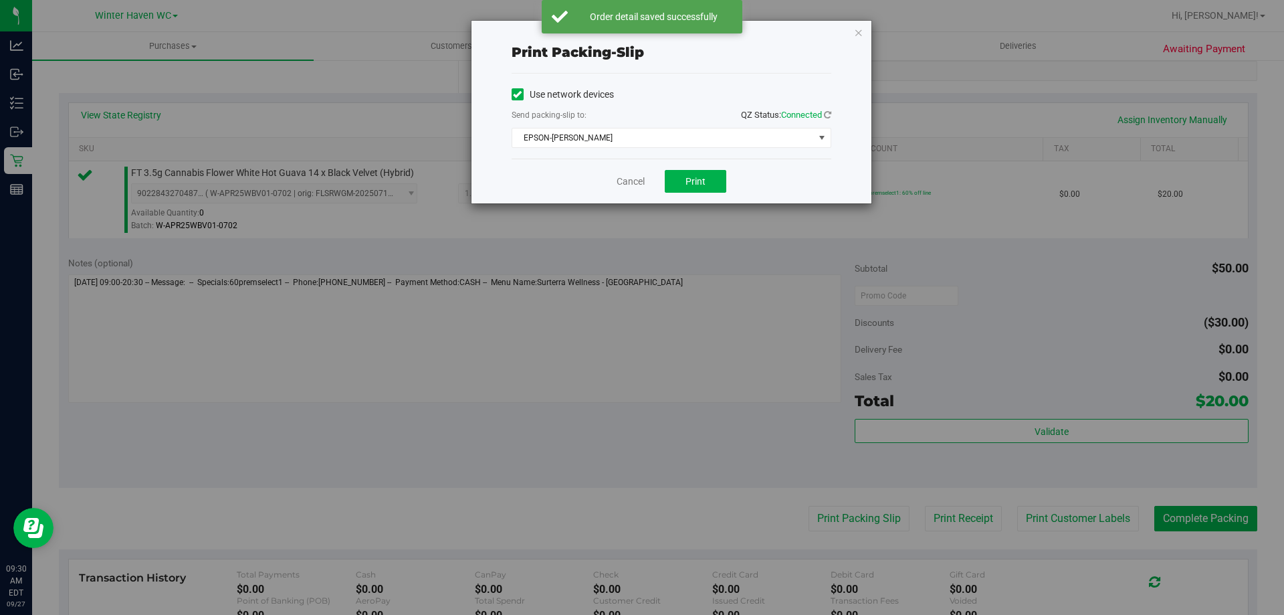
click at [672, 195] on div "Cancel Print" at bounding box center [672, 181] width 320 height 45
click at [690, 181] on span "Print" at bounding box center [696, 181] width 20 height 11
click at [858, 33] on icon "button" at bounding box center [858, 32] width 9 height 16
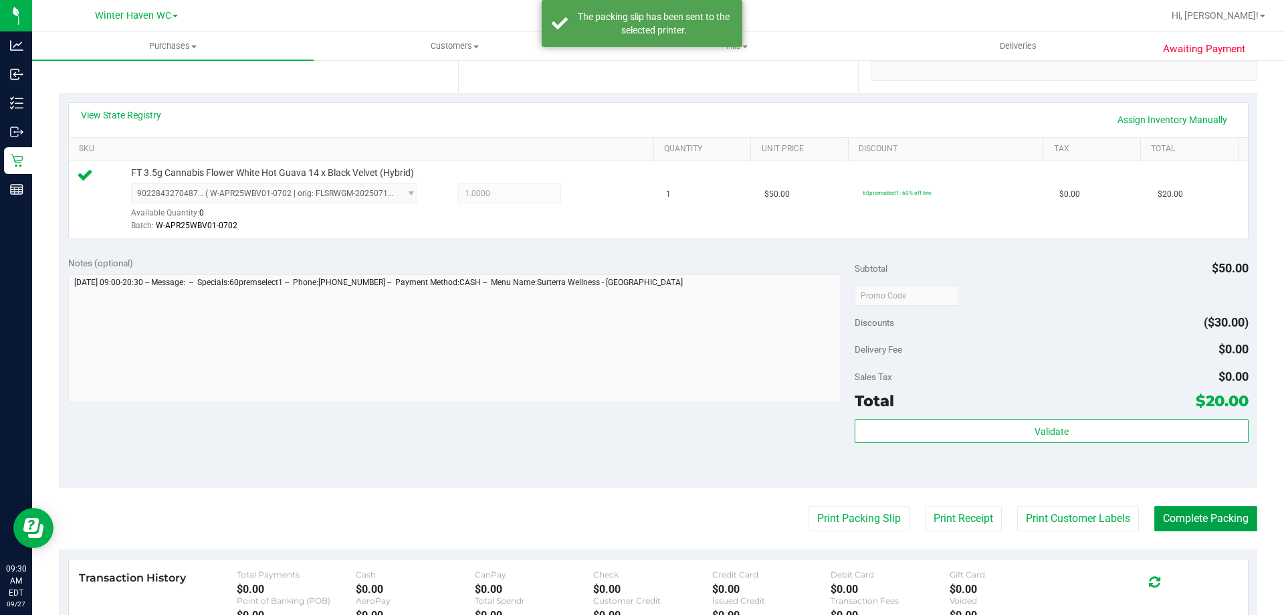
click at [1203, 513] on button "Complete Packing" at bounding box center [1206, 518] width 103 height 25
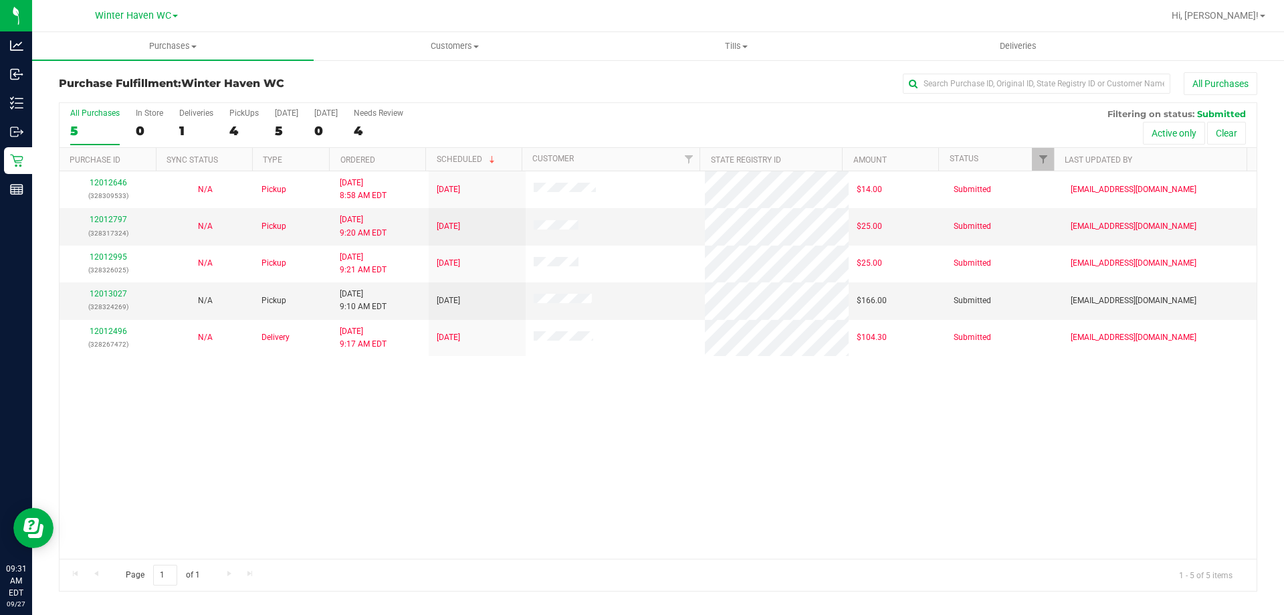
click at [452, 425] on div "12012646 (328309533) N/A Pickup 9/27/2025 8:58 AM EDT 9/27/2025 $14.00 Submitte…" at bounding box center [658, 364] width 1197 height 387
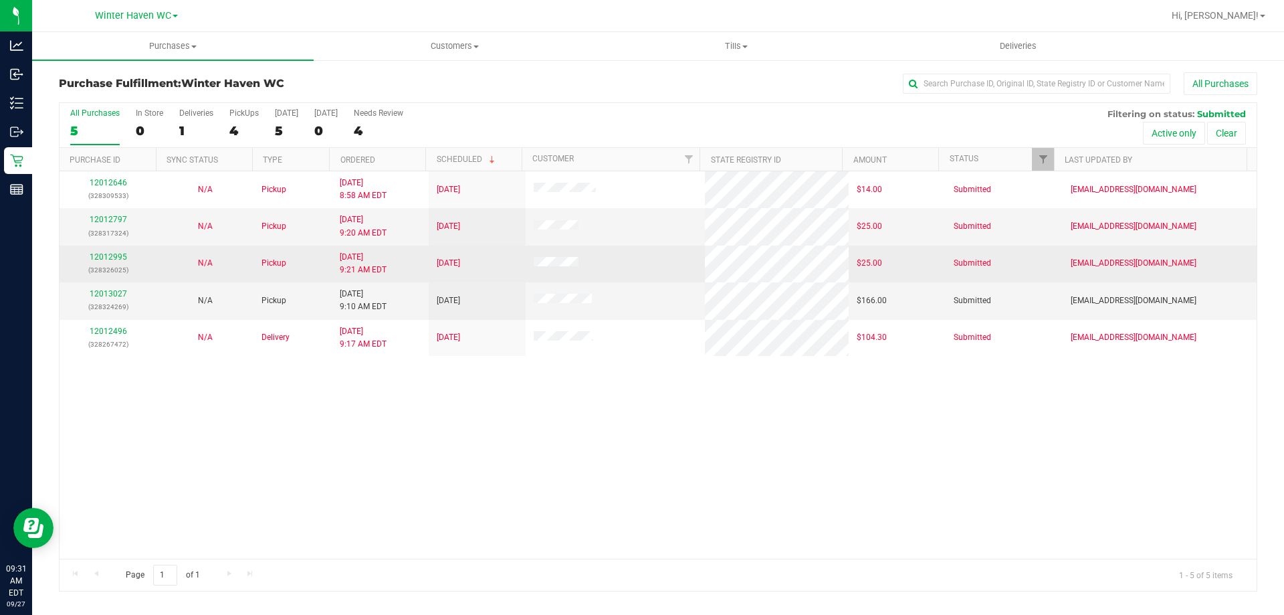
click at [112, 271] on p "(328326025)" at bounding box center [108, 270] width 81 height 13
click at [107, 252] on div "12012995 (328326025)" at bounding box center [108, 263] width 81 height 25
click at [111, 254] on link "12012995" at bounding box center [108, 256] width 37 height 9
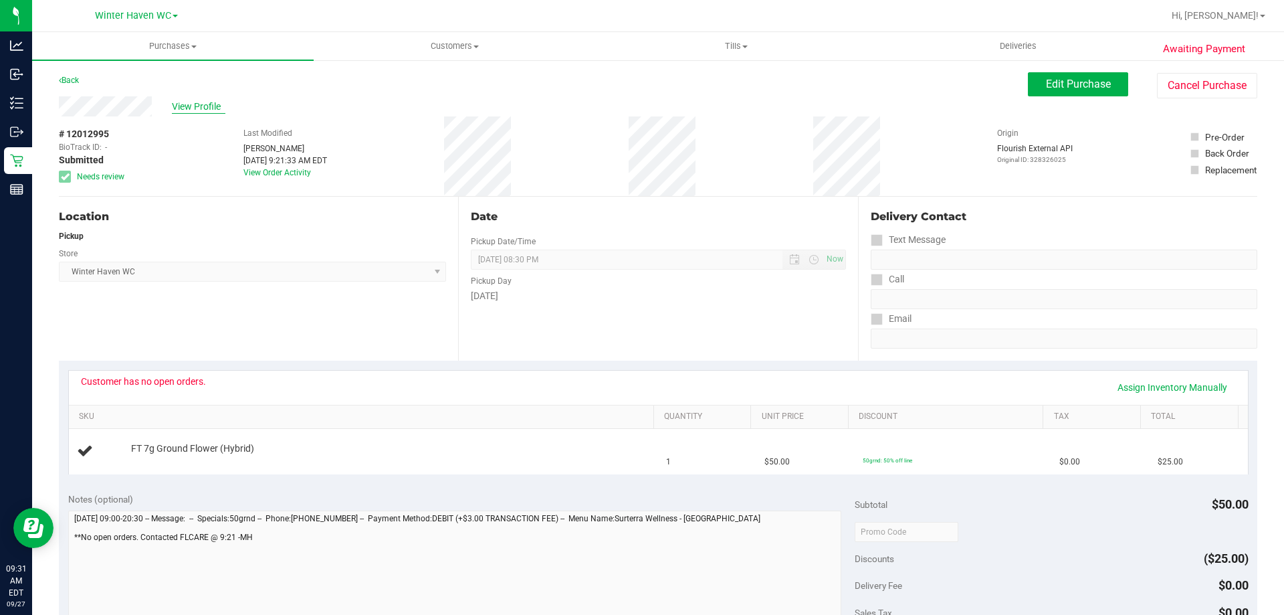
click at [204, 106] on span "View Profile" at bounding box center [199, 107] width 54 height 14
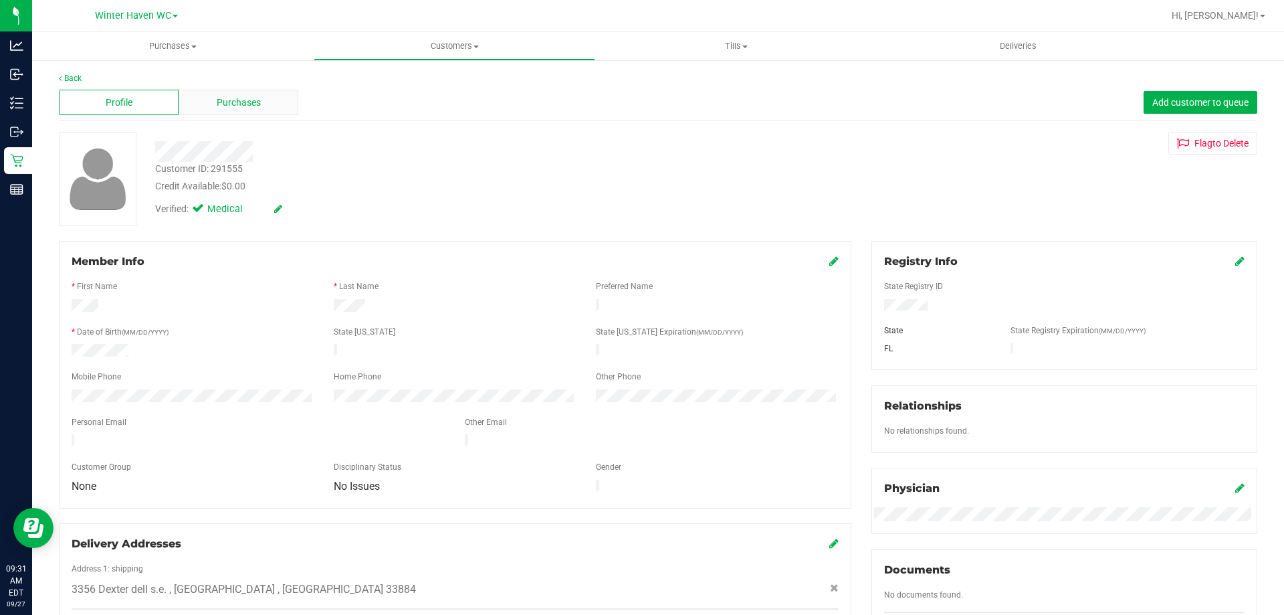
click at [223, 109] on span "Purchases" at bounding box center [239, 103] width 44 height 14
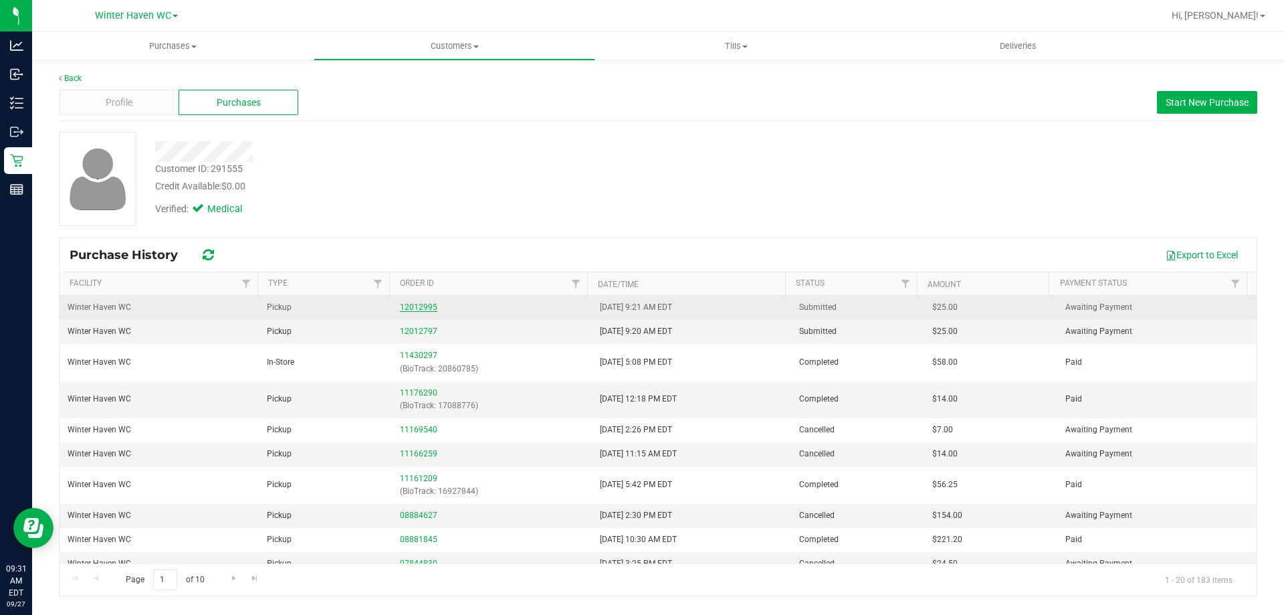
click at [413, 304] on link "12012995" at bounding box center [418, 306] width 37 height 9
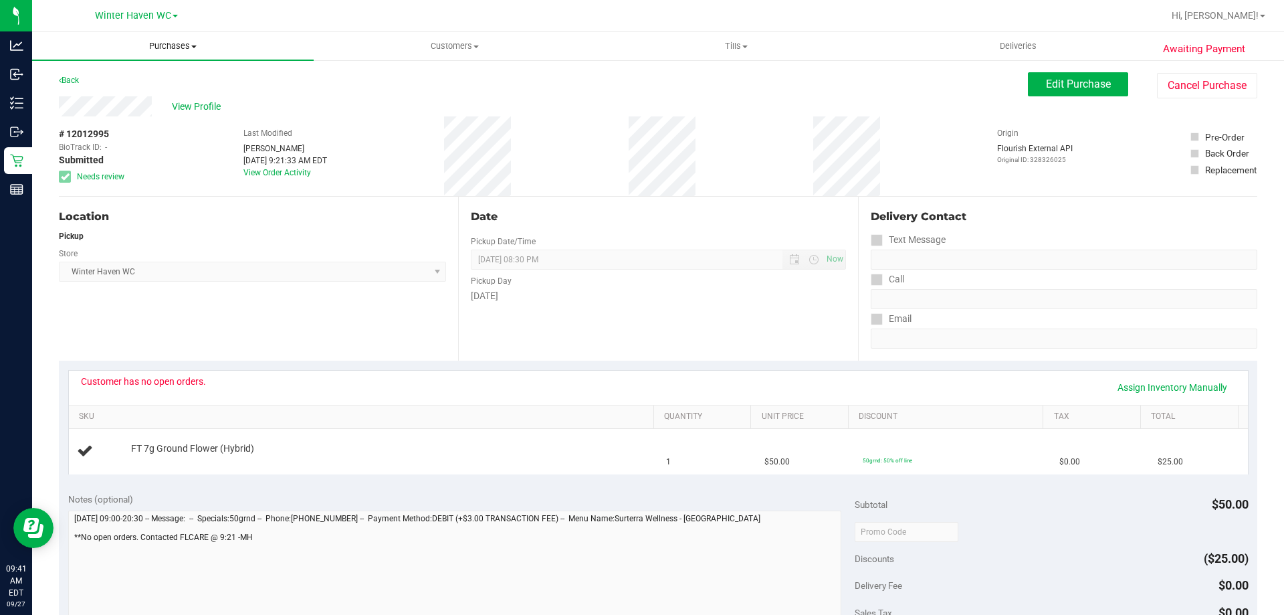
click at [171, 57] on uib-tab-heading "Purchases Summary of purchases Fulfillment All purchases" at bounding box center [173, 46] width 282 height 28
click at [173, 99] on li "Fulfillment" at bounding box center [173, 97] width 282 height 16
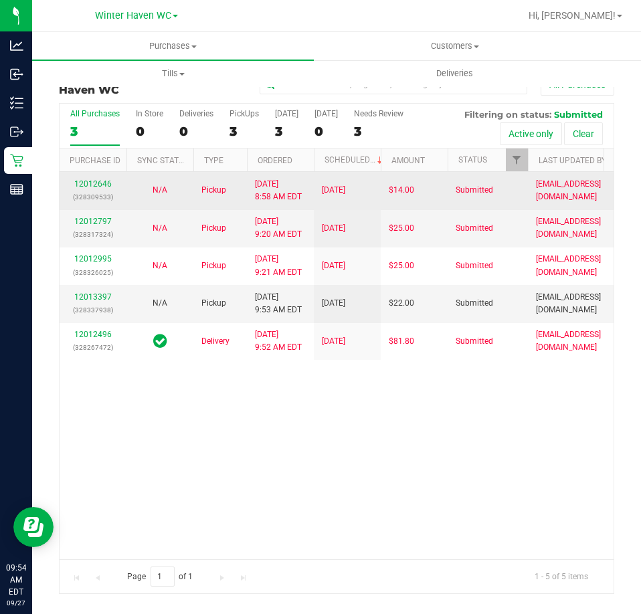
click at [90, 178] on div "12012646 (328309533)" at bounding box center [93, 190] width 51 height 25
click at [92, 179] on link "12012646" at bounding box center [92, 183] width 37 height 9
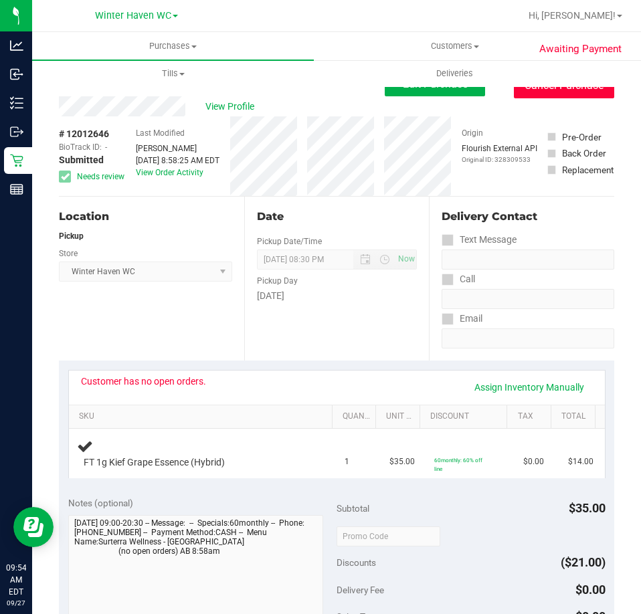
click at [573, 94] on button "Cancel Purchase" at bounding box center [564, 85] width 100 height 25
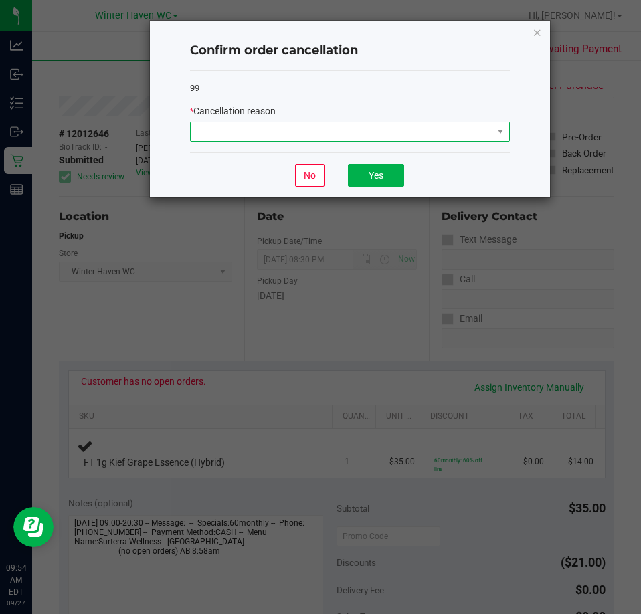
click at [316, 135] on span at bounding box center [342, 131] width 302 height 19
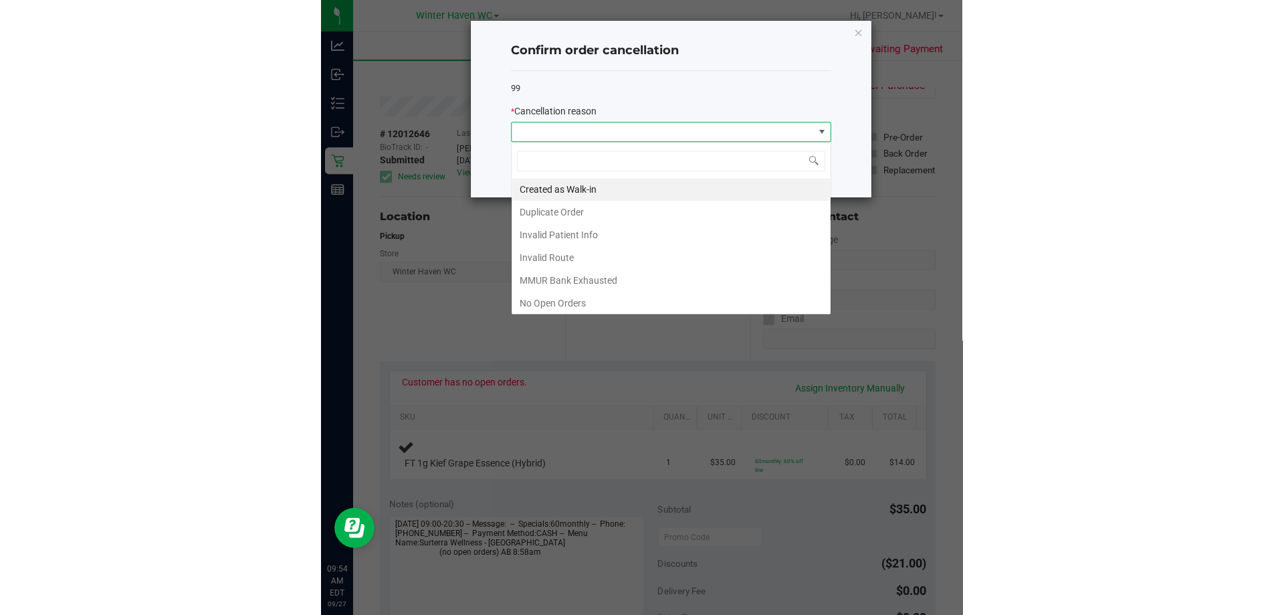
scroll to position [20, 320]
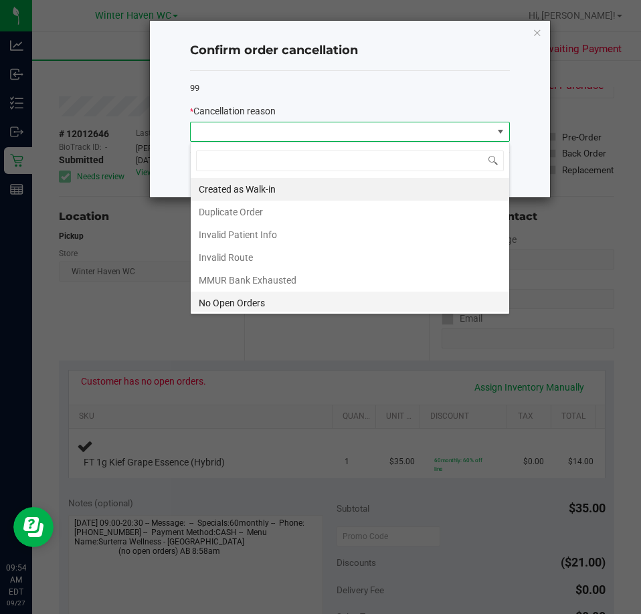
click at [285, 300] on li "No Open Orders" at bounding box center [350, 303] width 318 height 23
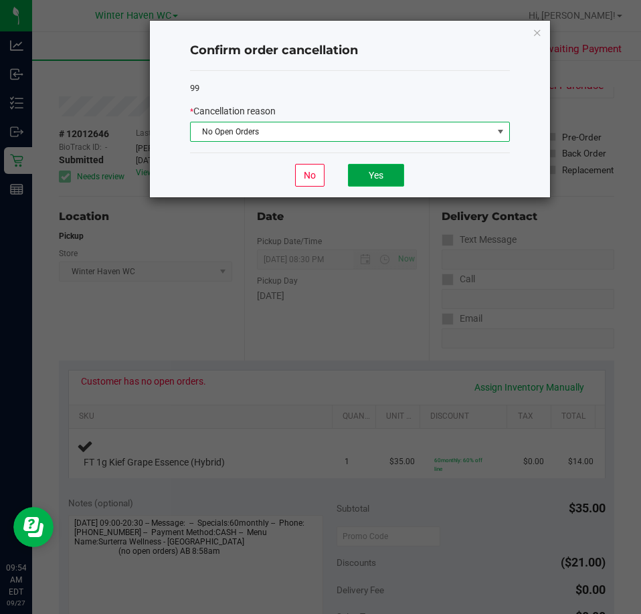
click at [357, 175] on button "Yes" at bounding box center [376, 175] width 56 height 23
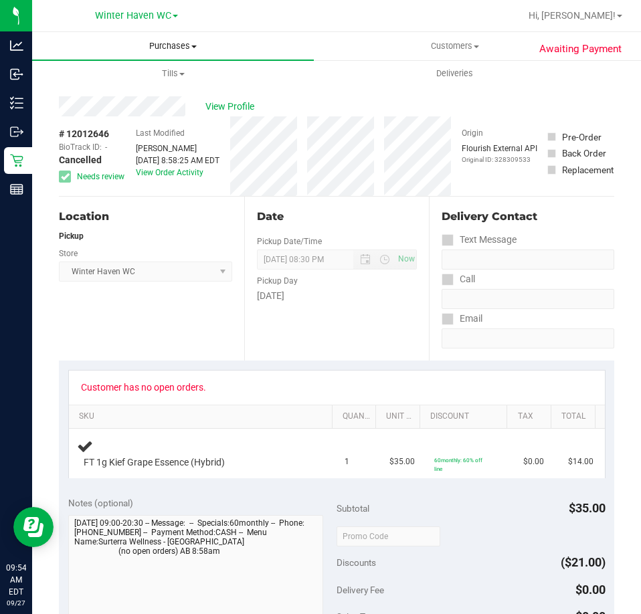
click at [163, 48] on span "Purchases" at bounding box center [173, 46] width 282 height 12
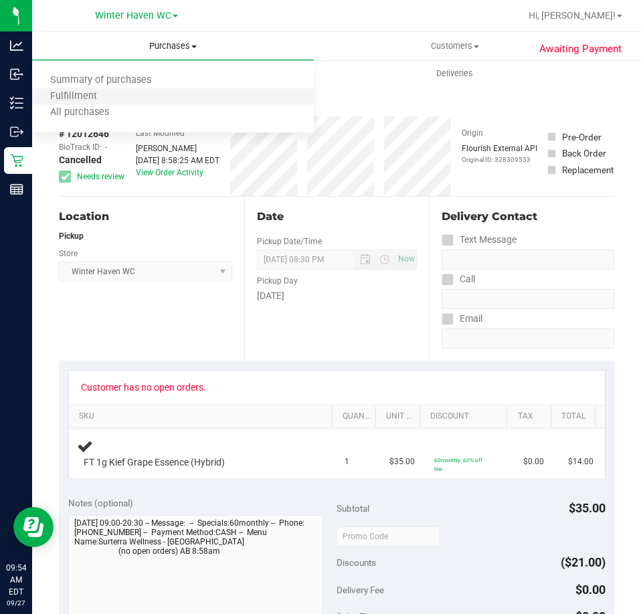
click at [167, 96] on li "Fulfillment" at bounding box center [173, 97] width 282 height 16
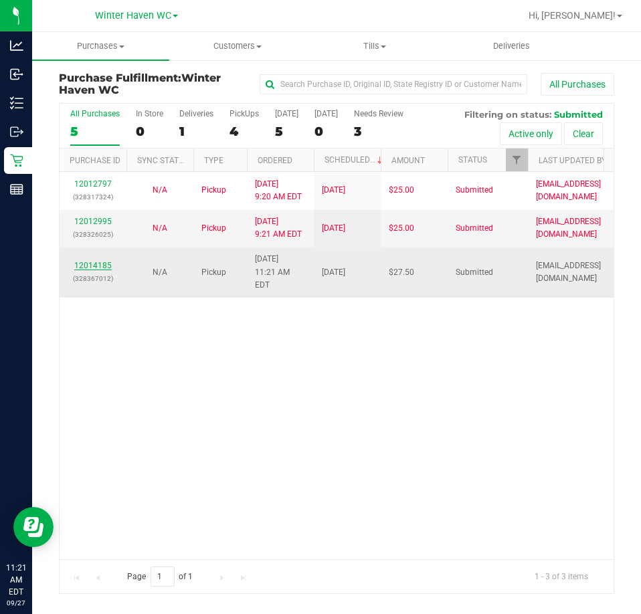
click at [80, 267] on link "12014185" at bounding box center [92, 265] width 37 height 9
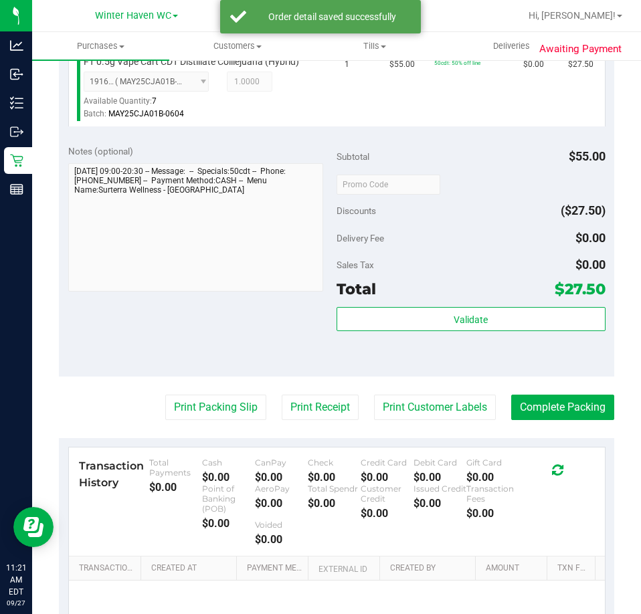
scroll to position [401, 0]
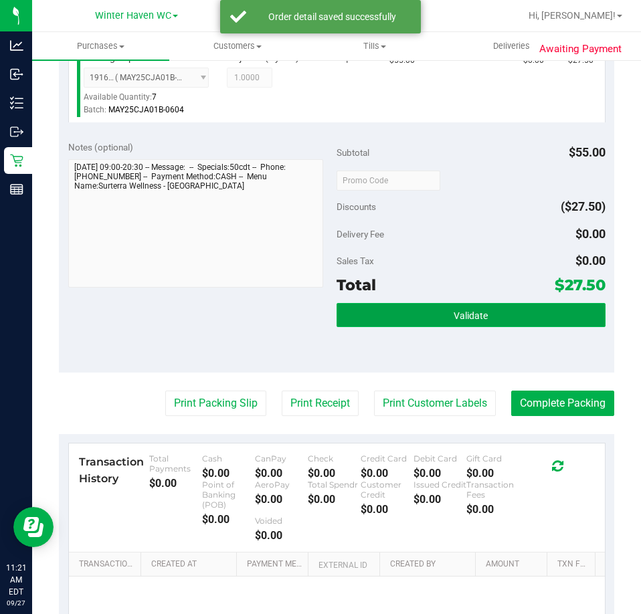
click at [498, 315] on button "Validate" at bounding box center [470, 315] width 269 height 24
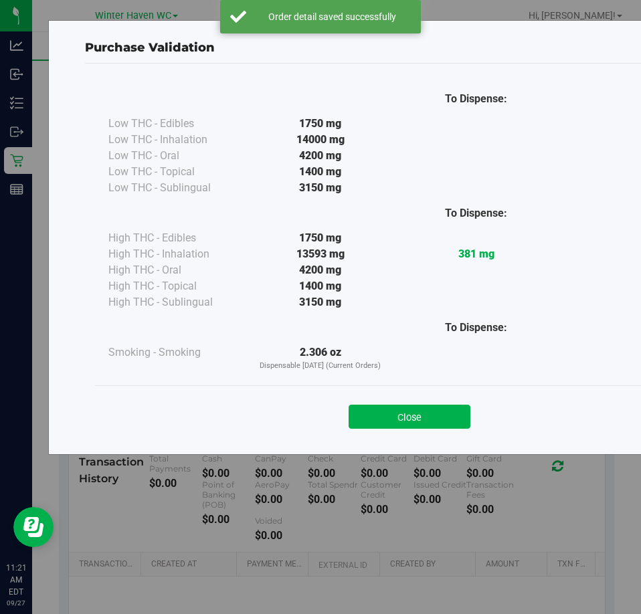
click at [440, 397] on div "Close" at bounding box center [409, 412] width 609 height 33
click at [425, 410] on button "Close" at bounding box center [410, 417] width 122 height 24
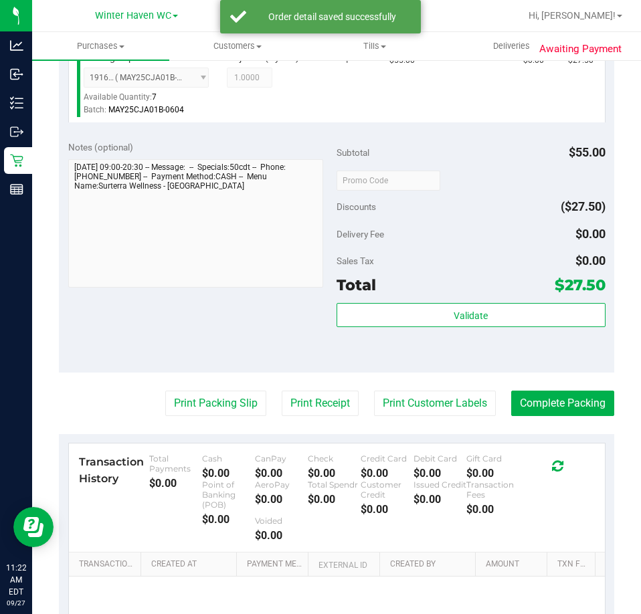
click at [150, 411] on div "Print Packing Slip Print Receipt Print Customer Labels Complete Packing" at bounding box center [336, 403] width 555 height 25
click at [188, 409] on button "Print Packing Slip" at bounding box center [215, 403] width 101 height 25
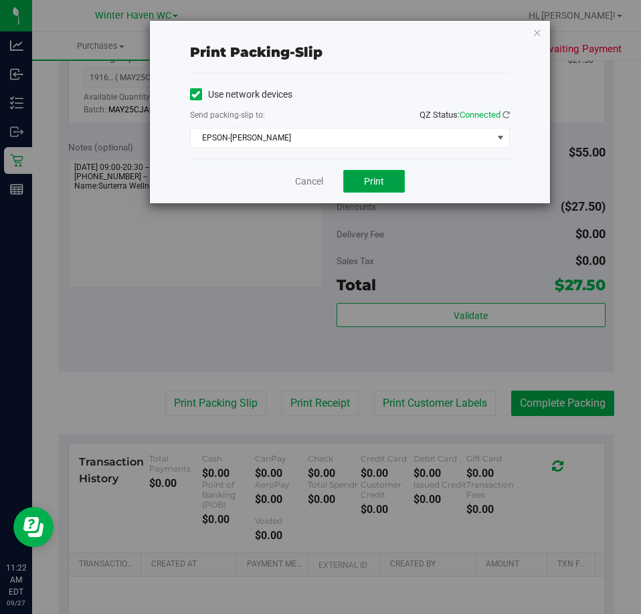
click at [391, 180] on button "Print" at bounding box center [374, 181] width 62 height 23
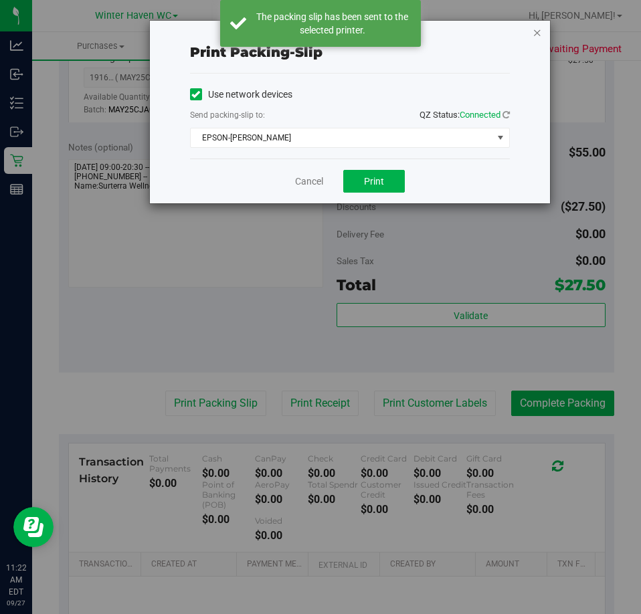
click at [537, 33] on icon "button" at bounding box center [537, 32] width 9 height 16
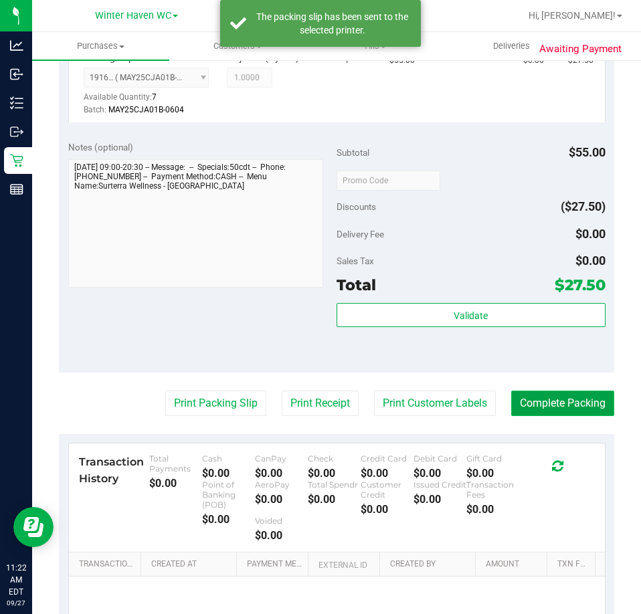
click at [567, 409] on button "Complete Packing" at bounding box center [562, 403] width 103 height 25
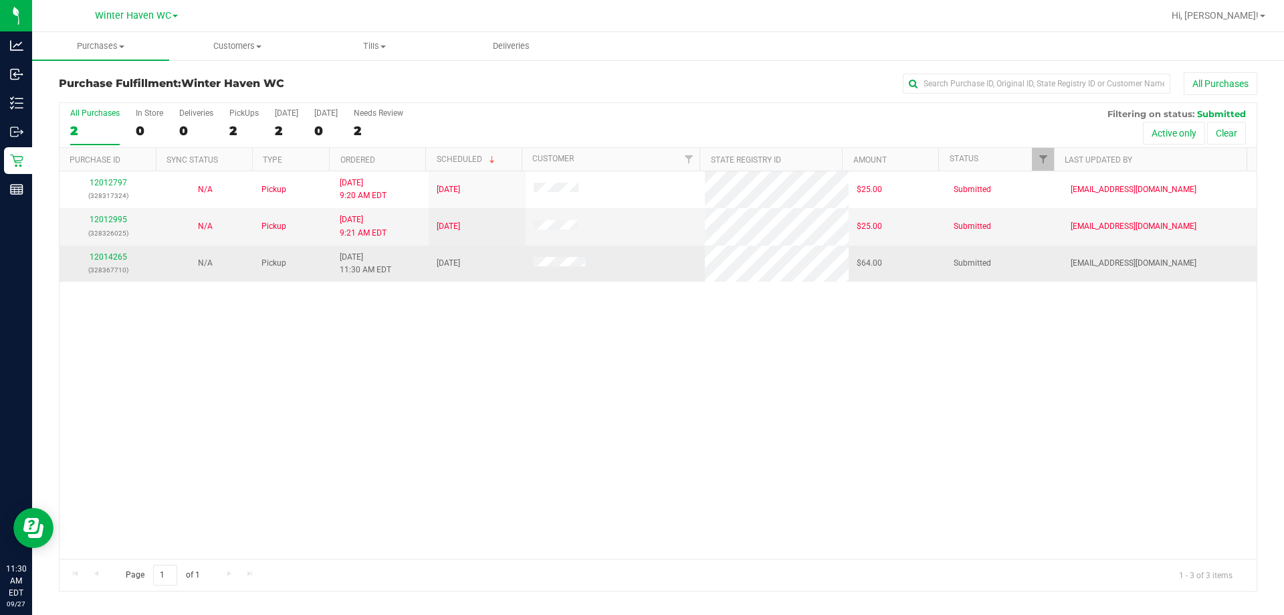
click at [121, 263] on div "12014265 (328367710)" at bounding box center [108, 263] width 81 height 25
click at [121, 258] on link "12014265" at bounding box center [108, 256] width 37 height 9
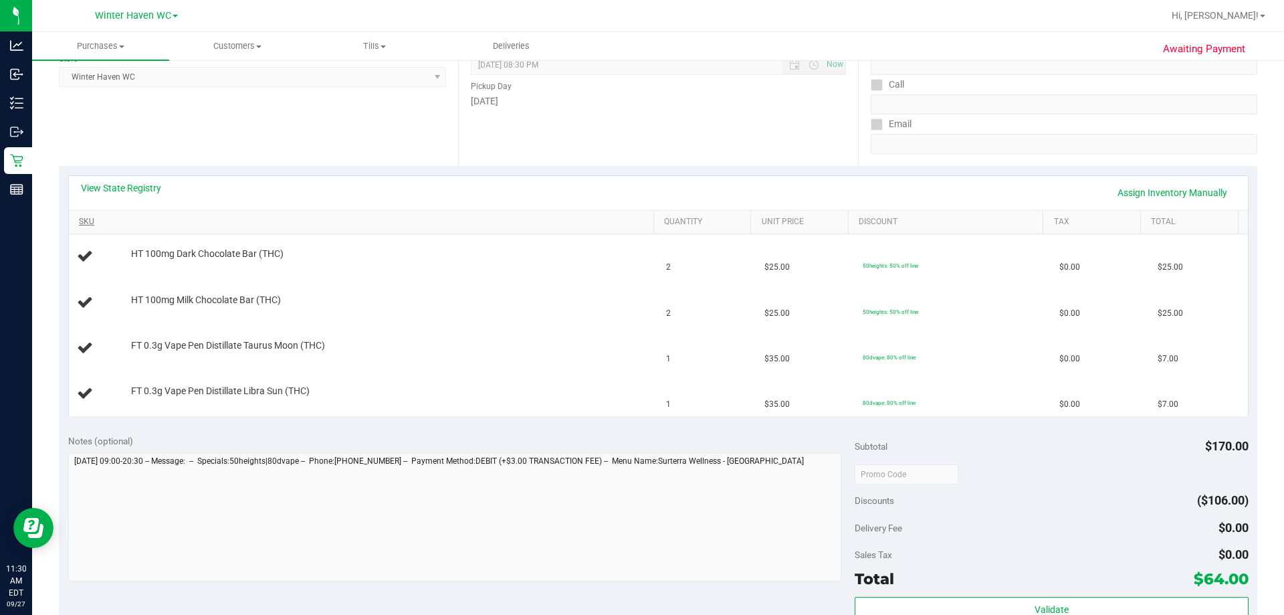
scroll to position [201, 0]
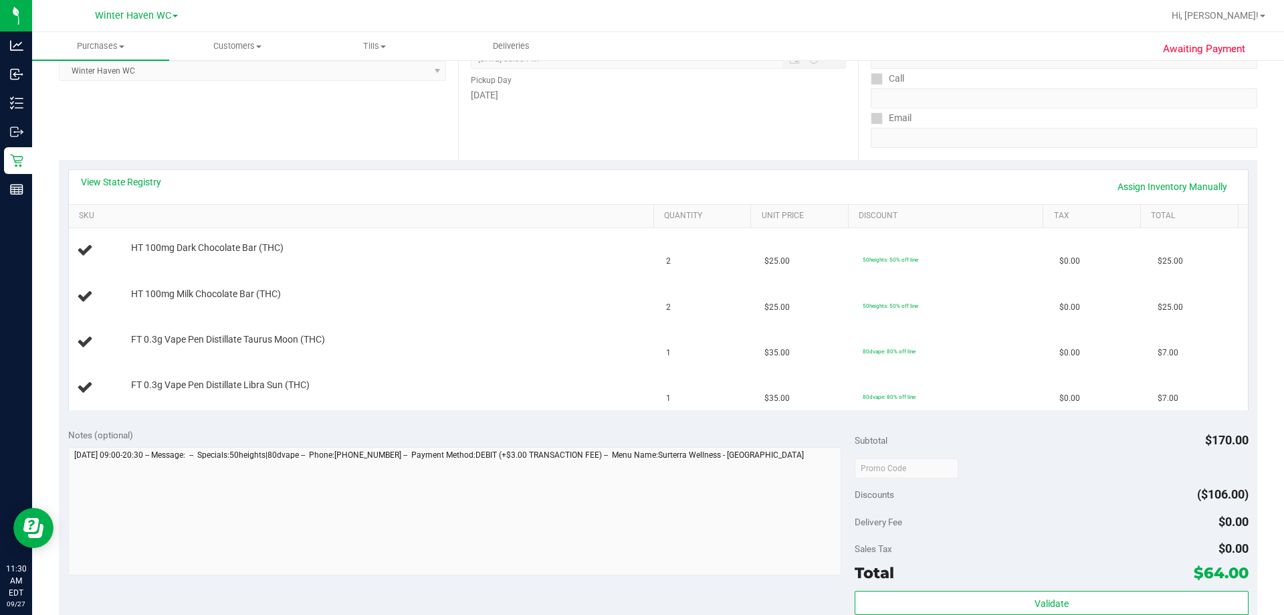
click at [143, 191] on div "View State Registry Assign Inventory Manually" at bounding box center [658, 186] width 1155 height 23
click at [120, 177] on link "View State Registry" at bounding box center [121, 181] width 80 height 13
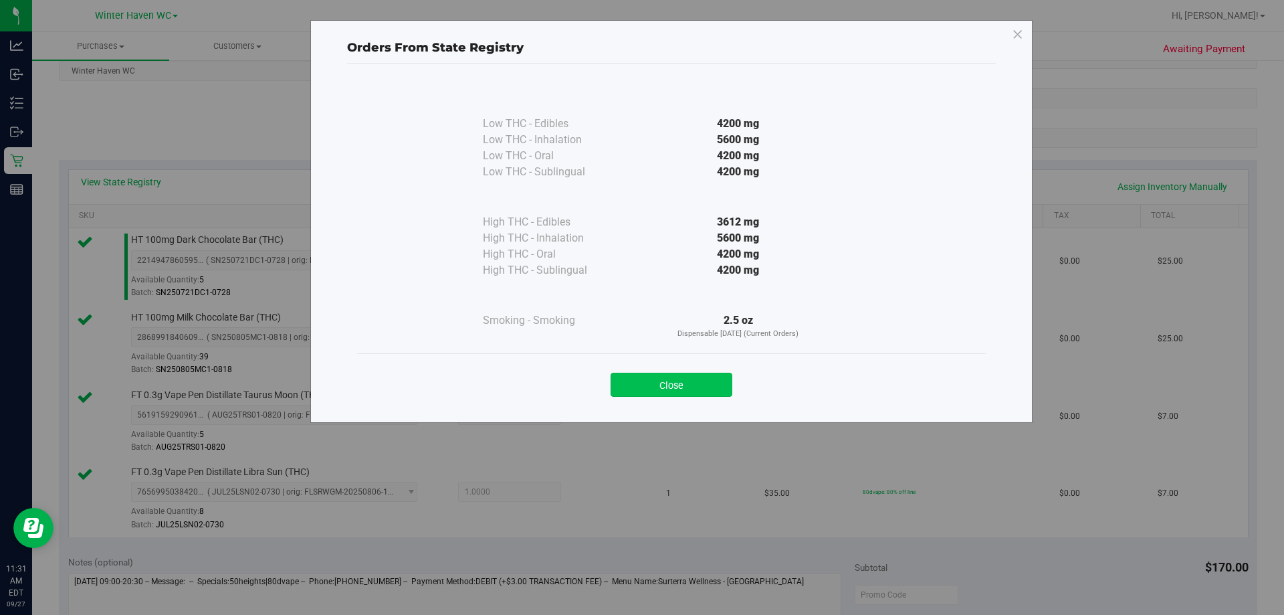
click at [691, 394] on button "Close" at bounding box center [672, 385] width 122 height 24
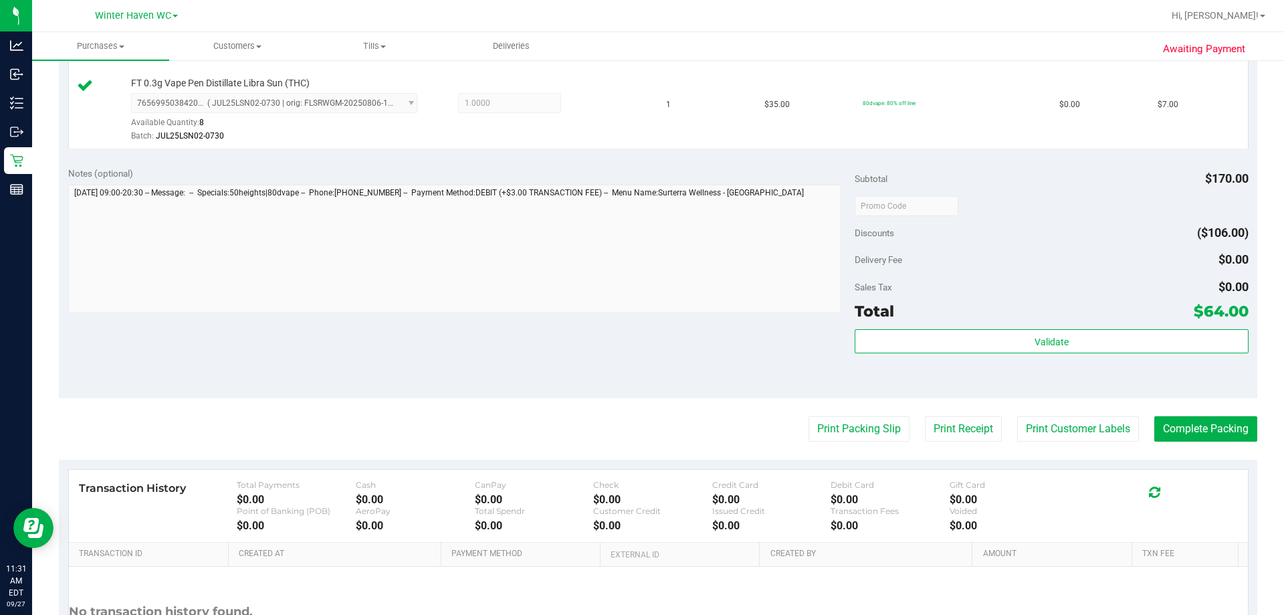
scroll to position [602, 0]
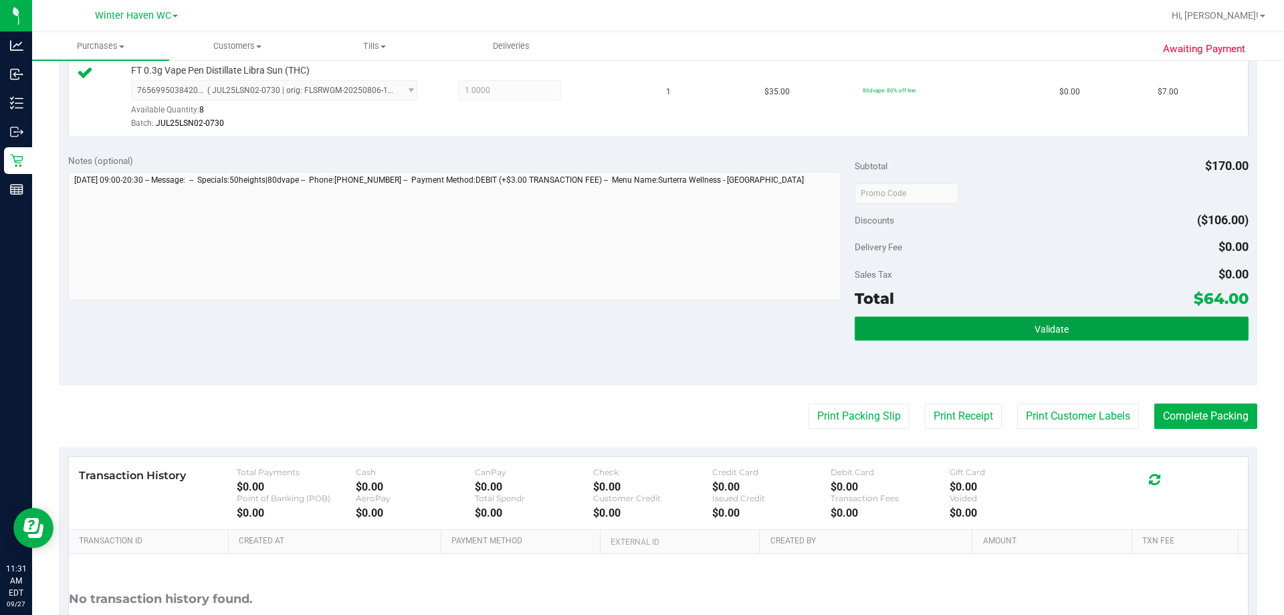
click at [1010, 317] on button "Validate" at bounding box center [1051, 328] width 393 height 24
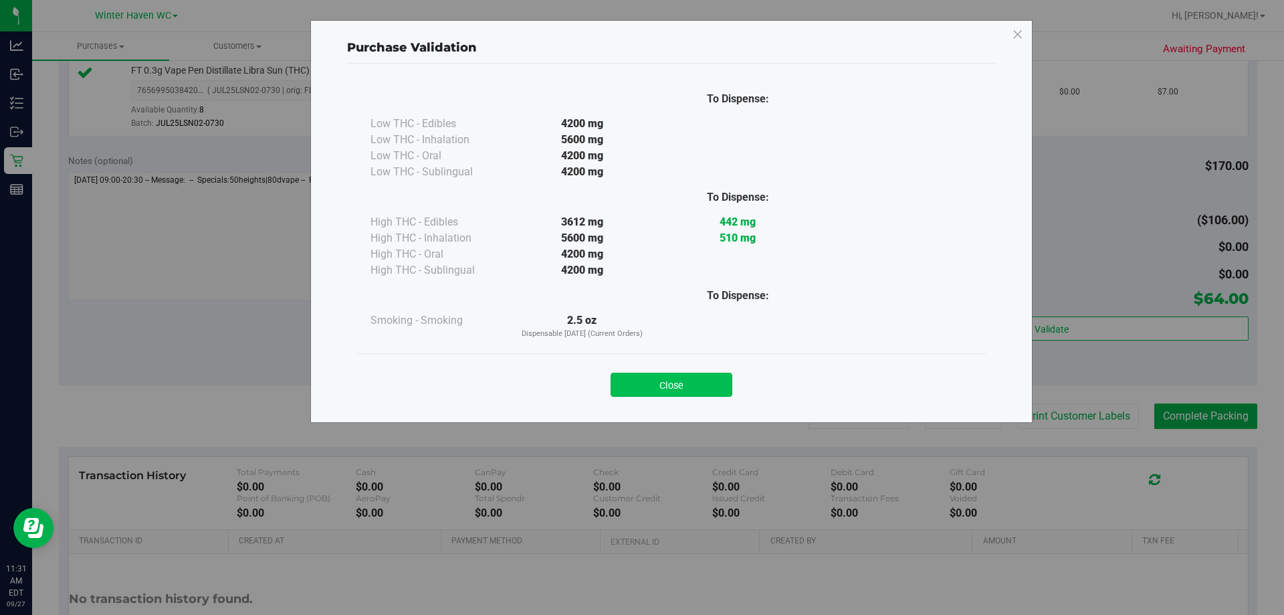
click at [666, 376] on button "Close" at bounding box center [672, 385] width 122 height 24
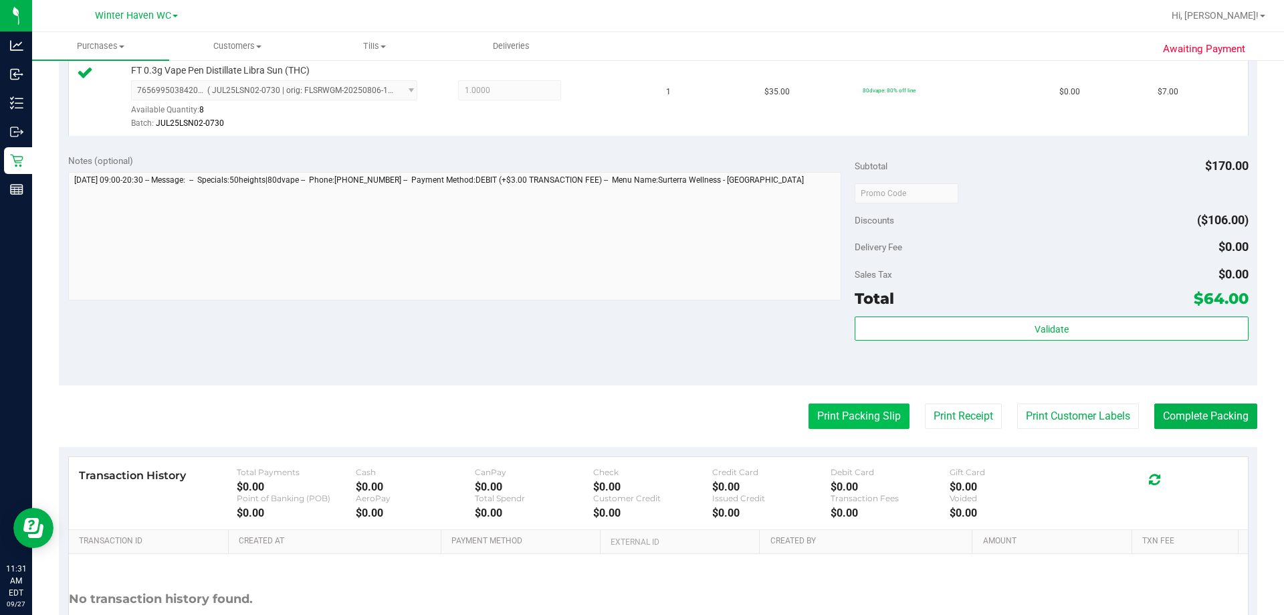
click at [837, 407] on button "Print Packing Slip" at bounding box center [859, 415] width 101 height 25
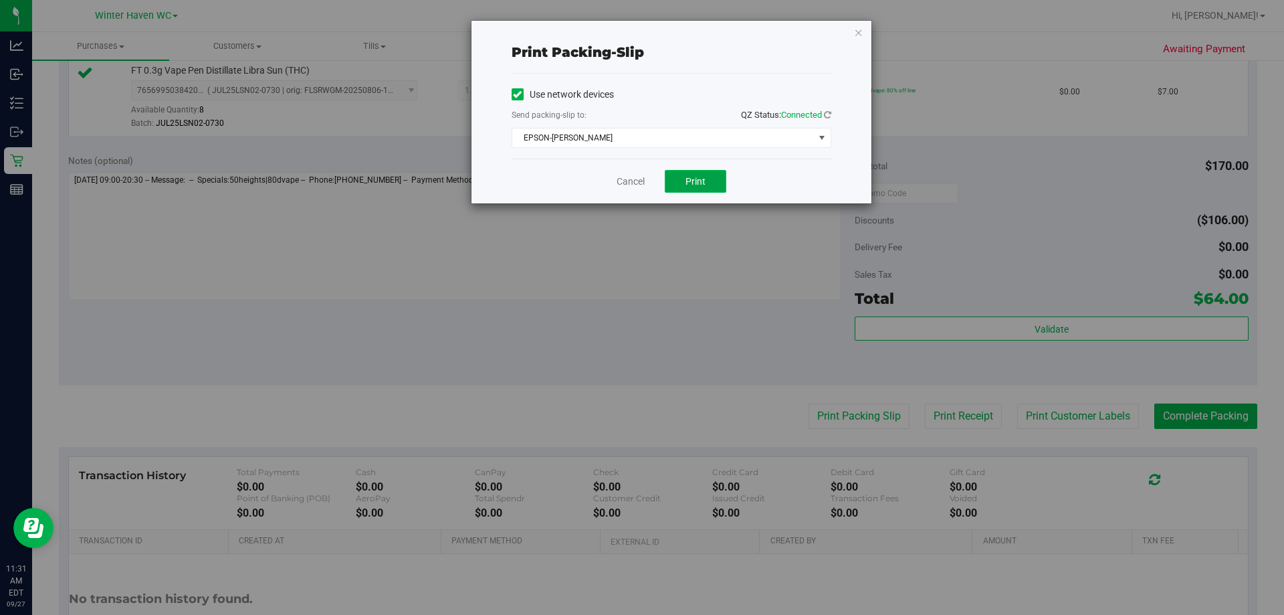
click at [697, 176] on span "Print" at bounding box center [696, 181] width 20 height 11
click at [636, 175] on link "Cancel" at bounding box center [631, 182] width 28 height 14
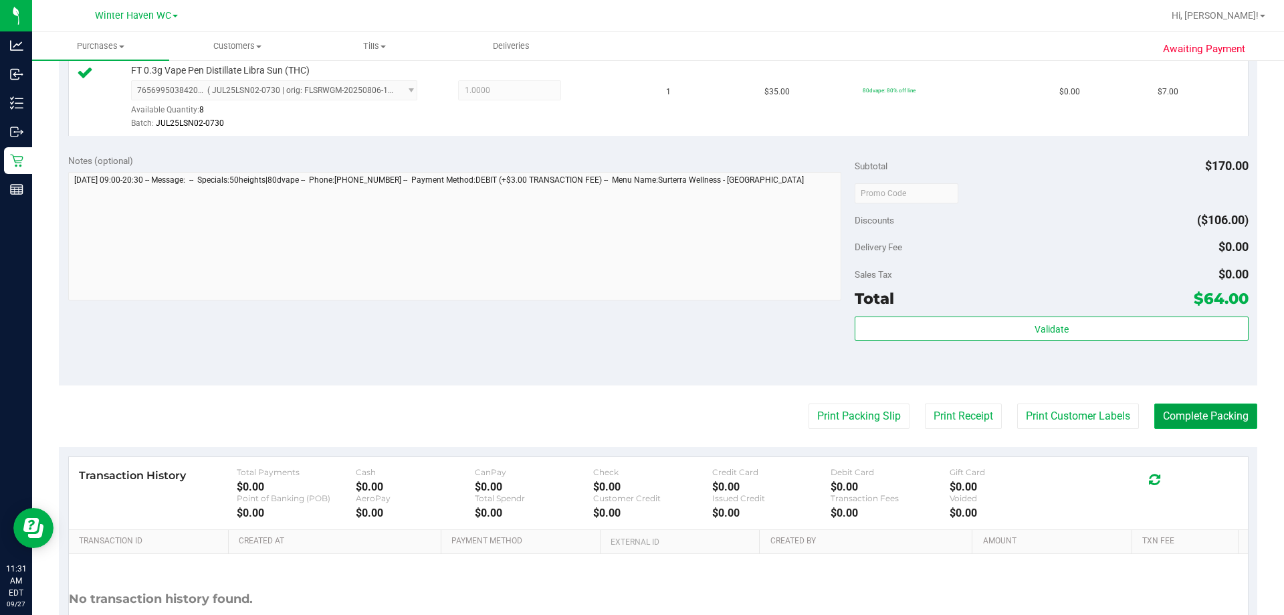
click at [1186, 411] on button "Complete Packing" at bounding box center [1206, 415] width 103 height 25
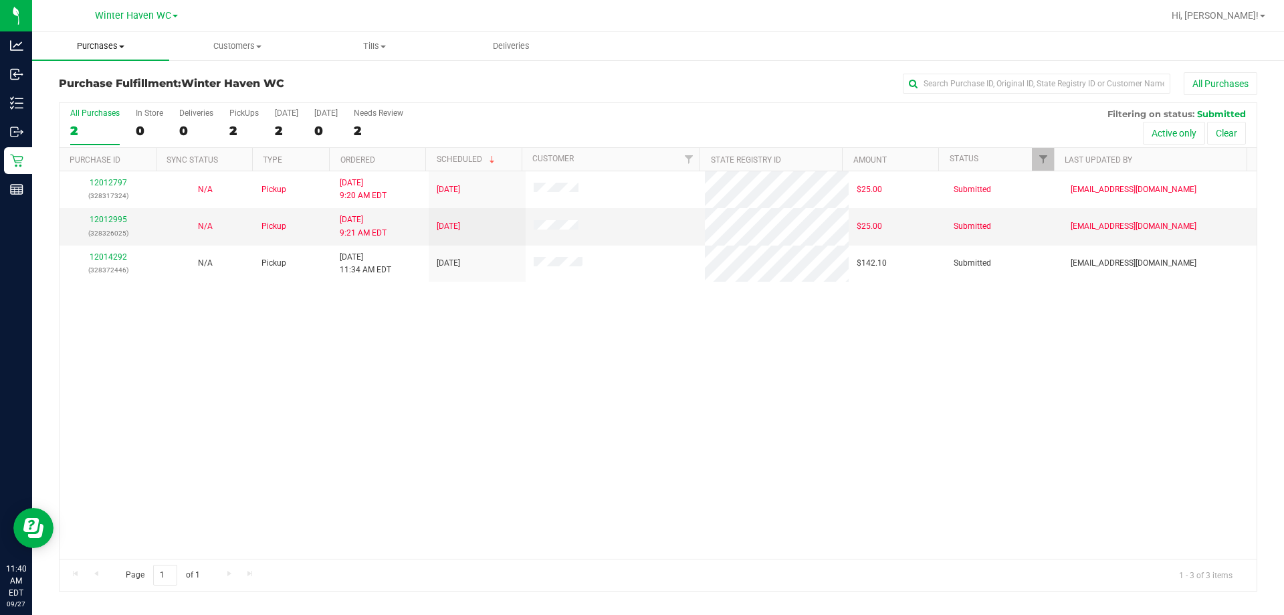
click at [124, 45] on span at bounding box center [121, 46] width 5 height 3
click at [126, 75] on span "Summary of purchases" at bounding box center [100, 80] width 137 height 11
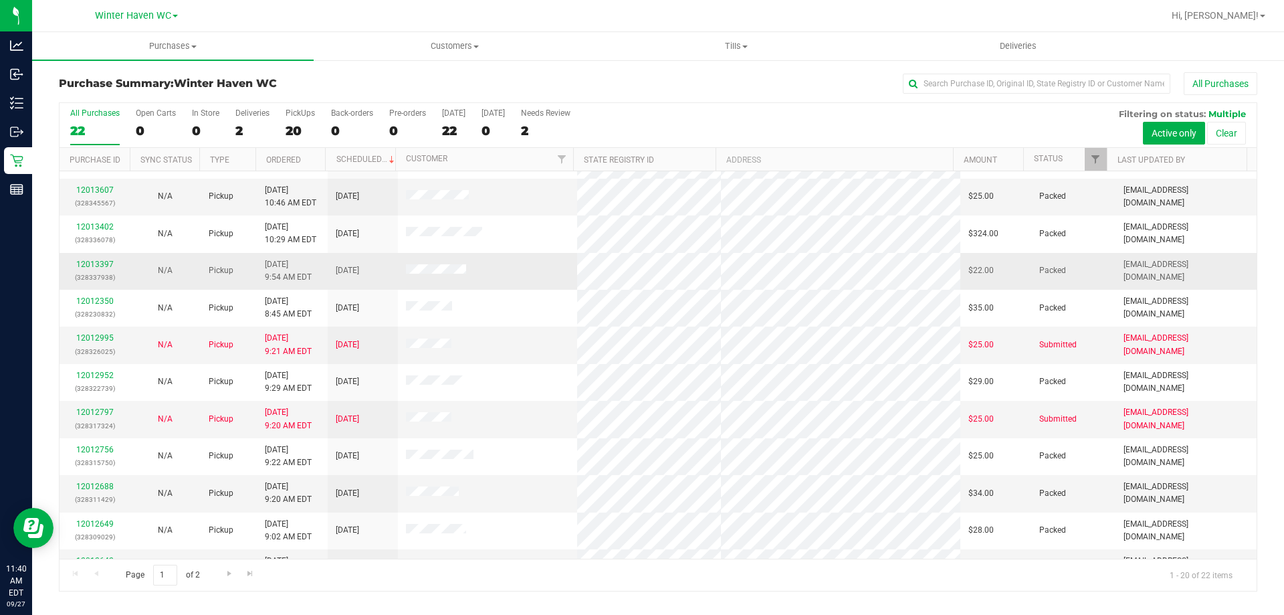
scroll to position [268, 0]
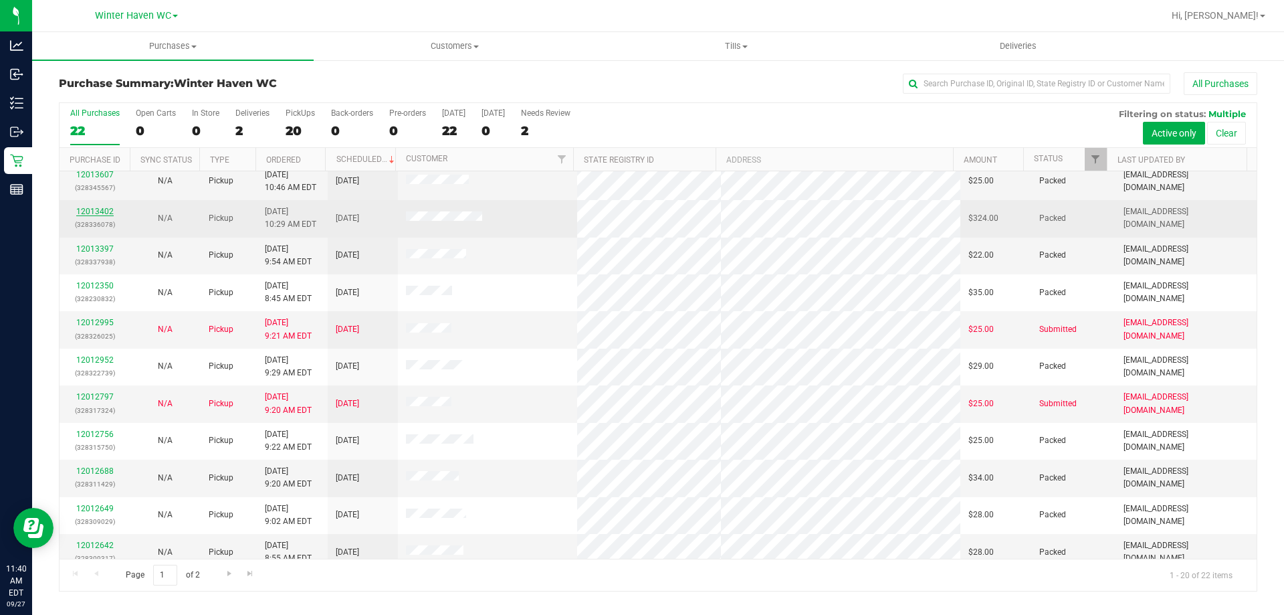
click at [95, 211] on link "12013402" at bounding box center [94, 211] width 37 height 9
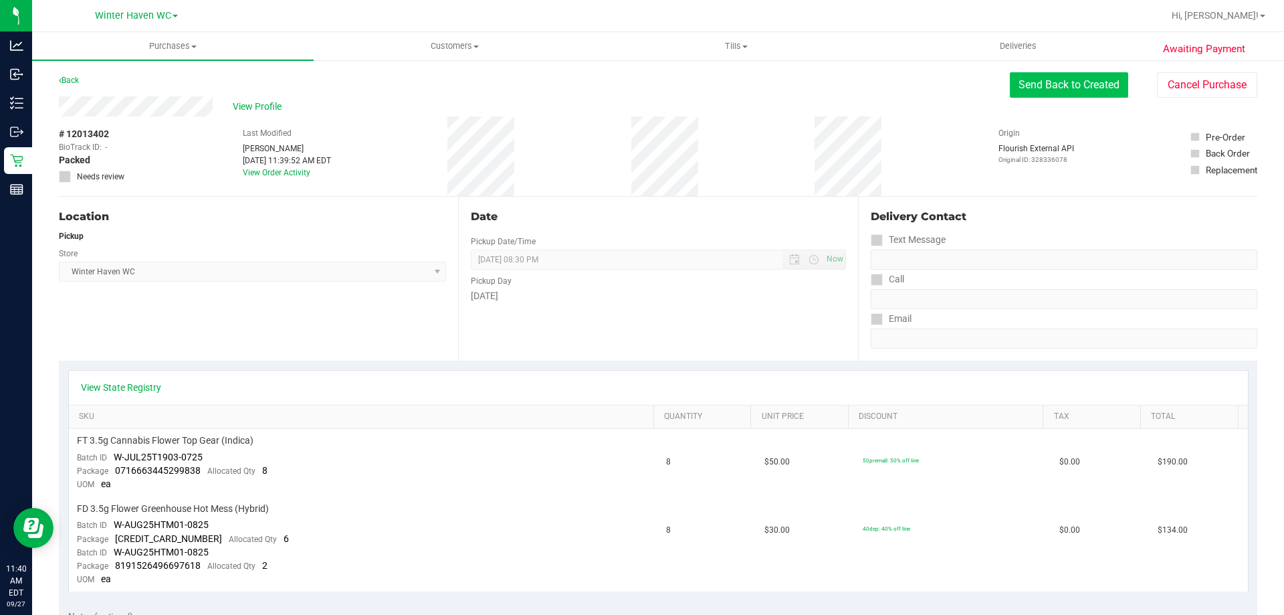
click at [1058, 88] on button "Send Back to Created" at bounding box center [1069, 84] width 118 height 25
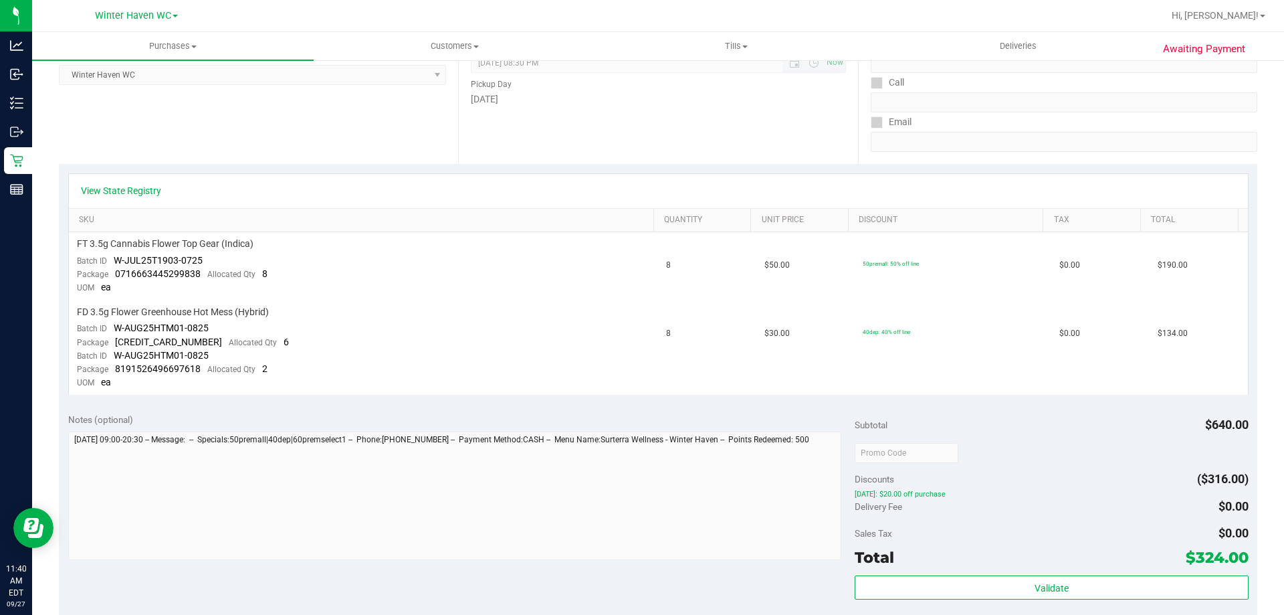
scroll to position [334, 0]
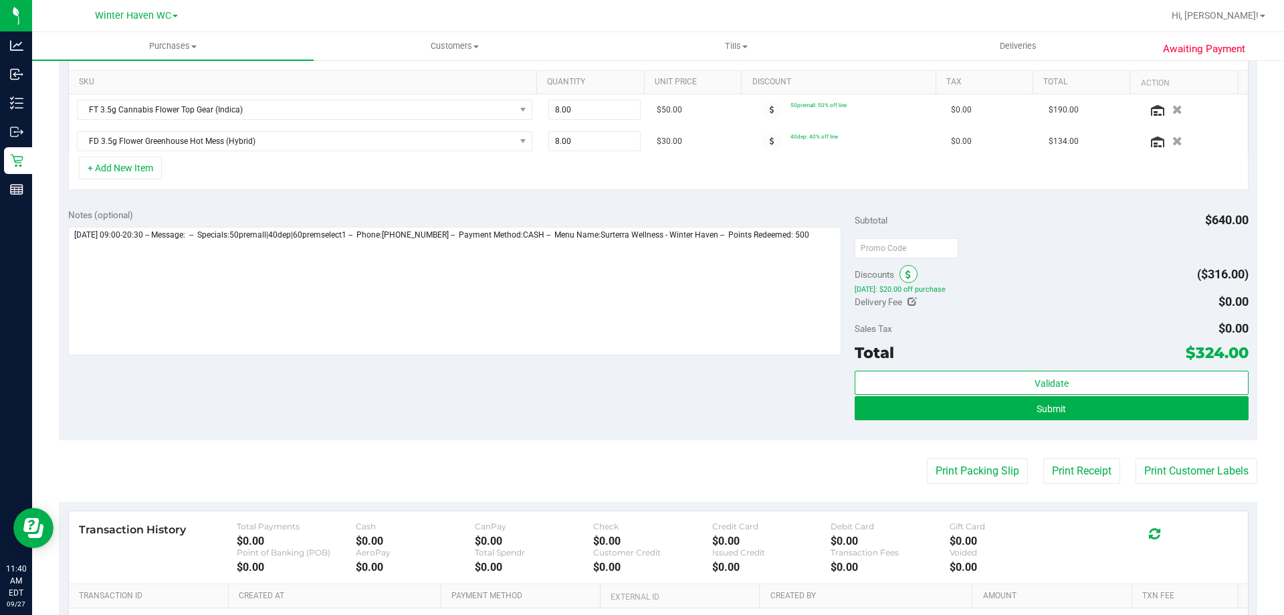
click at [906, 270] on icon at bounding box center [908, 274] width 5 height 9
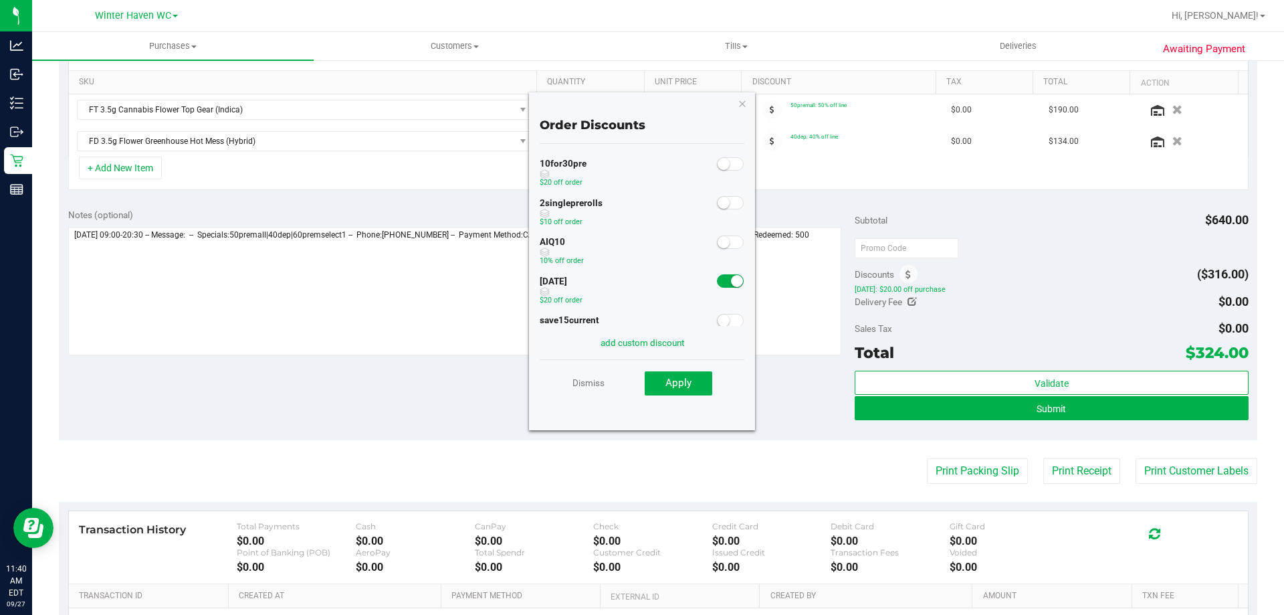
click at [724, 239] on span at bounding box center [730, 241] width 27 height 13
click at [699, 378] on button "Apply" at bounding box center [679, 383] width 68 height 24
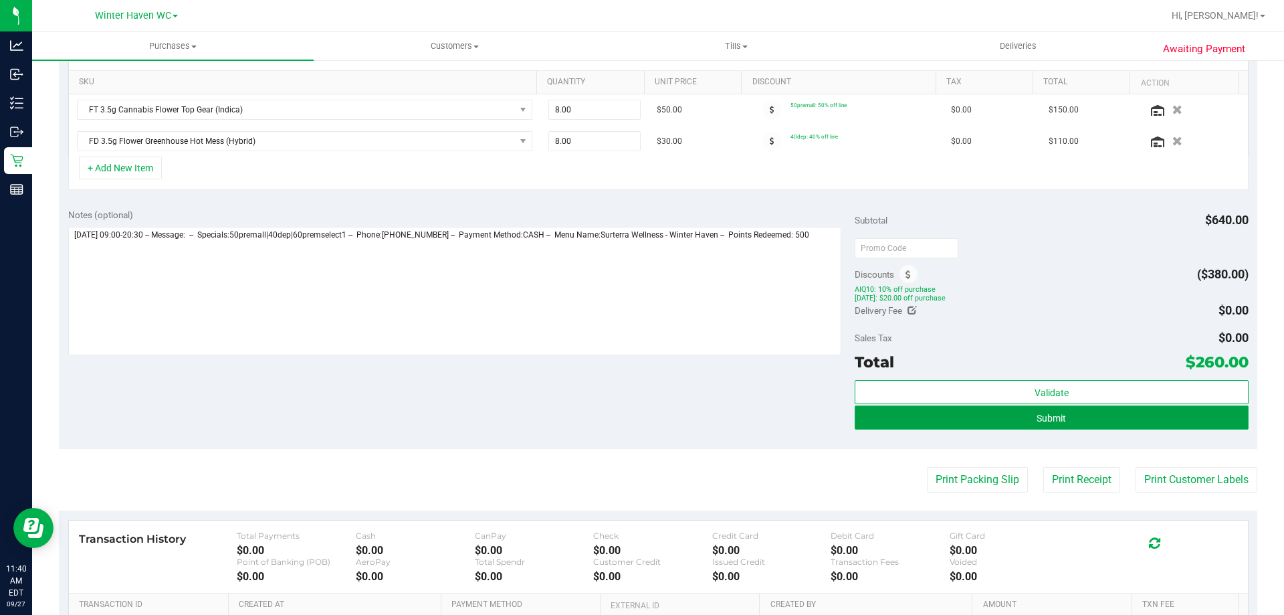
click at [1052, 421] on span "Submit" at bounding box center [1051, 418] width 29 height 11
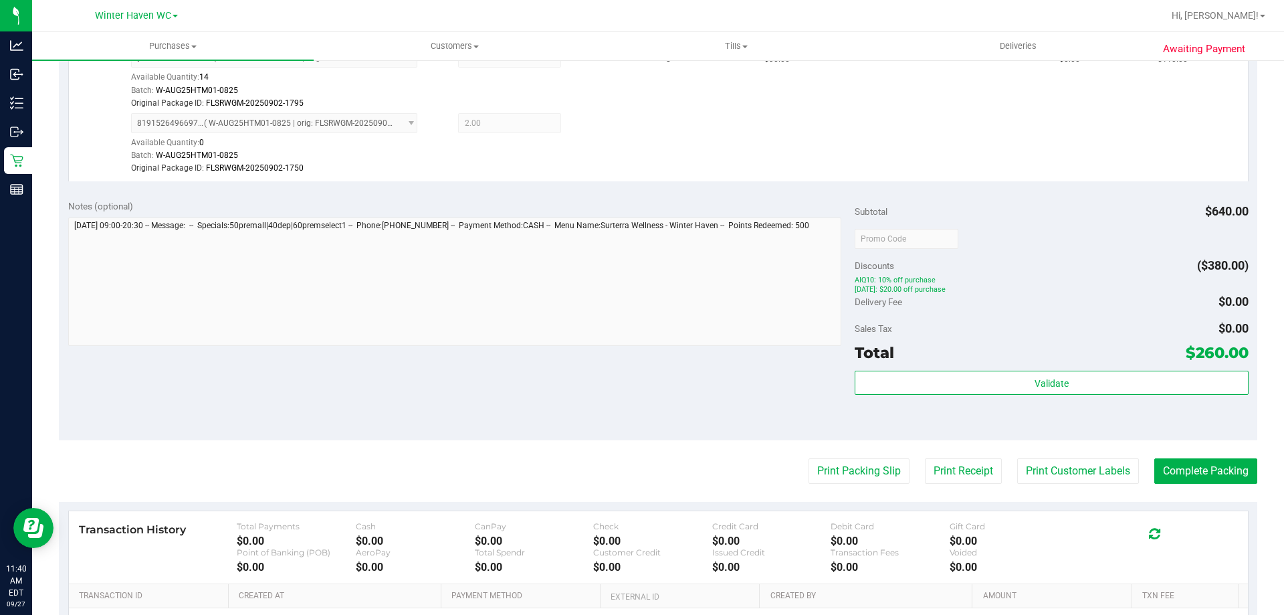
scroll to position [656, 0]
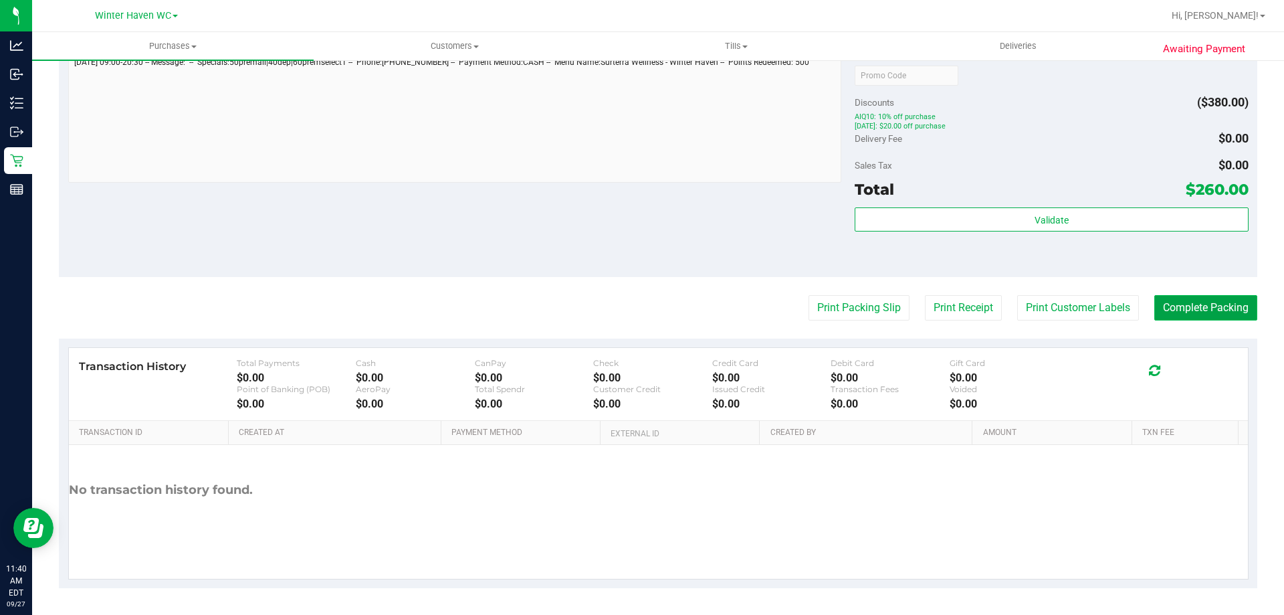
click at [1201, 304] on button "Complete Packing" at bounding box center [1206, 307] width 103 height 25
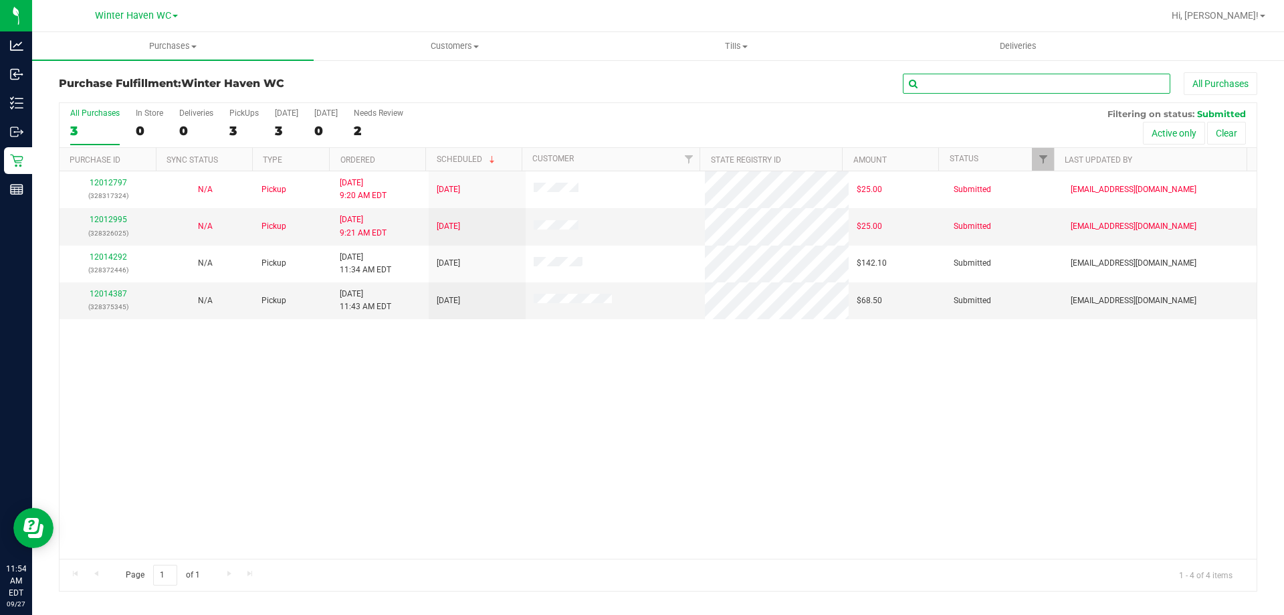
click at [1030, 78] on input "text" at bounding box center [1037, 84] width 268 height 20
type input "https://lab.alpineiq.com/wallet/1418"
click at [1044, 82] on input "https://lab.alpineiq.com/wallet/1418" at bounding box center [1037, 84] width 268 height 20
click at [1046, 83] on input "https://lab.alpineiq.com/wallet/1418" at bounding box center [1037, 84] width 268 height 20
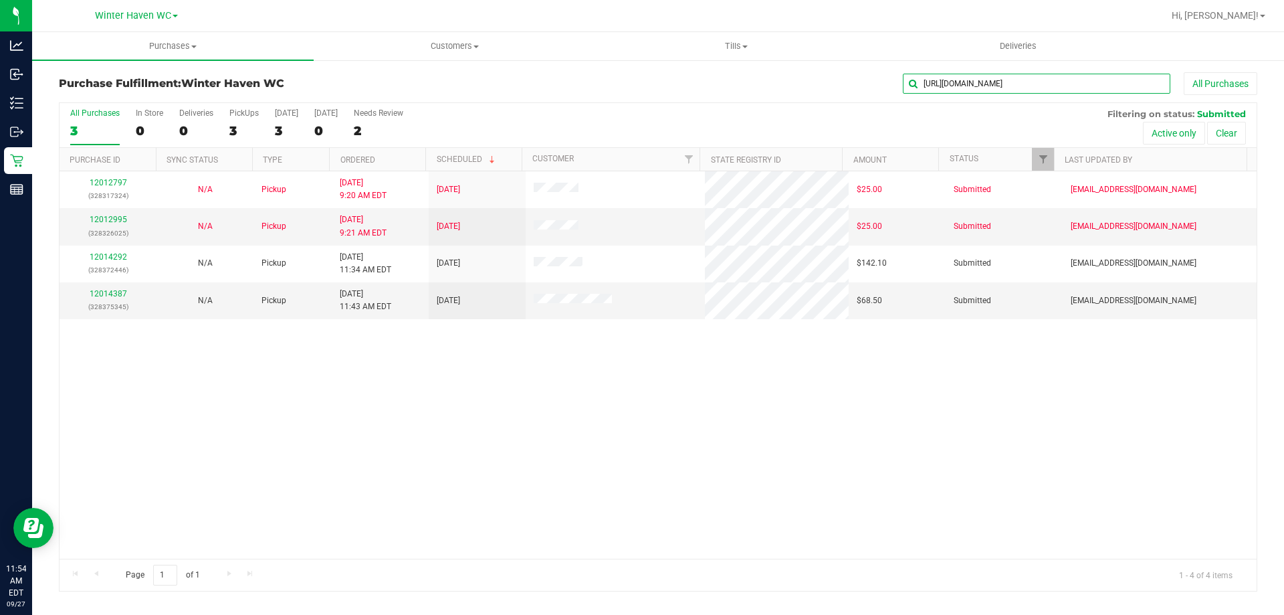
click at [1046, 83] on input "https://lab.alpineiq.com/wallet/1418" at bounding box center [1037, 84] width 268 height 20
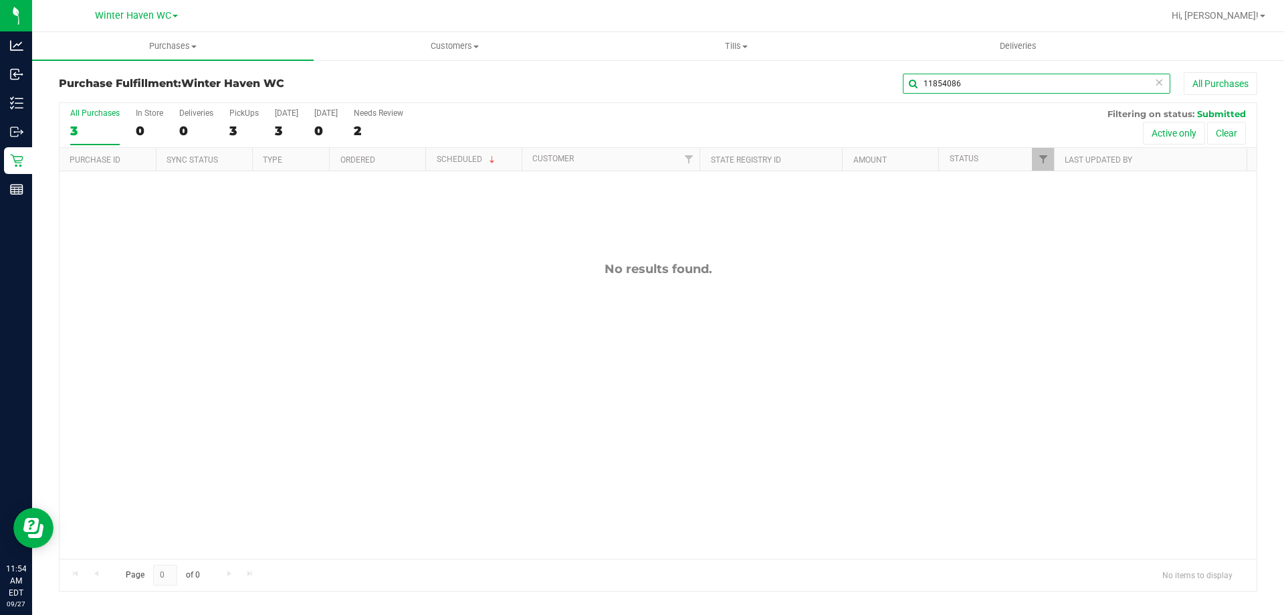
type input "11854086"
click at [1232, 138] on button "Clear" at bounding box center [1227, 133] width 39 height 23
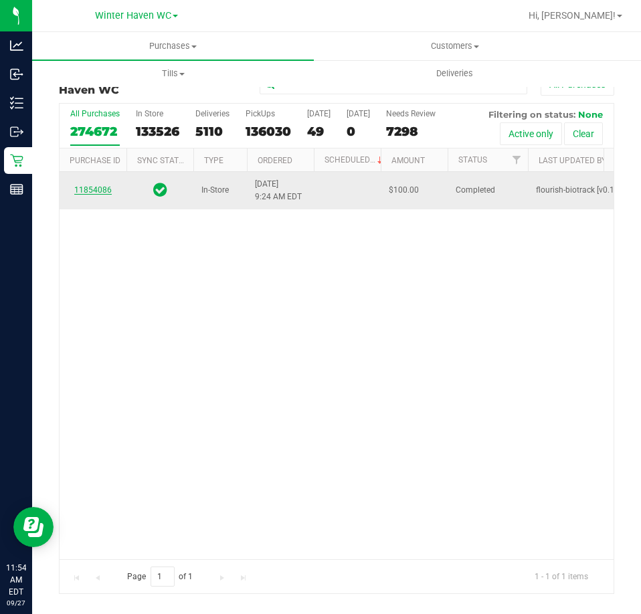
click at [99, 193] on link "11854086" at bounding box center [92, 189] width 37 height 9
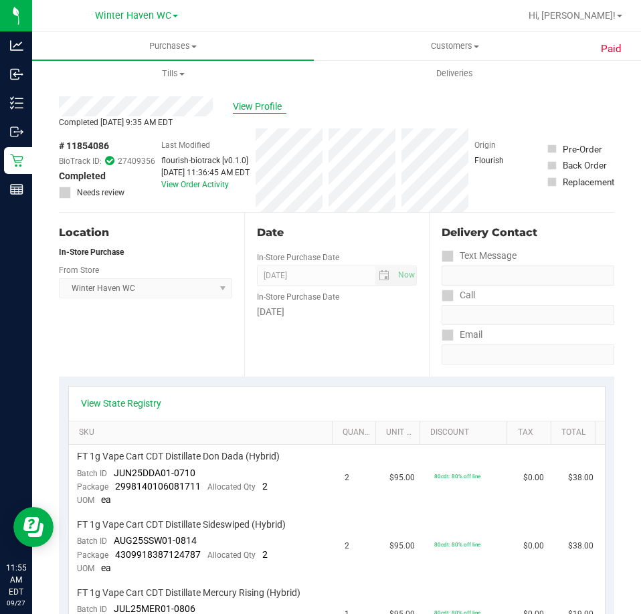
click at [269, 105] on span "View Profile" at bounding box center [260, 107] width 54 height 14
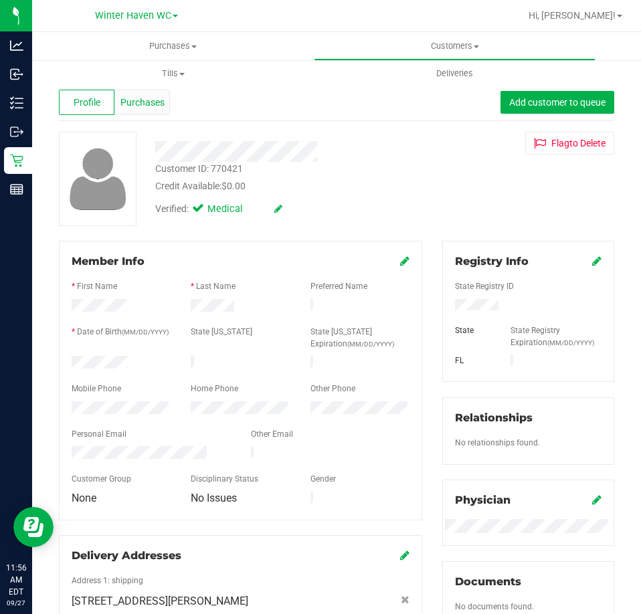
click at [131, 96] on span "Purchases" at bounding box center [142, 103] width 44 height 14
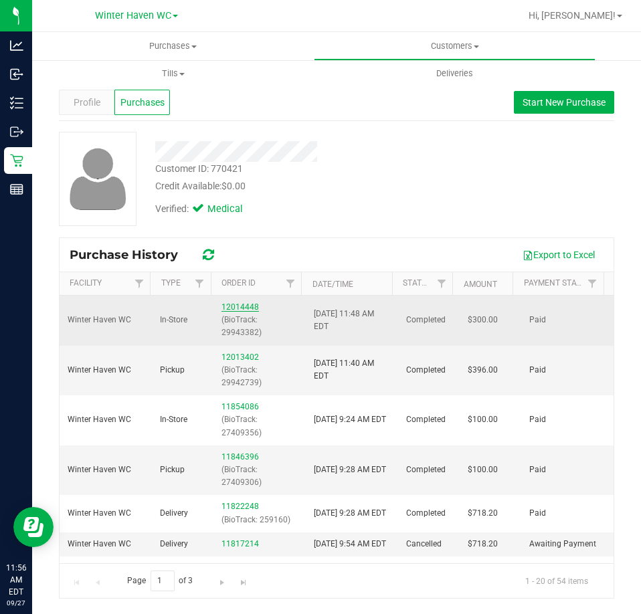
click at [230, 306] on link "12014448" at bounding box center [239, 306] width 37 height 9
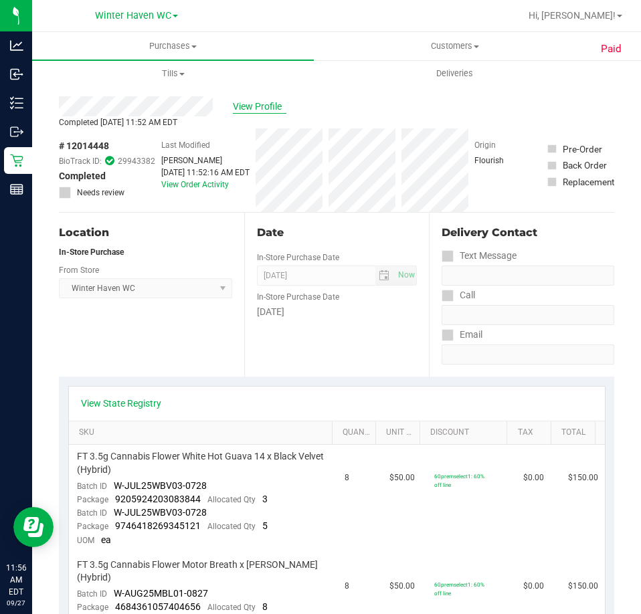
click at [266, 100] on span "View Profile" at bounding box center [260, 107] width 54 height 14
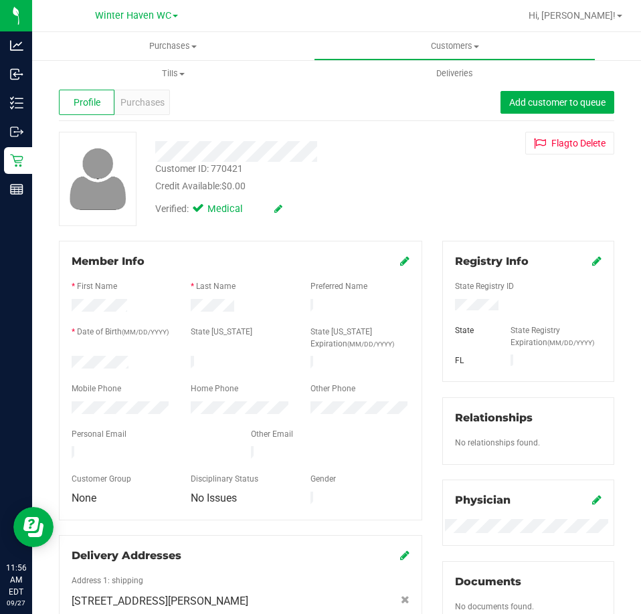
click at [171, 101] on div "Profile Purchases Add customer to queue" at bounding box center [336, 102] width 555 height 37
click at [158, 101] on span "Purchases" at bounding box center [142, 103] width 44 height 14
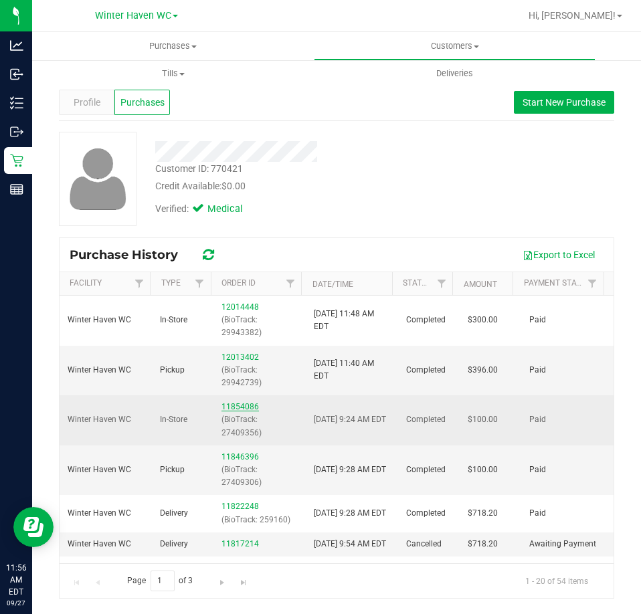
click at [234, 407] on link "11854086" at bounding box center [239, 406] width 37 height 9
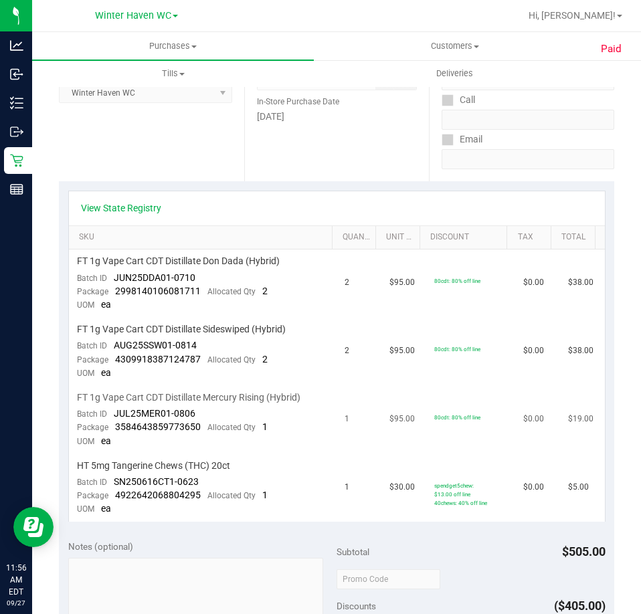
scroll to position [201, 0]
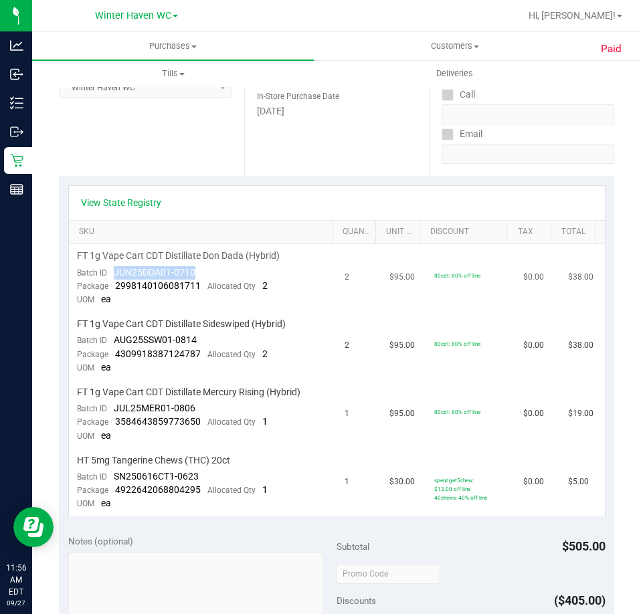
drag, startPoint x: 197, startPoint y: 268, endPoint x: 114, endPoint y: 276, distance: 83.3
click at [114, 276] on td "FT 1g Vape Cart CDT Distillate Don Dada (Hybrid) Batch ID JUN25DDA01-0710 Packa…" at bounding box center [203, 278] width 268 height 68
copy span "JUN25DDA01-0710"
drag, startPoint x: 203, startPoint y: 344, endPoint x: 115, endPoint y: 343, distance: 87.6
click at [115, 343] on td "FT 1g Vape Cart CDT Distillate Sideswiped (Hybrid) Batch ID AUG25SSW01-0814 Pac…" at bounding box center [203, 346] width 268 height 68
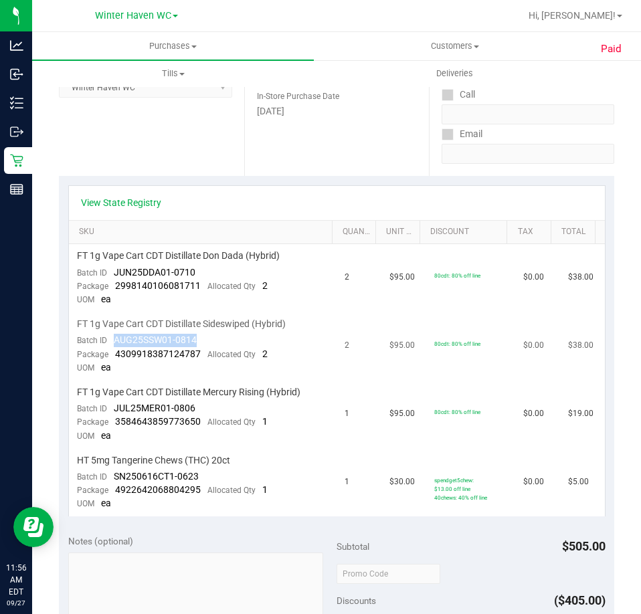
copy span "AUG25SSW01-0814"
drag, startPoint x: 201, startPoint y: 409, endPoint x: 114, endPoint y: 415, distance: 86.5
click at [114, 415] on td "FT 1g Vape Cart CDT Distillate Mercury Rising (Hybrid) Batch ID JUL25MER01-0806…" at bounding box center [203, 415] width 268 height 68
copy span "JUL25MER01-0806"
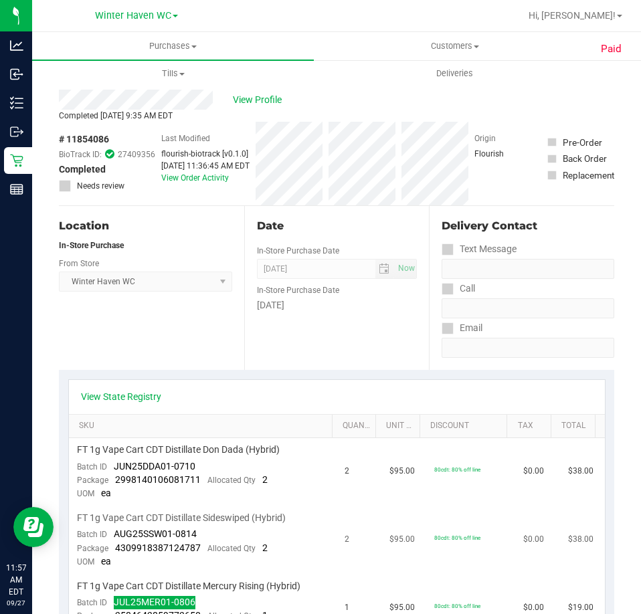
scroll to position [0, 0]
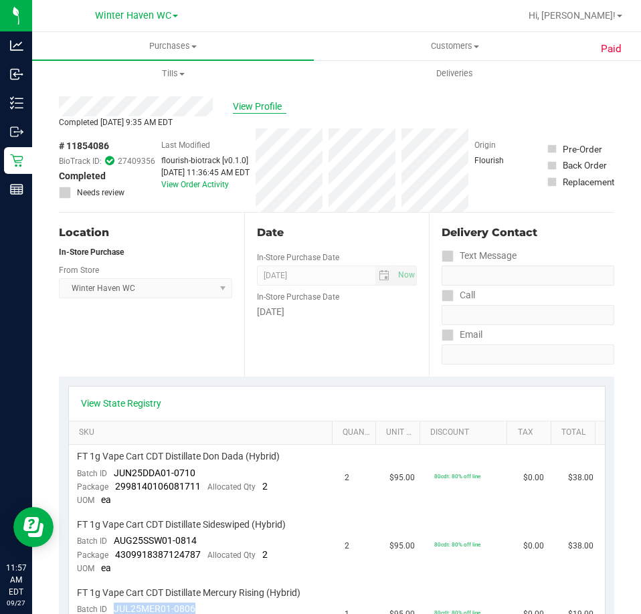
click at [270, 100] on span "View Profile" at bounding box center [260, 107] width 54 height 14
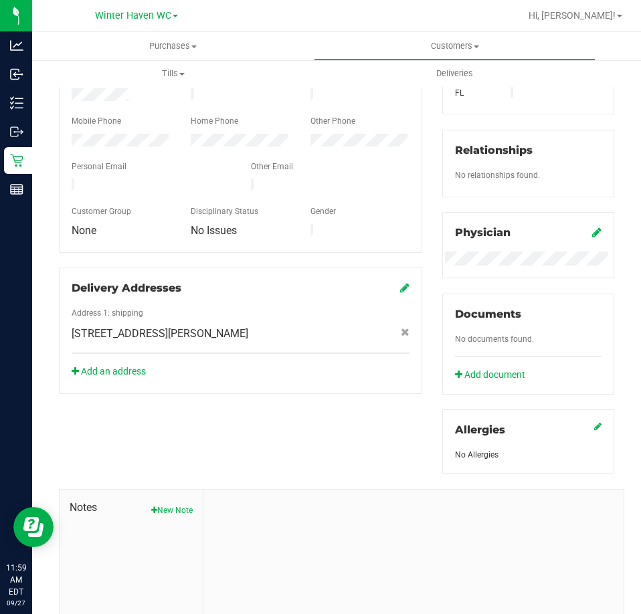
scroll to position [365, 0]
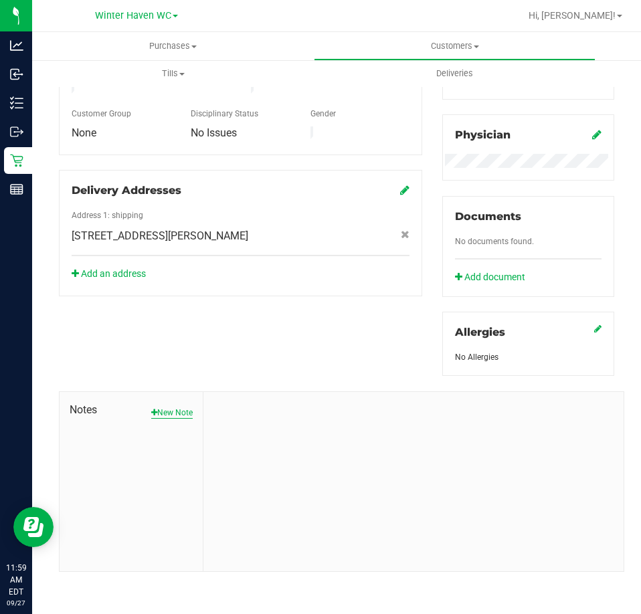
click at [179, 408] on button "New Note" at bounding box center [171, 413] width 41 height 12
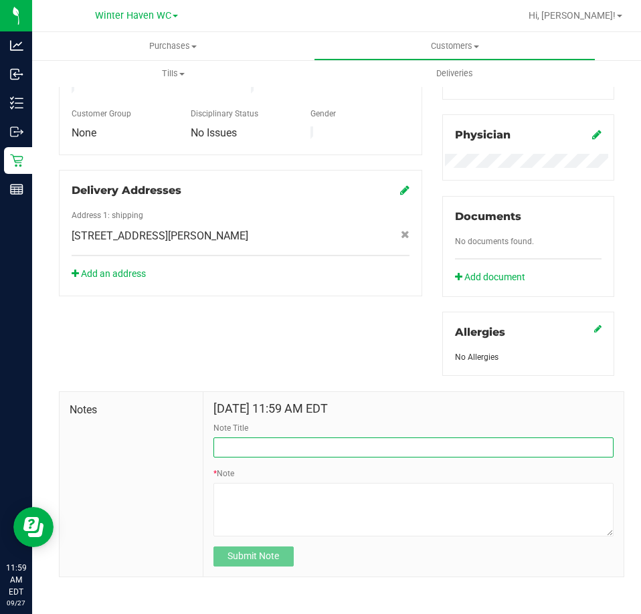
click at [324, 445] on input "Note Title" at bounding box center [413, 448] width 400 height 20
type input "CDT Return 9.27.25"
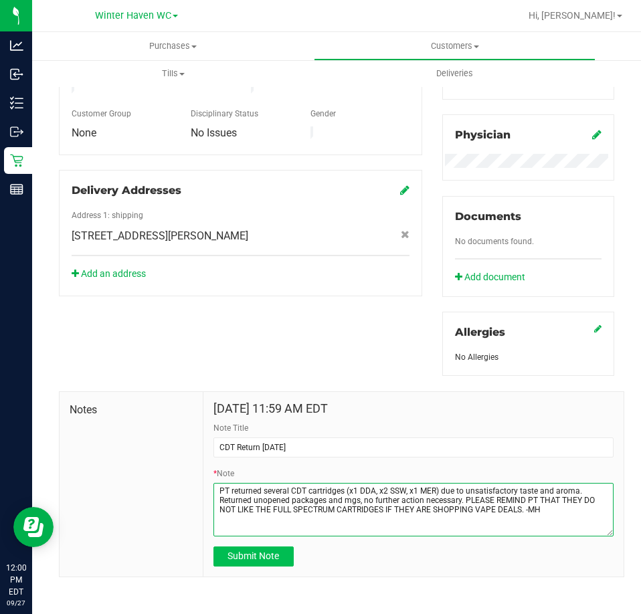
type textarea "PT returned several CDT cartridges (x1 DDA, x2 SSW, x1 MER) due to unsatisfacto…"
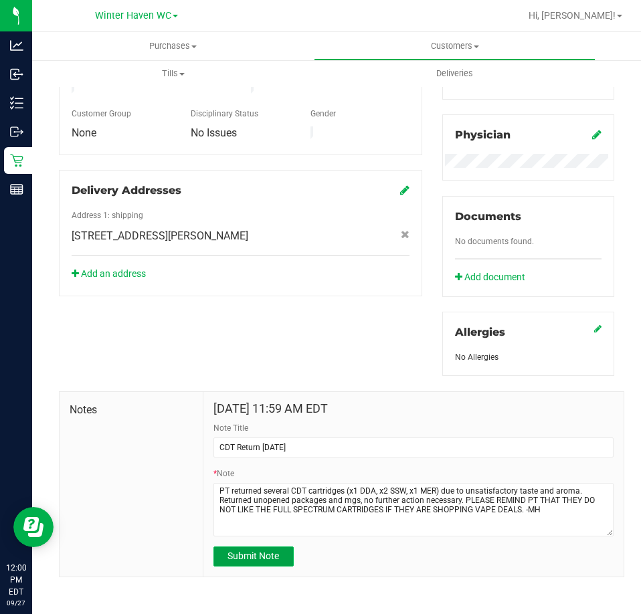
click at [238, 557] on span "Submit Note" at bounding box center [253, 556] width 52 height 11
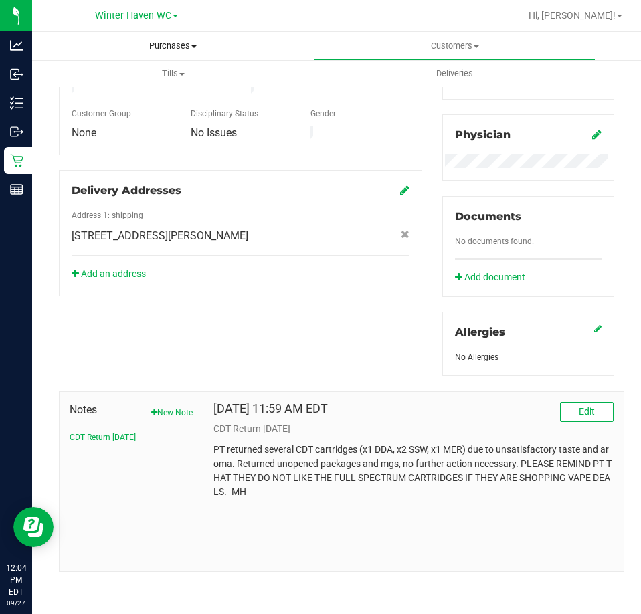
click at [171, 47] on span "Purchases" at bounding box center [173, 46] width 282 height 12
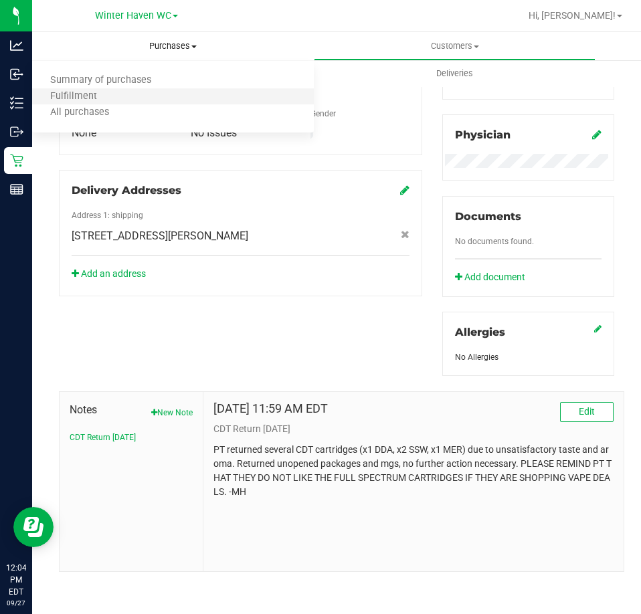
click at [168, 92] on li "Fulfillment" at bounding box center [173, 97] width 282 height 16
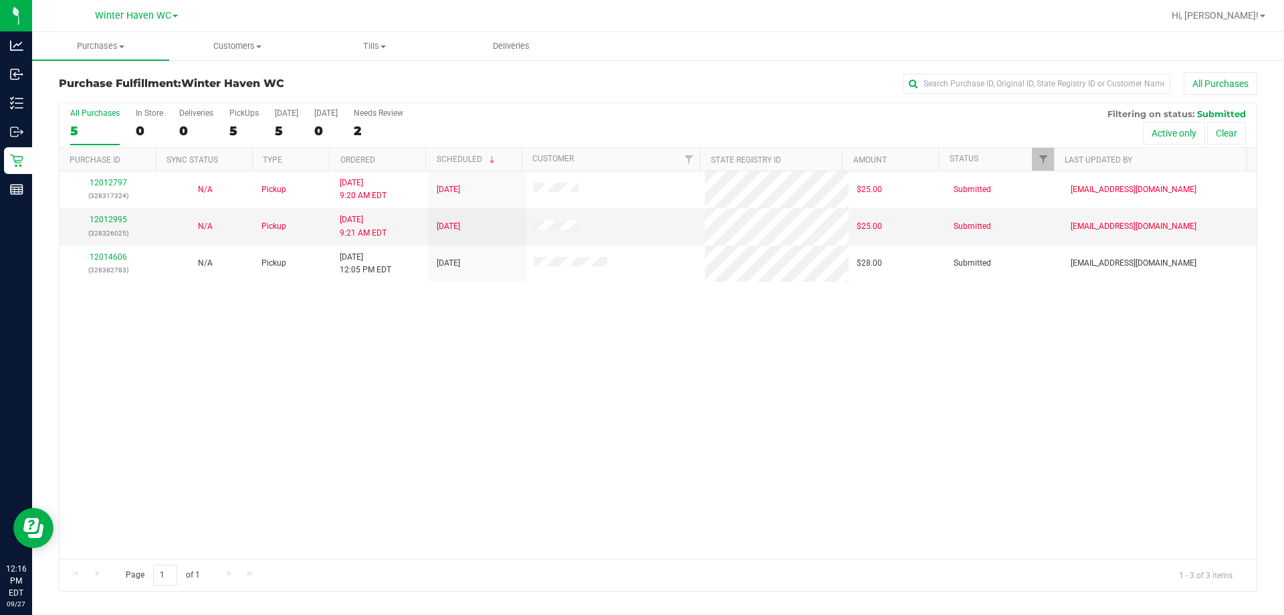
click at [573, 451] on div "12012797 (328317324) N/A Pickup 9/27/2025 9:20 AM EDT 9/27/2025 $25.00 Submitte…" at bounding box center [658, 364] width 1197 height 387
click at [494, 410] on div "12012797 (328317324) N/A Pickup 9/27/2025 9:20 AM EDT 9/27/2025 $25.00 Submitte…" at bounding box center [658, 364] width 1197 height 387
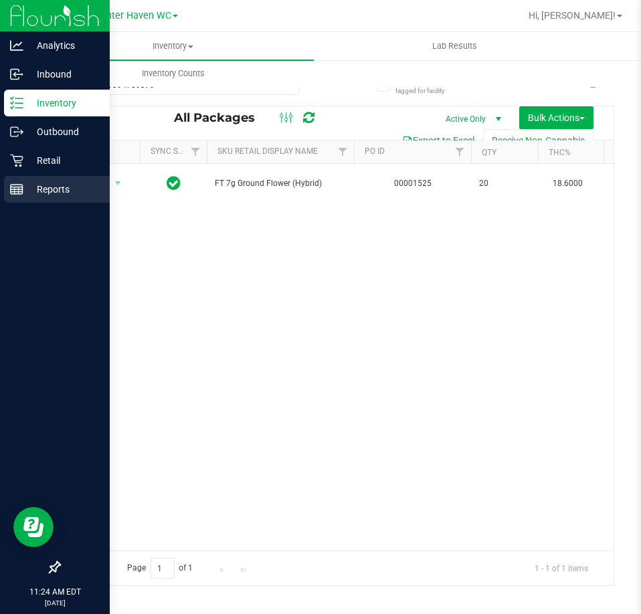
click at [5, 184] on div "Reports" at bounding box center [57, 189] width 106 height 27
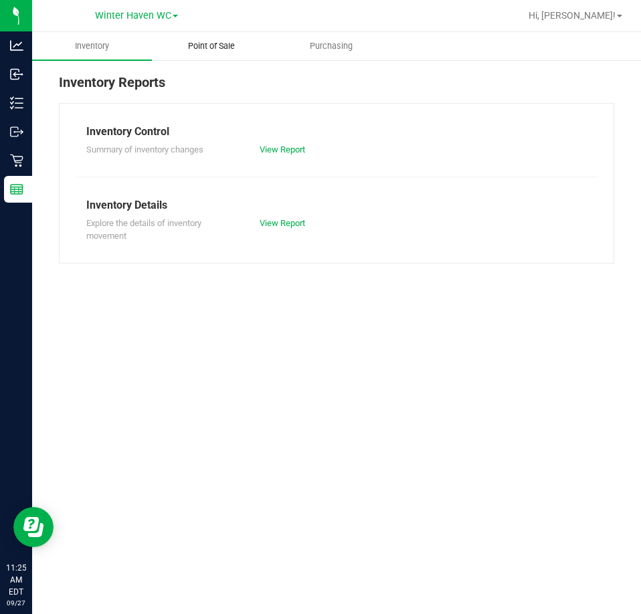
click at [219, 42] on span "Point of Sale" at bounding box center [211, 46] width 83 height 12
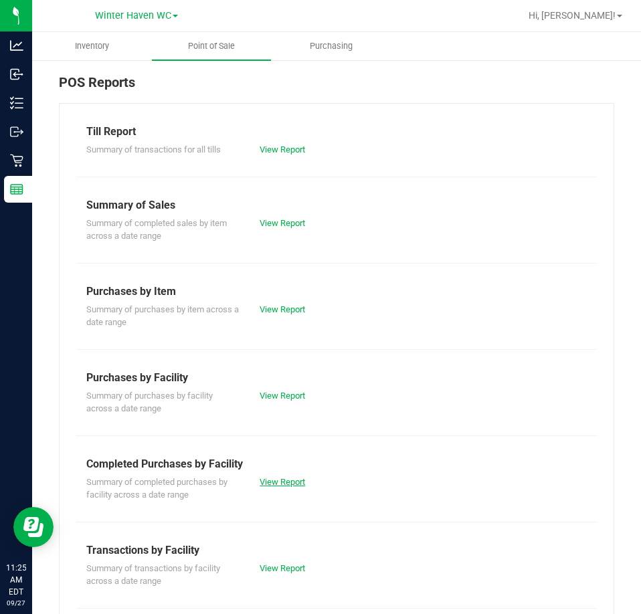
click at [290, 482] on link "View Report" at bounding box center [282, 482] width 45 height 10
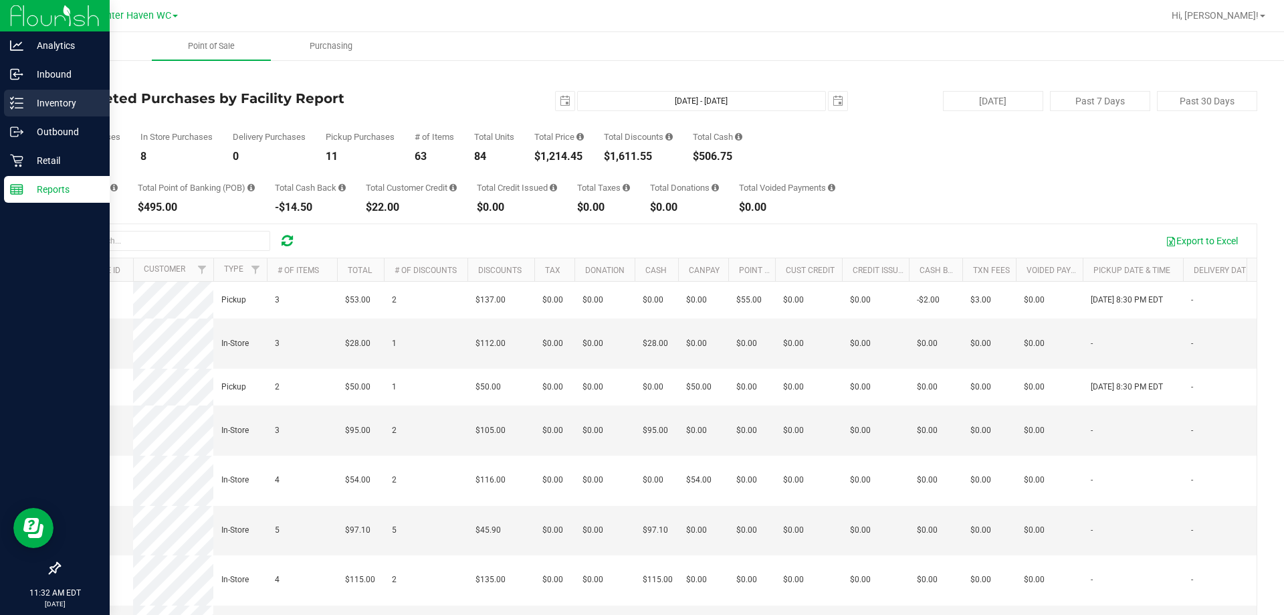
click at [41, 108] on p "Inventory" at bounding box center [63, 103] width 80 height 16
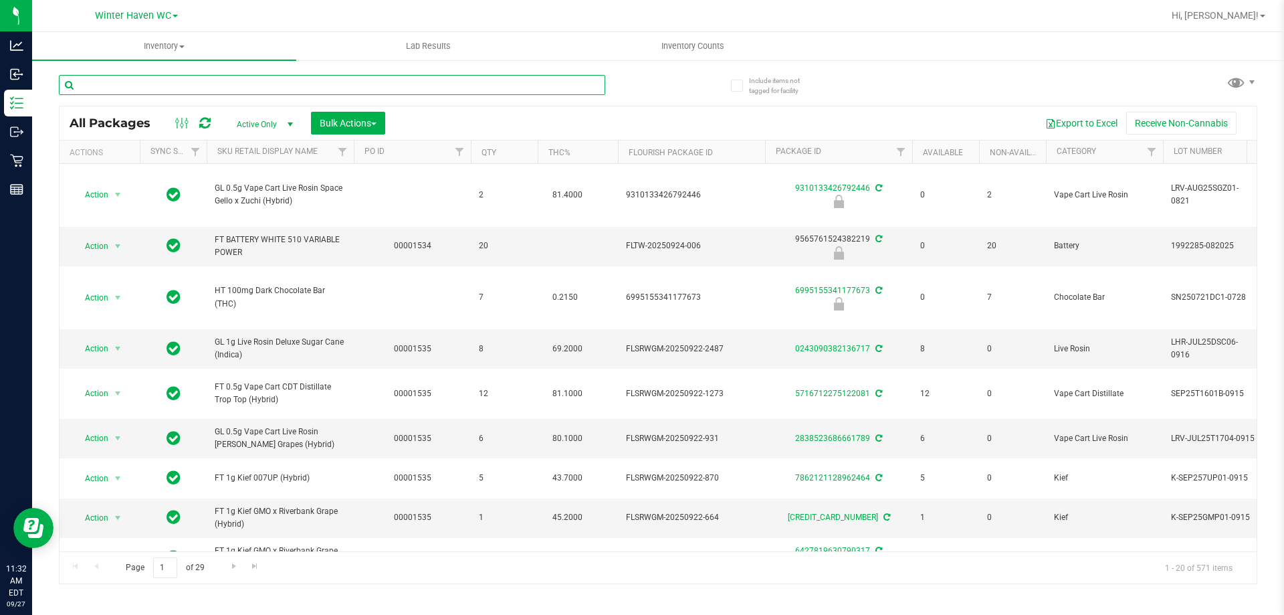
click at [405, 84] on input "text" at bounding box center [332, 85] width 547 height 20
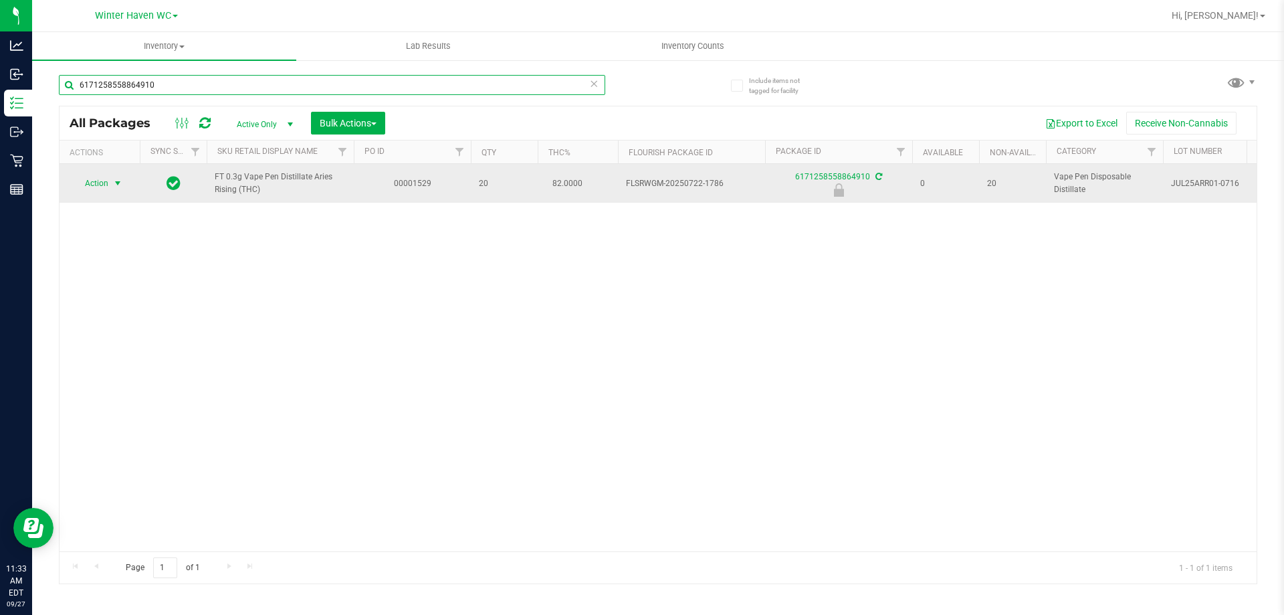
type input "6171258558864910"
click at [113, 190] on span "select" at bounding box center [118, 183] width 17 height 19
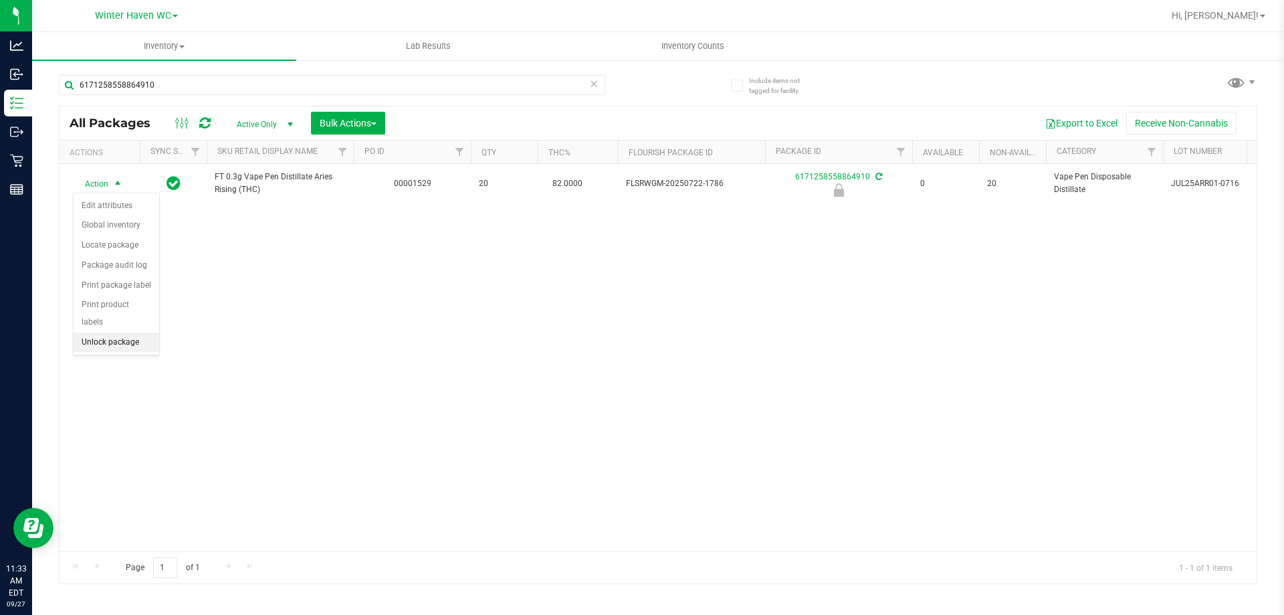
click at [133, 332] on li "Unlock package" at bounding box center [117, 342] width 86 height 20
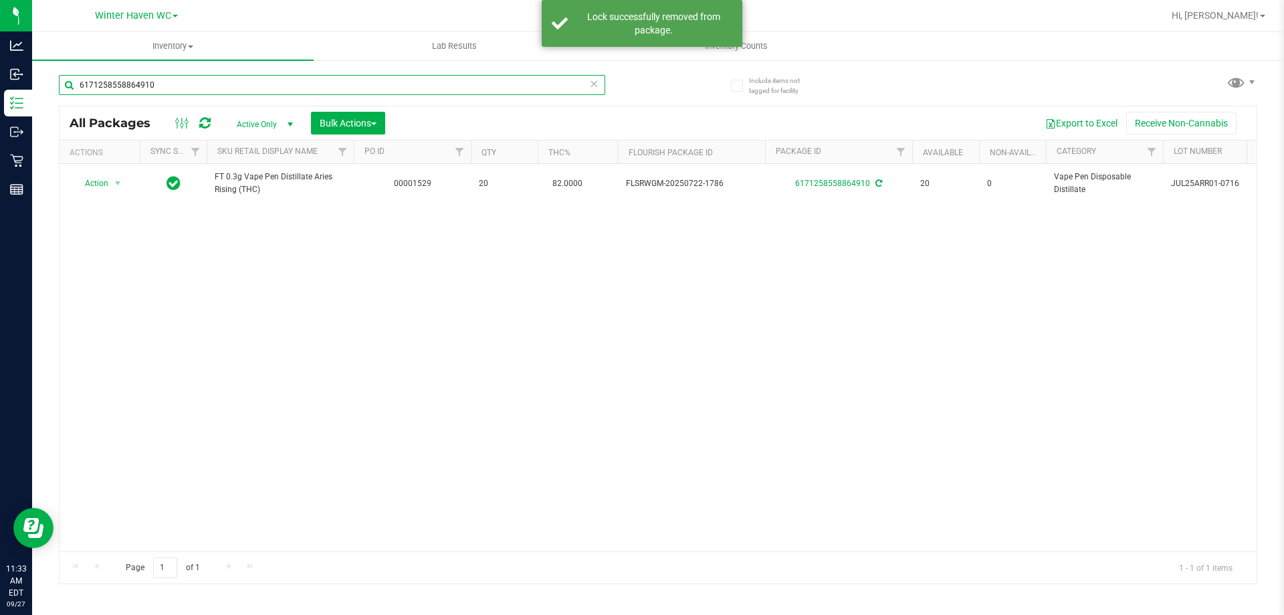
click at [245, 86] on input "6171258558864910" at bounding box center [332, 85] width 547 height 20
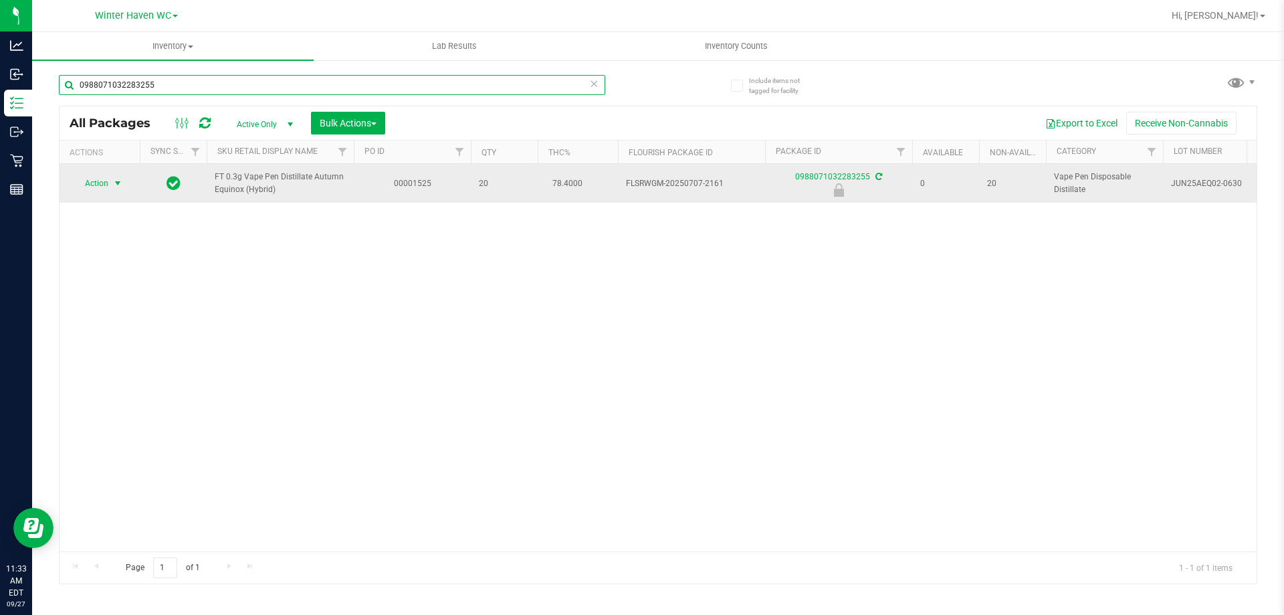
type input "0988071032283255"
click at [94, 193] on span "Action" at bounding box center [91, 183] width 36 height 19
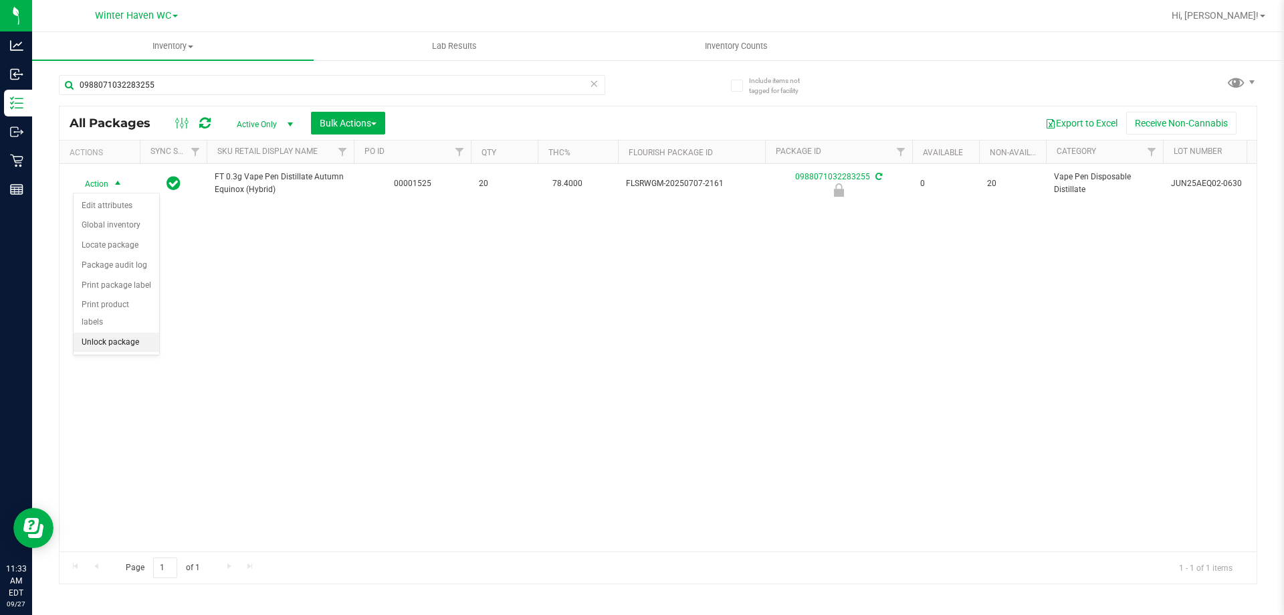
click at [133, 332] on li "Unlock package" at bounding box center [117, 342] width 86 height 20
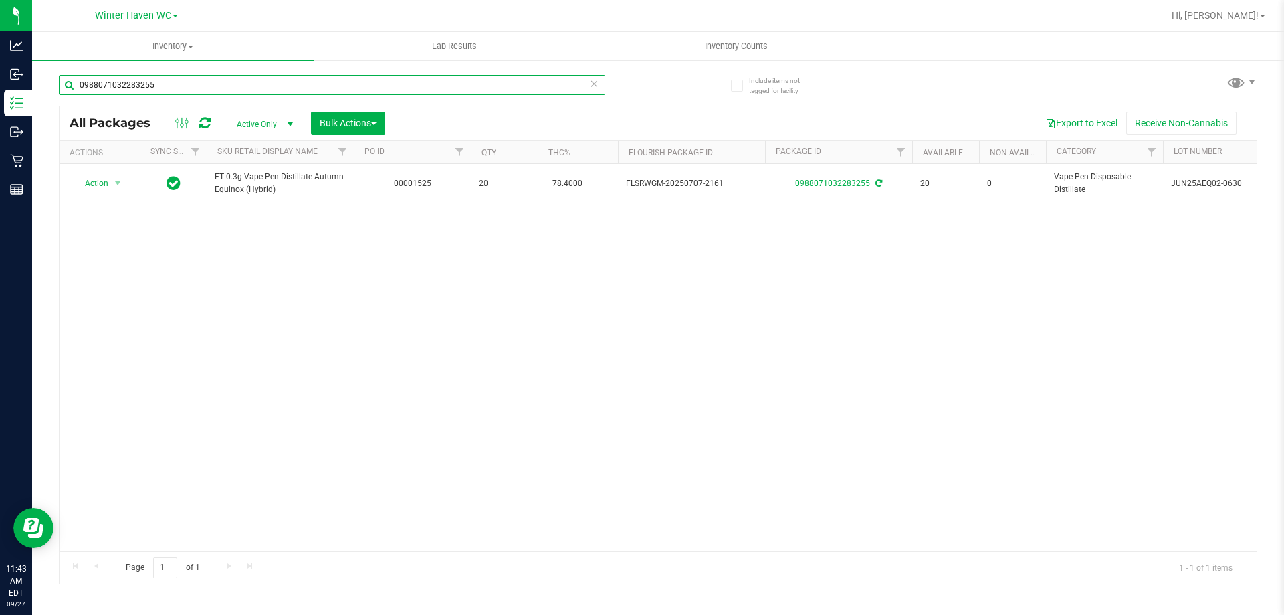
click at [361, 90] on input "0988071032283255" at bounding box center [332, 85] width 547 height 20
type input "5263172143462930"
click at [104, 185] on span "Action" at bounding box center [91, 183] width 36 height 19
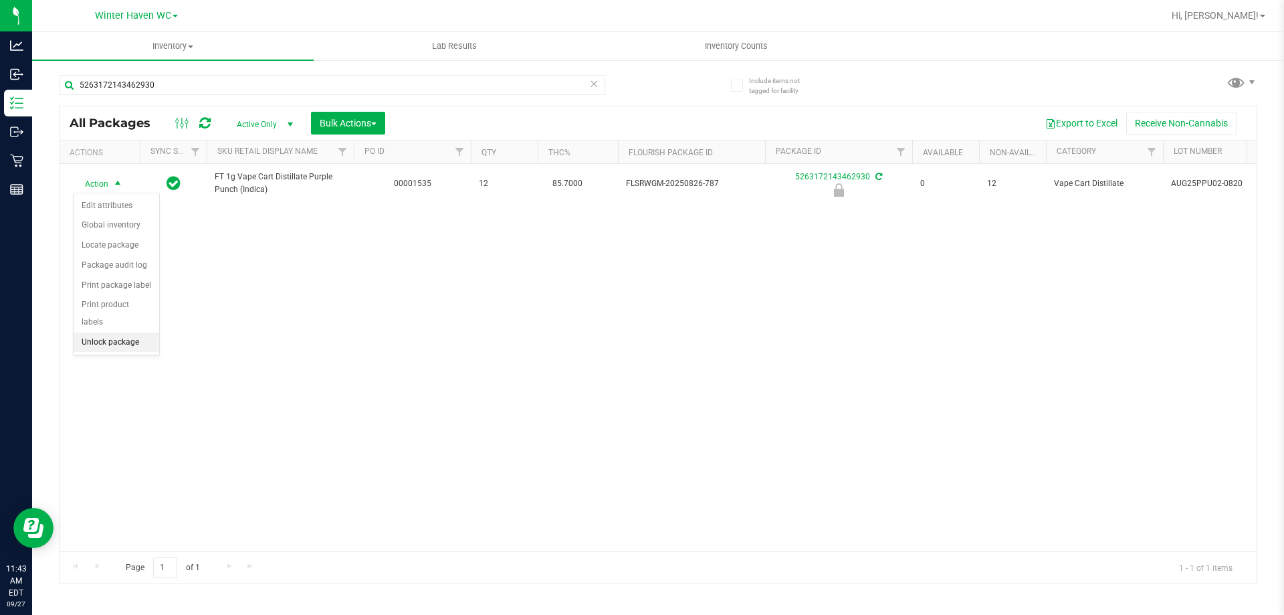
click at [122, 332] on li "Unlock package" at bounding box center [117, 342] width 86 height 20
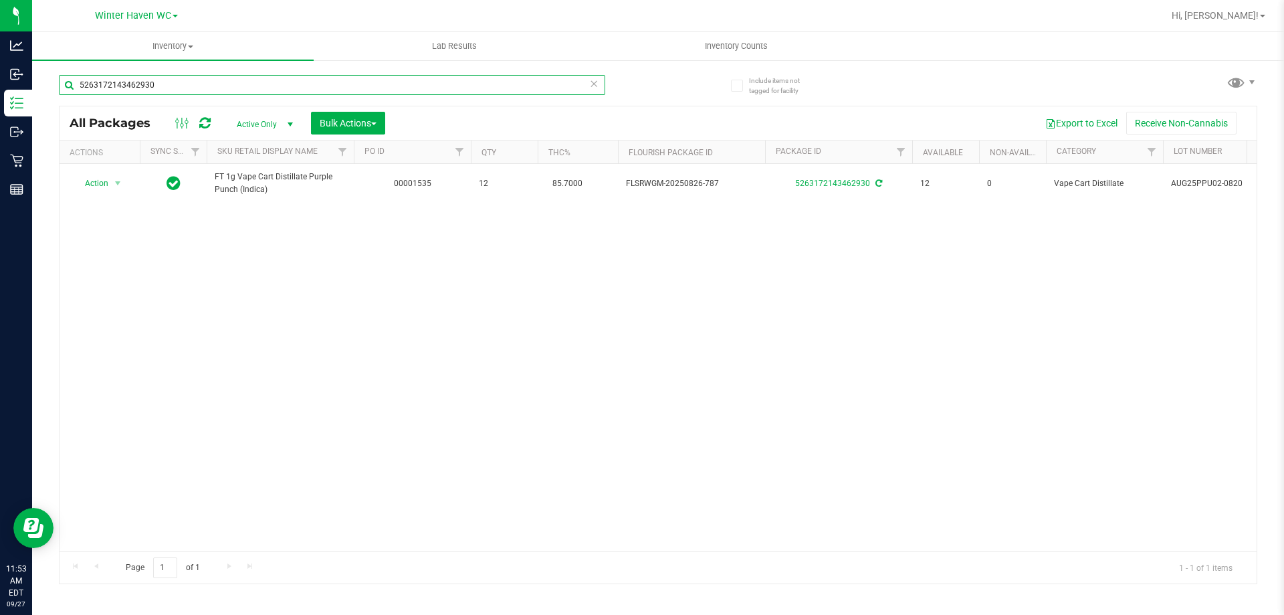
click at [401, 82] on input "5263172143462930" at bounding box center [332, 85] width 547 height 20
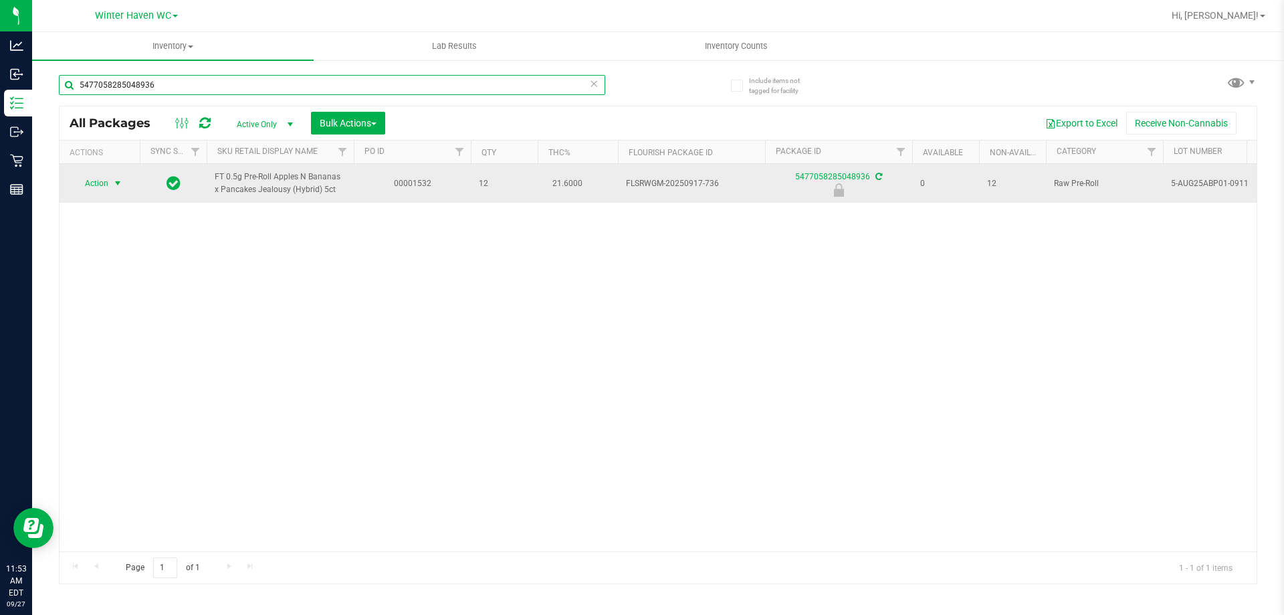
type input "5477058285048936"
click at [114, 181] on span "select" at bounding box center [117, 183] width 11 height 11
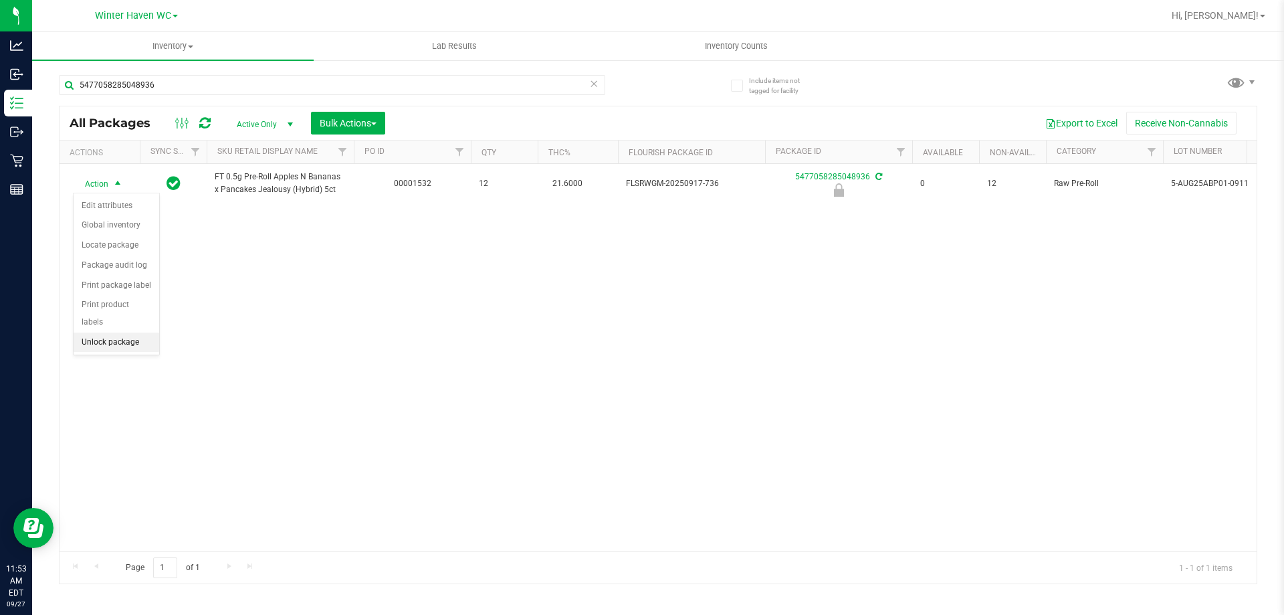
click at [129, 332] on li "Unlock package" at bounding box center [117, 342] width 86 height 20
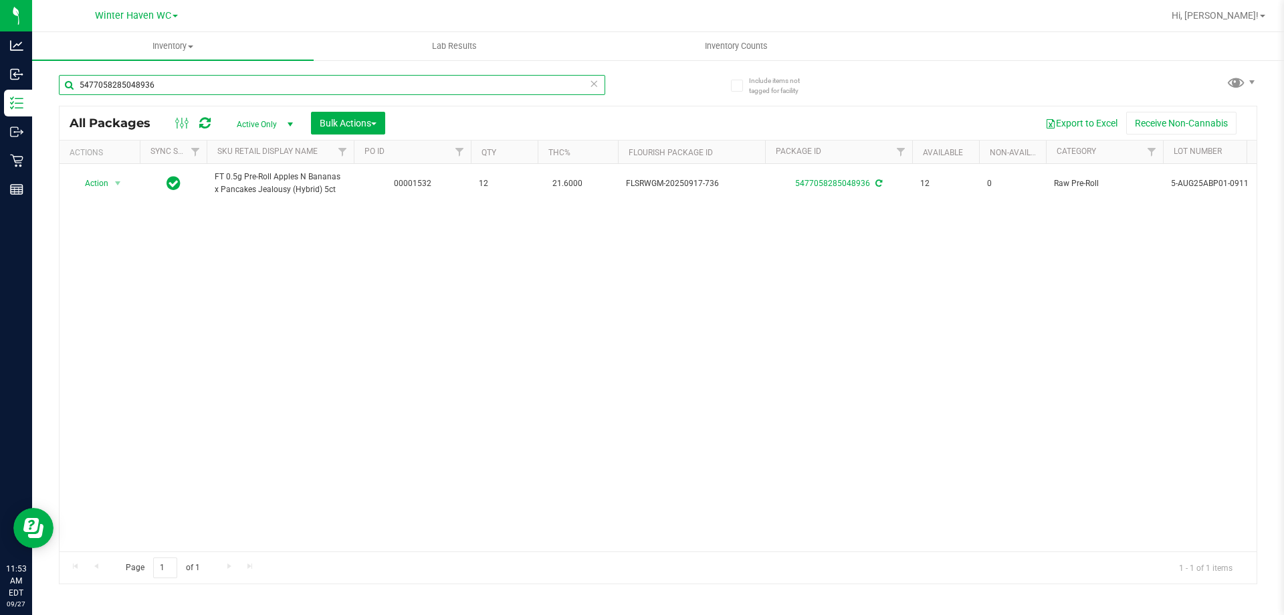
click at [484, 86] on input "5477058285048936" at bounding box center [332, 85] width 547 height 20
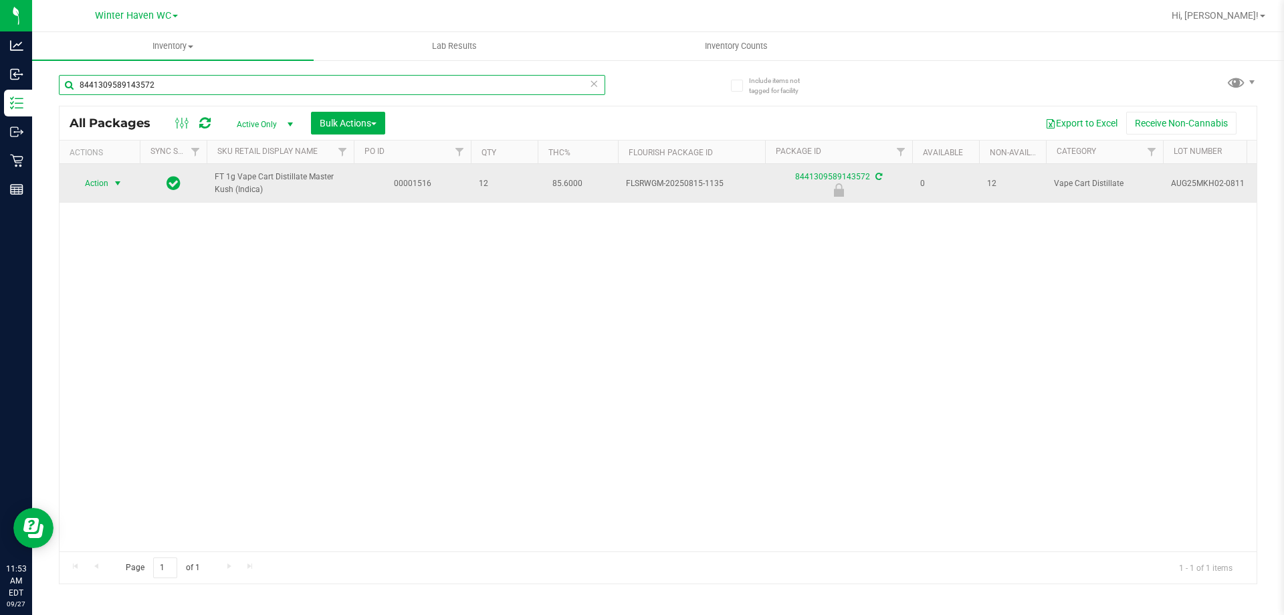
type input "8441309589143572"
click at [104, 185] on span "Action" at bounding box center [91, 183] width 36 height 19
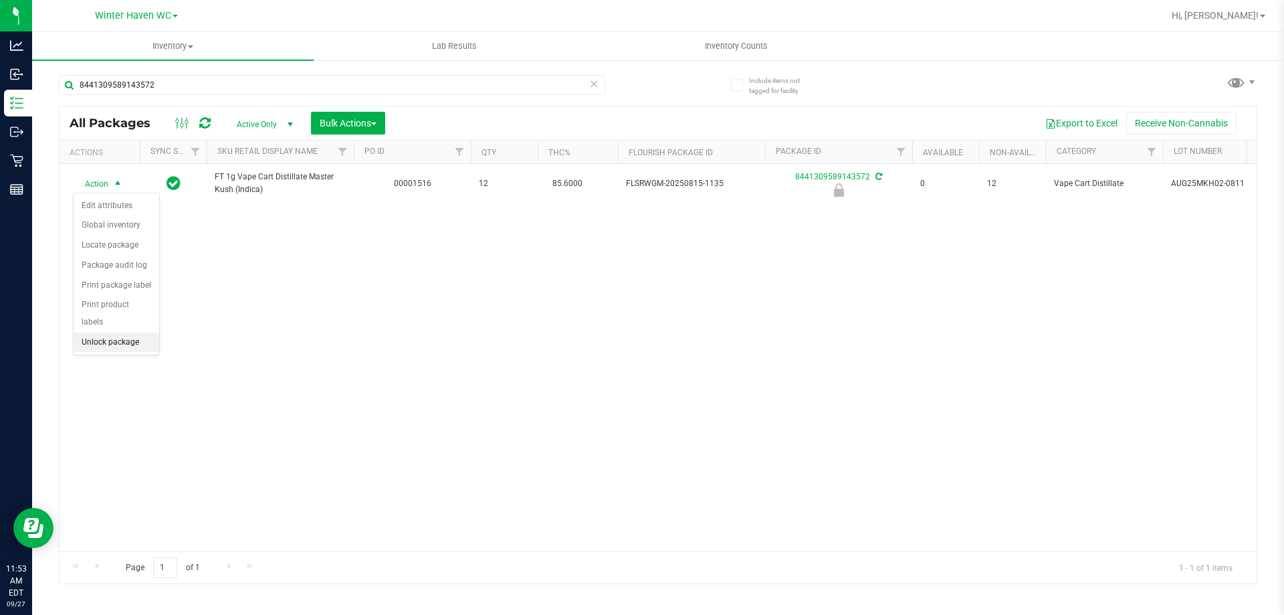
click at [137, 332] on li "Unlock package" at bounding box center [117, 342] width 86 height 20
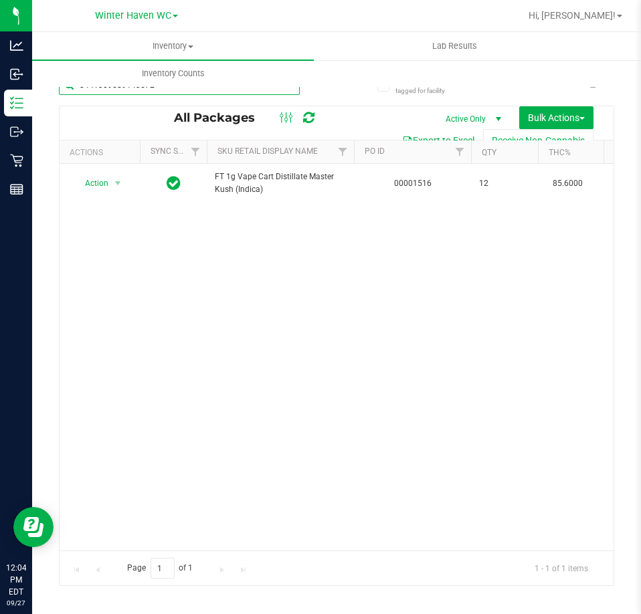
click at [280, 94] on input "8441309589143572" at bounding box center [179, 85] width 241 height 20
type input "5151614104038079"
click at [105, 185] on span "Action" at bounding box center [91, 183] width 36 height 19
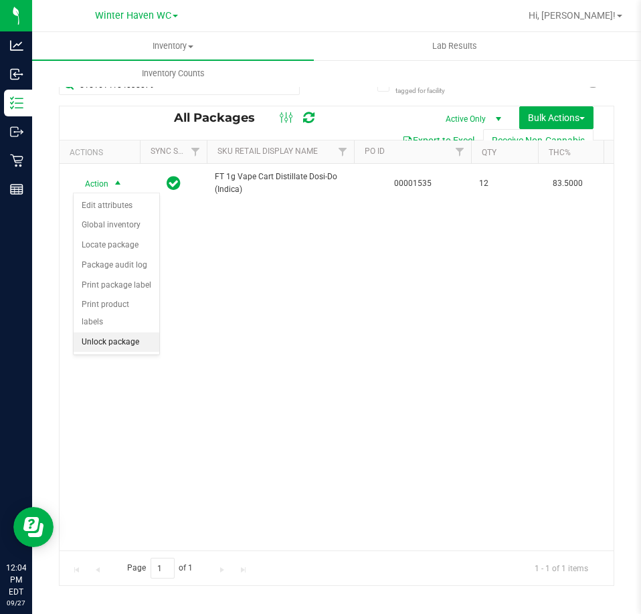
click at [119, 332] on li "Unlock package" at bounding box center [117, 342] width 86 height 20
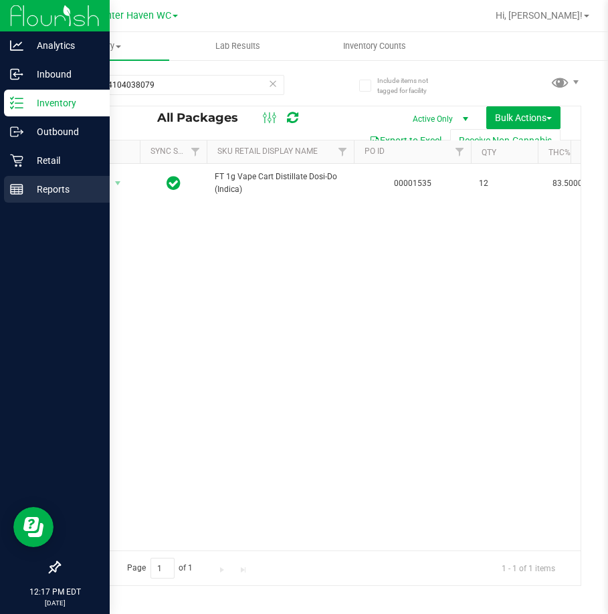
click at [21, 187] on line at bounding box center [17, 187] width 12 height 0
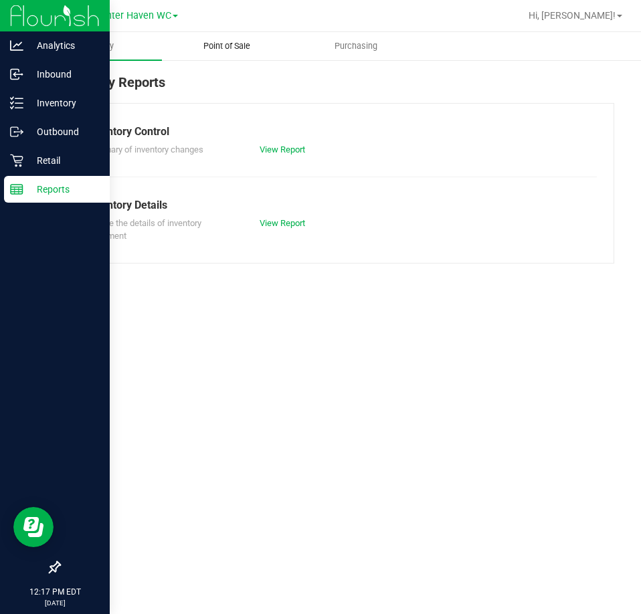
click at [243, 48] on span "Point of Sale" at bounding box center [226, 46] width 83 height 12
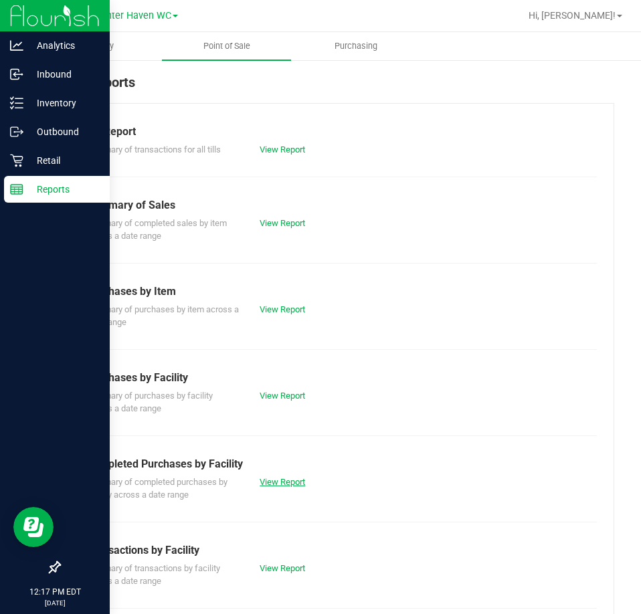
click at [280, 480] on link "View Report" at bounding box center [282, 482] width 45 height 10
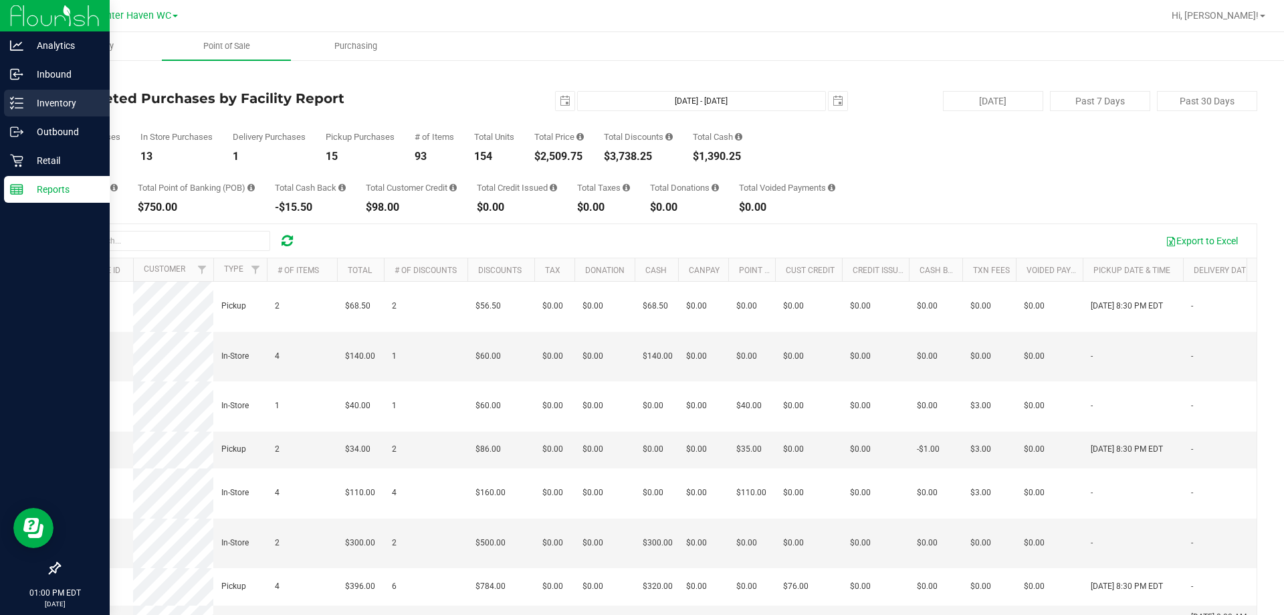
click at [9, 103] on div "Inventory" at bounding box center [57, 103] width 106 height 27
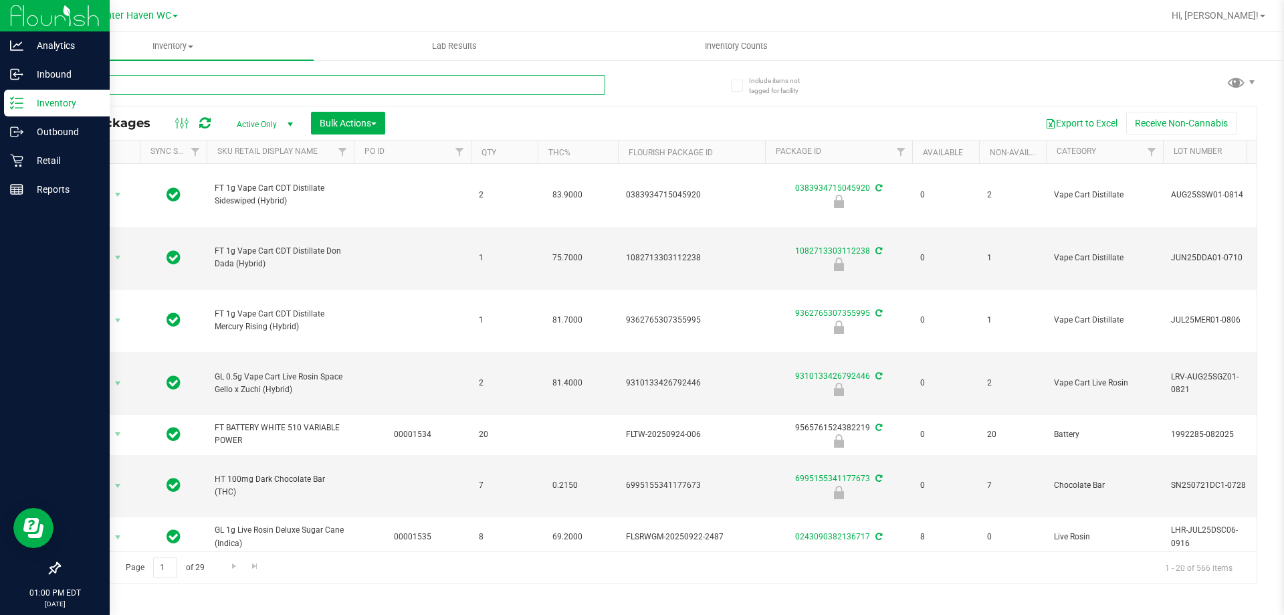
click at [411, 83] on input "text" at bounding box center [332, 85] width 547 height 20
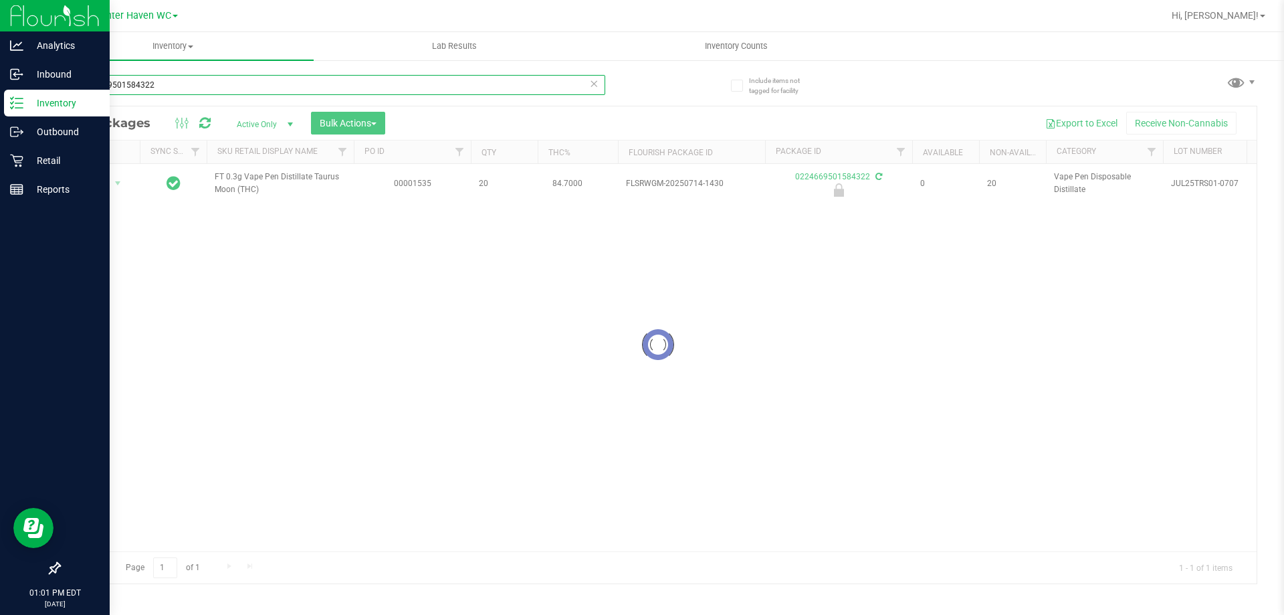
type input "0224669501584322"
click at [104, 183] on div at bounding box center [658, 344] width 1197 height 477
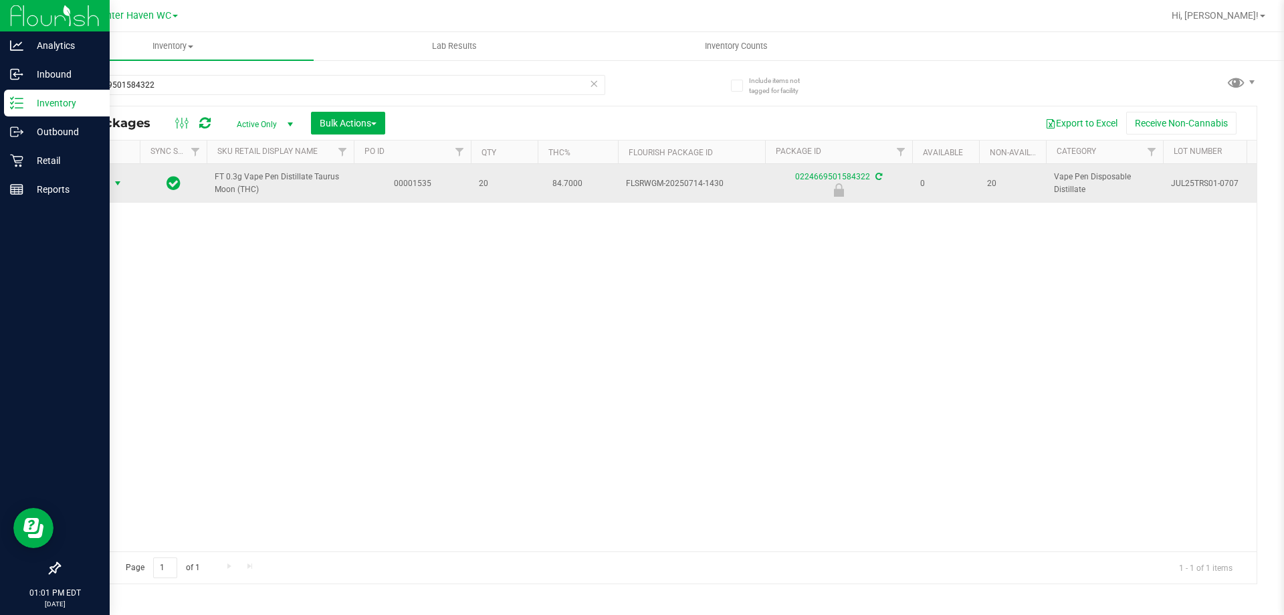
click at [110, 188] on span "select" at bounding box center [118, 183] width 17 height 19
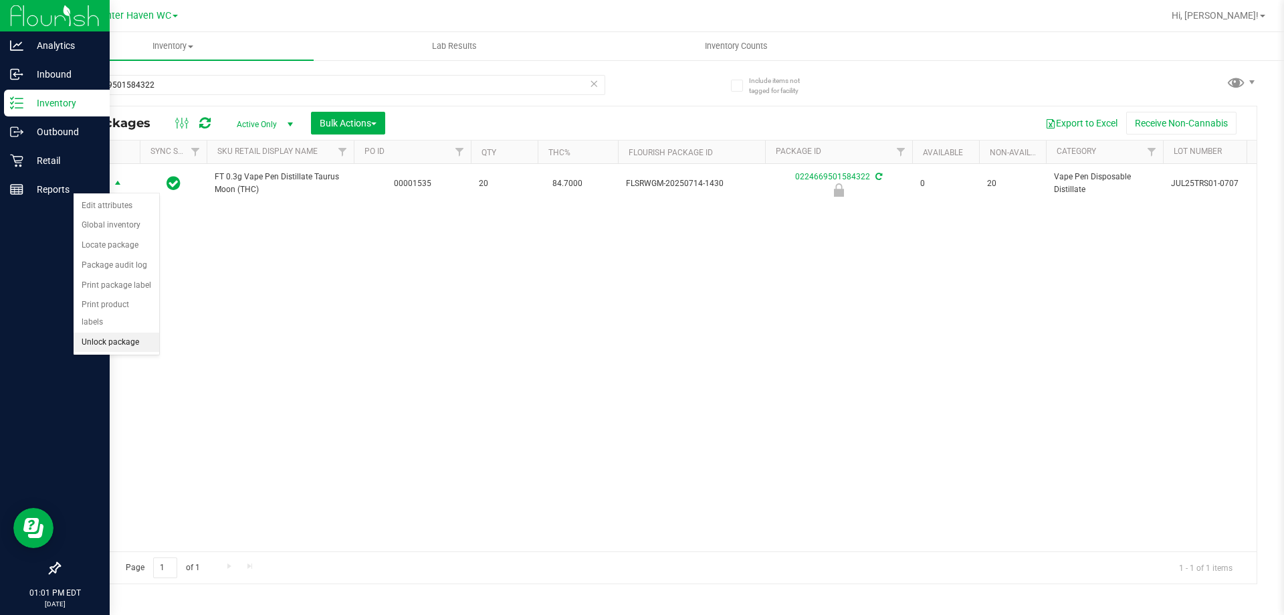
click at [132, 332] on li "Unlock package" at bounding box center [117, 342] width 86 height 20
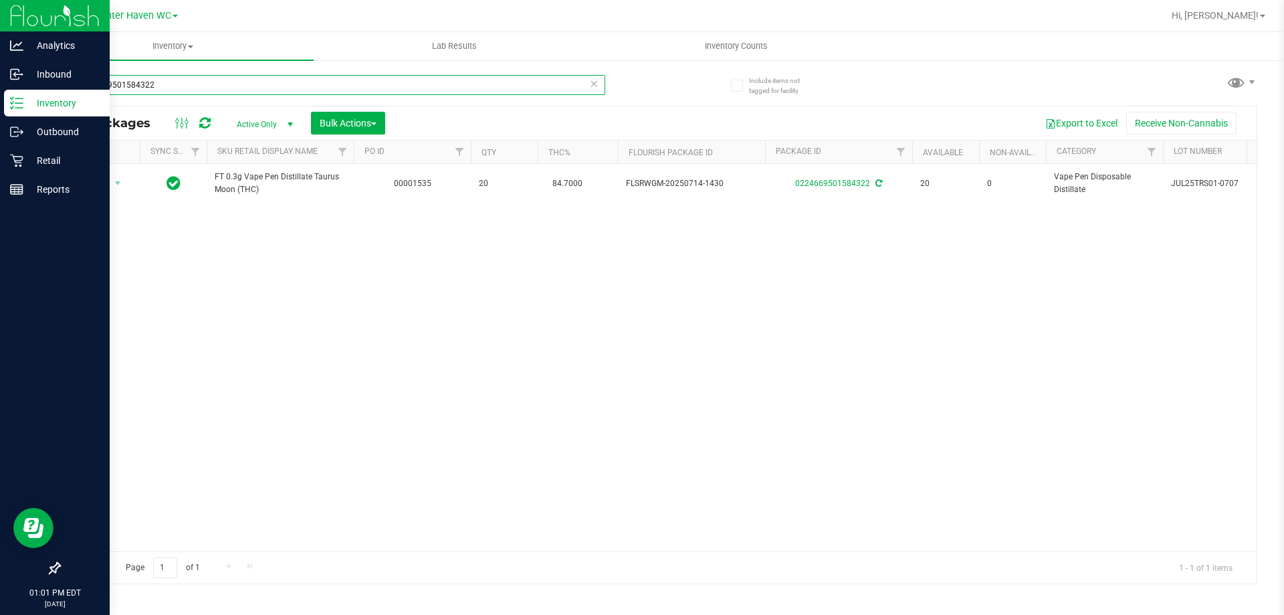
click at [287, 79] on input "0224669501584322" at bounding box center [332, 85] width 547 height 20
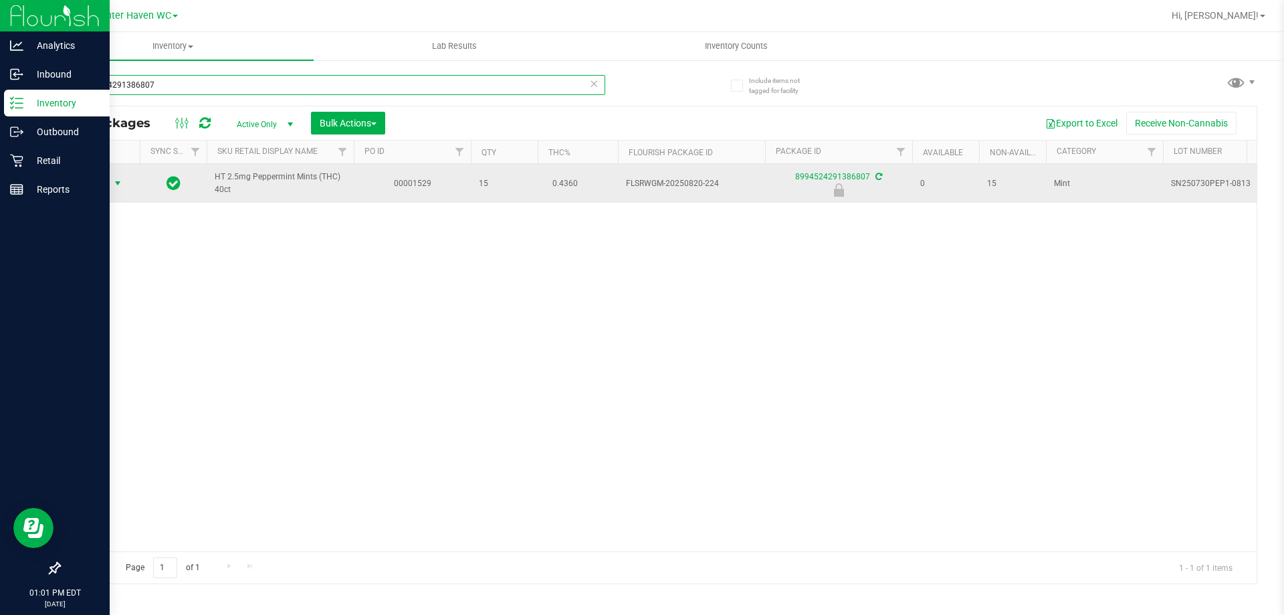
type input "8994524291386807"
click at [102, 185] on span "Action" at bounding box center [91, 183] width 36 height 19
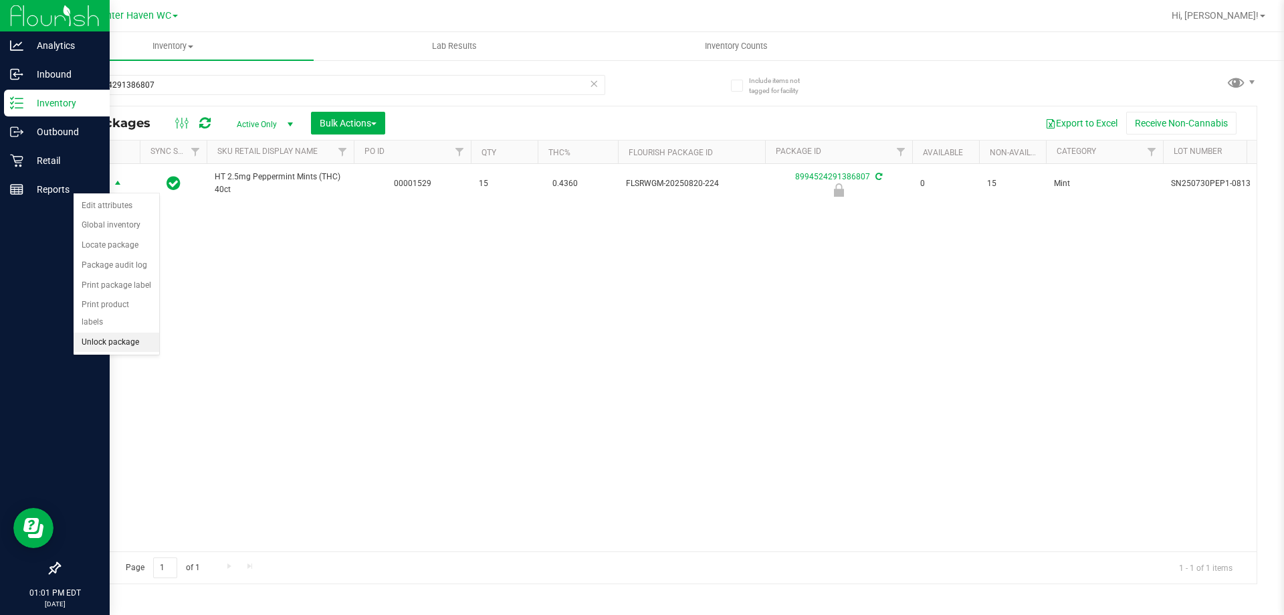
click at [128, 332] on li "Unlock package" at bounding box center [117, 342] width 86 height 20
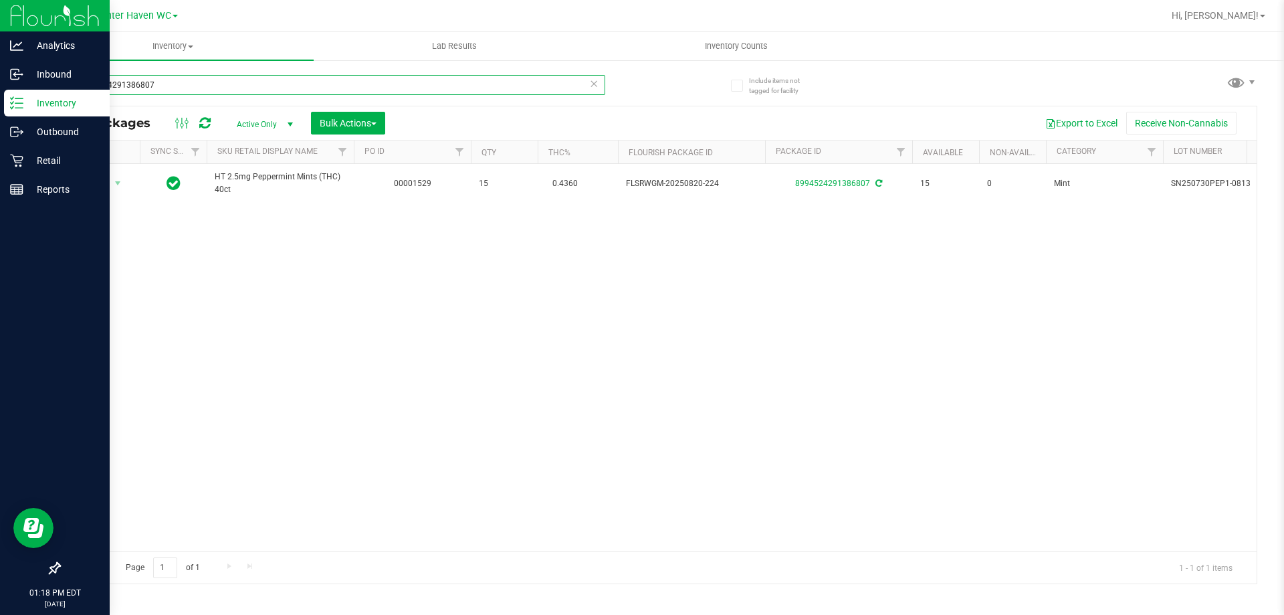
click at [404, 84] on input "8994524291386807" at bounding box center [332, 85] width 547 height 20
type input "4260580940524561"
click at [94, 180] on span "Action" at bounding box center [91, 183] width 36 height 19
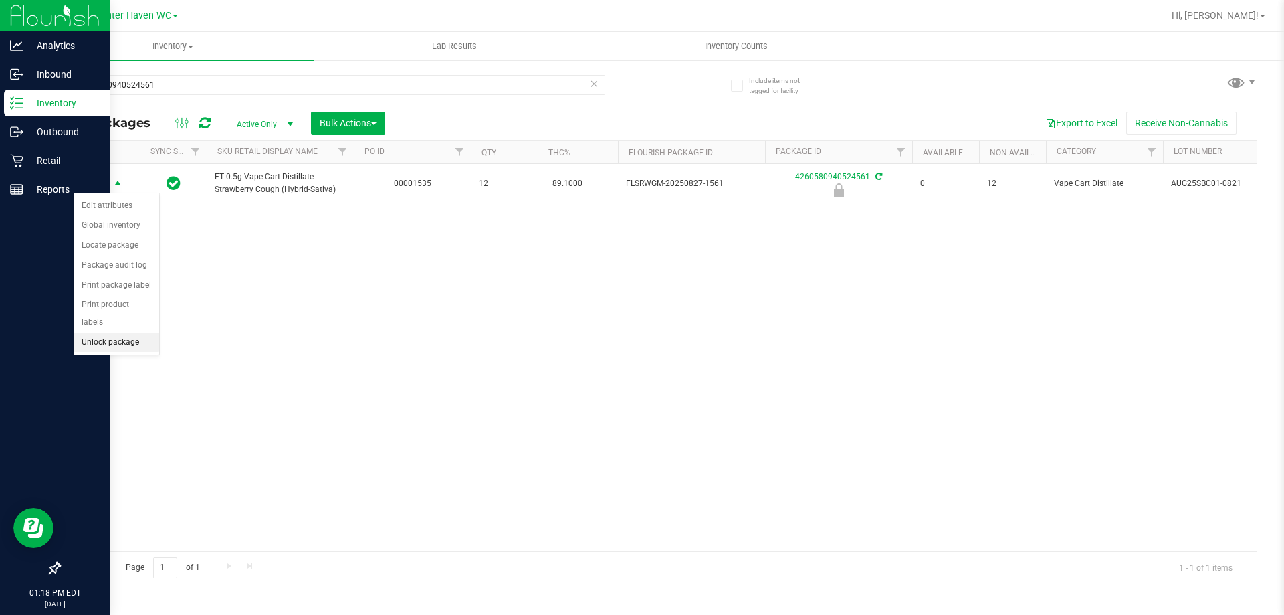
click at [122, 332] on li "Unlock package" at bounding box center [117, 342] width 86 height 20
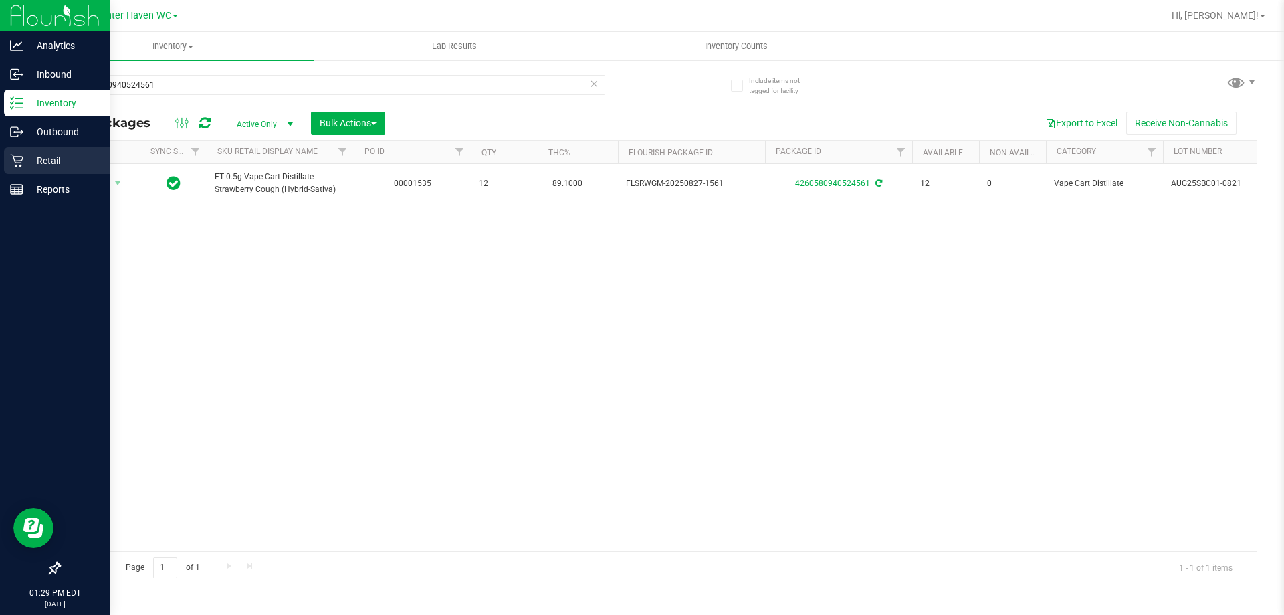
click at [22, 156] on icon at bounding box center [16, 160] width 13 height 13
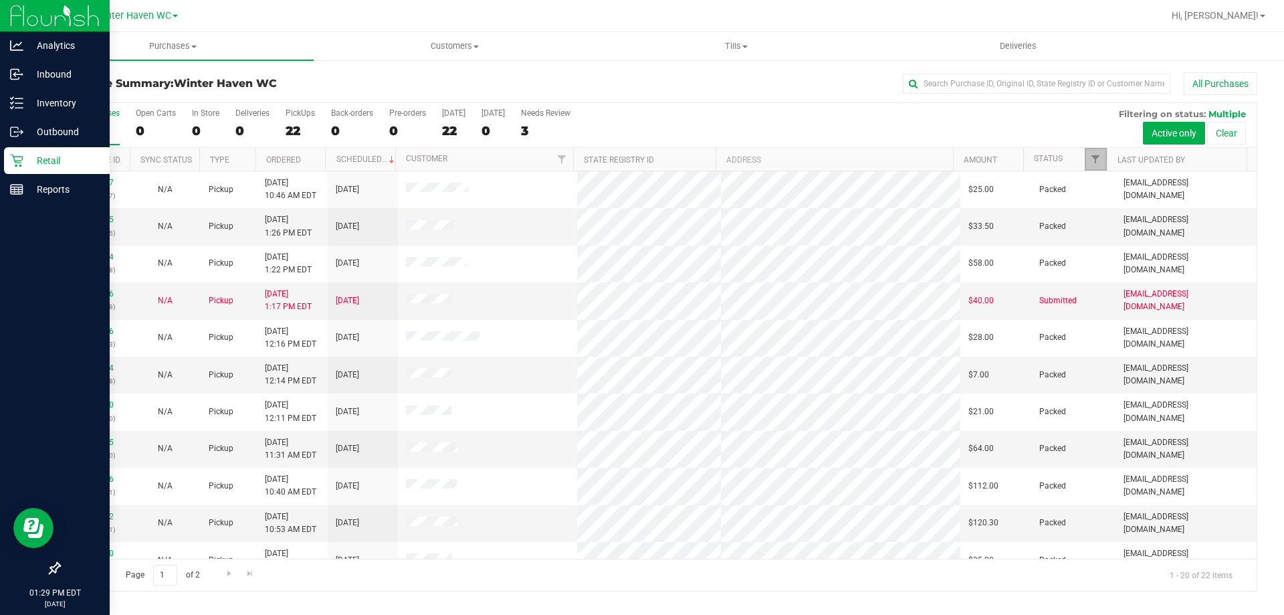
click at [1096, 153] on link "Filter" at bounding box center [1096, 159] width 22 height 23
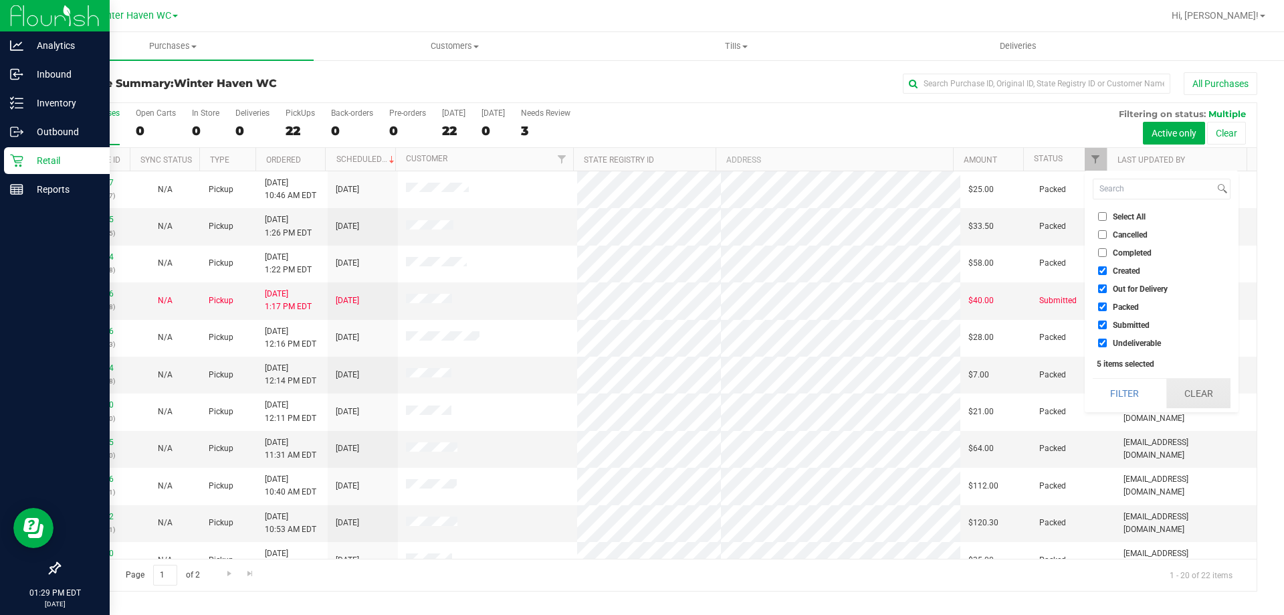
click at [1195, 388] on button "Clear" at bounding box center [1199, 393] width 64 height 29
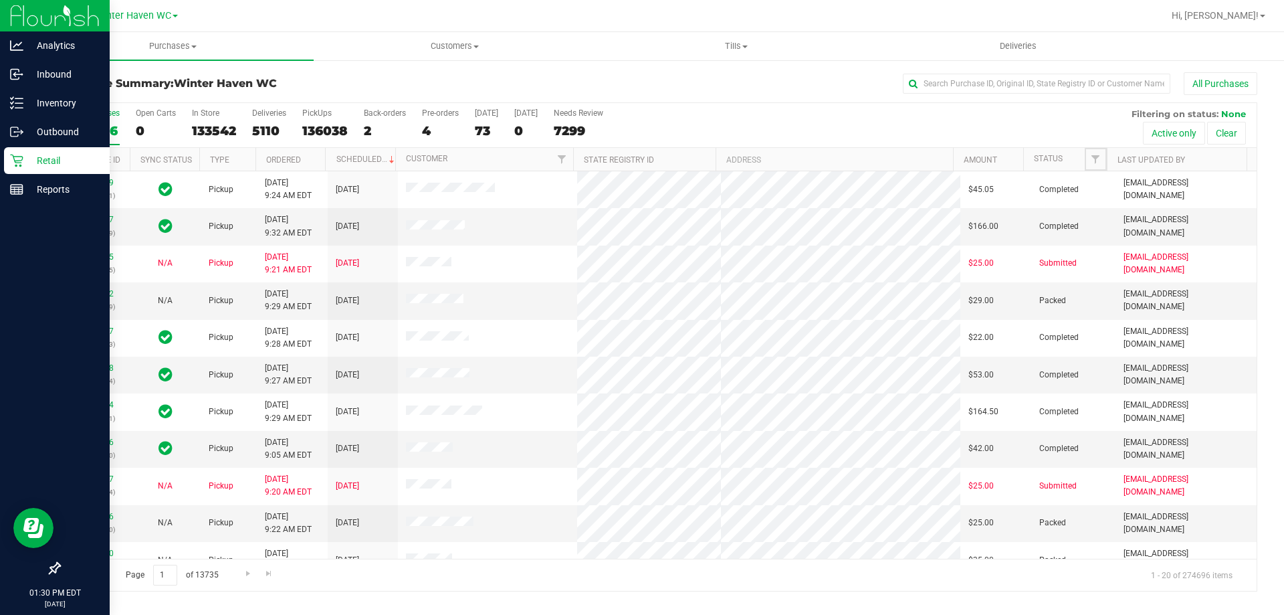
click at [1096, 161] on span "Filter" at bounding box center [1095, 159] width 11 height 11
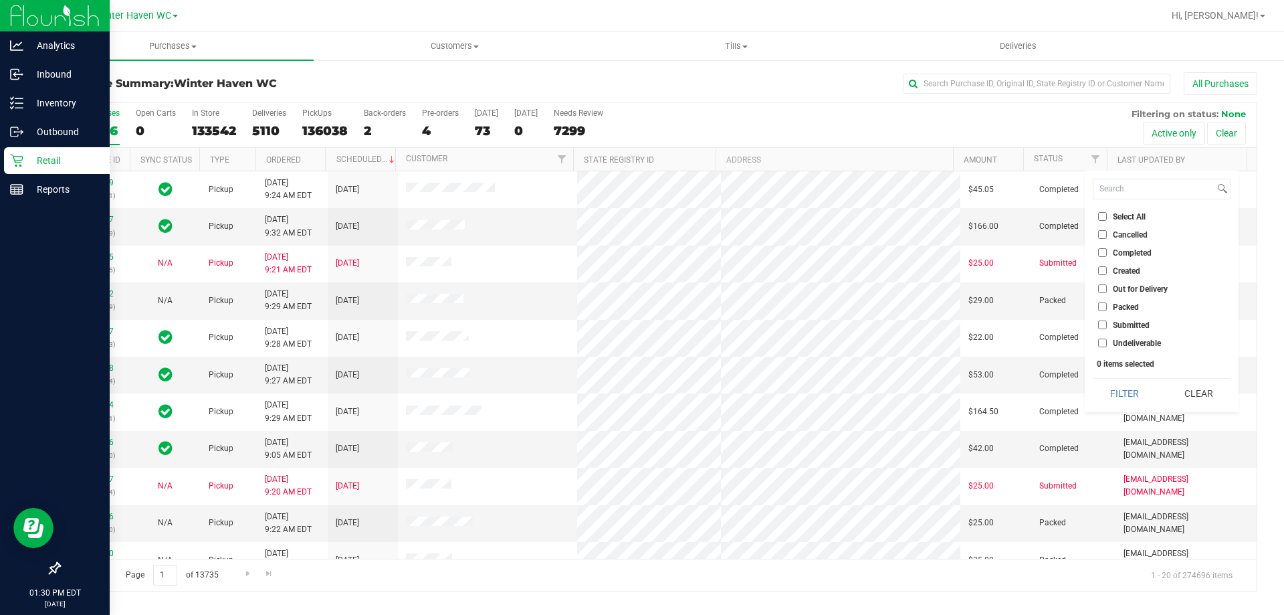
click at [1107, 324] on label "Submitted" at bounding box center [1124, 324] width 52 height 9
click at [1107, 324] on input "Submitted" at bounding box center [1102, 324] width 9 height 9
checkbox input "true"
click at [1131, 393] on button "Filter" at bounding box center [1125, 393] width 64 height 29
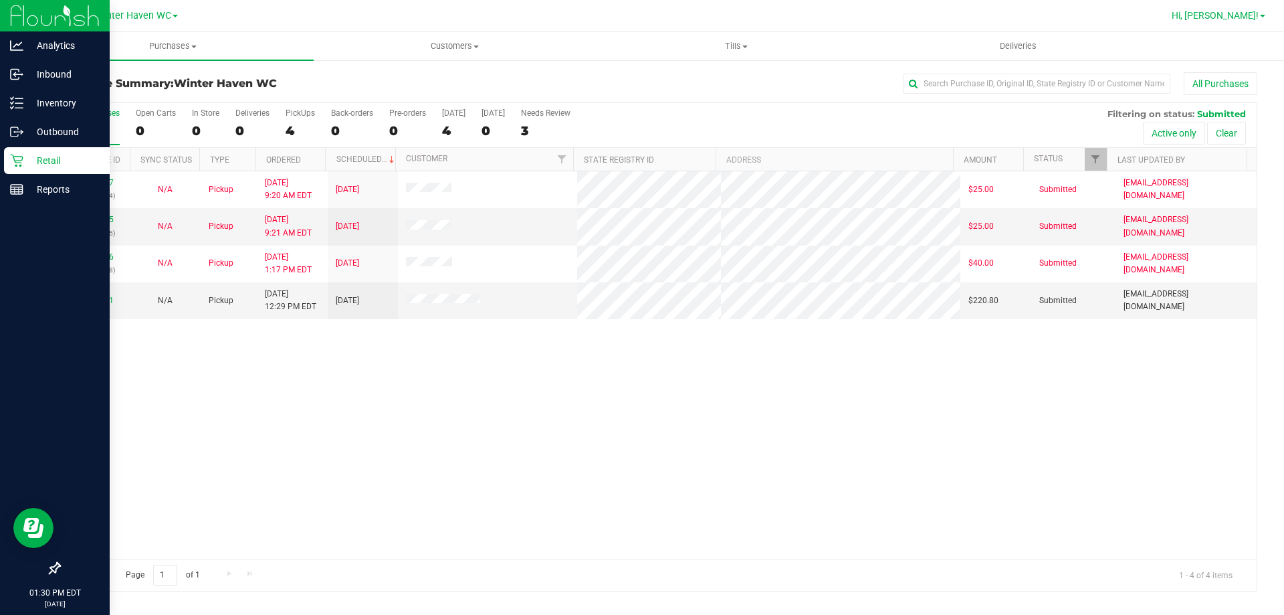
click at [1256, 9] on link "Hi, Micah!" at bounding box center [1219, 16] width 104 height 14
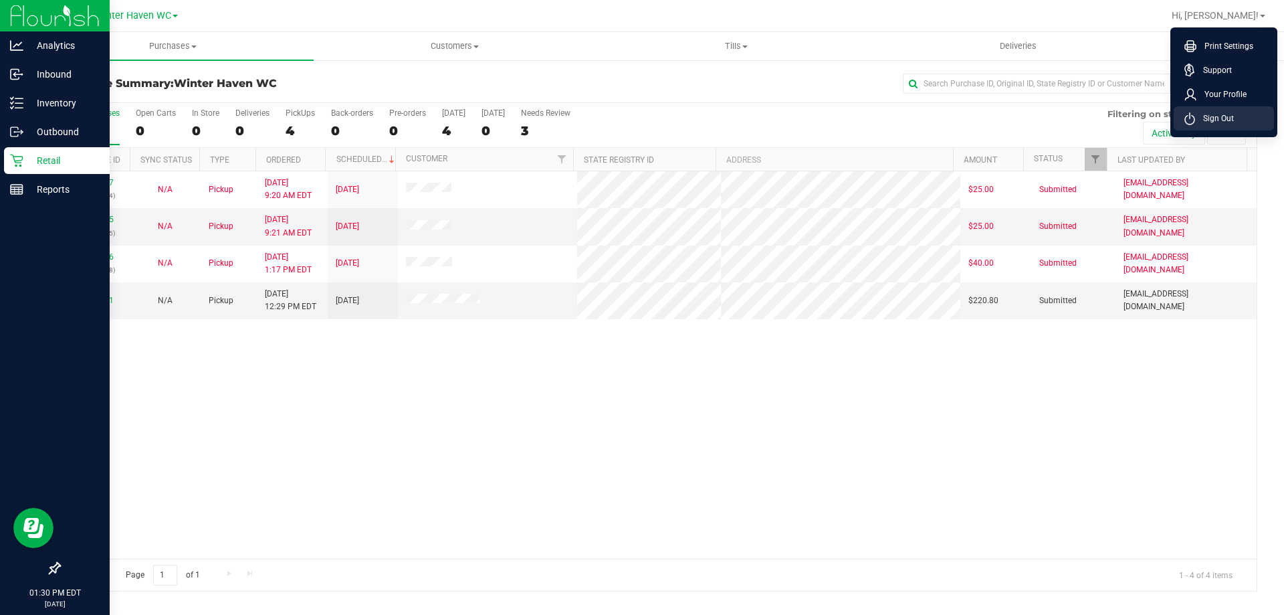
click at [1232, 109] on li "Sign Out" at bounding box center [1224, 118] width 100 height 24
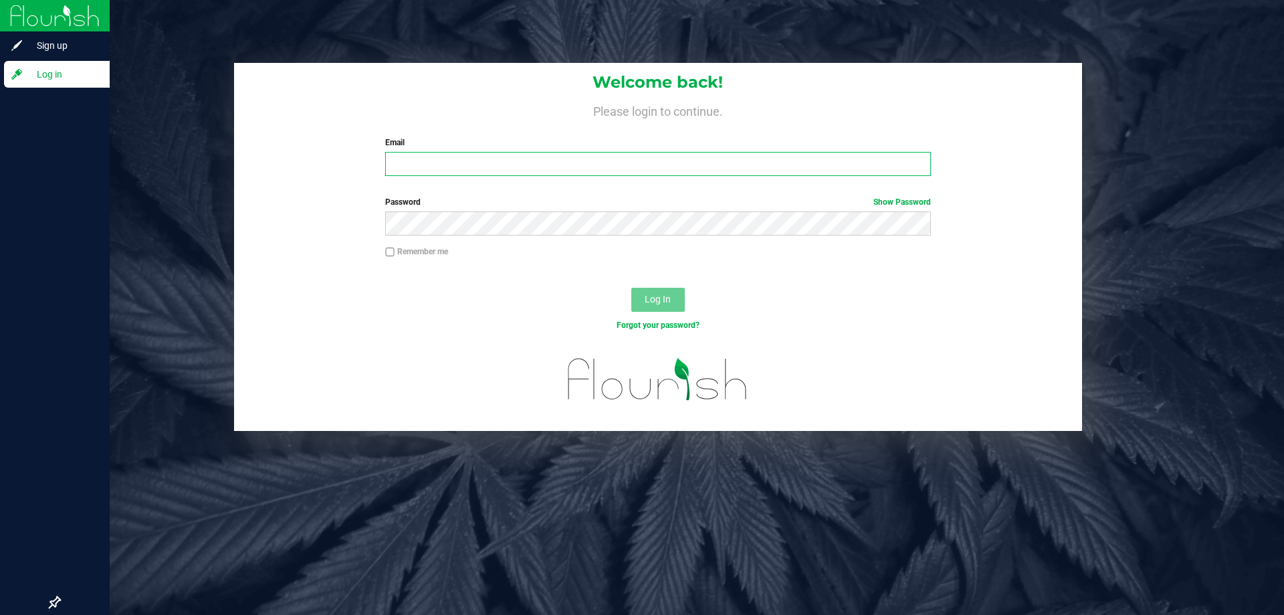
click at [490, 172] on input "Email" at bounding box center [657, 164] width 545 height 24
type input "meverettjr@liveparallel.com"
click at [632, 288] on button "Log In" at bounding box center [659, 300] width 54 height 24
